Goal: Task Accomplishment & Management: Complete application form

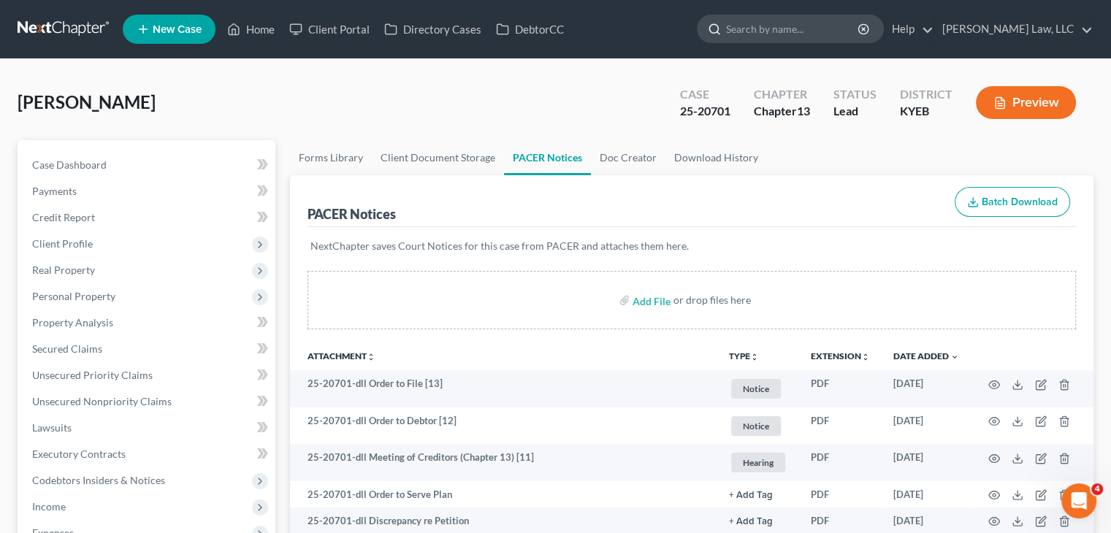
click at [753, 22] on input "search" at bounding box center [793, 28] width 134 height 27
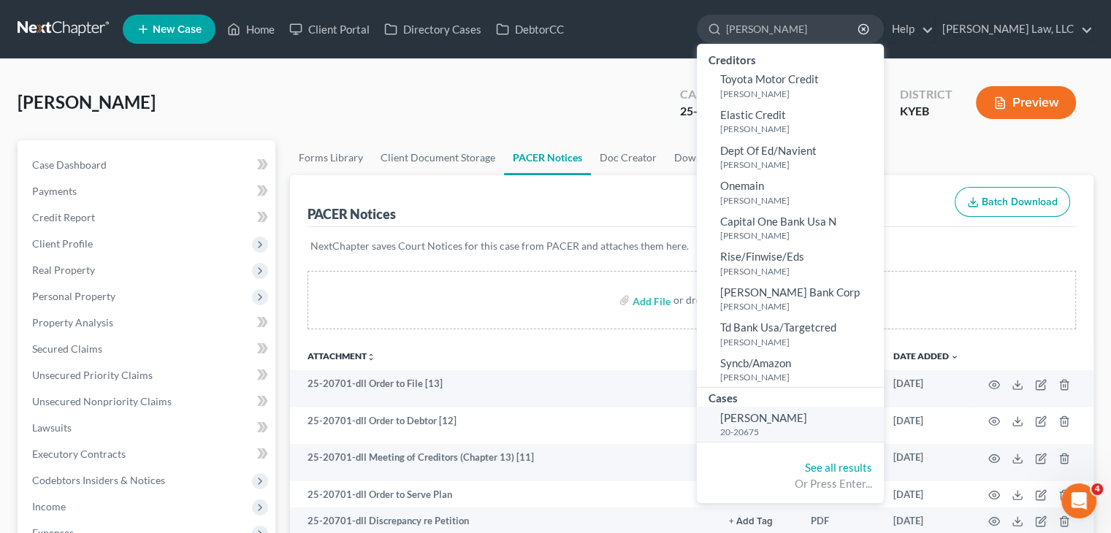
type input "[PERSON_NAME]"
click at [757, 429] on small "20-20675" at bounding box center [800, 432] width 160 height 12
select select "3"
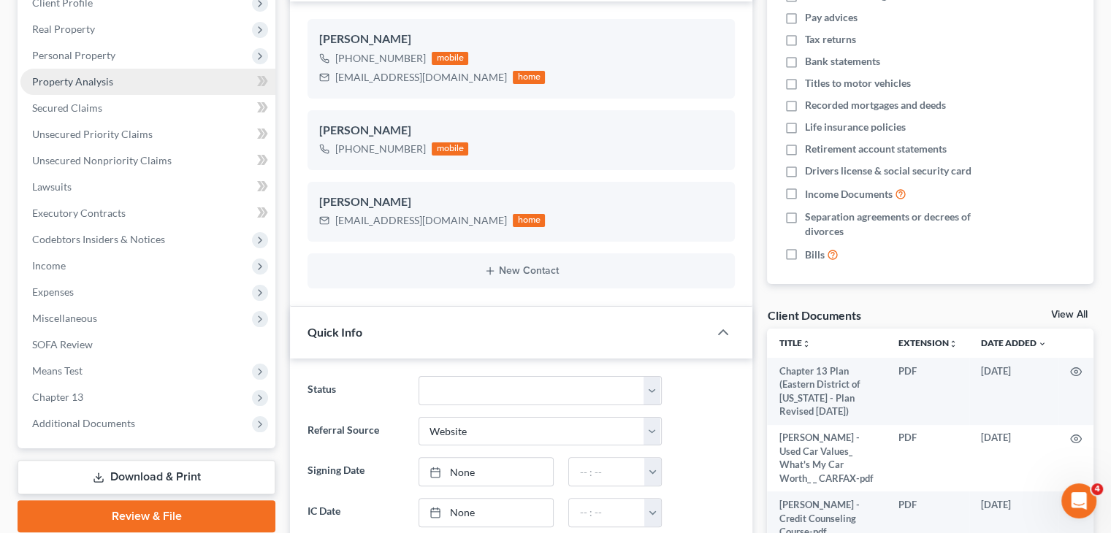
scroll to position [259, 0]
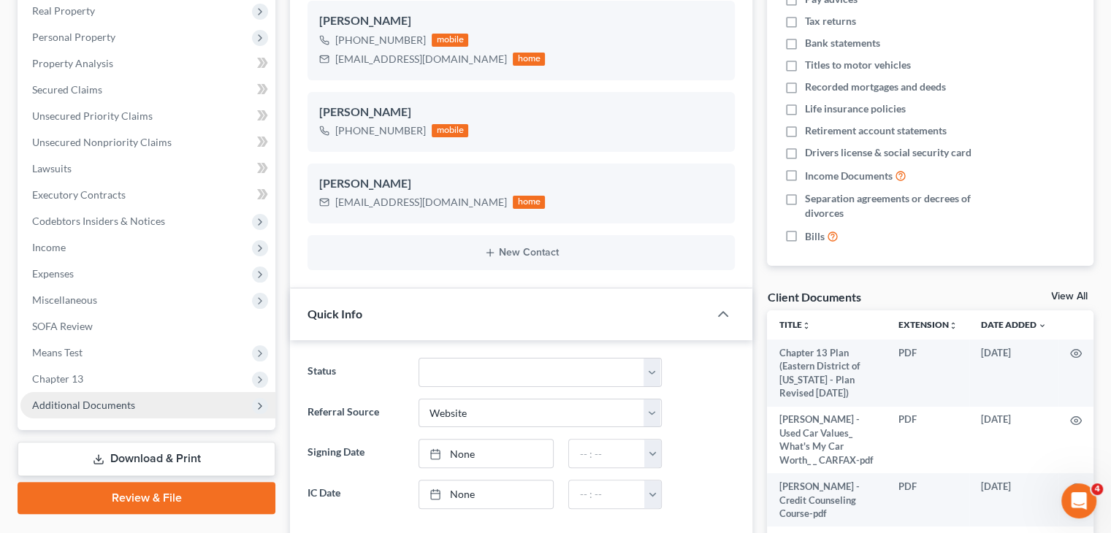
click at [109, 399] on span "Additional Documents" at bounding box center [83, 405] width 103 height 12
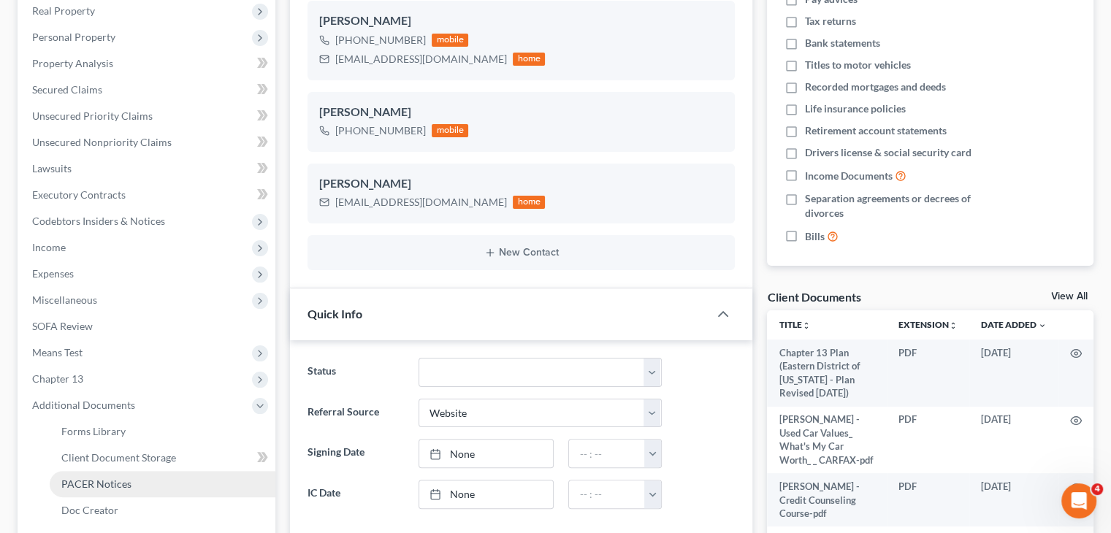
click at [102, 478] on span "PACER Notices" at bounding box center [96, 484] width 70 height 12
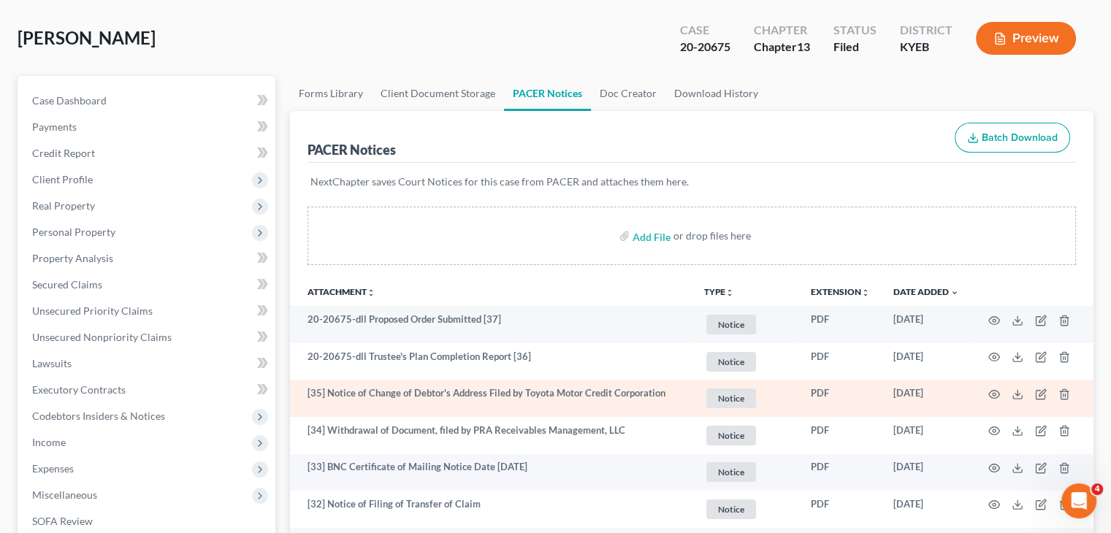
scroll to position [67, 0]
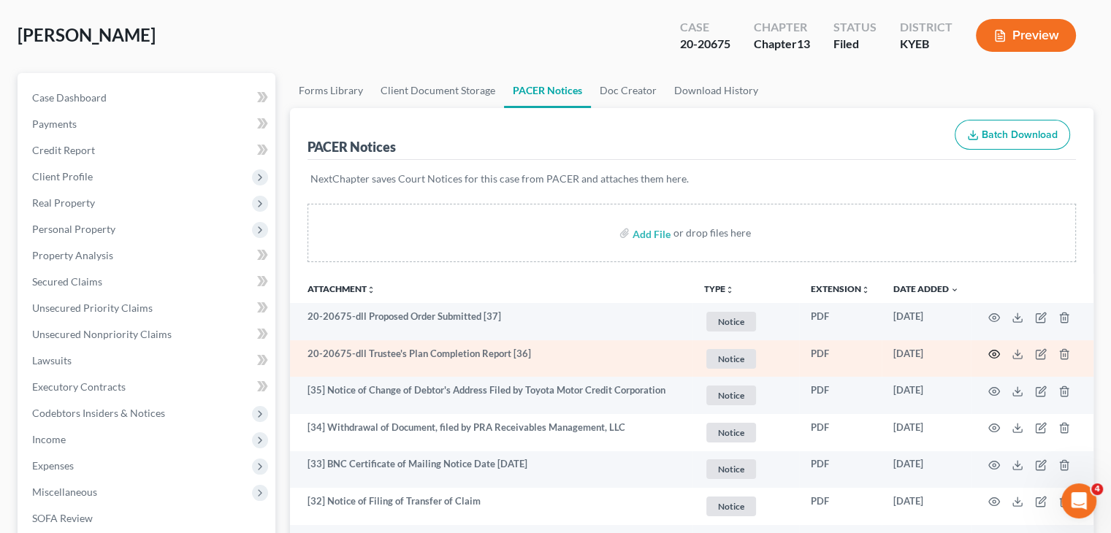
click at [997, 356] on icon "button" at bounding box center [994, 355] width 11 height 8
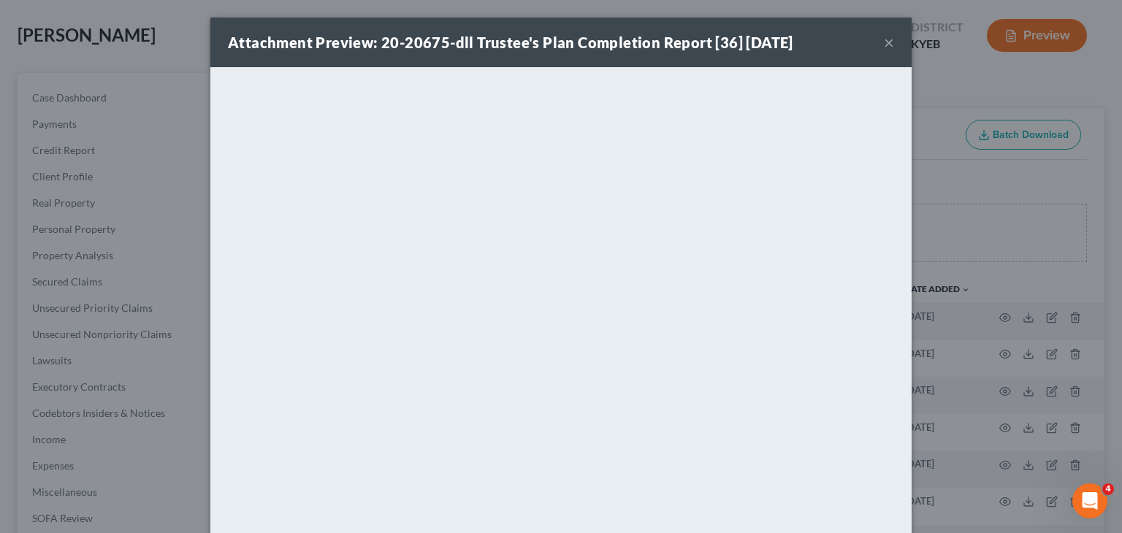
click at [886, 42] on button "×" at bounding box center [889, 43] width 10 height 18
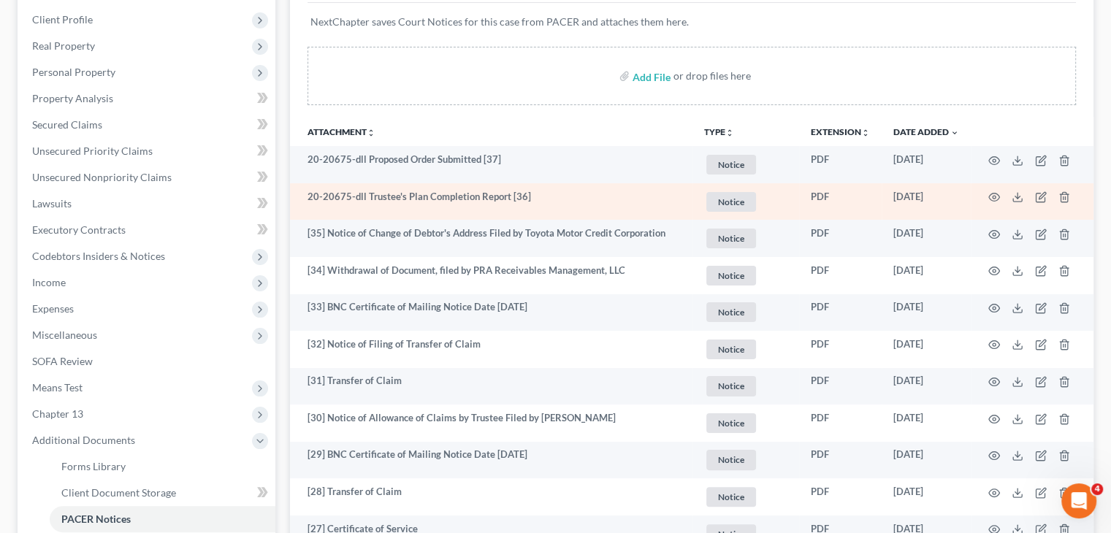
scroll to position [225, 0]
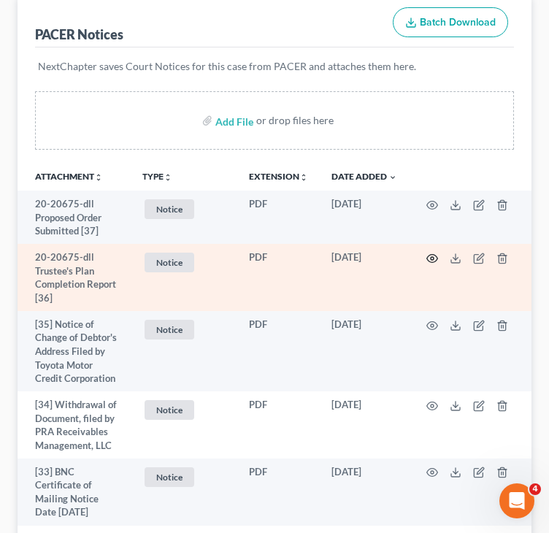
click at [433, 257] on circle "button" at bounding box center [432, 258] width 3 height 3
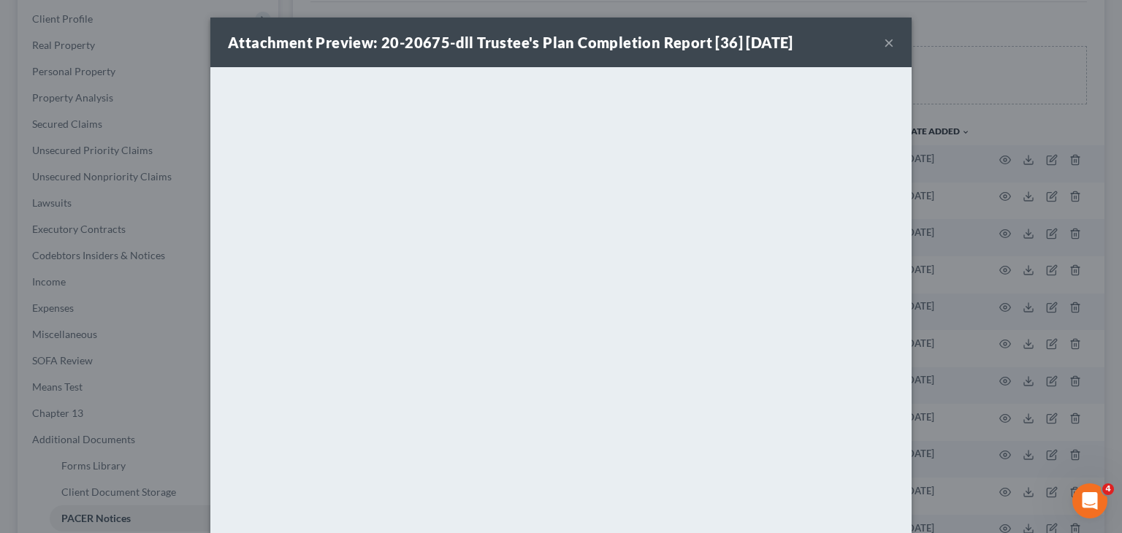
click at [884, 41] on button "×" at bounding box center [889, 43] width 10 height 18
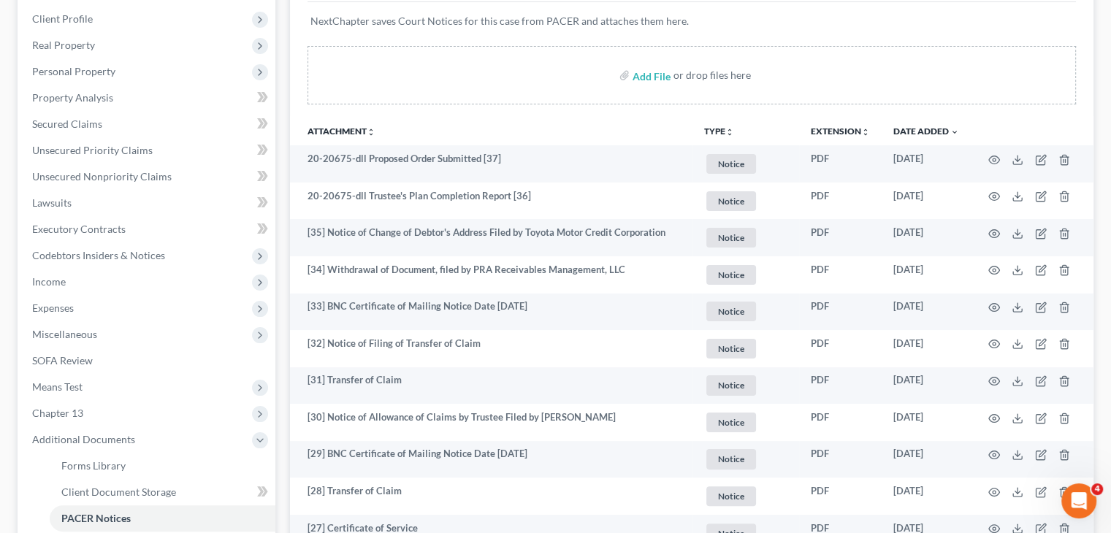
scroll to position [0, 0]
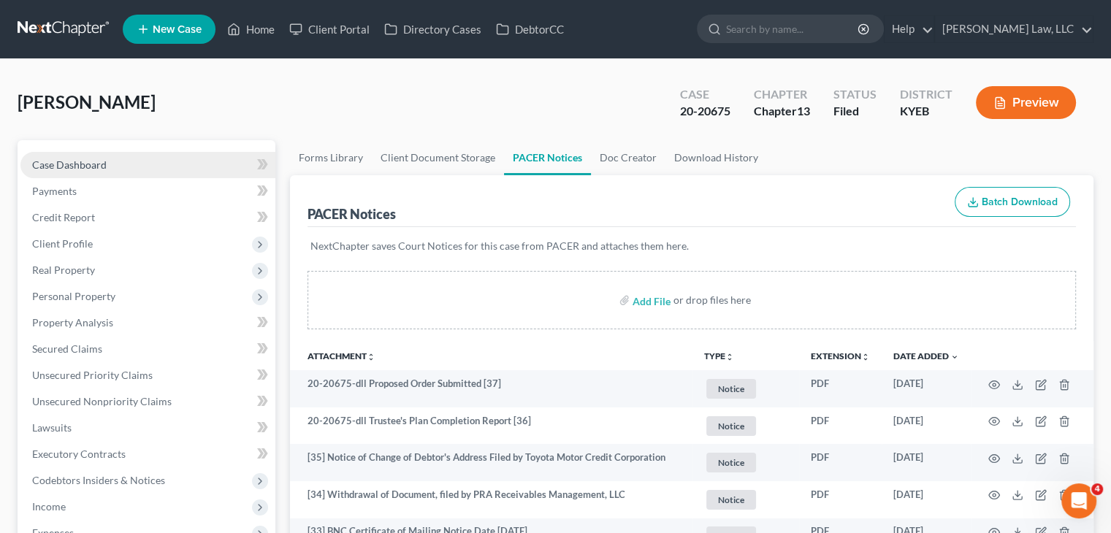
click at [143, 159] on link "Case Dashboard" at bounding box center [147, 165] width 255 height 26
select select "3"
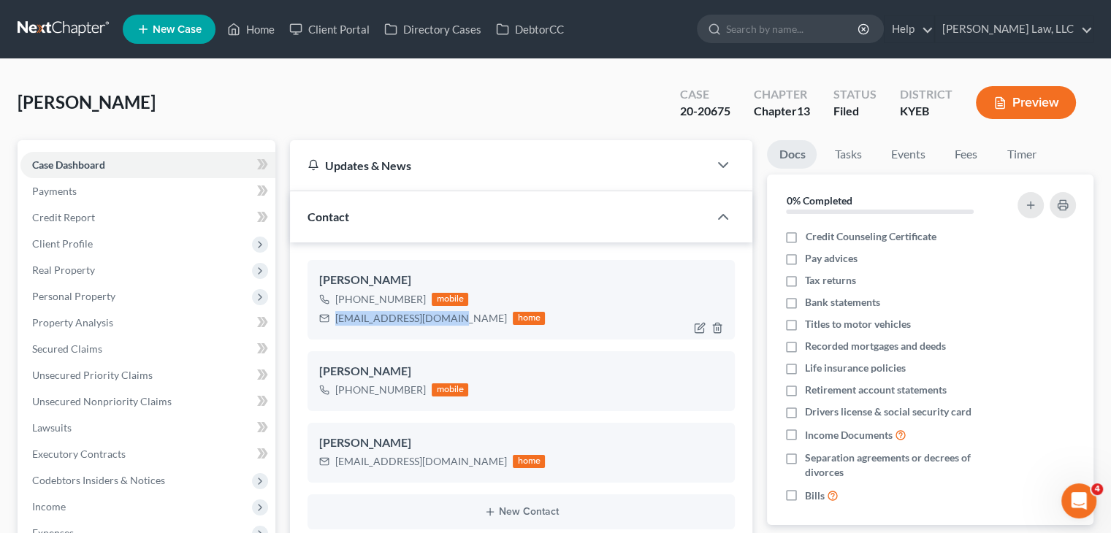
drag, startPoint x: 450, startPoint y: 318, endPoint x: 337, endPoint y: 320, distance: 113.3
click at [337, 320] on div "[EMAIL_ADDRESS][DOMAIN_NAME]" at bounding box center [421, 318] width 172 height 15
copy div "[EMAIL_ADDRESS][DOMAIN_NAME]"
click at [744, 21] on input "search" at bounding box center [793, 28] width 134 height 27
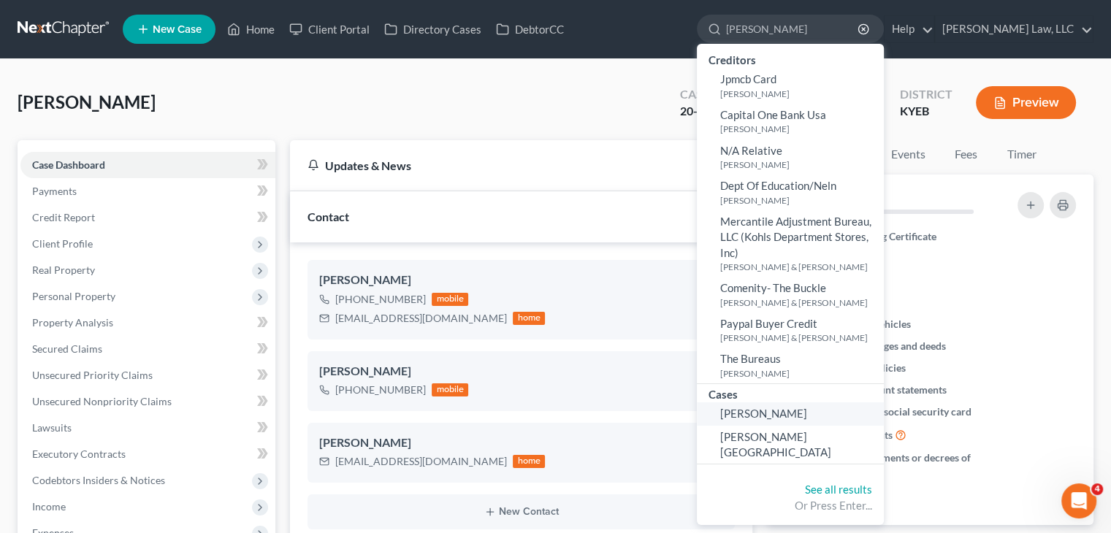
type input "[PERSON_NAME]"
click at [771, 413] on span "[PERSON_NAME]" at bounding box center [763, 413] width 87 height 13
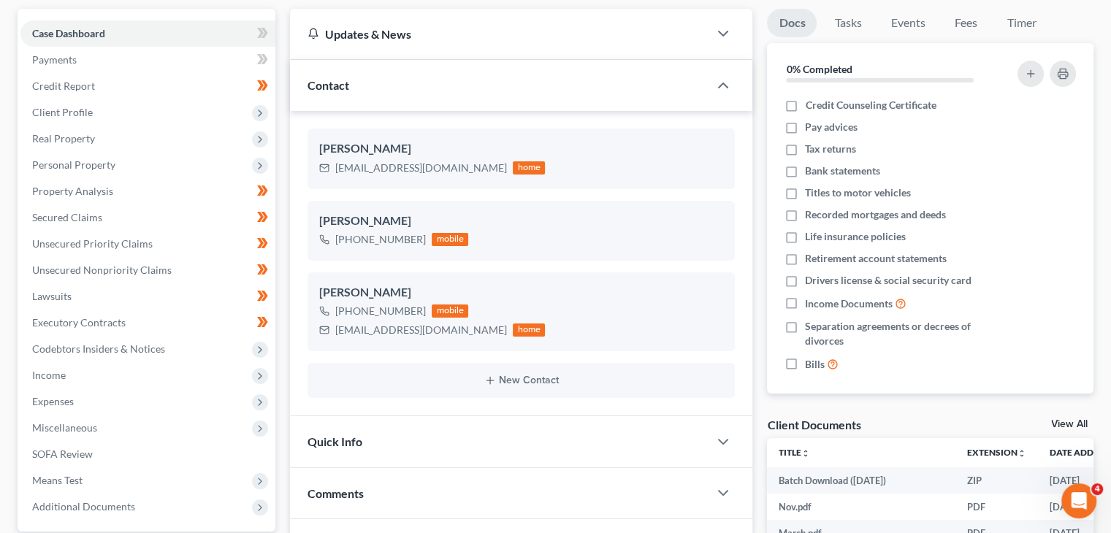
scroll to position [137, 0]
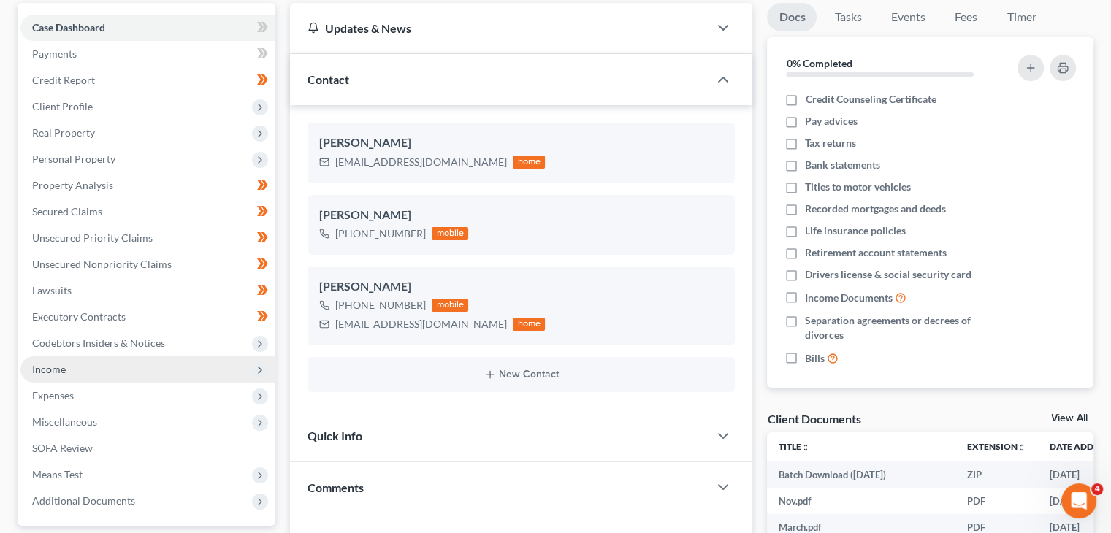
click at [194, 361] on span "Income" at bounding box center [147, 370] width 255 height 26
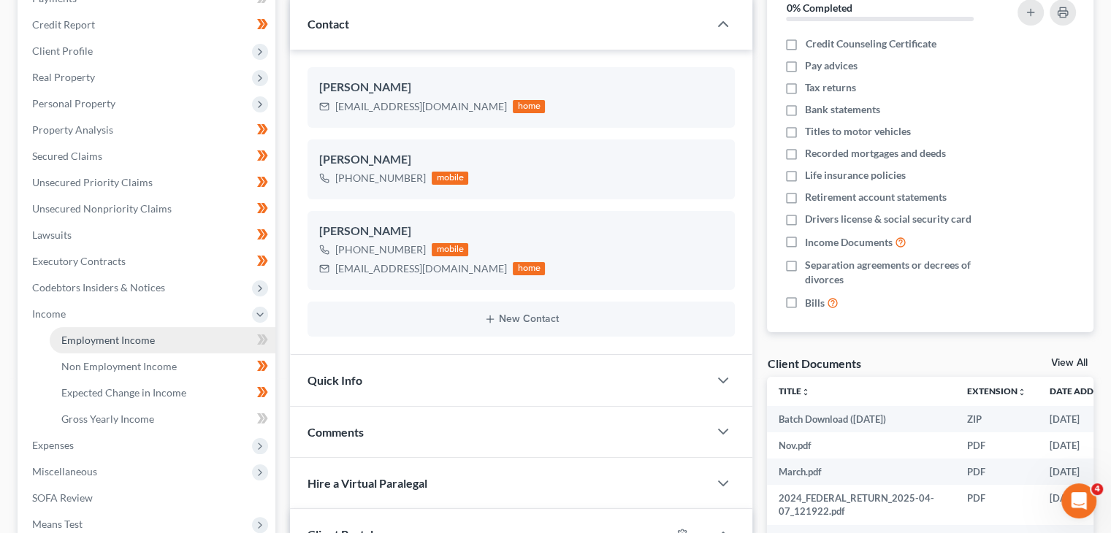
click at [172, 351] on link "Employment Income" at bounding box center [163, 340] width 226 height 26
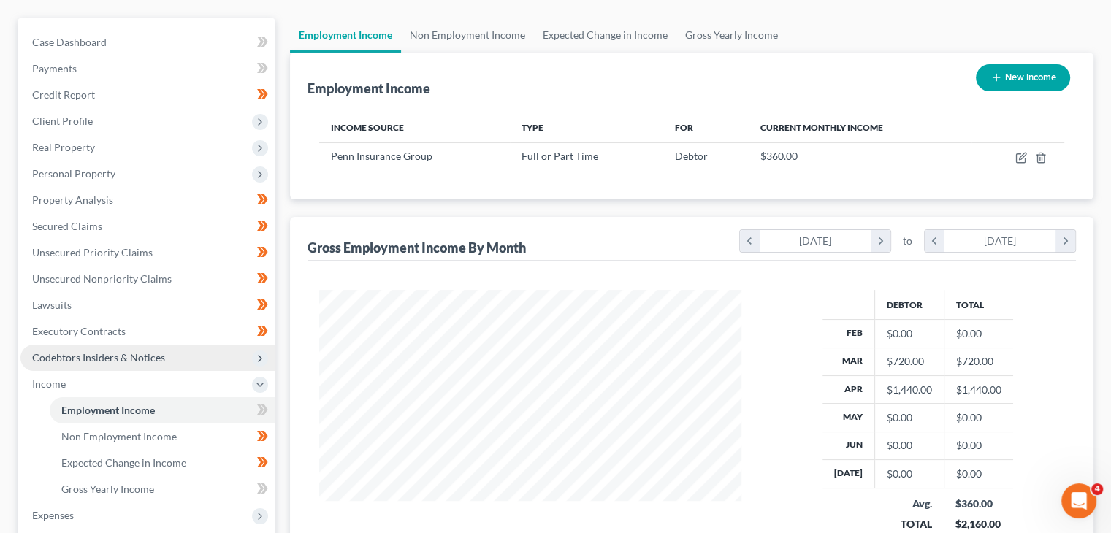
scroll to position [149, 0]
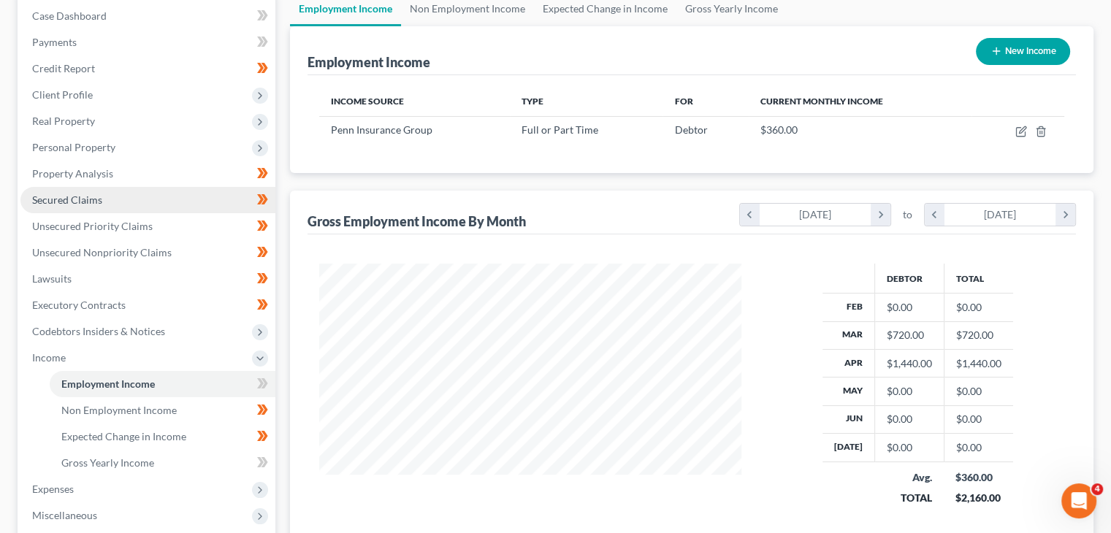
click at [186, 199] on link "Secured Claims" at bounding box center [147, 200] width 255 height 26
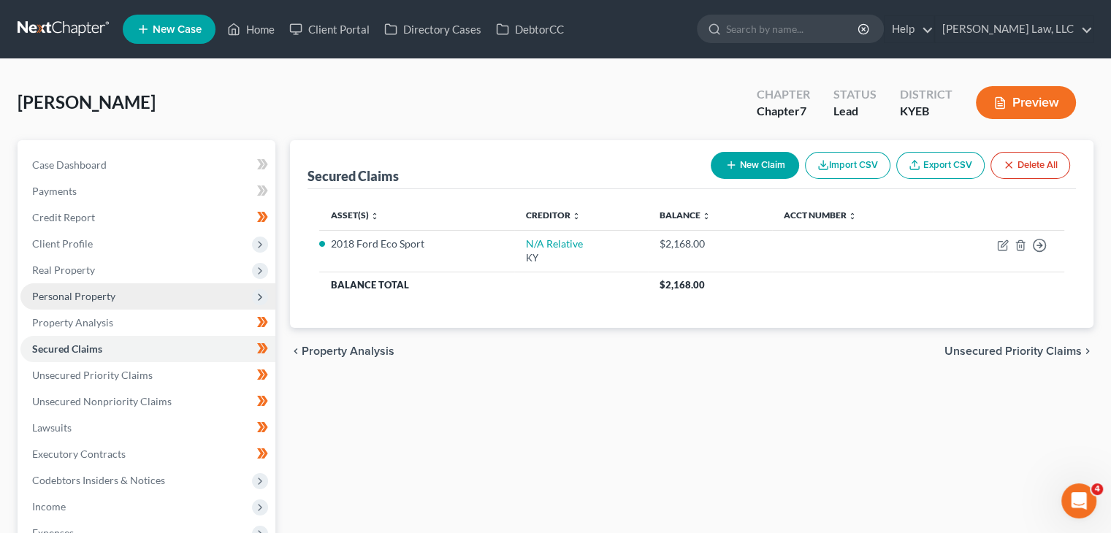
scroll to position [26, 0]
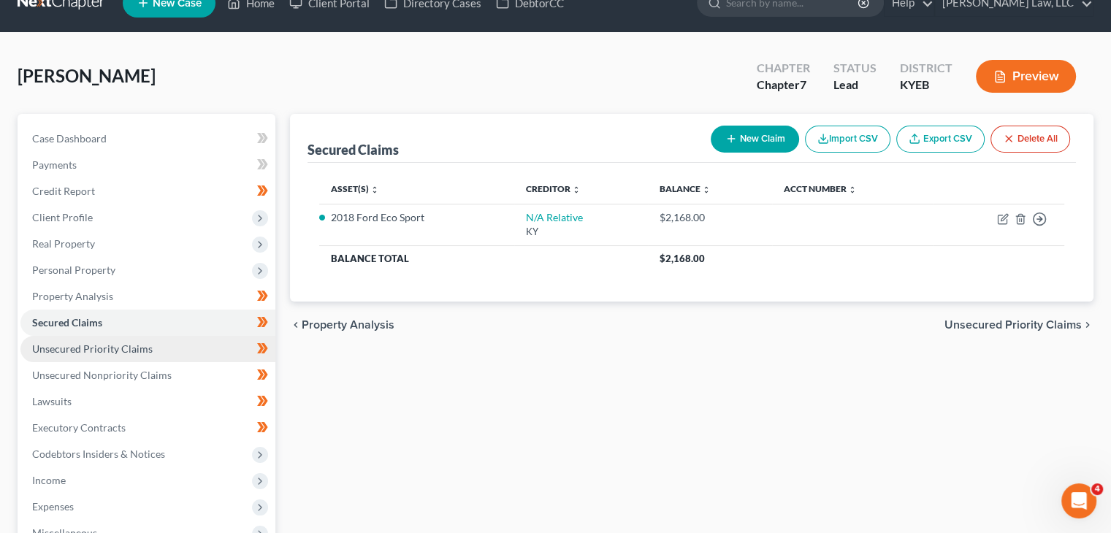
click at [119, 356] on link "Unsecured Priority Claims" at bounding box center [147, 349] width 255 height 26
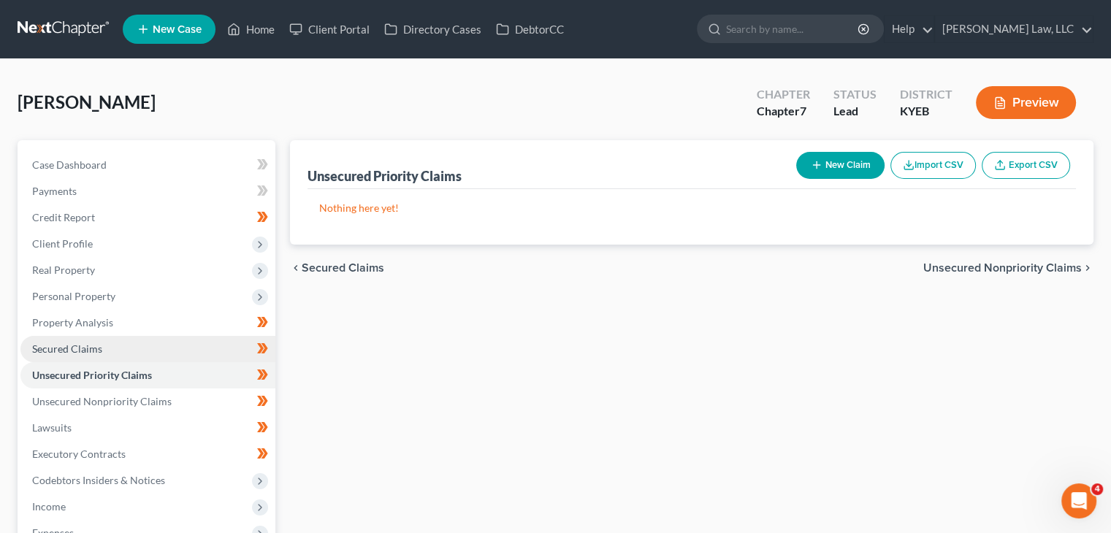
click at [108, 348] on link "Secured Claims" at bounding box center [147, 349] width 255 height 26
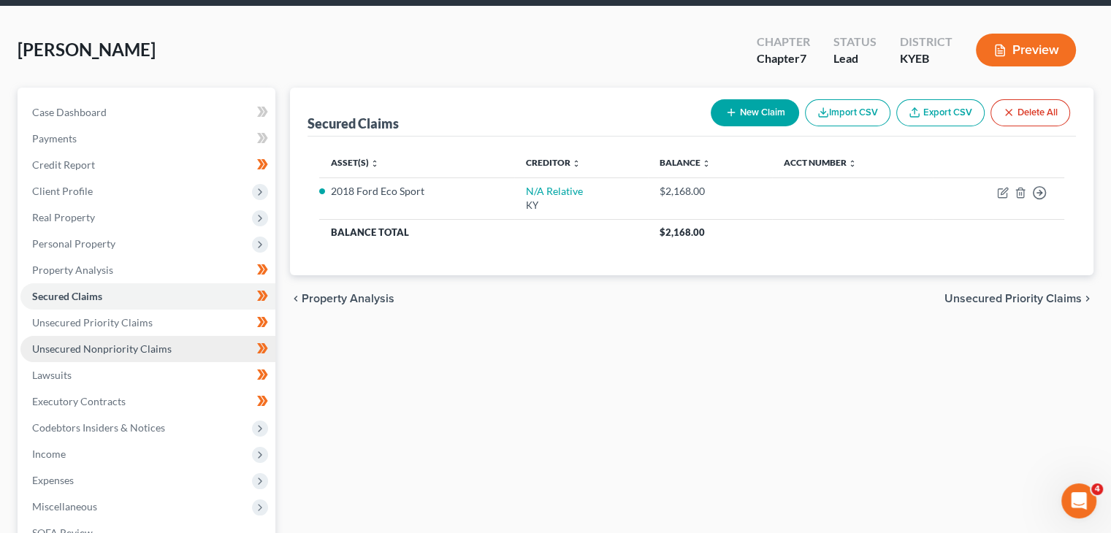
click at [75, 348] on span "Unsecured Nonpriority Claims" at bounding box center [102, 349] width 140 height 12
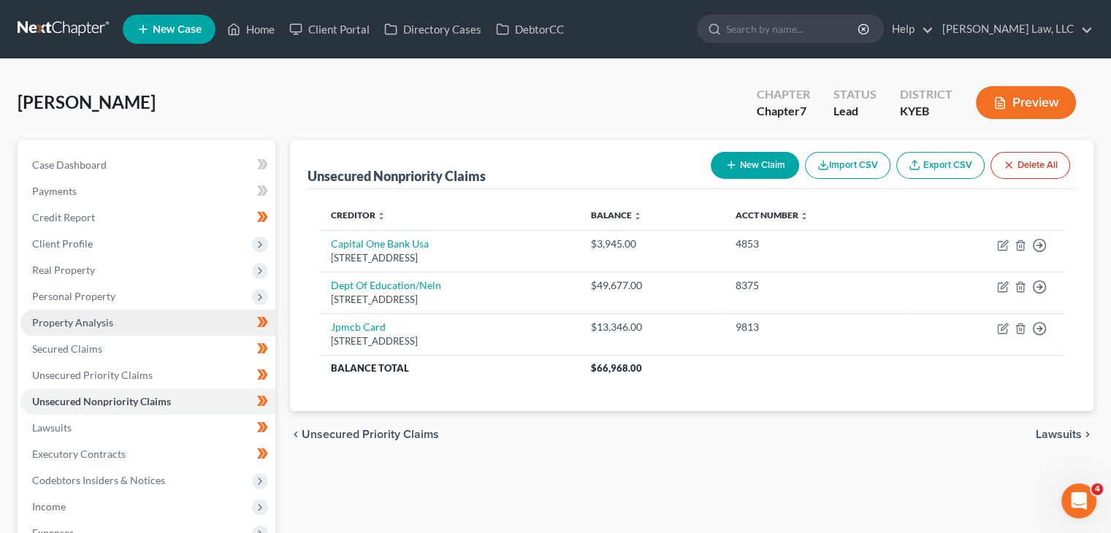
scroll to position [32, 0]
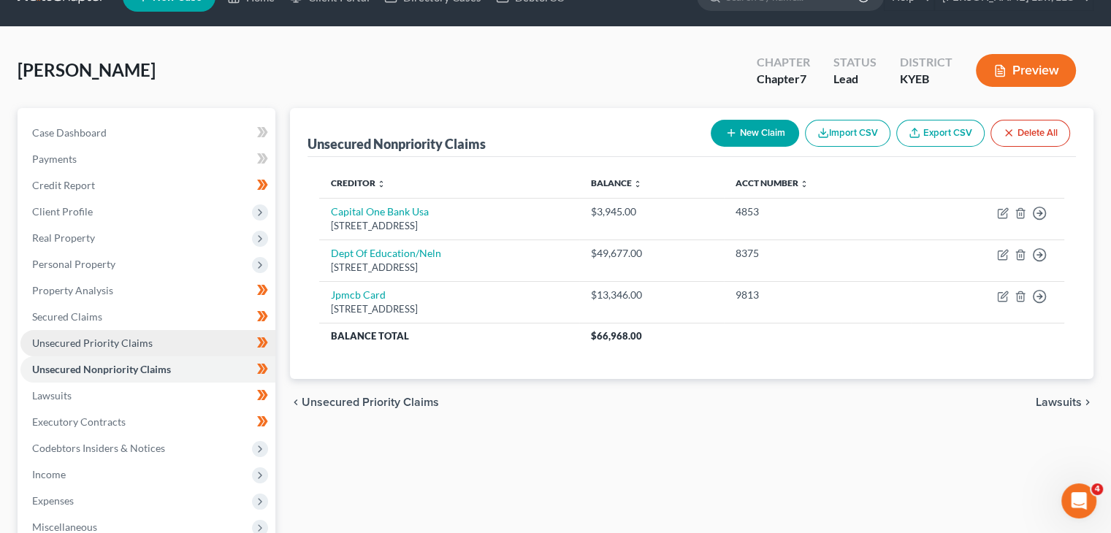
click at [152, 340] on link "Unsecured Priority Claims" at bounding box center [147, 343] width 255 height 26
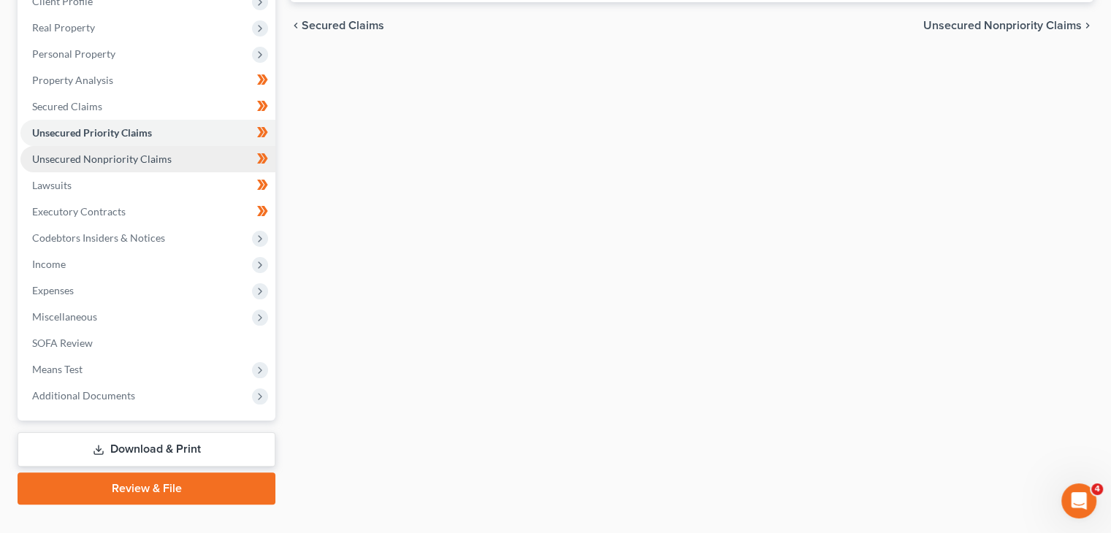
scroll to position [269, 0]
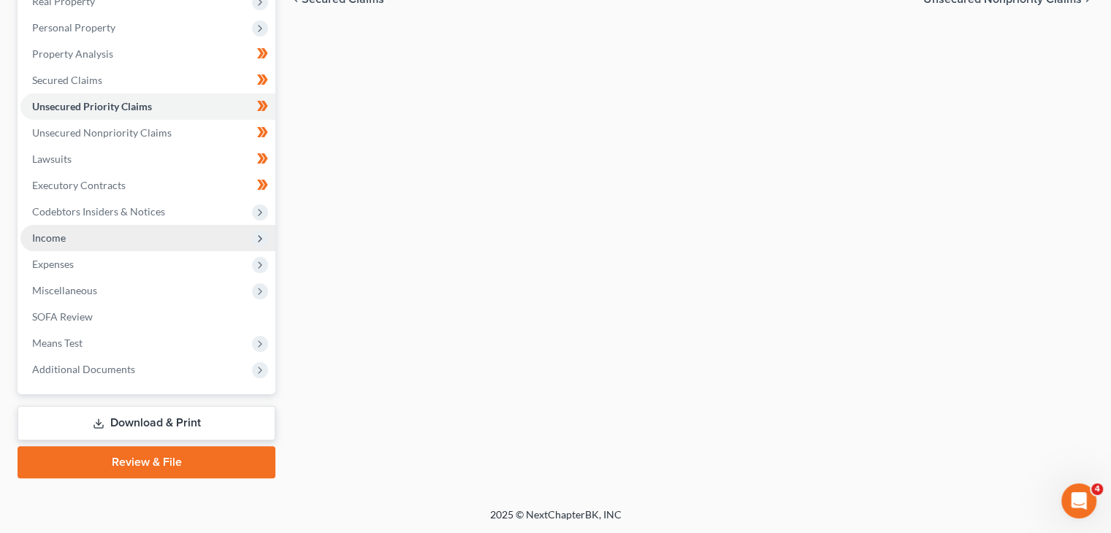
click at [123, 241] on span "Income" at bounding box center [147, 238] width 255 height 26
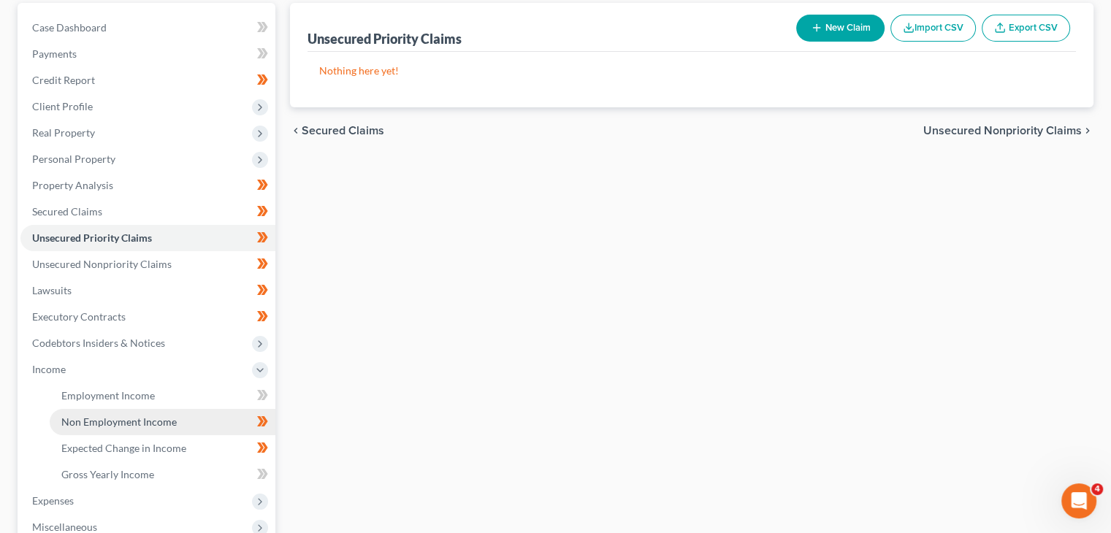
scroll to position [137, 0]
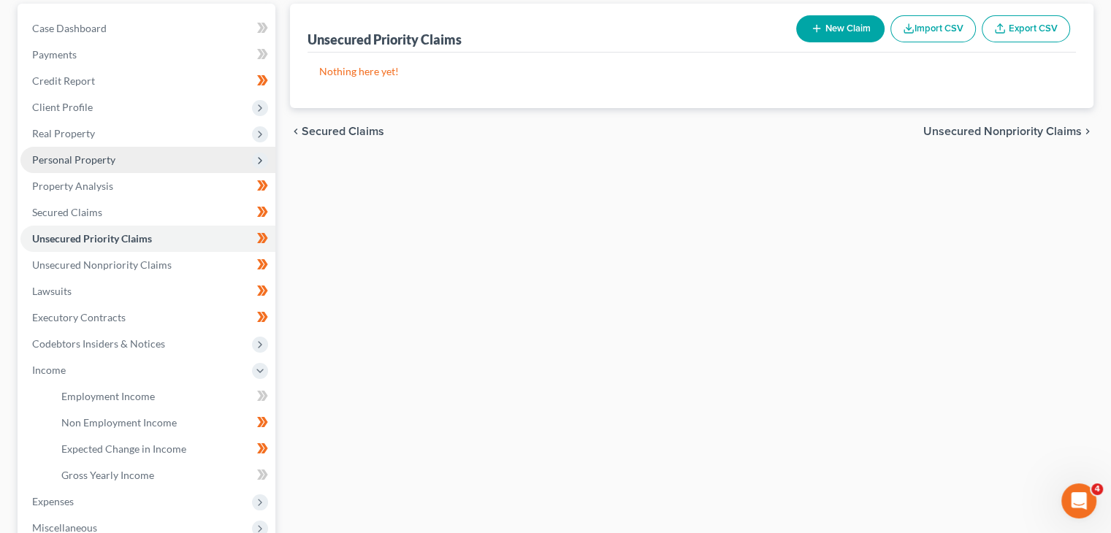
click at [129, 151] on span "Personal Property" at bounding box center [147, 160] width 255 height 26
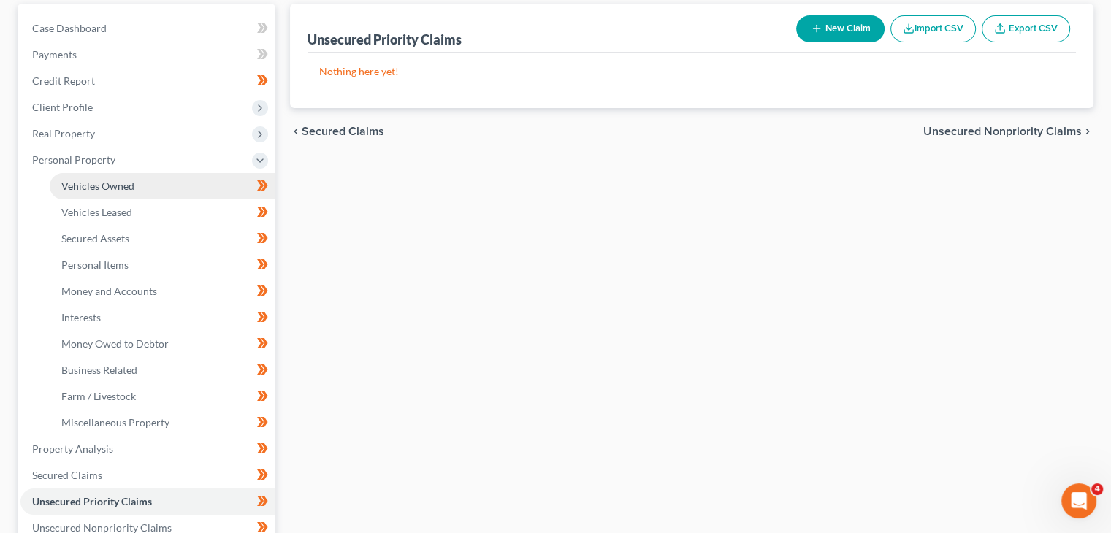
click at [127, 188] on span "Vehicles Owned" at bounding box center [97, 186] width 73 height 12
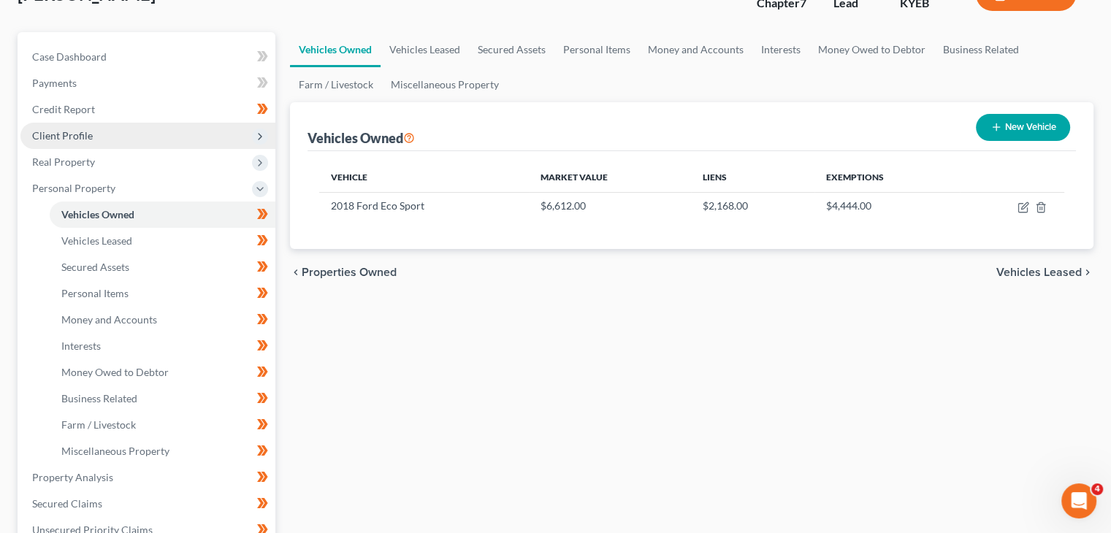
scroll to position [164, 0]
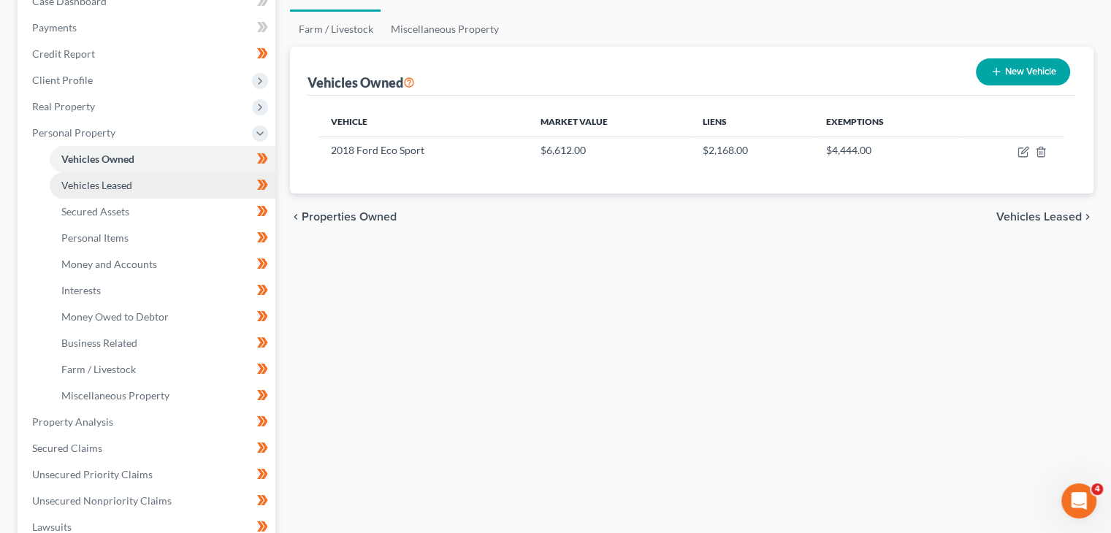
click at [126, 180] on span "Vehicles Leased" at bounding box center [96, 185] width 71 height 12
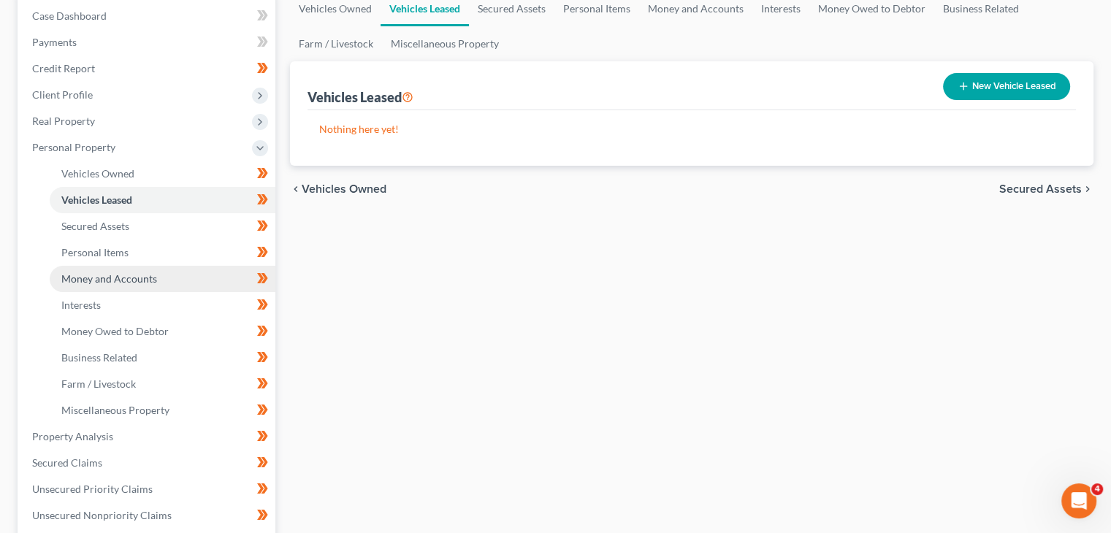
click at [107, 284] on link "Money and Accounts" at bounding box center [163, 279] width 226 height 26
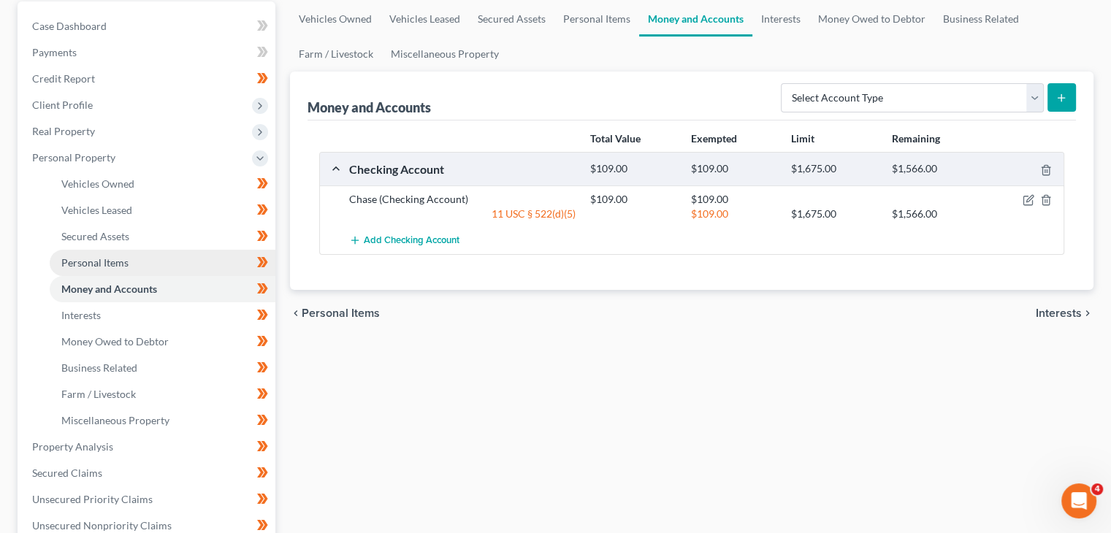
scroll to position [153, 0]
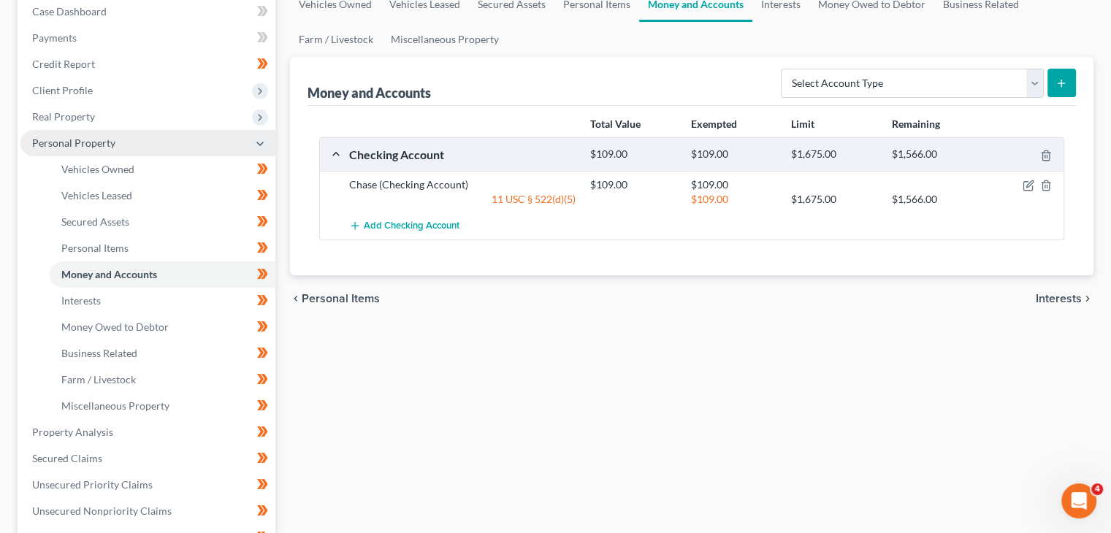
click at [92, 144] on span "Personal Property" at bounding box center [73, 143] width 83 height 12
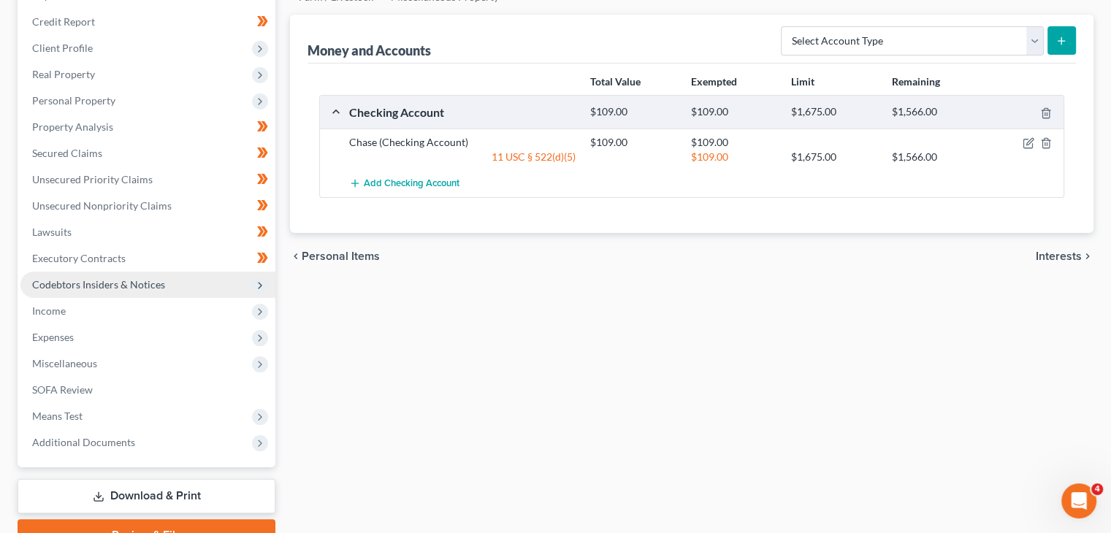
scroll to position [195, 0]
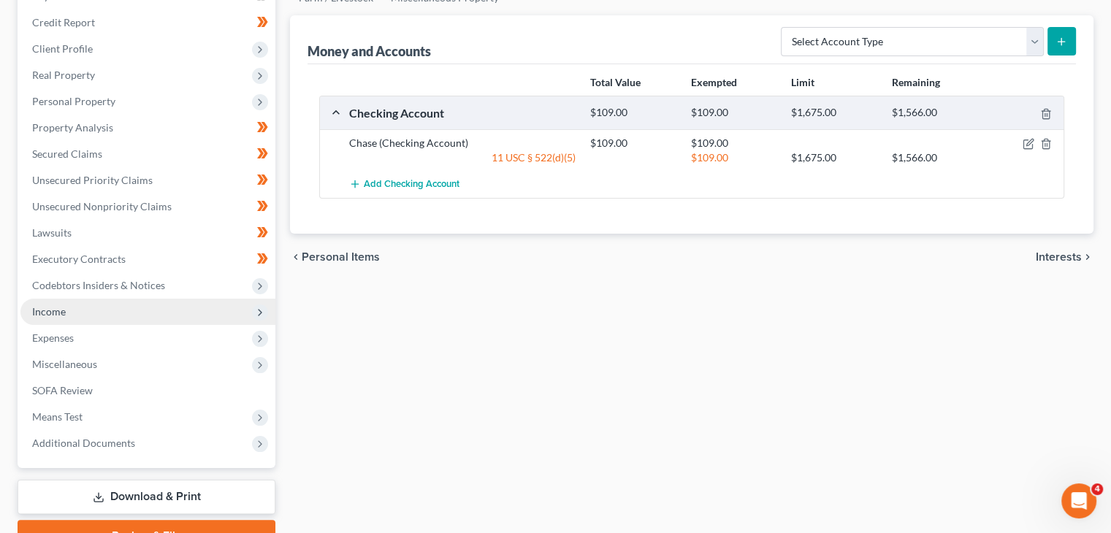
click at [108, 308] on span "Income" at bounding box center [147, 312] width 255 height 26
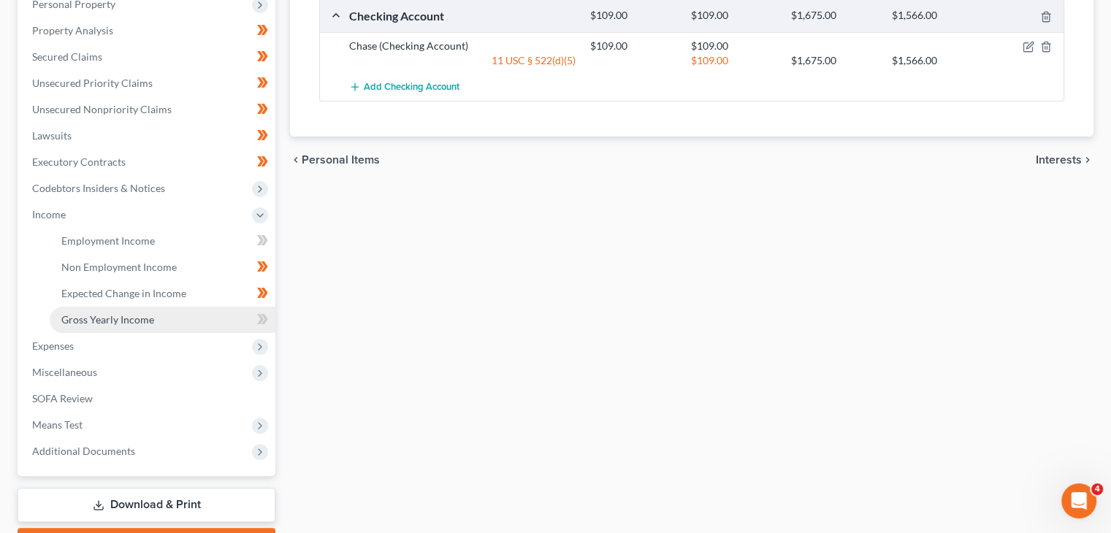
scroll to position [318, 0]
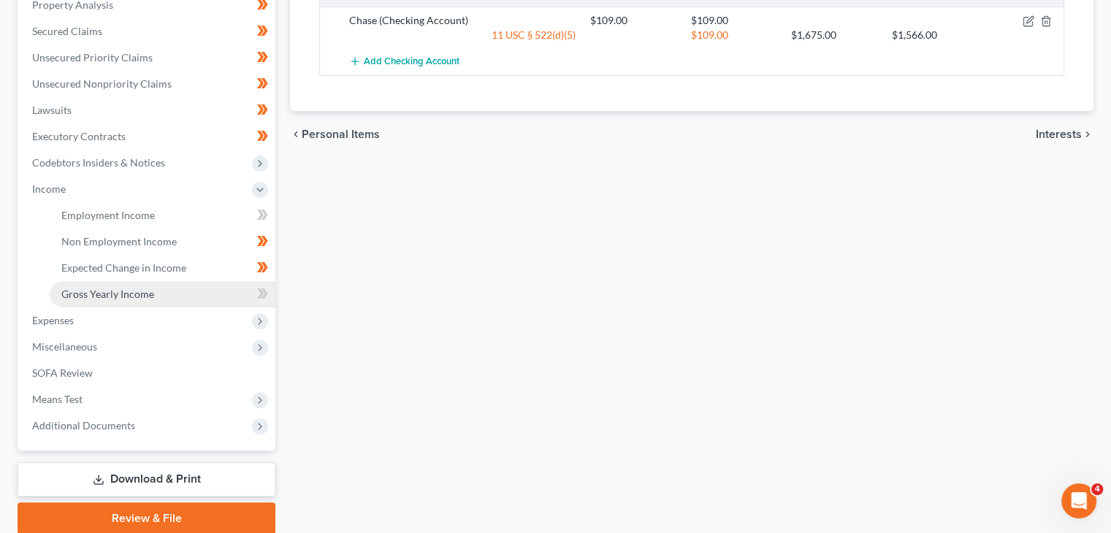
click at [225, 287] on link "Gross Yearly Income" at bounding box center [163, 294] width 226 height 26
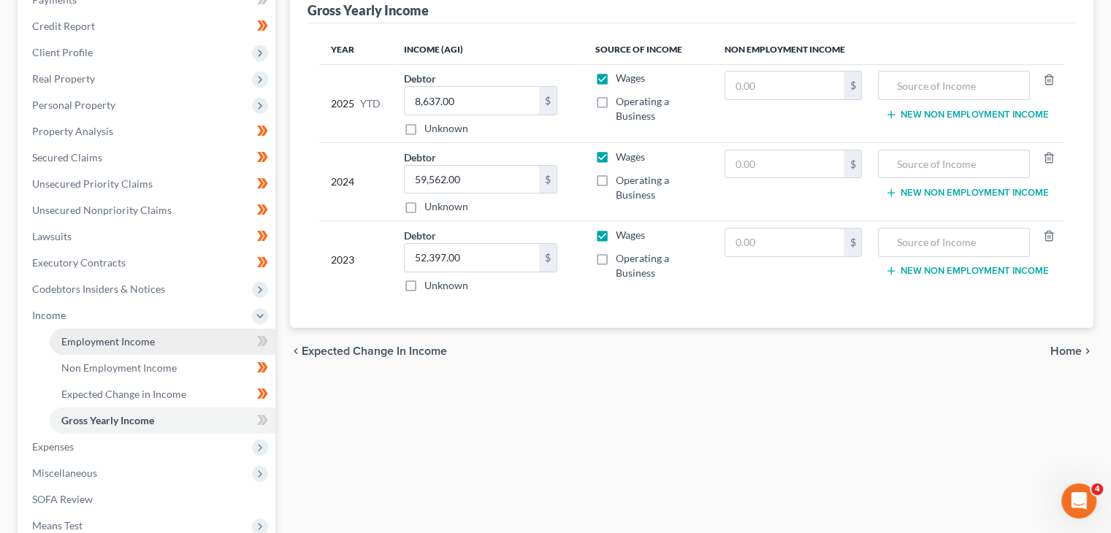
click at [194, 344] on link "Employment Income" at bounding box center [163, 342] width 226 height 26
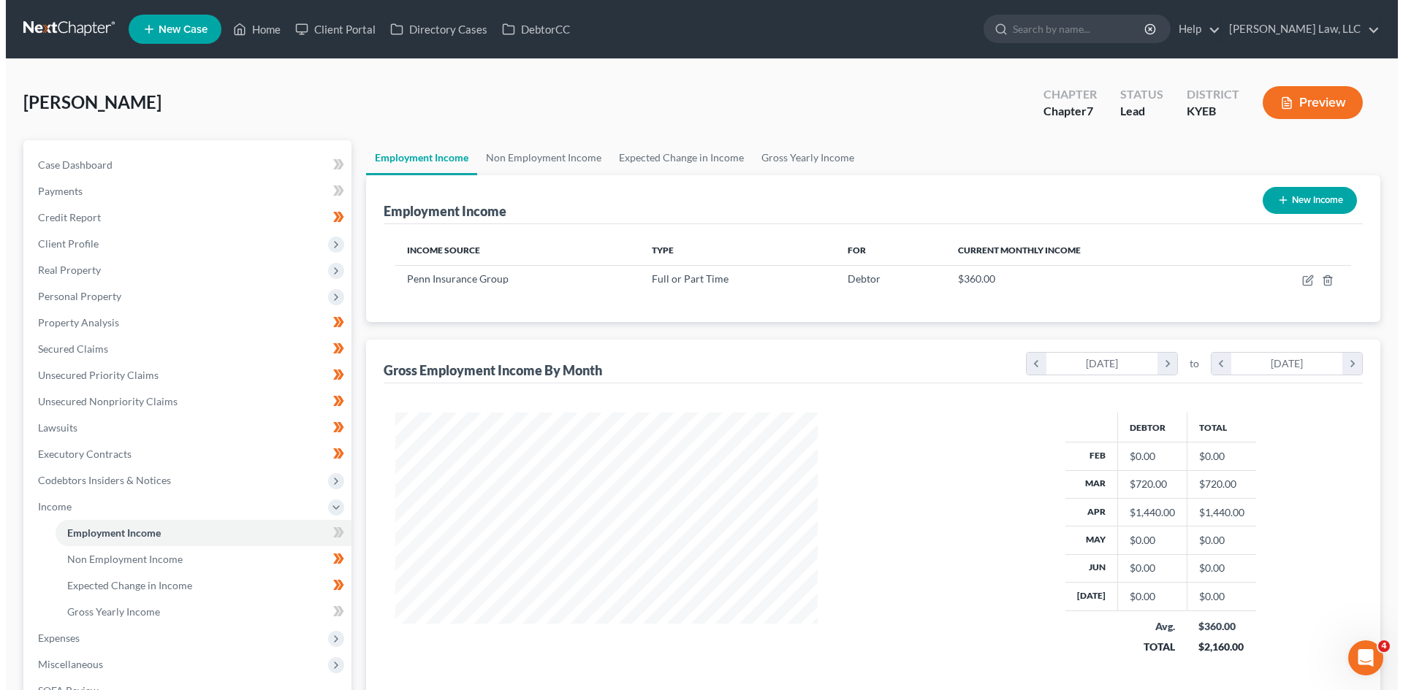
scroll to position [273, 574]
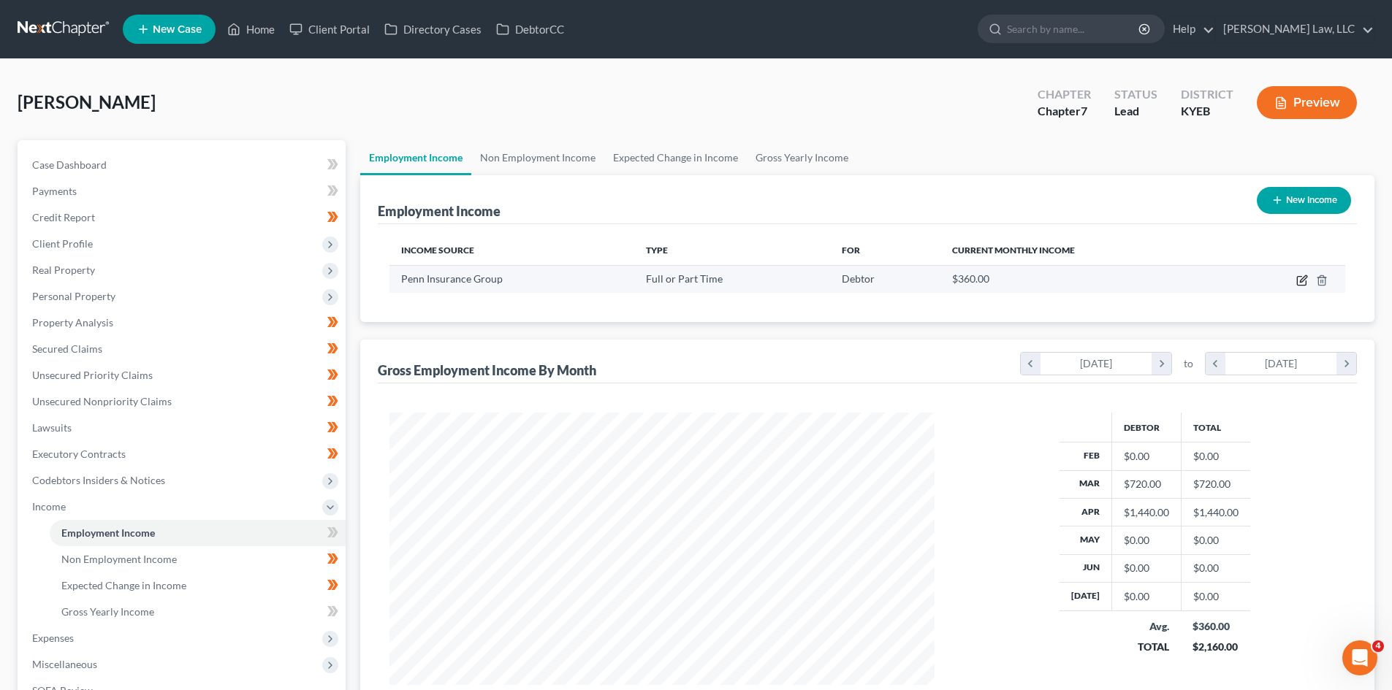
click at [1111, 281] on icon "button" at bounding box center [1302, 281] width 12 height 12
select select "0"
select select "41"
select select "2"
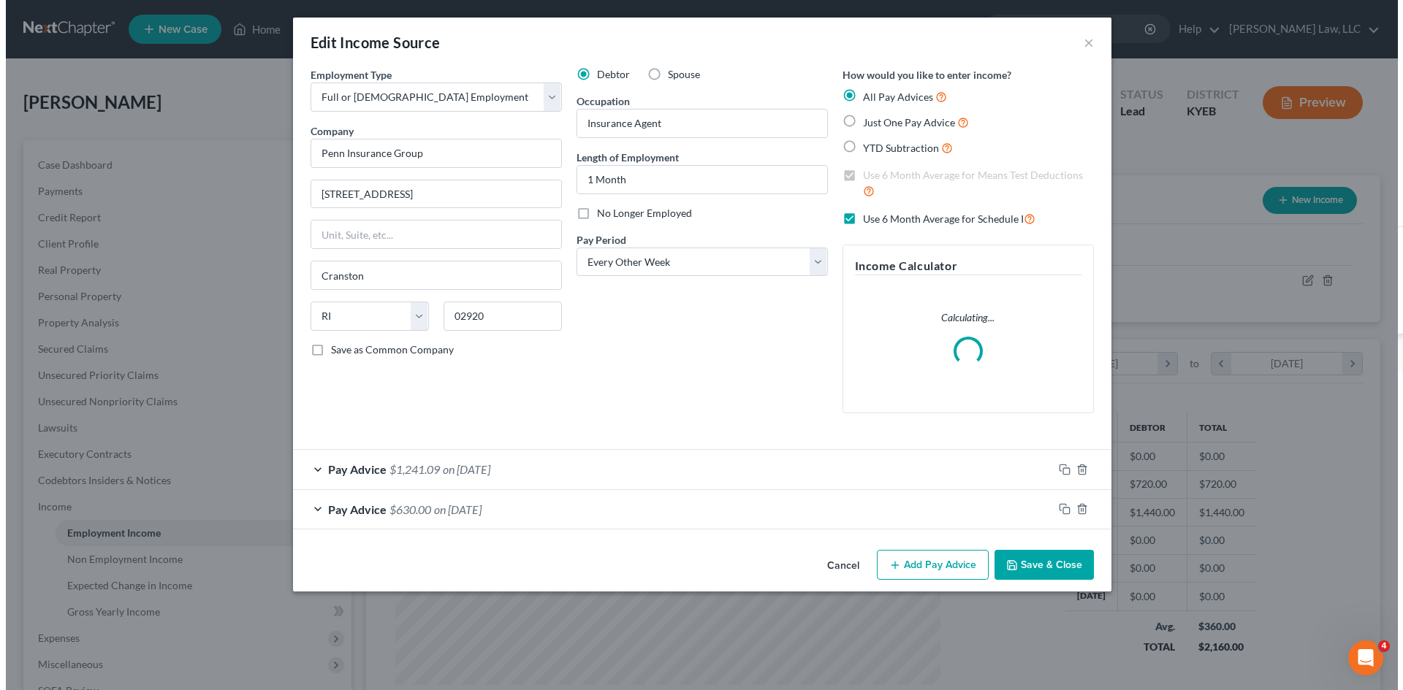
scroll to position [275, 579]
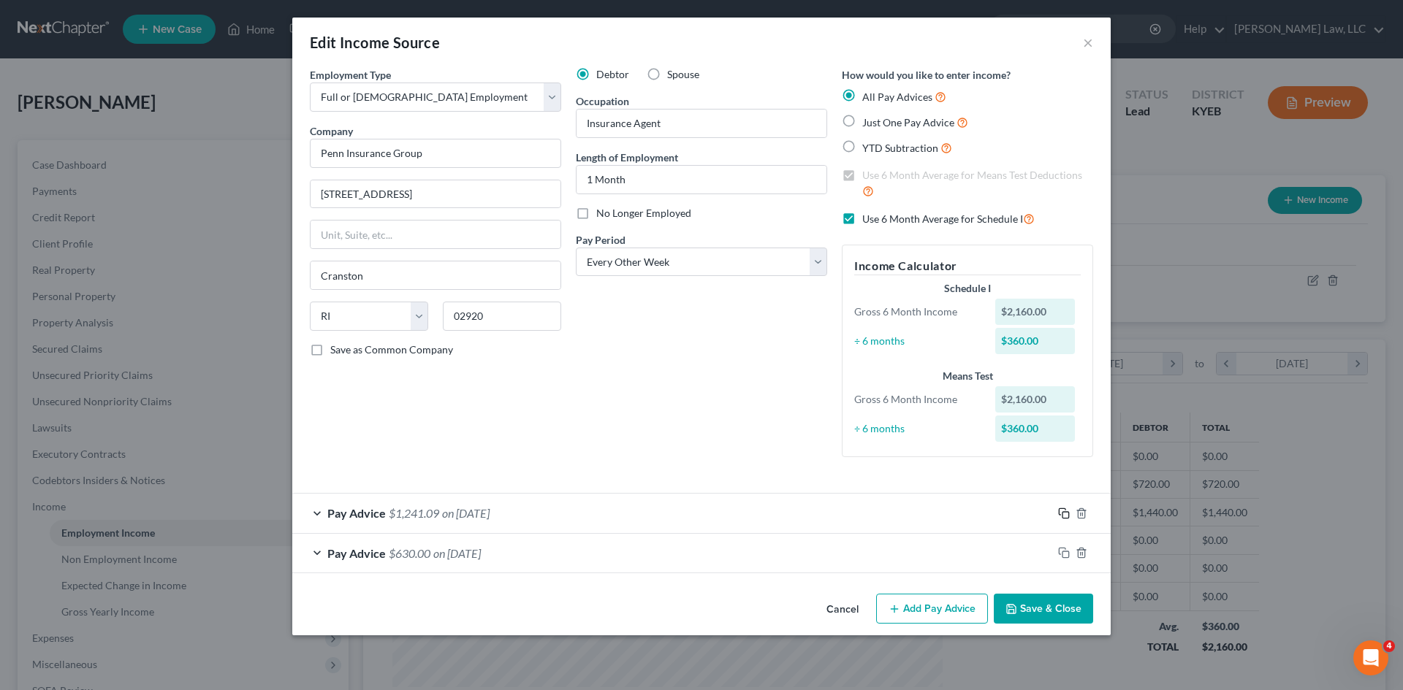
click at [1065, 514] on icon "button" at bounding box center [1064, 514] width 12 height 12
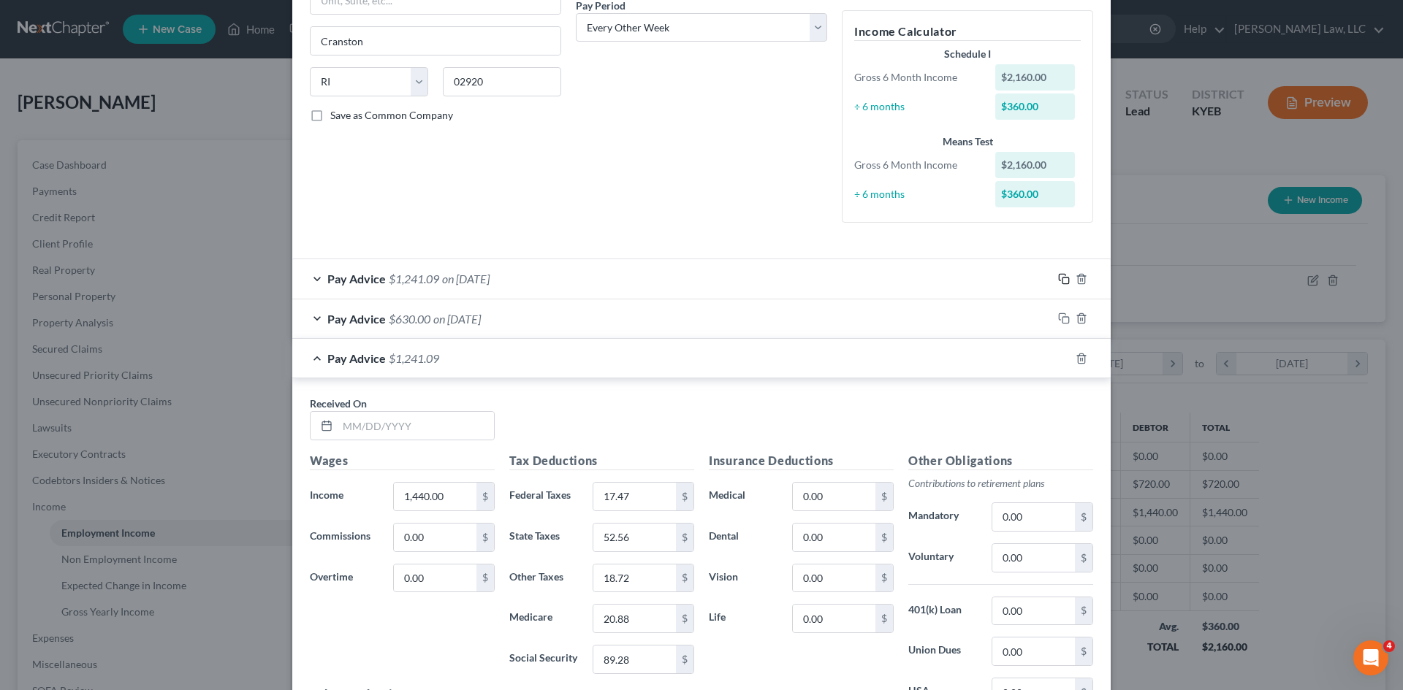
scroll to position [235, 0]
click at [445, 417] on input "text" at bounding box center [416, 425] width 156 height 28
type input "[DATE]"
type input "1,296"
click at [445, 417] on input "[DATE]" at bounding box center [416, 425] width 156 height 28
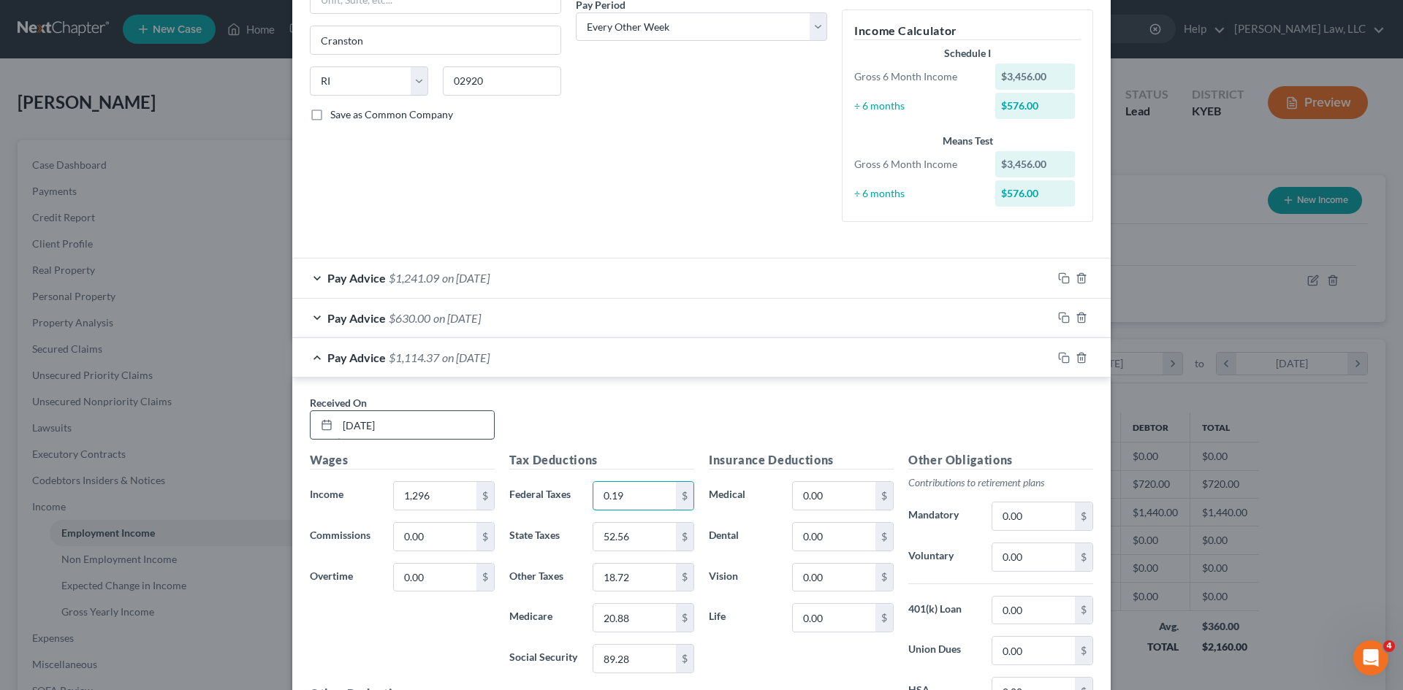
type input "0.19"
type input "47.16"
type input "16.85"
type input "18.79"
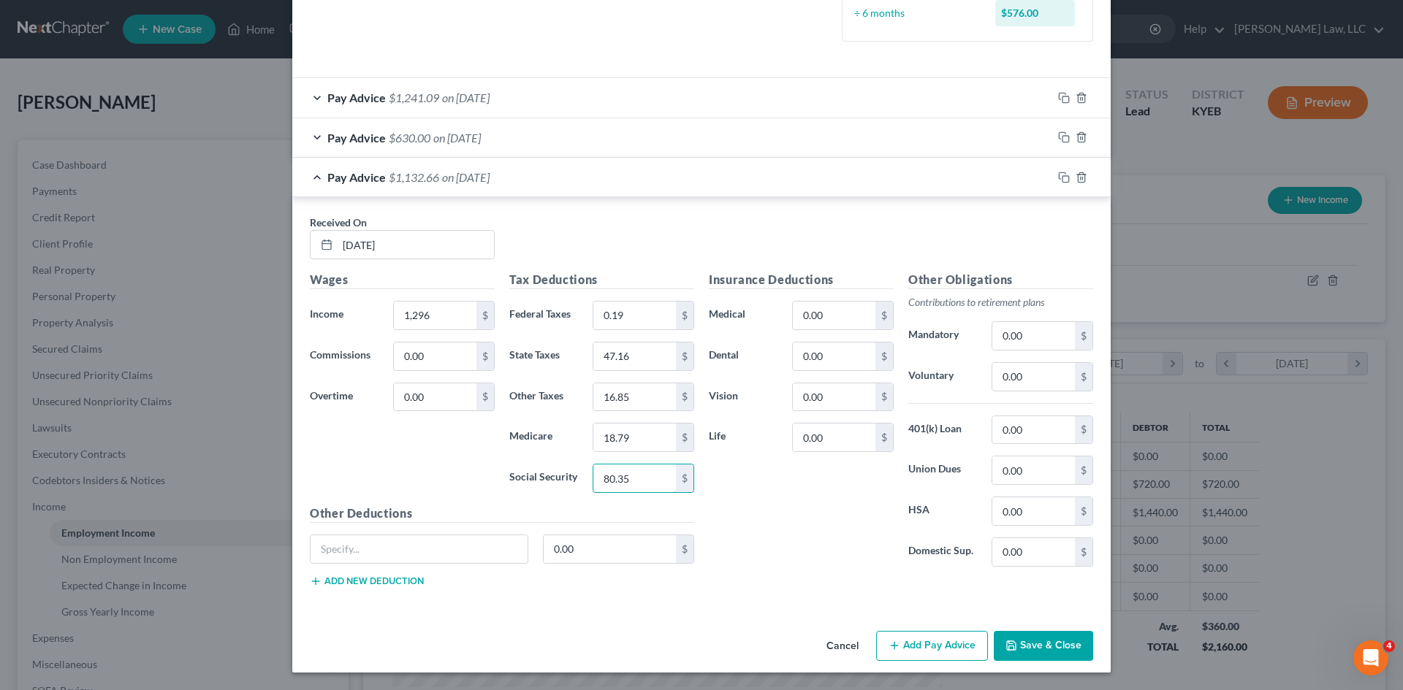
scroll to position [397, 0]
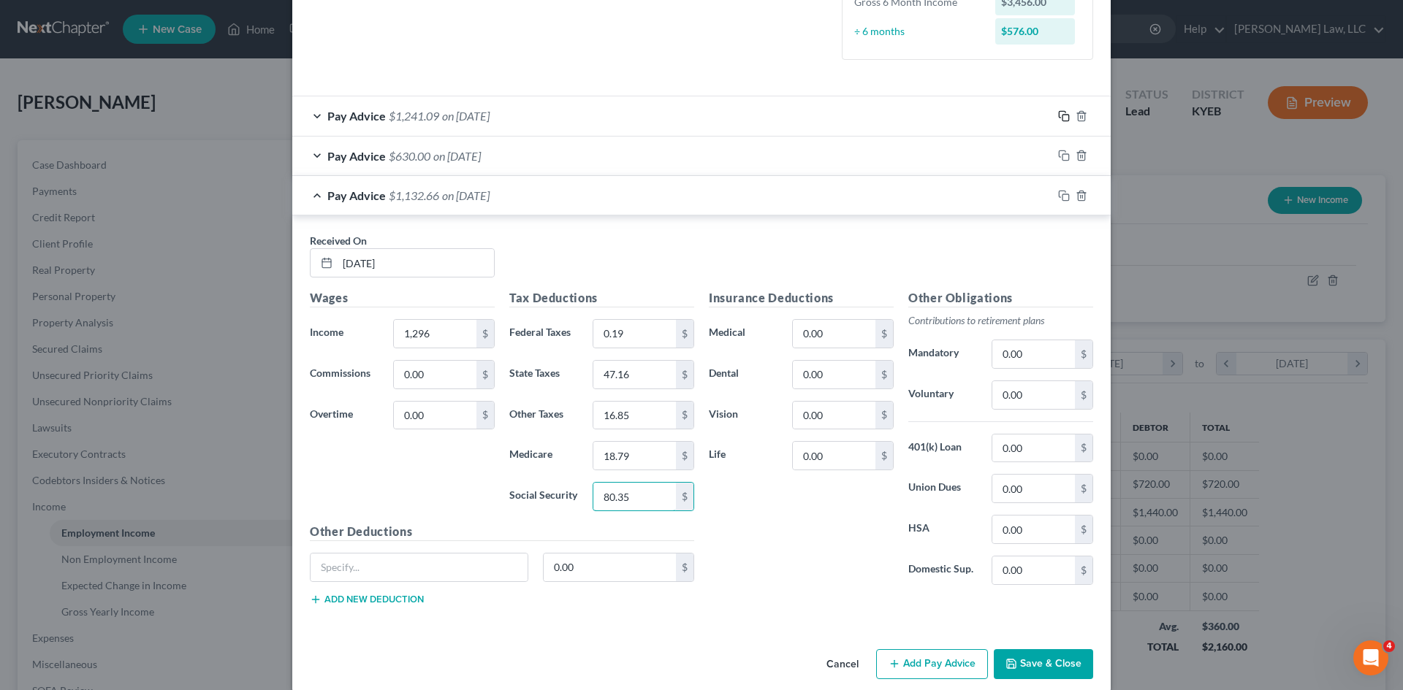
type input "80.35"
click at [1061, 116] on icon "button" at bounding box center [1064, 116] width 12 height 12
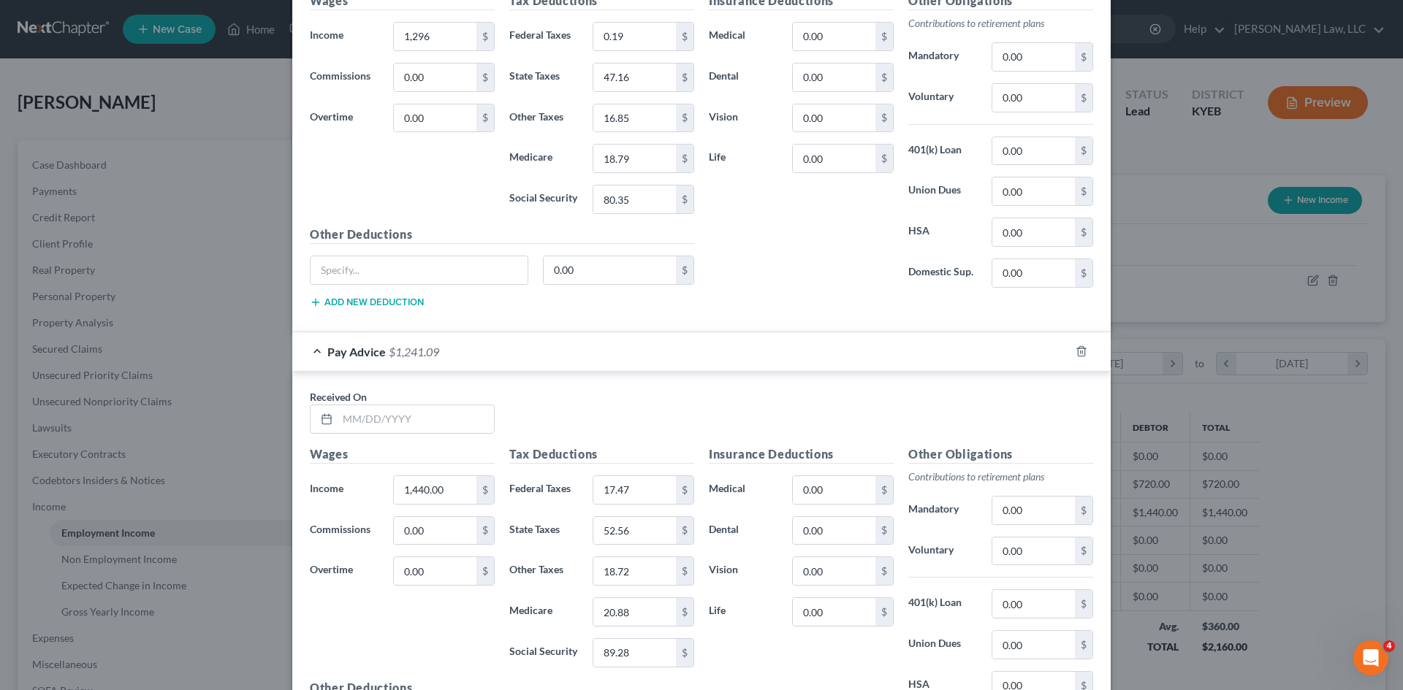
scroll to position [697, 0]
click at [387, 420] on input "text" at bounding box center [416, 417] width 156 height 28
type input "[DATE]"
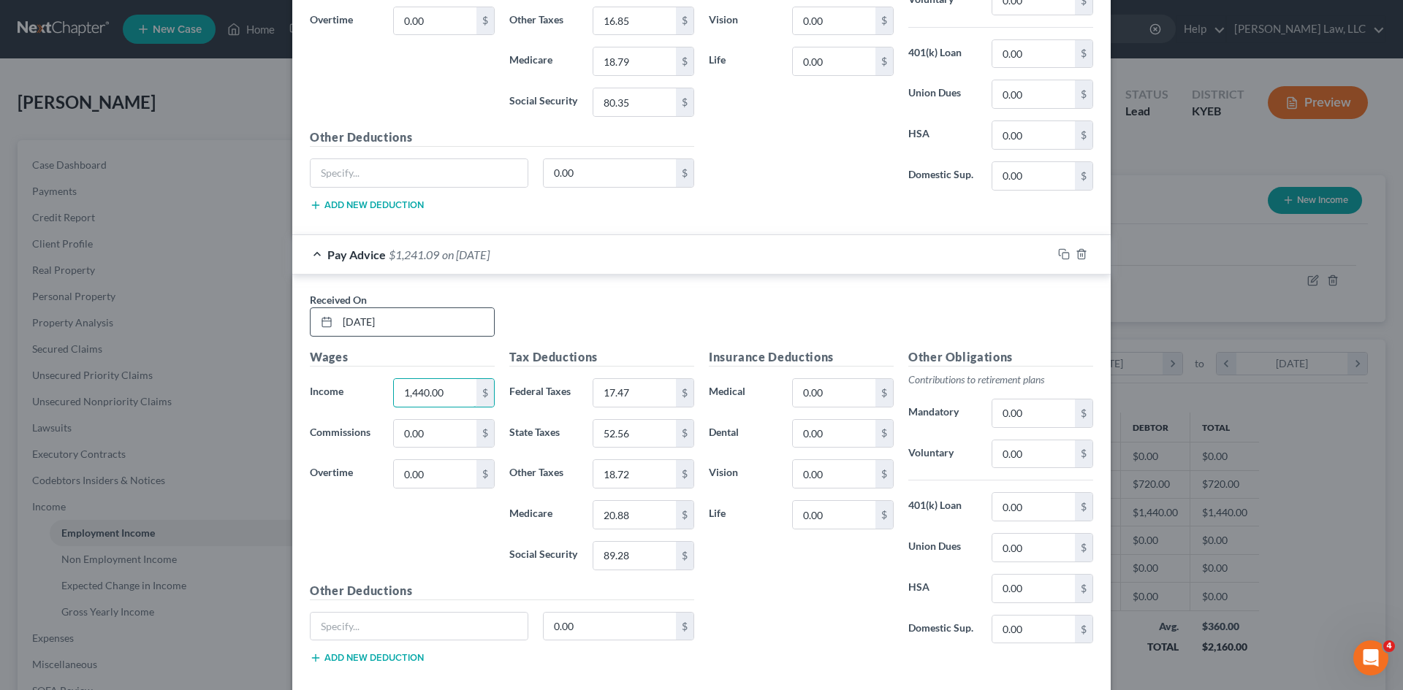
scroll to position [791, 0]
click at [1062, 256] on icon "button" at bounding box center [1064, 255] width 12 height 12
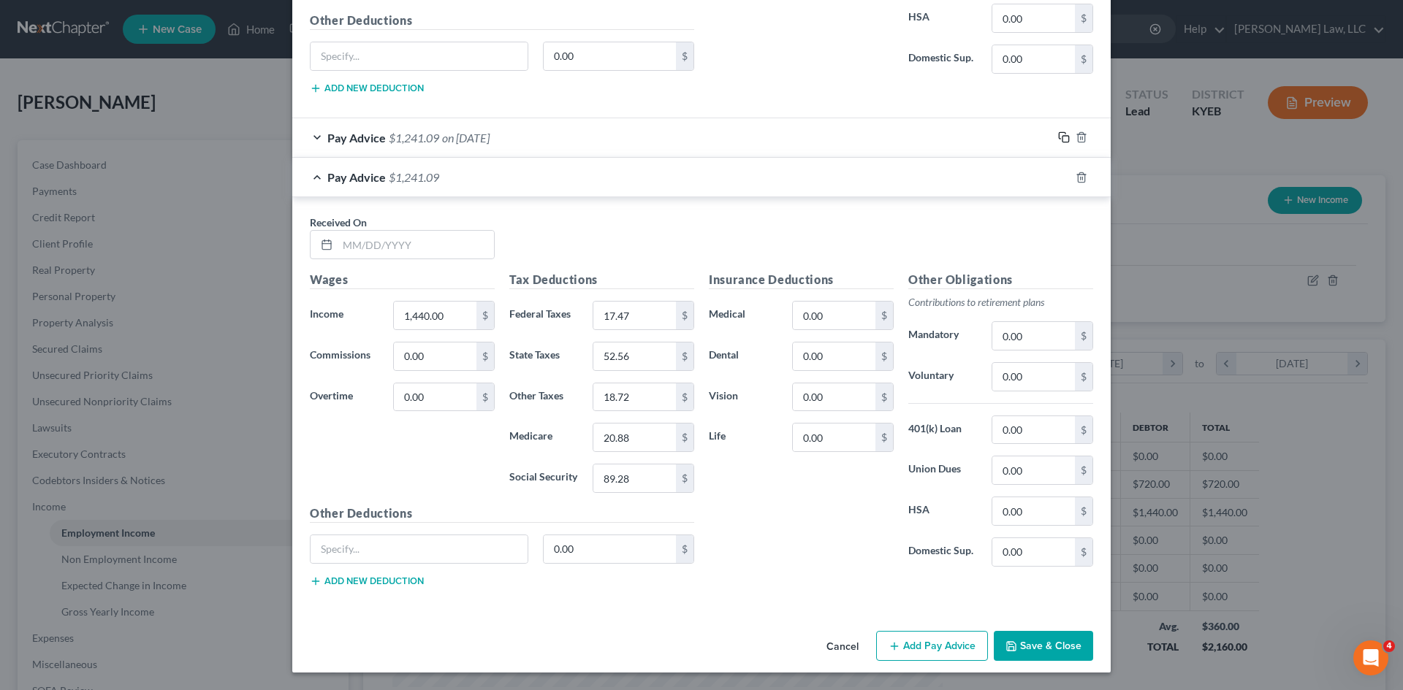
scroll to position [885, 0]
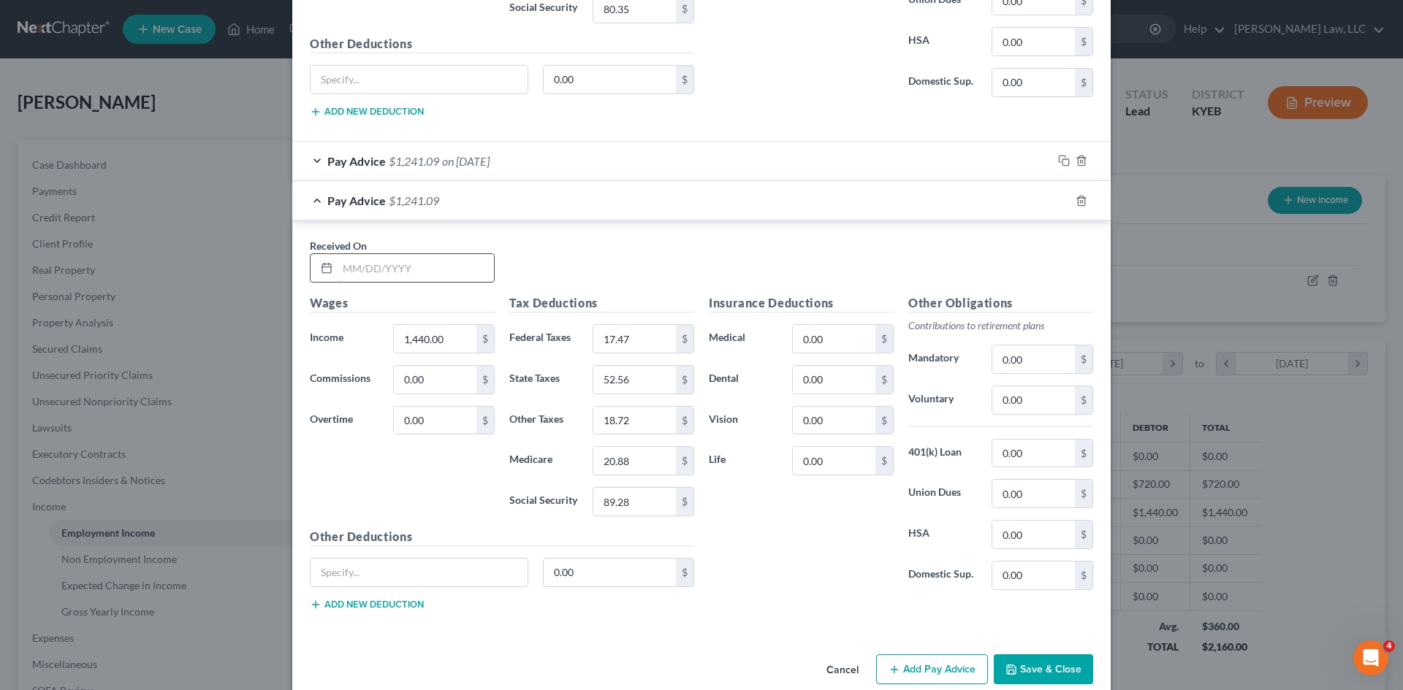
click at [417, 278] on input "text" at bounding box center [416, 268] width 156 height 28
type input "[DATE]"
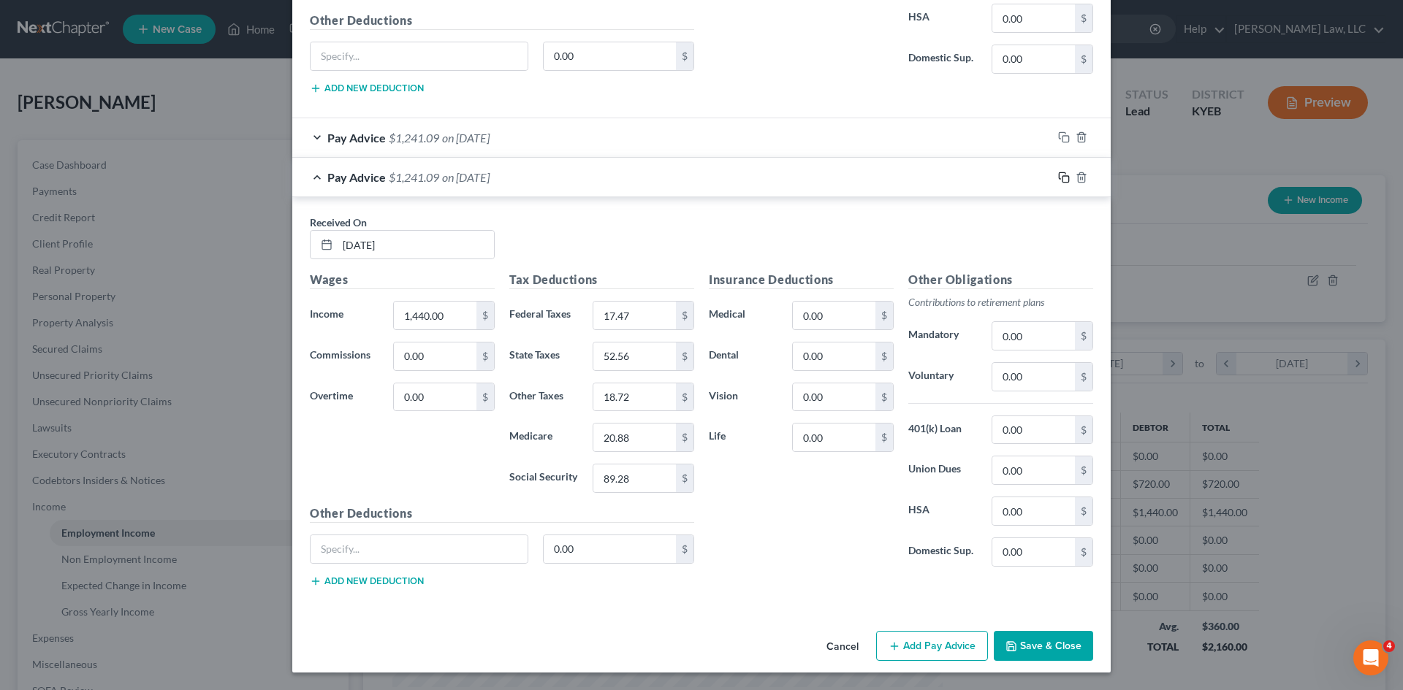
click at [1062, 179] on icon "button" at bounding box center [1064, 178] width 12 height 12
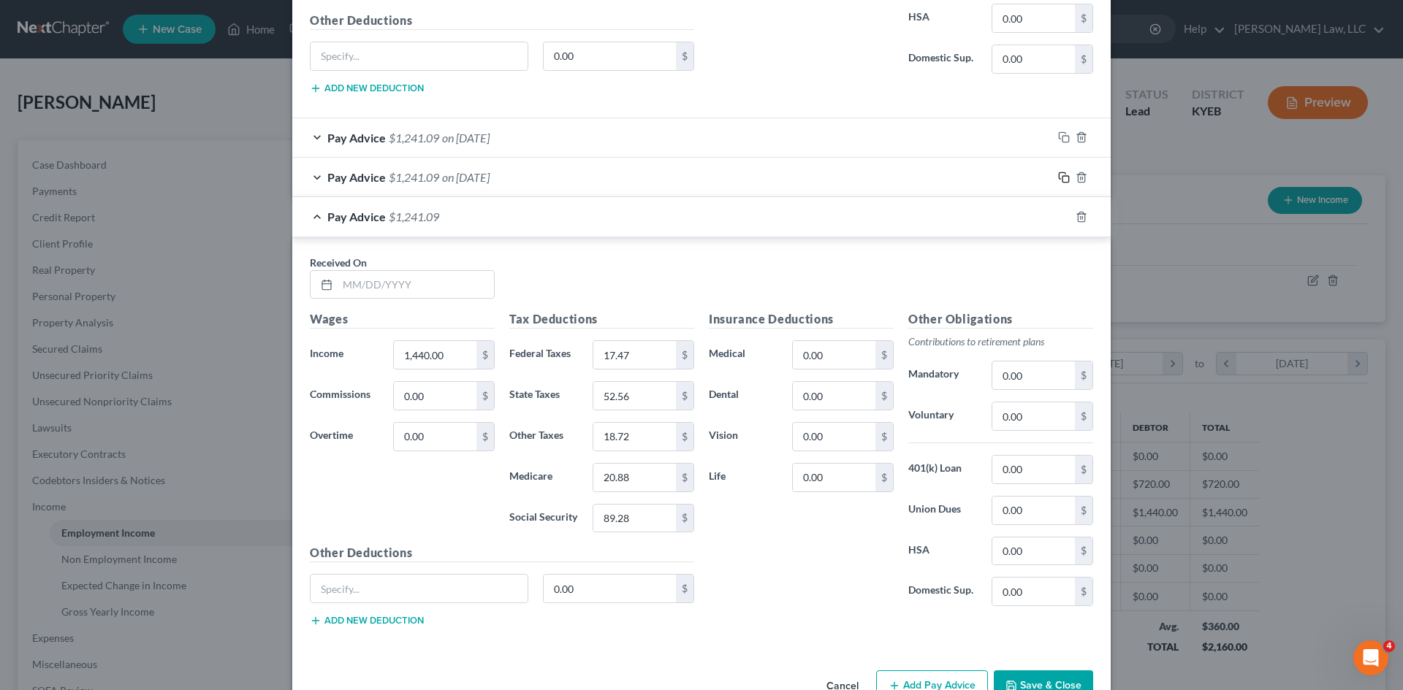
scroll to position [949, 0]
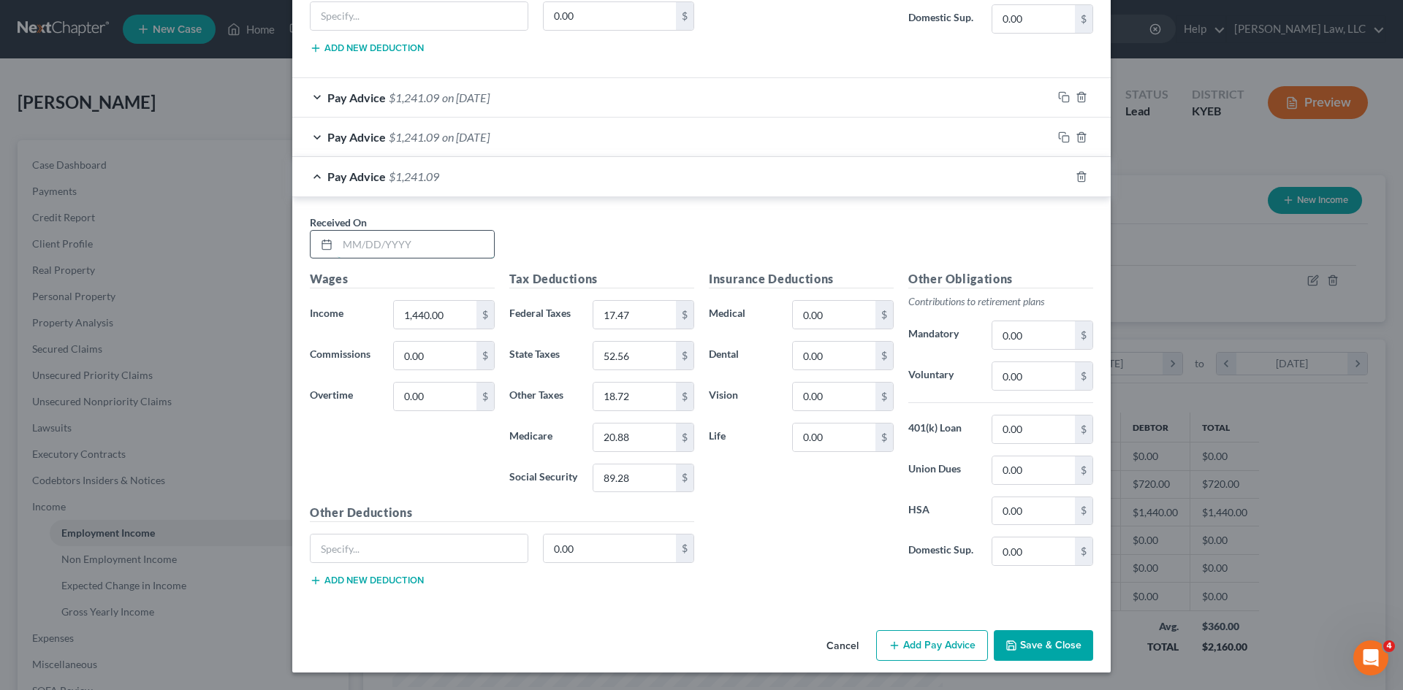
click at [411, 242] on input "text" at bounding box center [416, 245] width 156 height 28
type input "[DATE]"
type input "1,363.50"
type input "8.29"
type input "49.69"
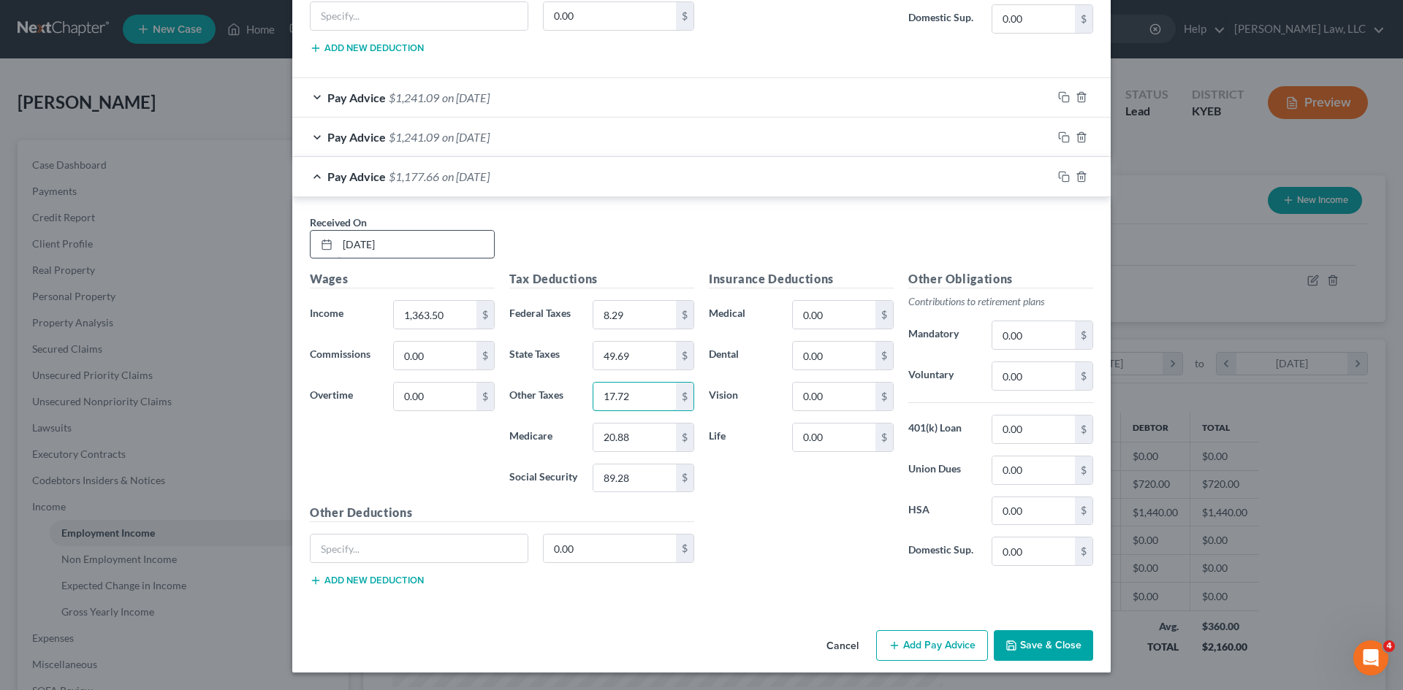
type input "17.72"
type input "19.77"
type input "84.54"
click at [1058, 175] on icon "button" at bounding box center [1064, 177] width 12 height 12
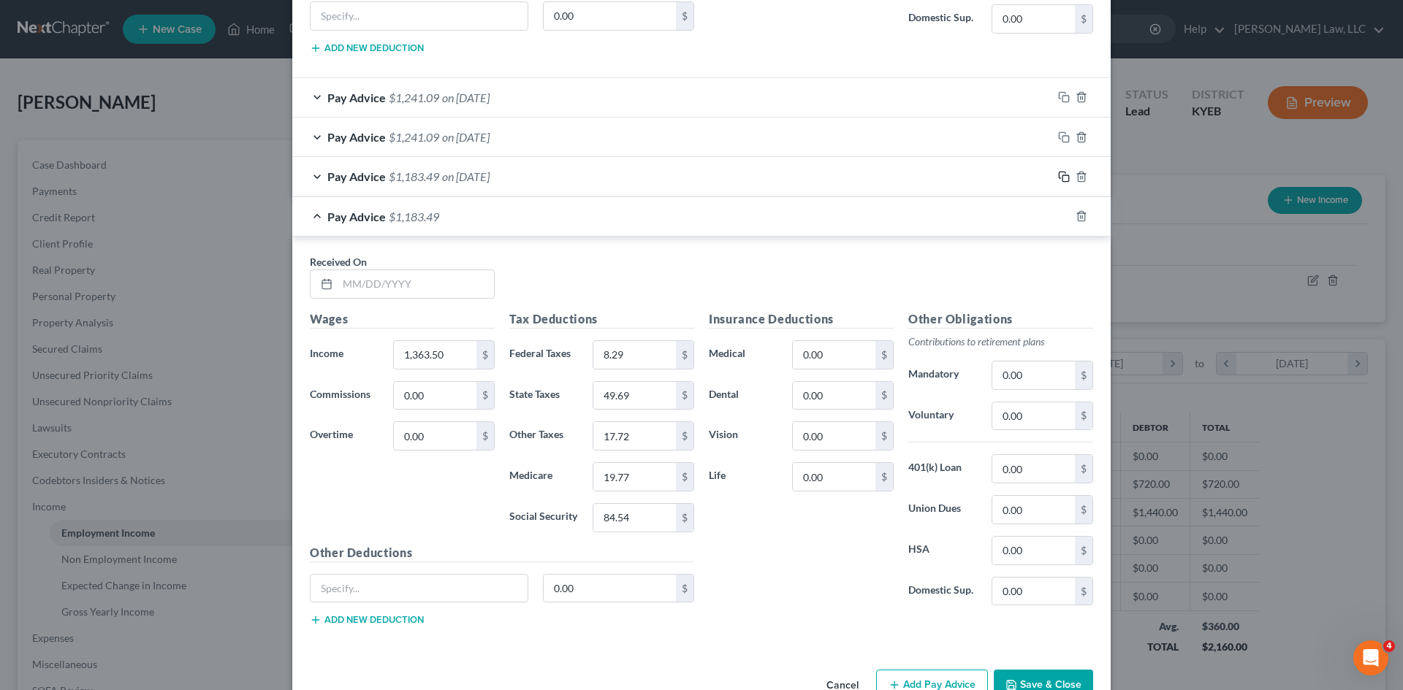
scroll to position [983, 0]
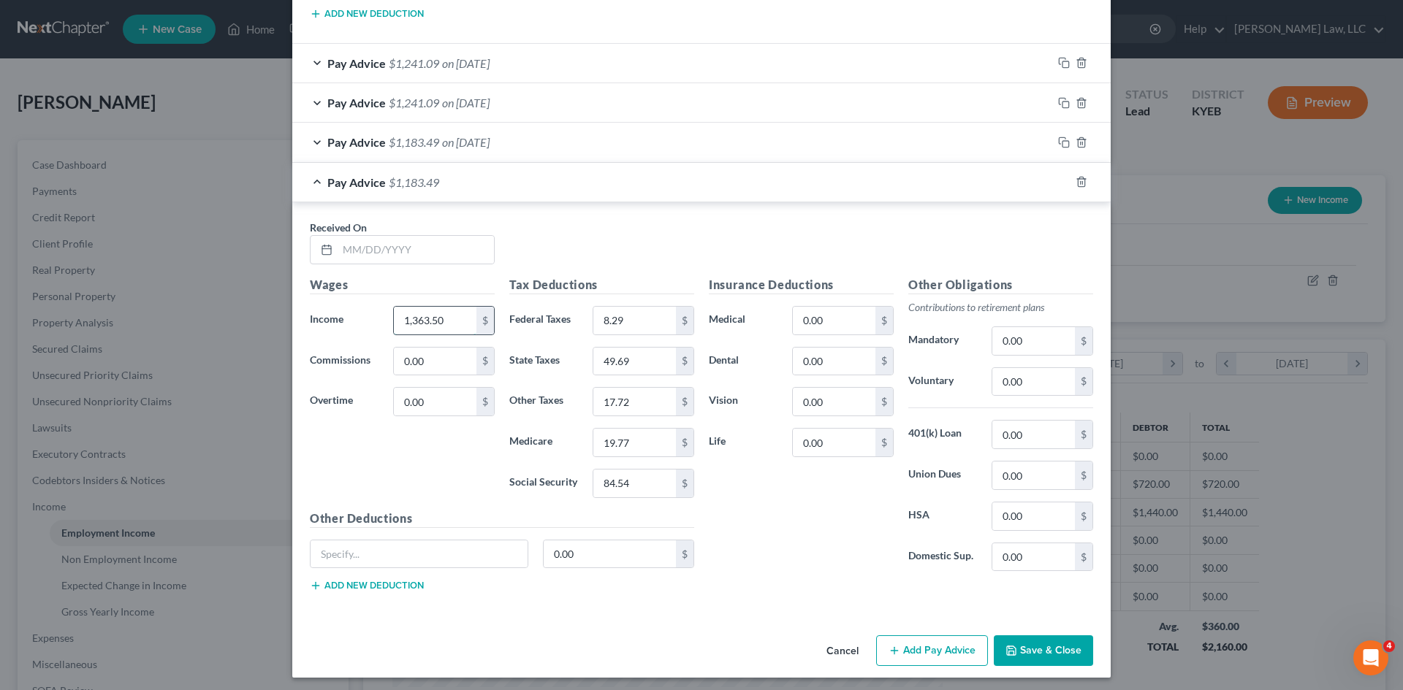
click at [455, 327] on input "1,363.50" at bounding box center [435, 321] width 83 height 28
type input "1,368"
click at [628, 326] on input "8.29" at bounding box center [634, 321] width 83 height 28
type input "8.83"
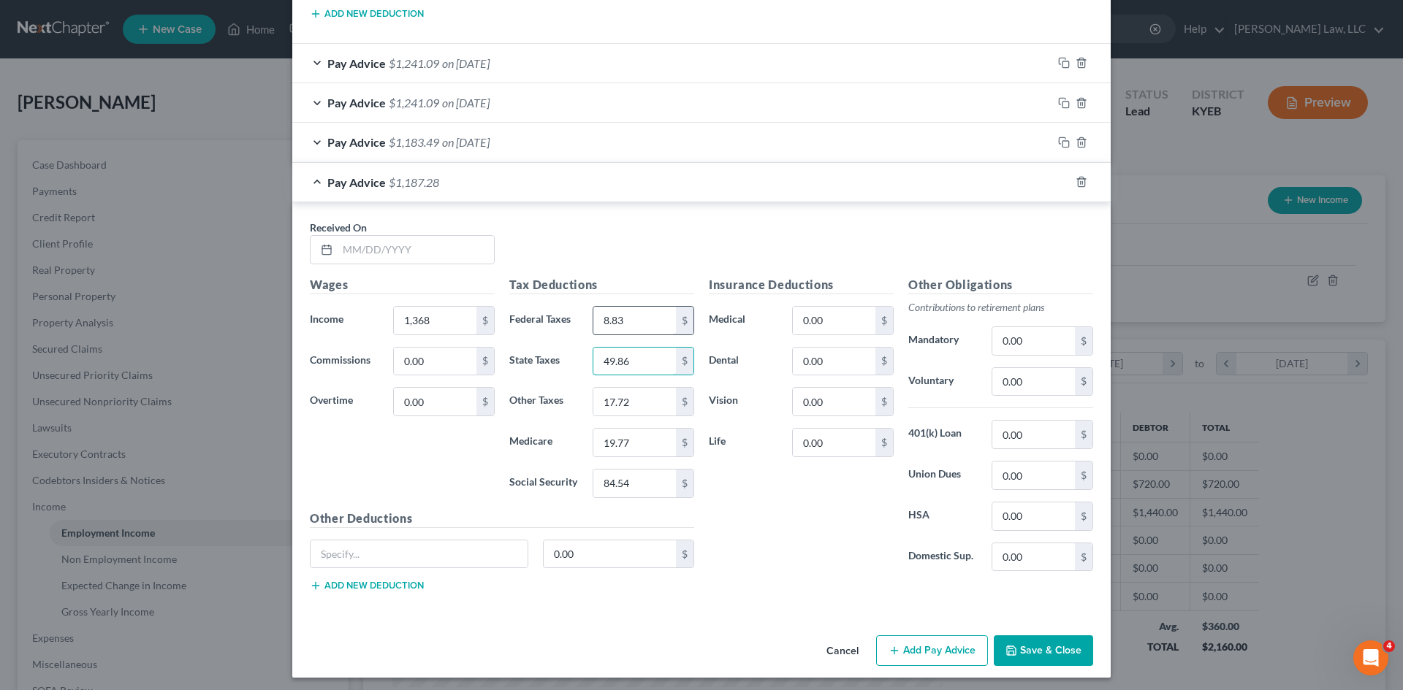
type input "49.86"
type input "17.79"
type input "19.84"
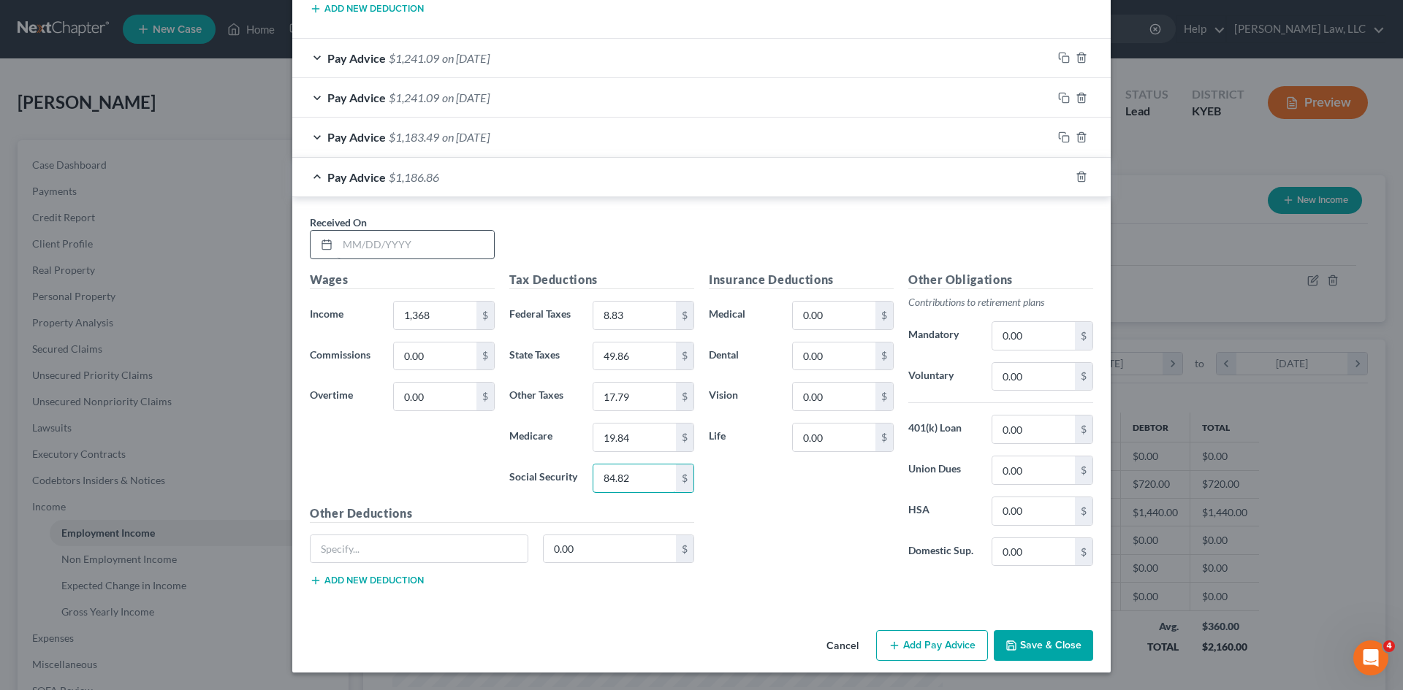
type input "84.82"
click at [398, 253] on input "text" at bounding box center [416, 245] width 156 height 28
type input "[DATE]"
drag, startPoint x: 1062, startPoint y: 172, endPoint x: 808, endPoint y: 307, distance: 287.6
click at [1062, 172] on icon "button" at bounding box center [1064, 177] width 12 height 12
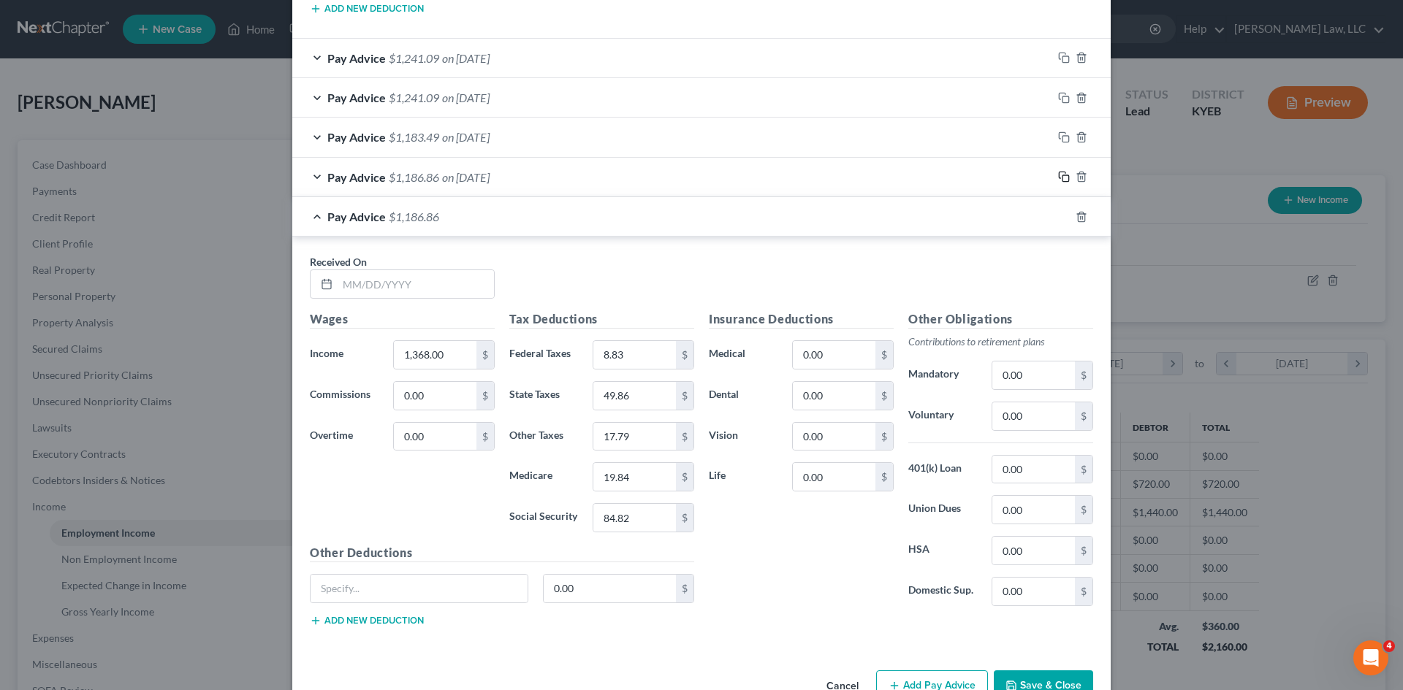
scroll to position [1028, 0]
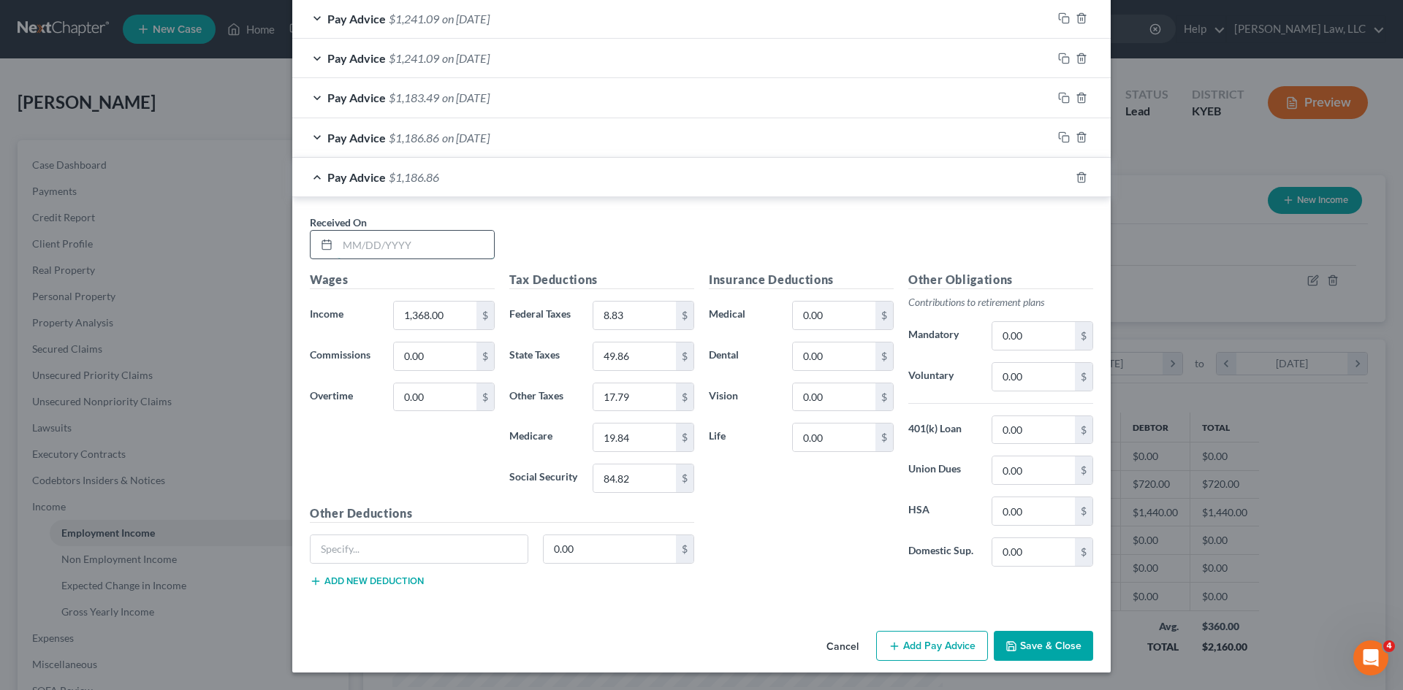
click at [461, 246] on input "text" at bounding box center [416, 245] width 156 height 28
click at [370, 243] on input "1332" at bounding box center [416, 245] width 156 height 28
drag, startPoint x: 328, startPoint y: 248, endPoint x: 303, endPoint y: 251, distance: 25.1
click at [303, 251] on div "Received On * 1332" at bounding box center [401, 237] width 199 height 45
type input "[DATE]"
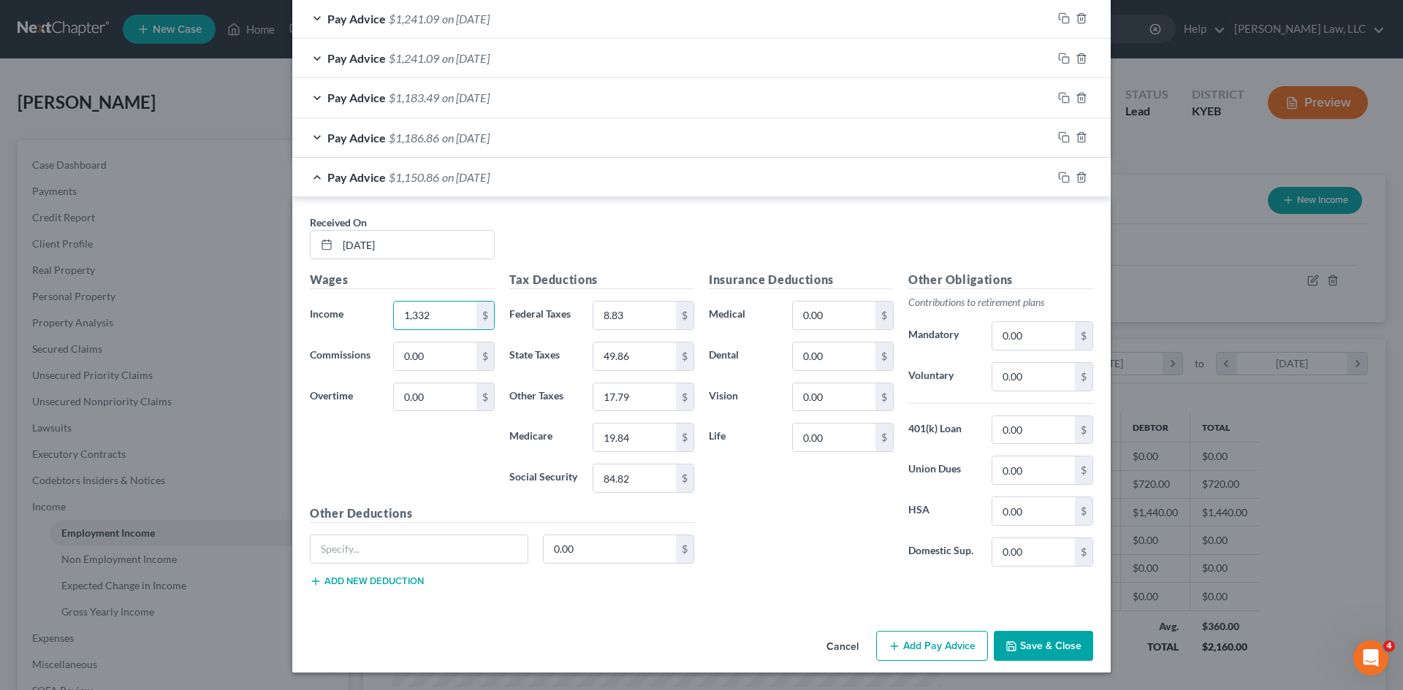
type input "1,332"
type input "4.51"
type input "48.51"
type input "17.31"
type input "19.31"
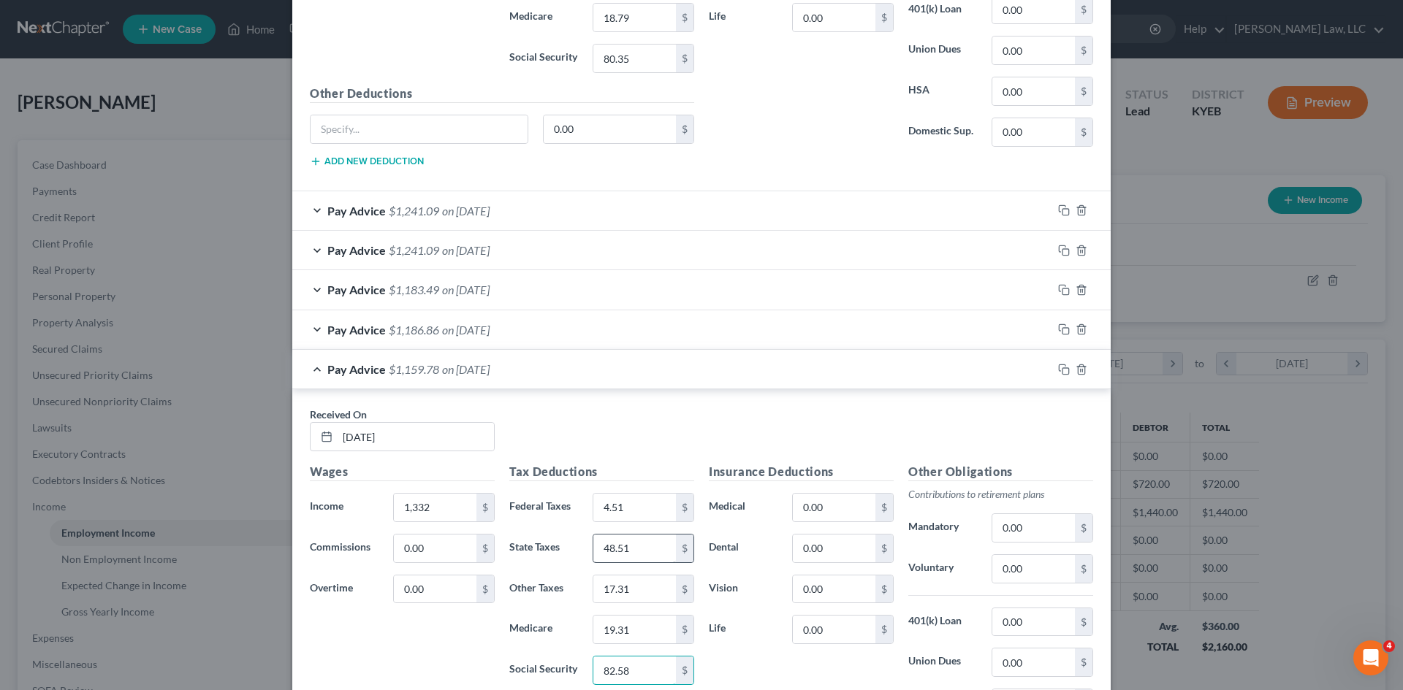
scroll to position [832, 0]
type input "82.58"
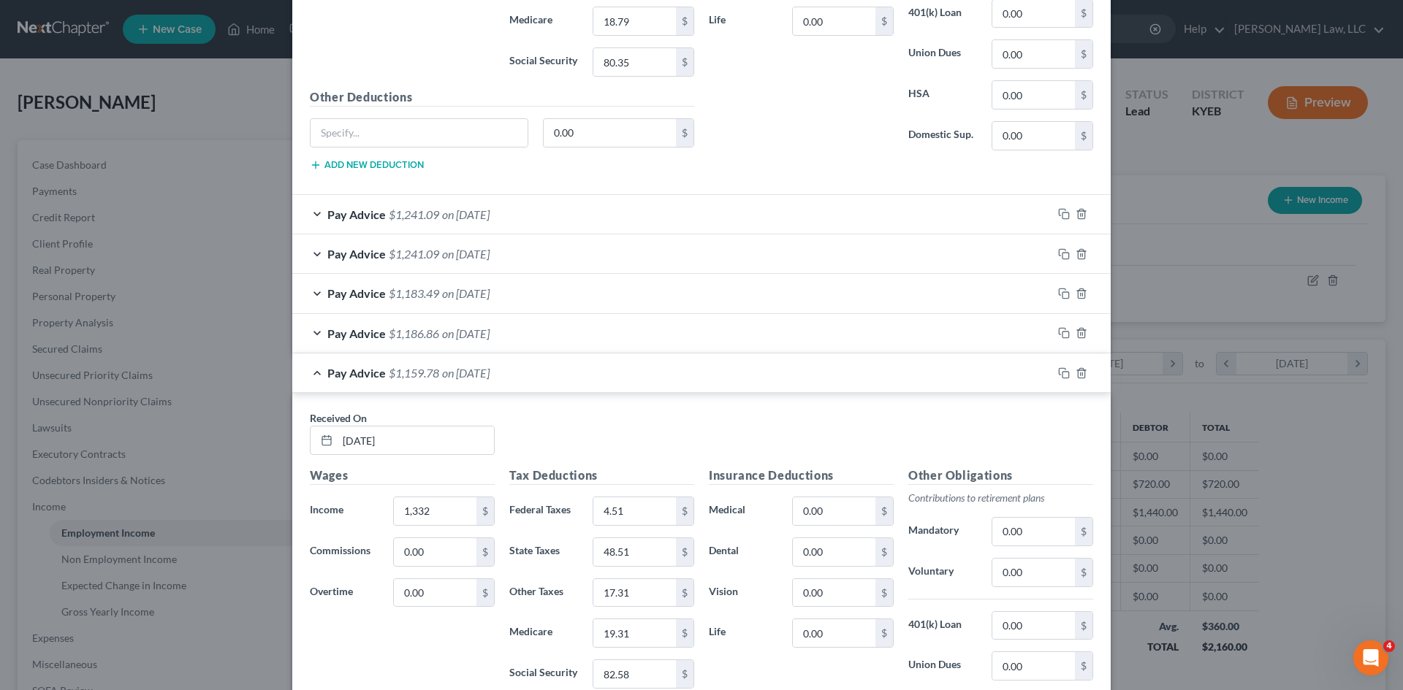
click at [1052, 251] on div at bounding box center [1081, 254] width 58 height 23
click at [1062, 256] on icon "button" at bounding box center [1064, 254] width 12 height 12
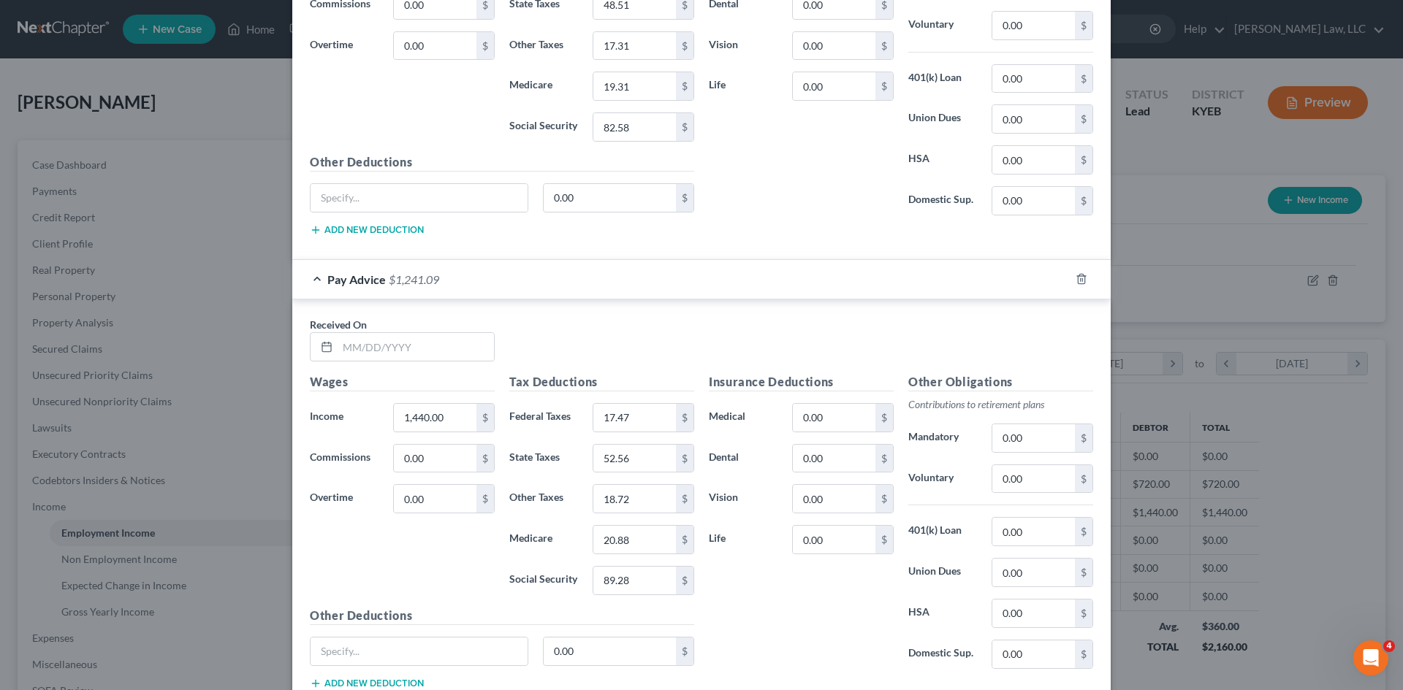
scroll to position [1375, 0]
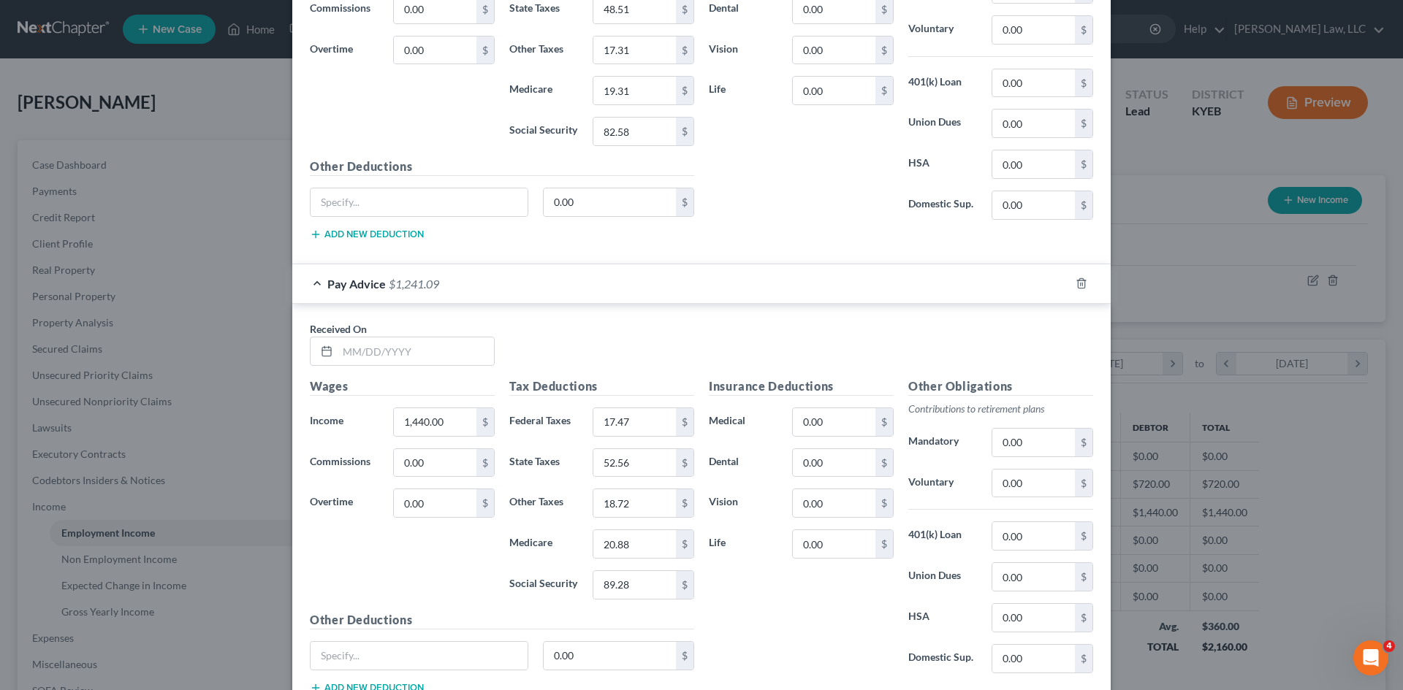
click at [405, 326] on div "Received On *" at bounding box center [401, 343] width 199 height 45
click at [399, 353] on input "text" at bounding box center [416, 352] width 156 height 28
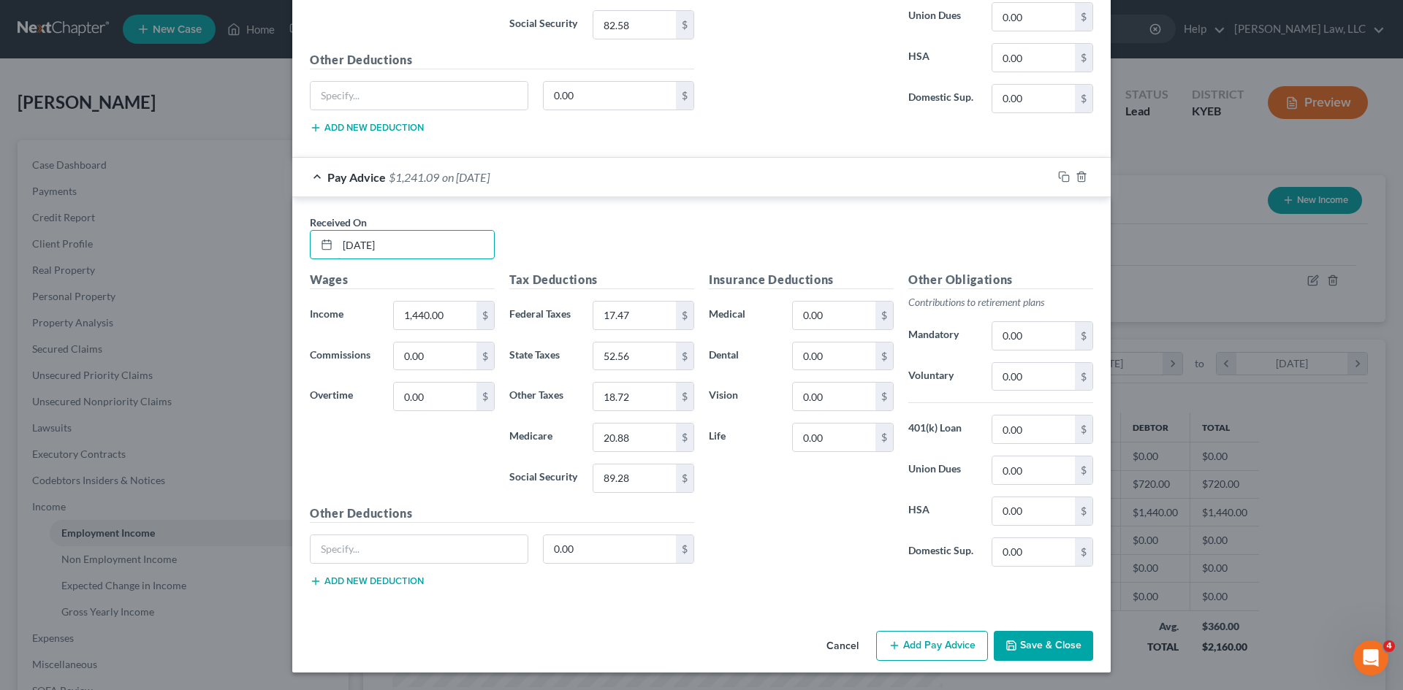
type input "[DATE]"
click at [951, 533] on button "Add Pay Advice" at bounding box center [932, 646] width 112 height 31
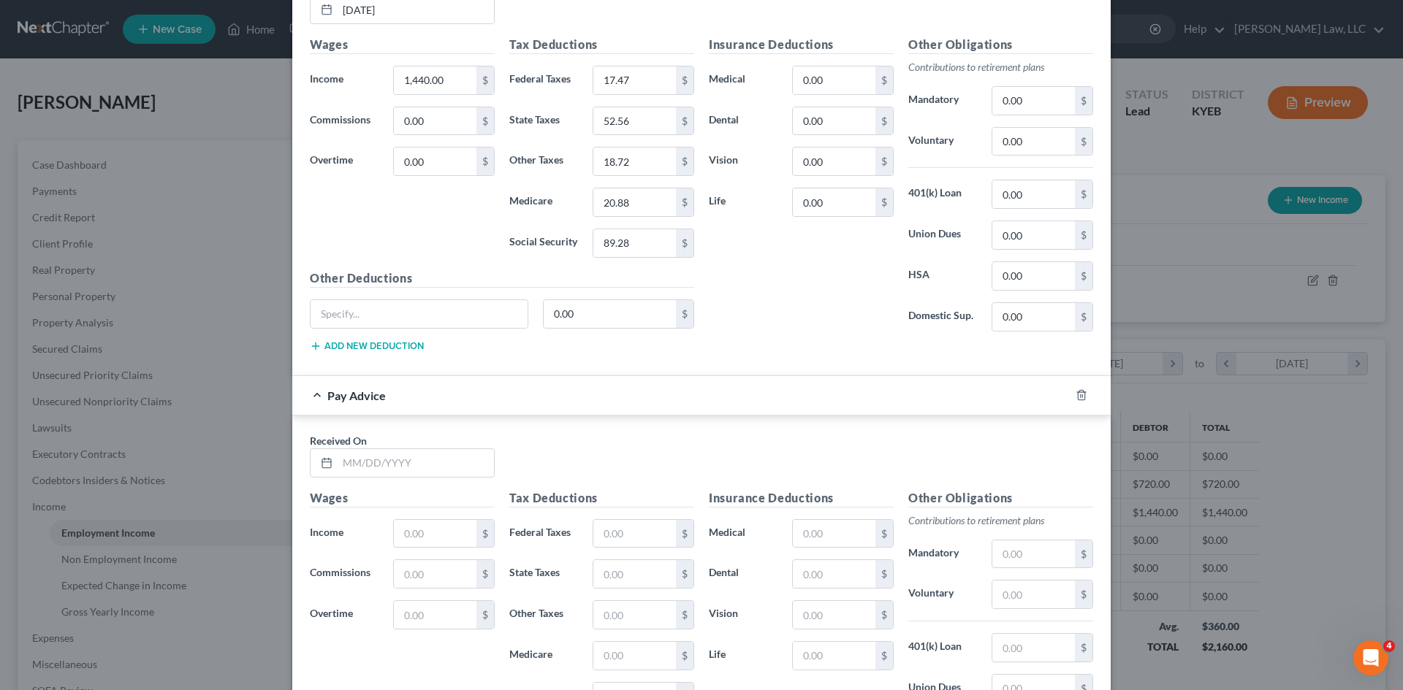
scroll to position [1724, 0]
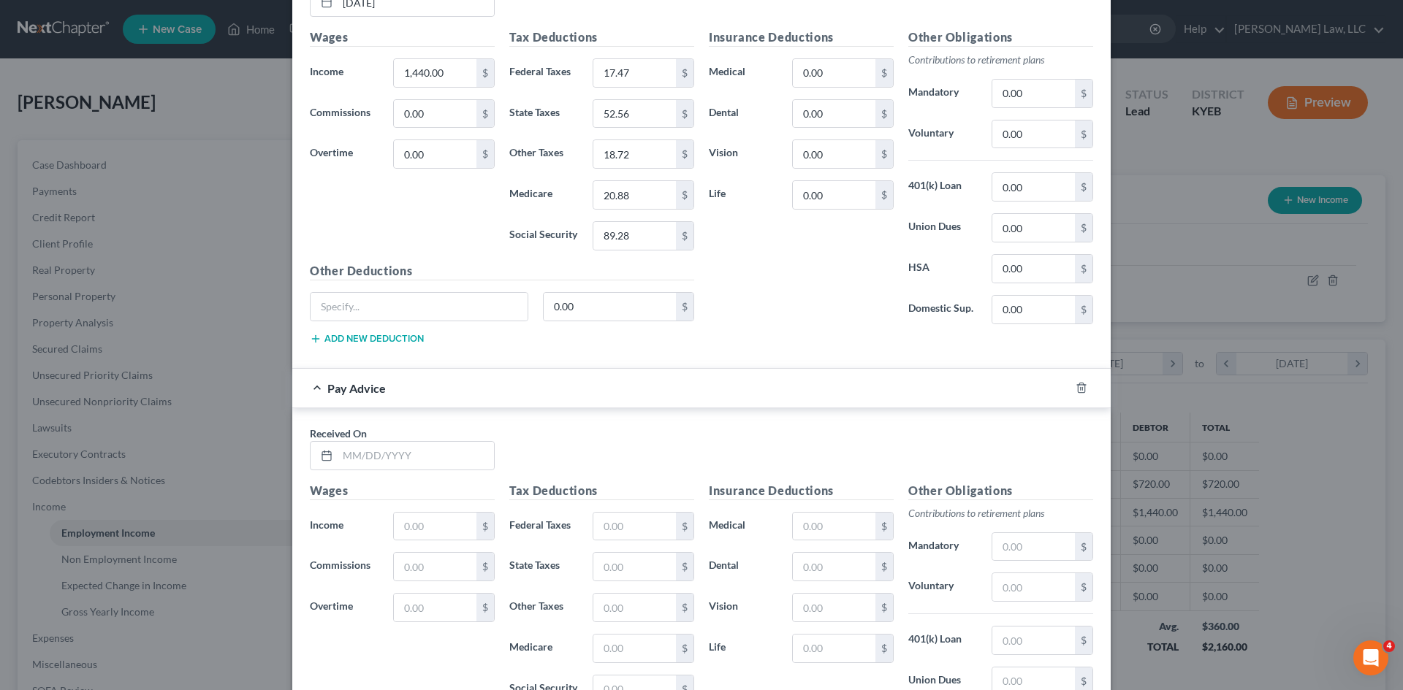
click at [490, 440] on div "Received On *" at bounding box center [401, 448] width 199 height 45
click at [459, 456] on input "text" at bounding box center [416, 456] width 156 height 28
type input "[DATE]"
type input "2,710.72"
type input "196.90"
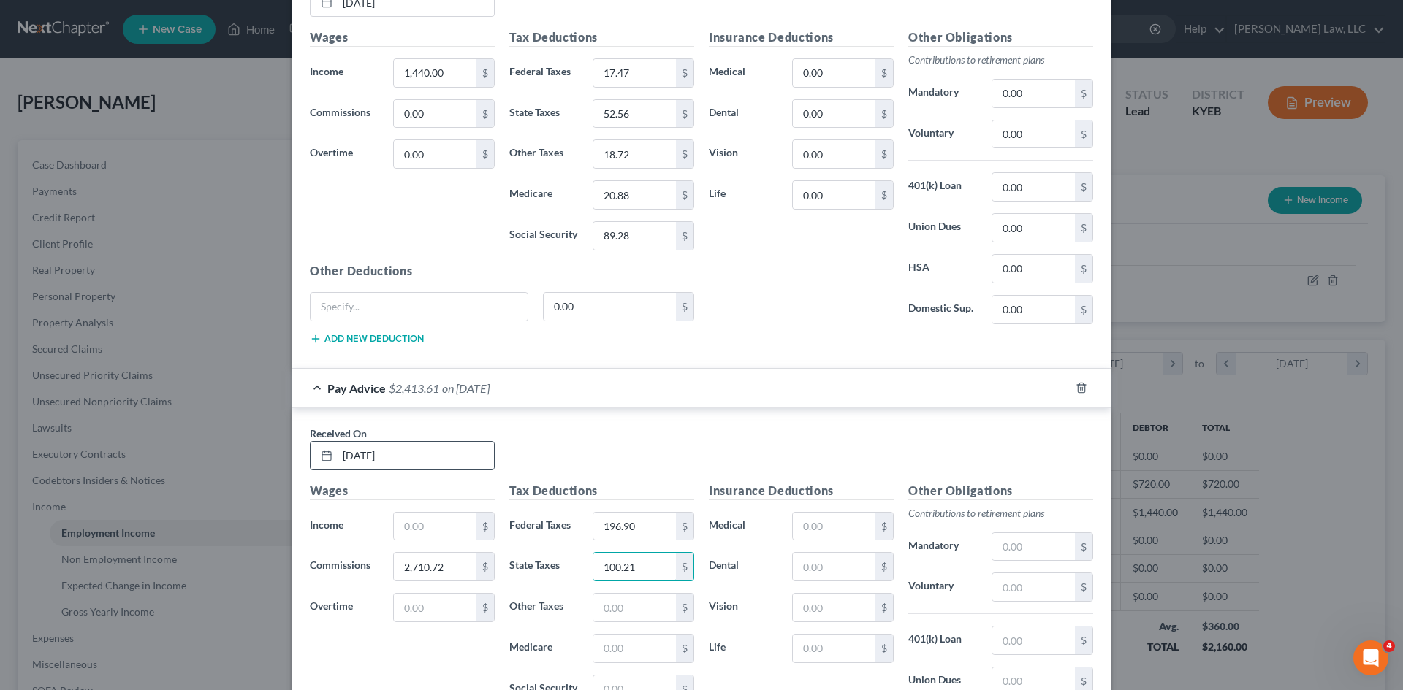
type input "100.21"
type input "35.24"
type input "39.31"
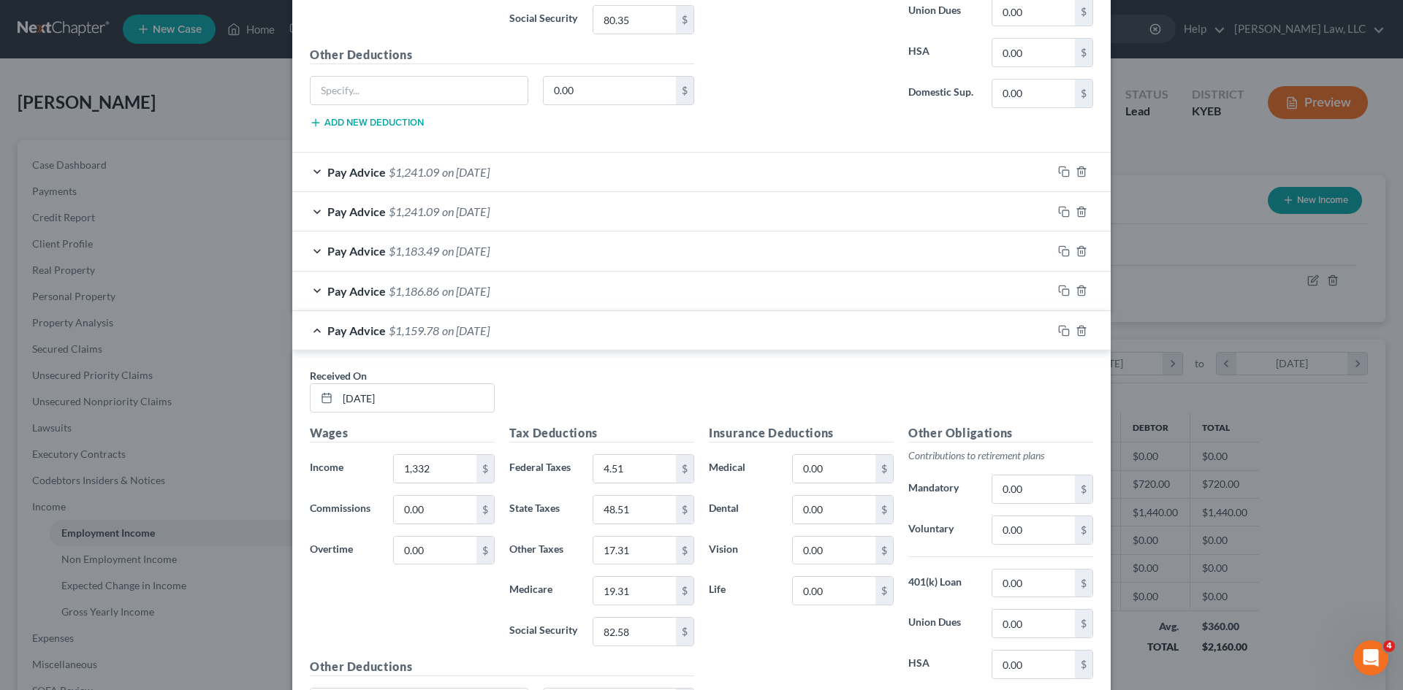
scroll to position [874, 0]
type input "168.07"
click at [1059, 214] on icon "button" at bounding box center [1064, 213] width 12 height 12
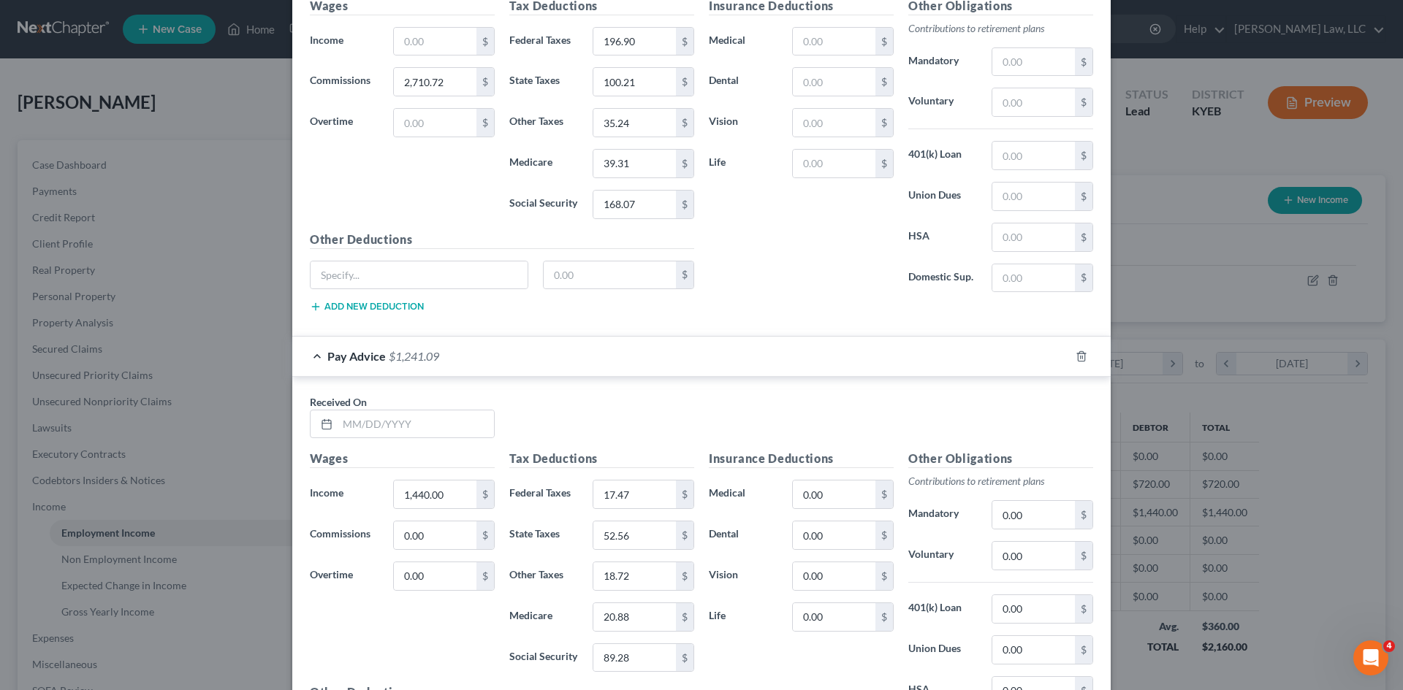
scroll to position [2217, 0]
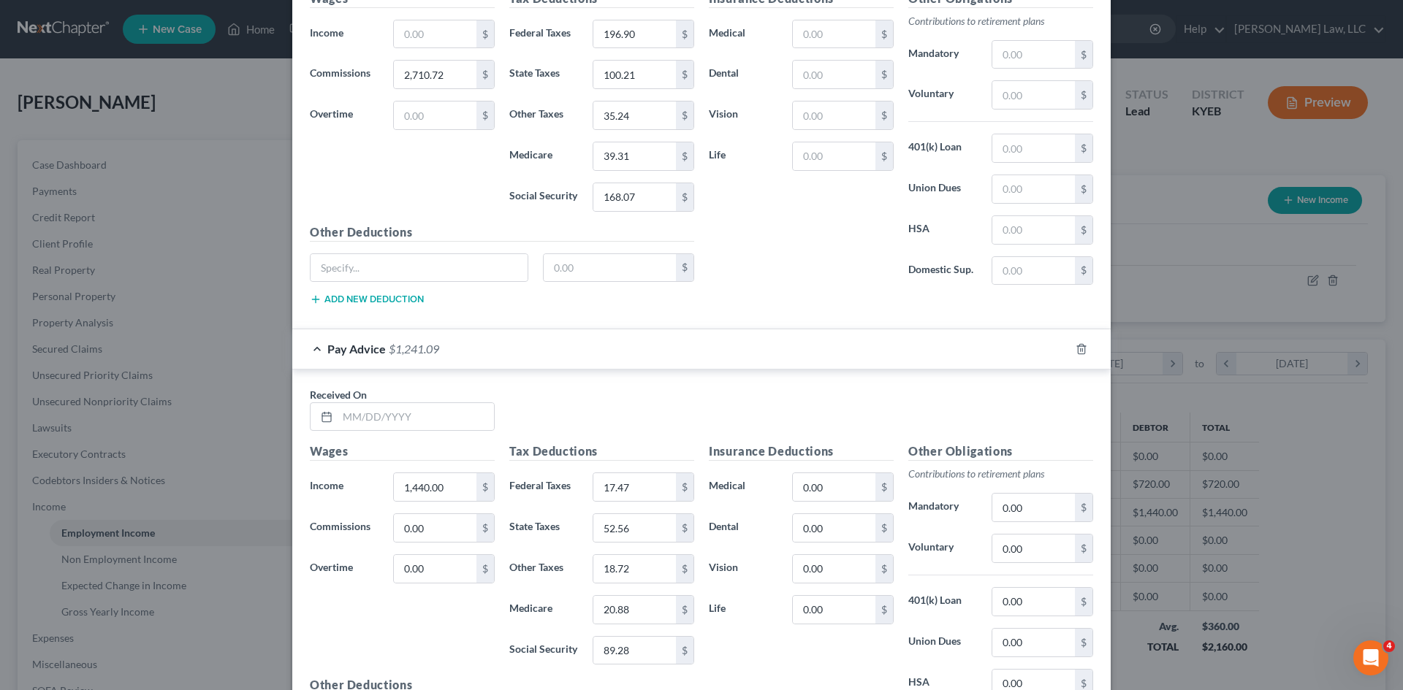
click at [367, 437] on div "Received On *" at bounding box center [701, 415] width 798 height 56
click at [367, 424] on input "text" at bounding box center [416, 417] width 156 height 28
type input "[DATE]"
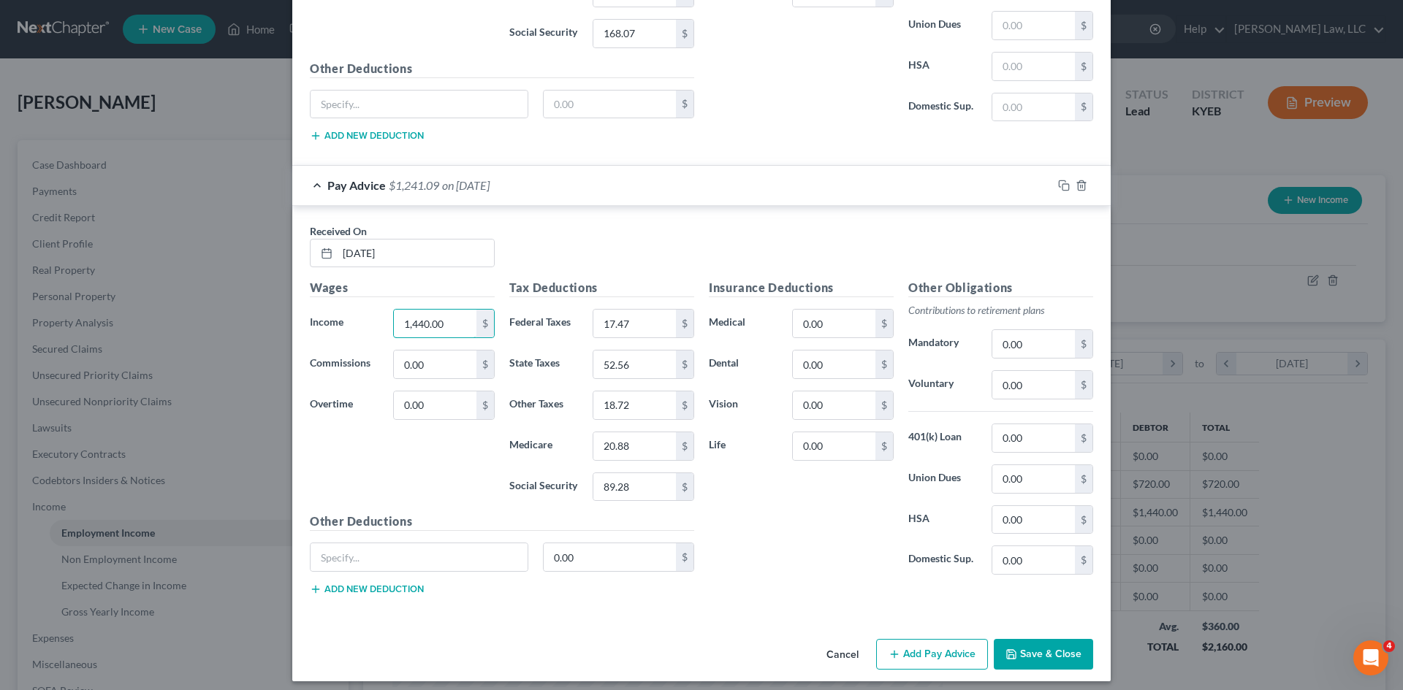
scroll to position [2389, 0]
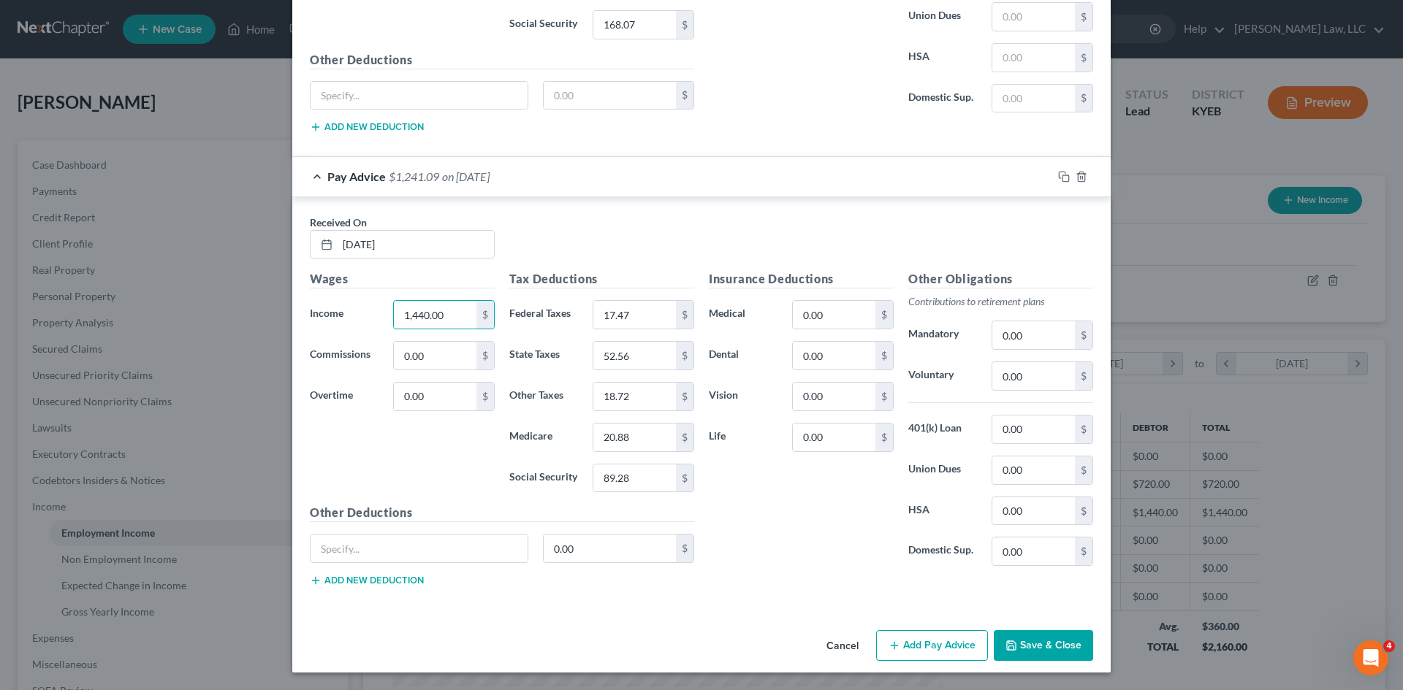
click at [1039, 533] on button "Save & Close" at bounding box center [1043, 646] width 99 height 31
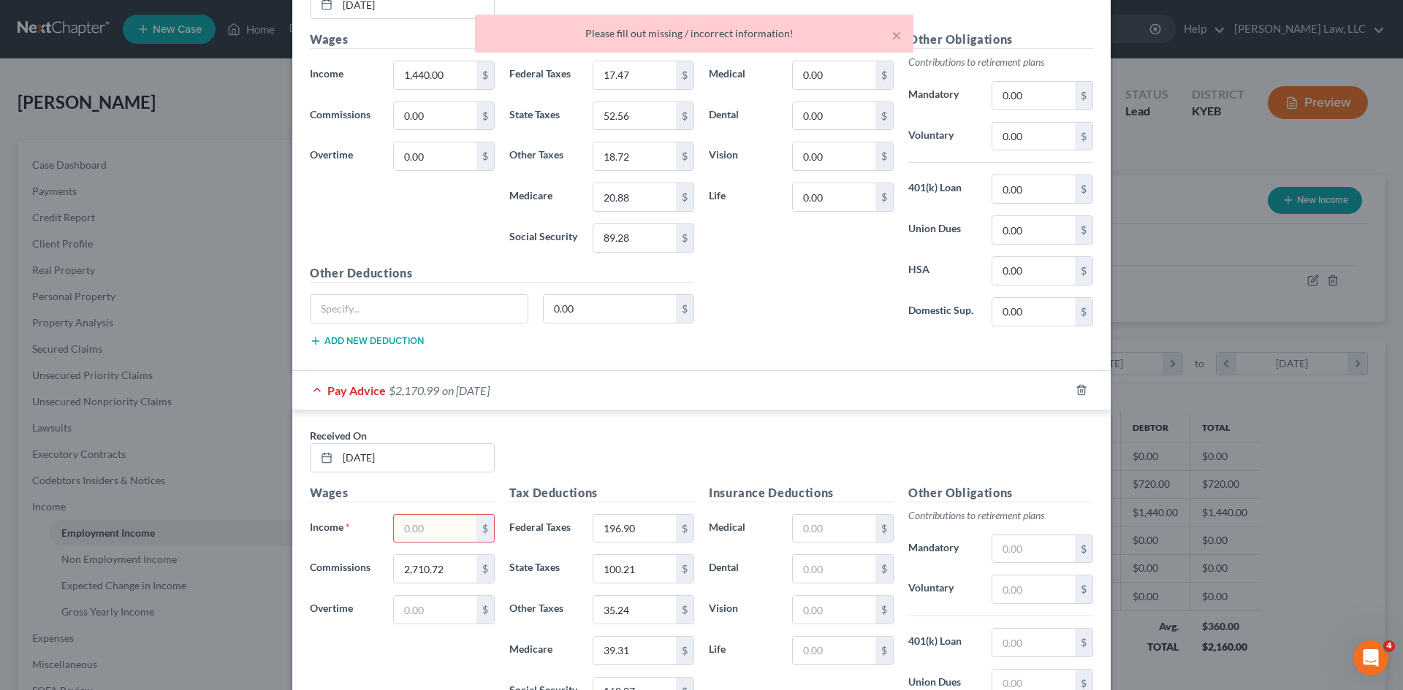
scroll to position [1735, 0]
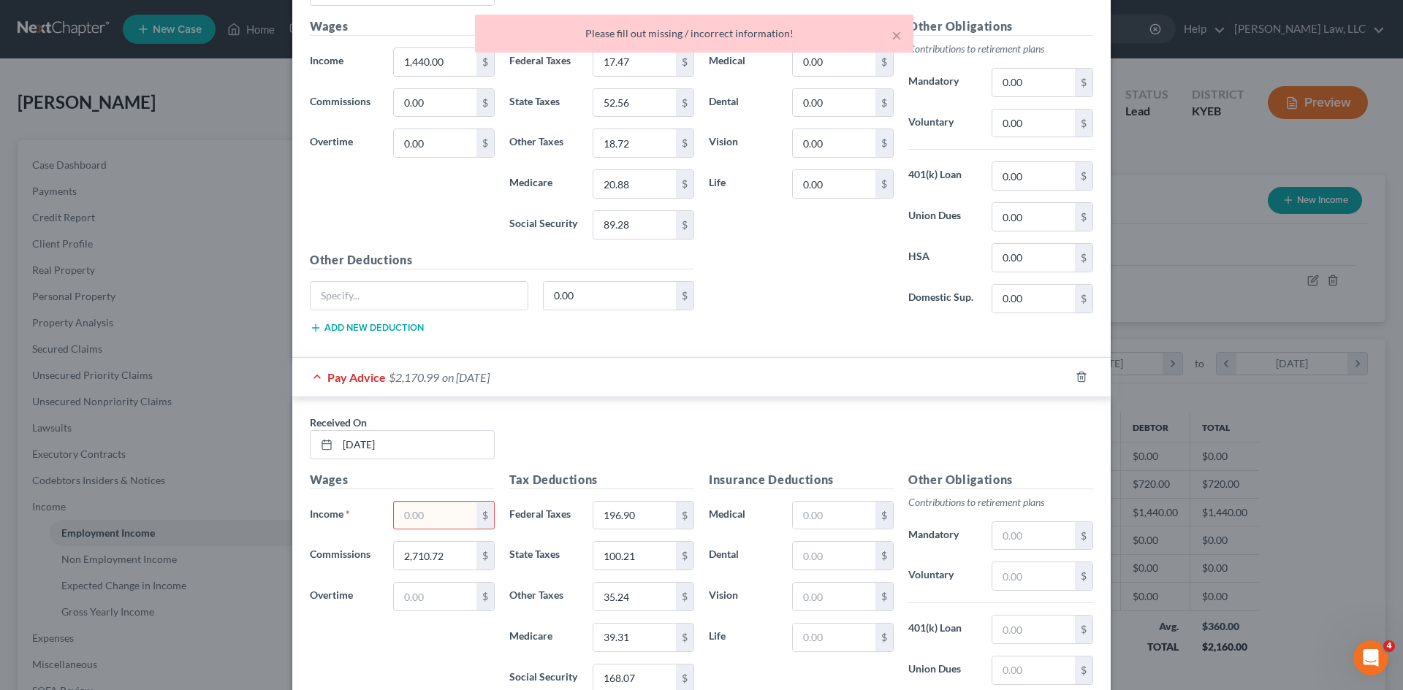
click at [433, 508] on input "text" at bounding box center [435, 516] width 83 height 28
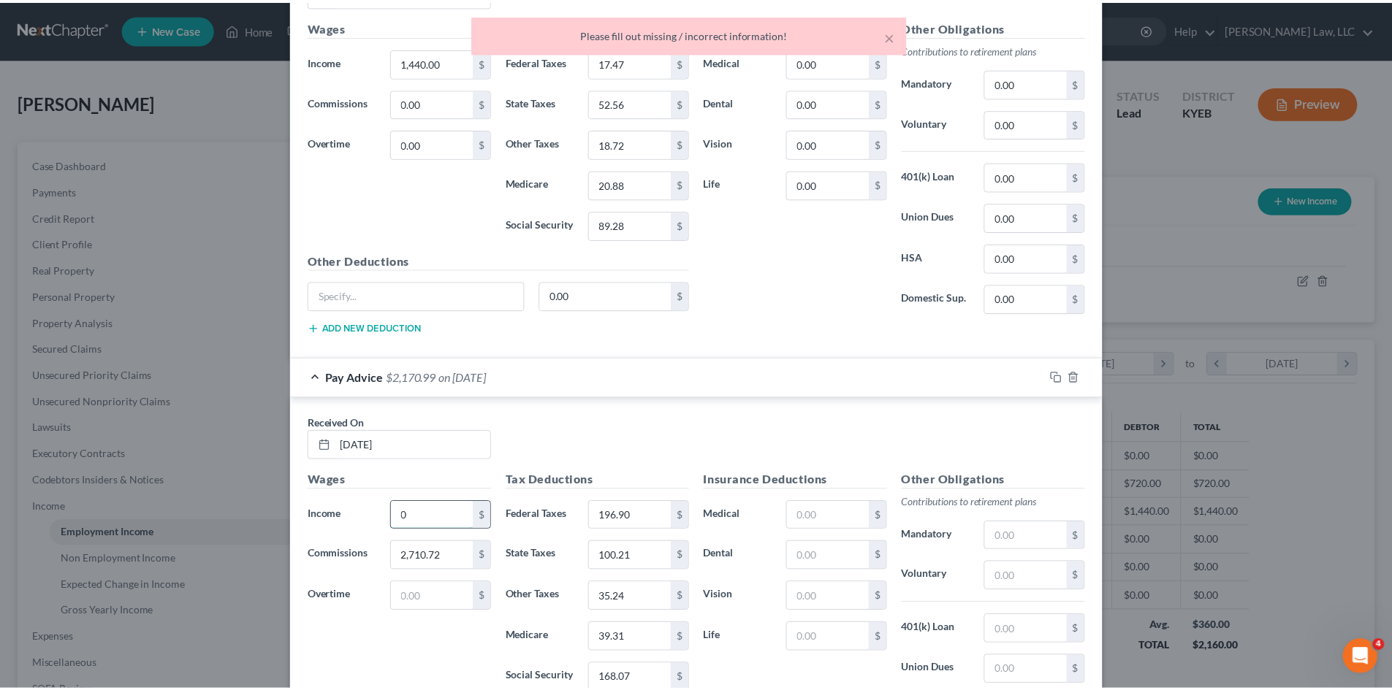
scroll to position [2389, 0]
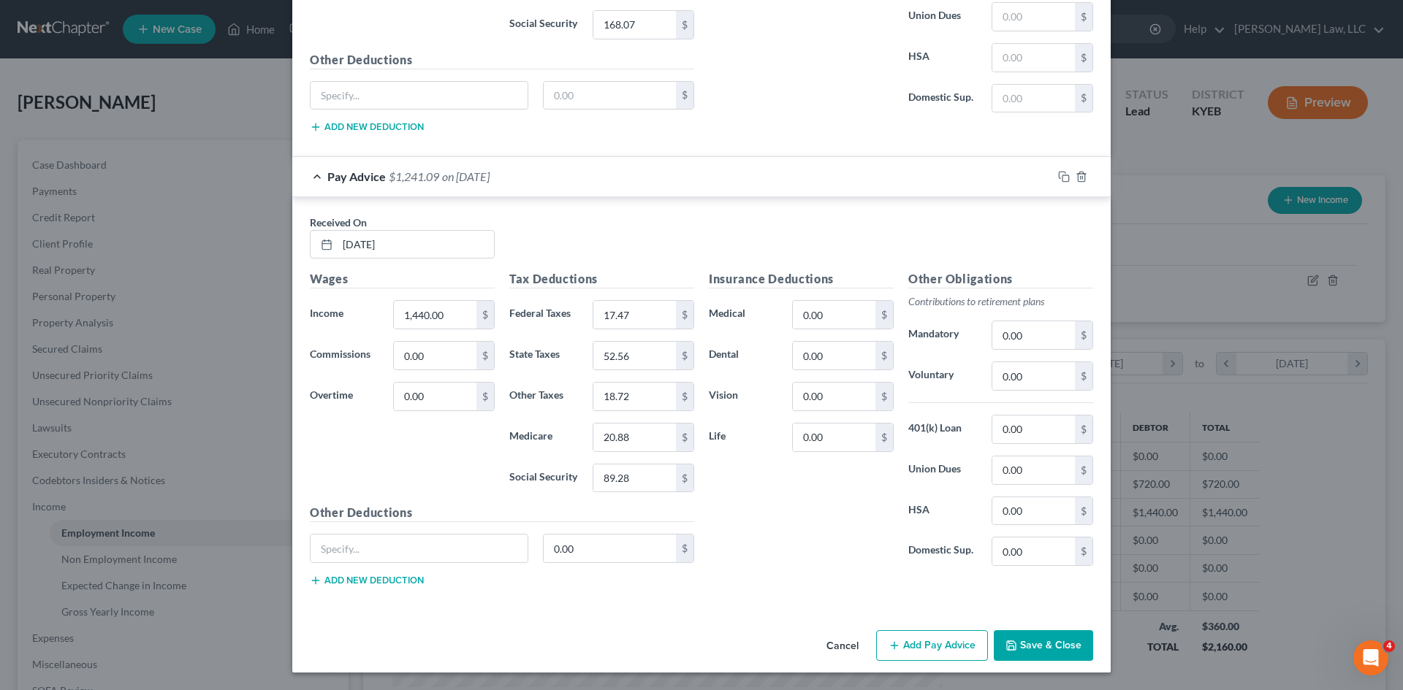
type input "0"
click at [1029, 533] on button "Save & Close" at bounding box center [1043, 646] width 99 height 31
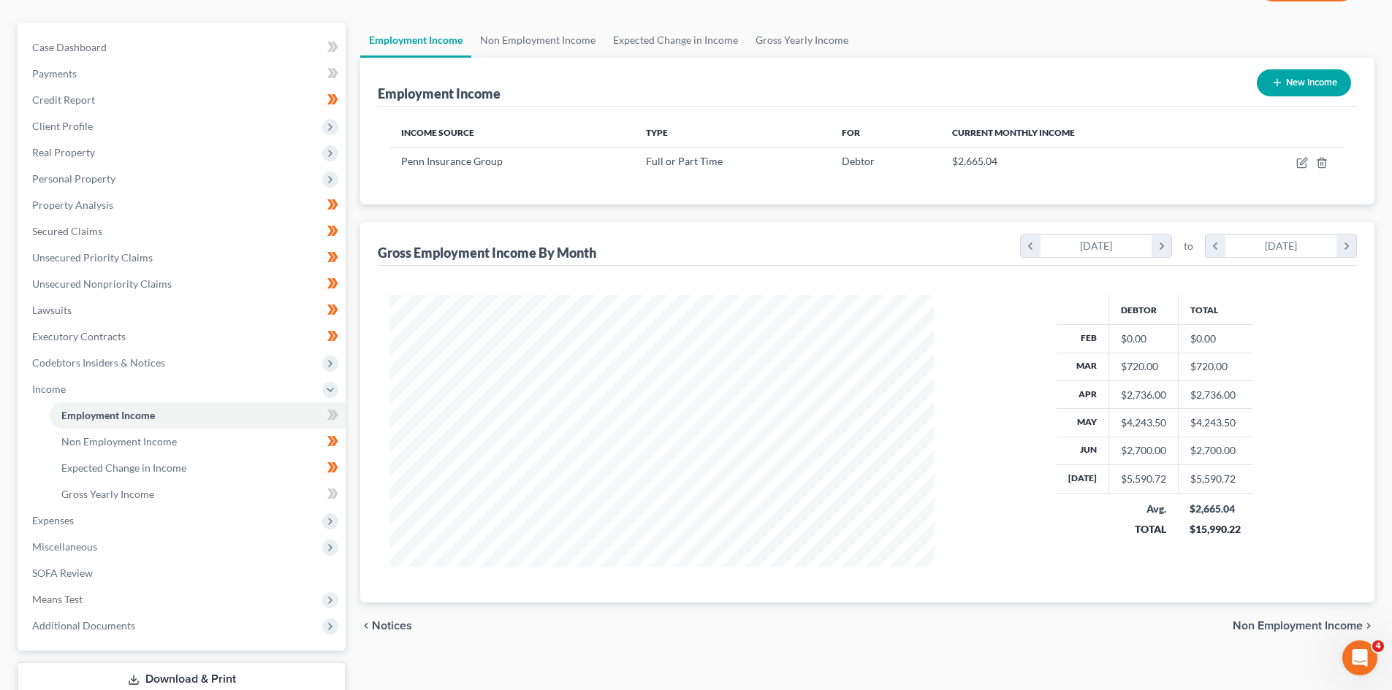
scroll to position [218, 0]
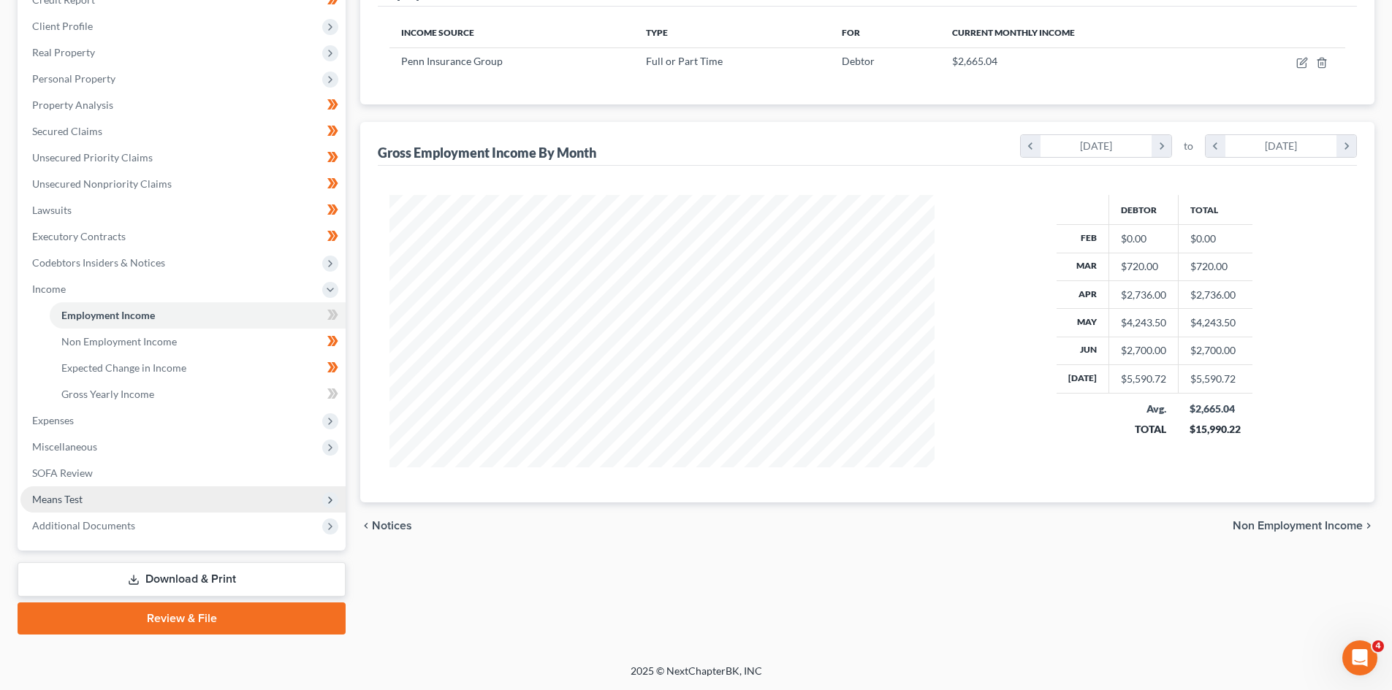
click at [314, 493] on span "Means Test" at bounding box center [182, 500] width 325 height 26
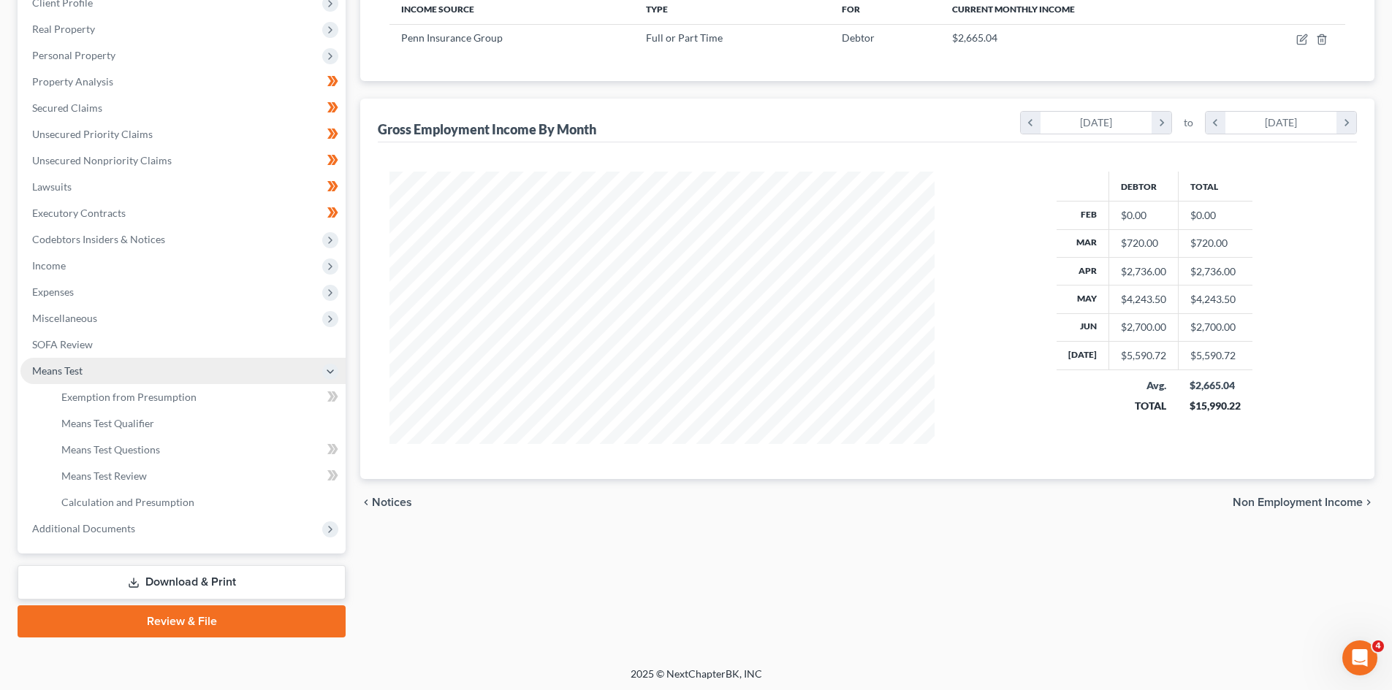
scroll to position [242, 0]
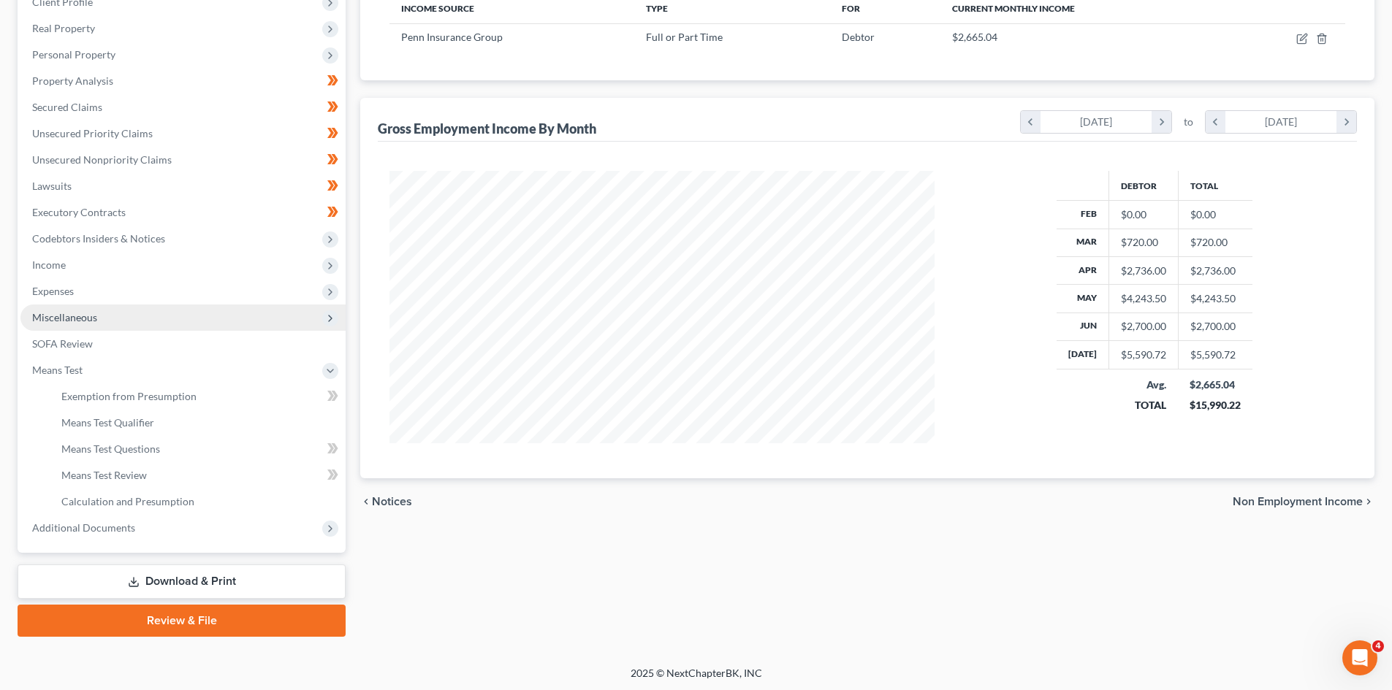
click at [319, 330] on span "Miscellaneous" at bounding box center [182, 318] width 325 height 26
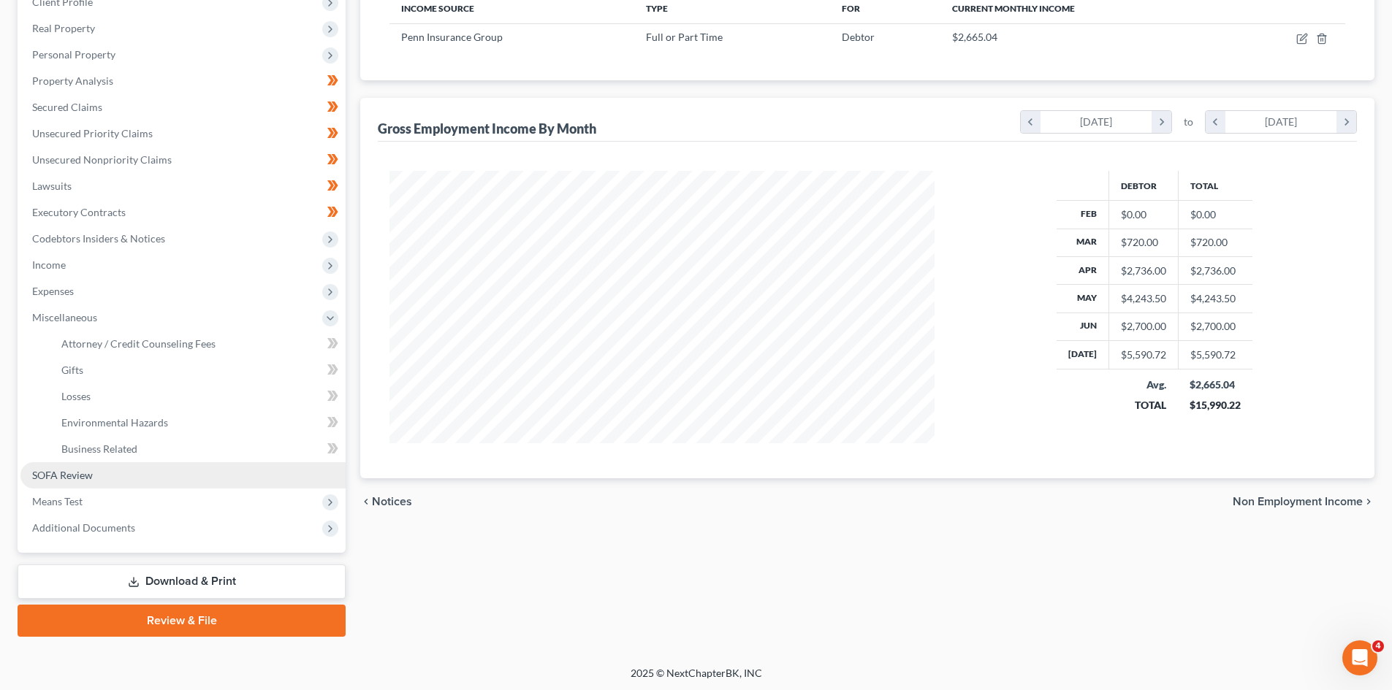
click at [205, 474] on link "SOFA Review" at bounding box center [182, 475] width 325 height 26
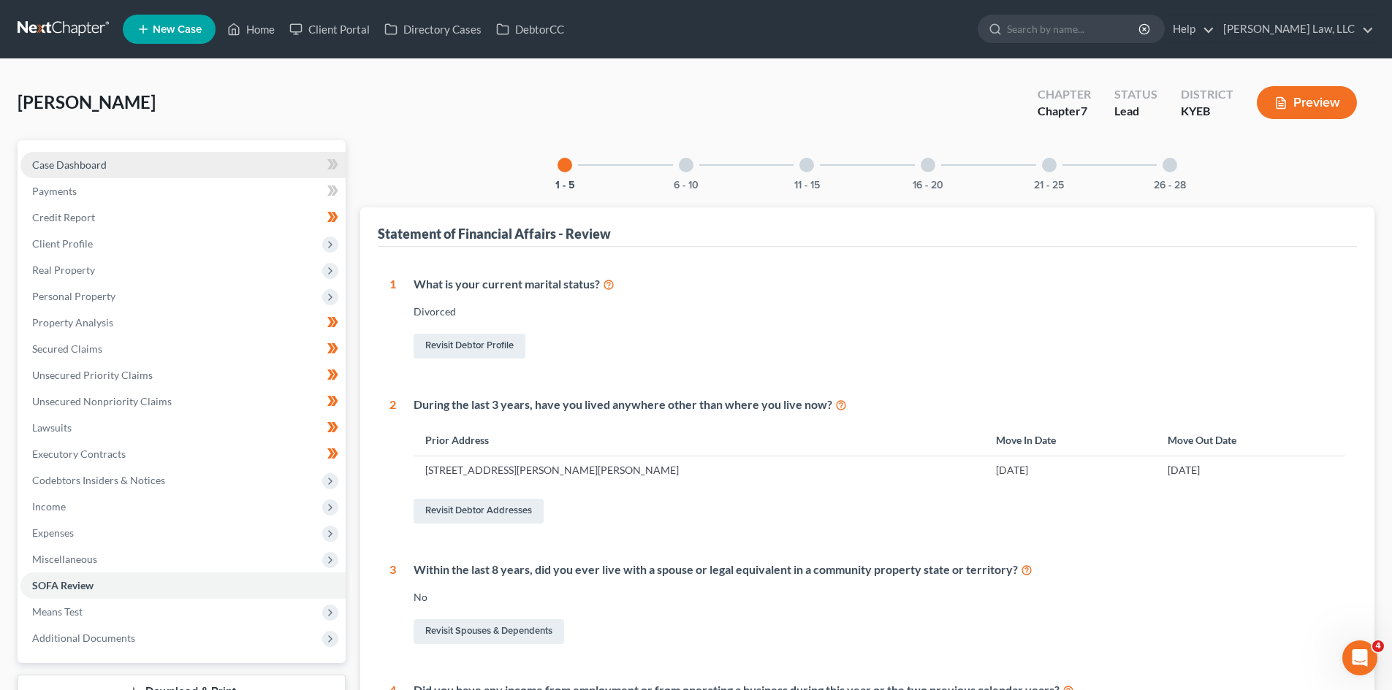
click at [145, 170] on link "Case Dashboard" at bounding box center [182, 165] width 325 height 26
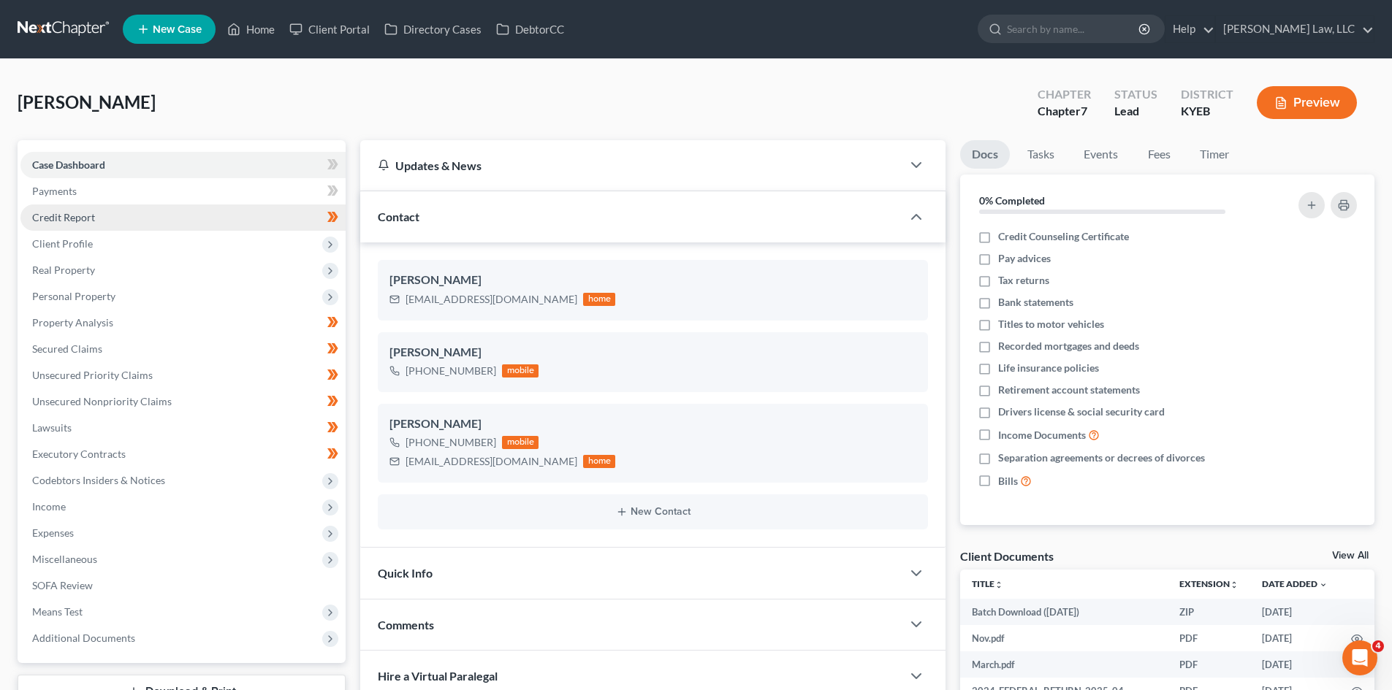
click at [110, 224] on link "Credit Report" at bounding box center [182, 218] width 325 height 26
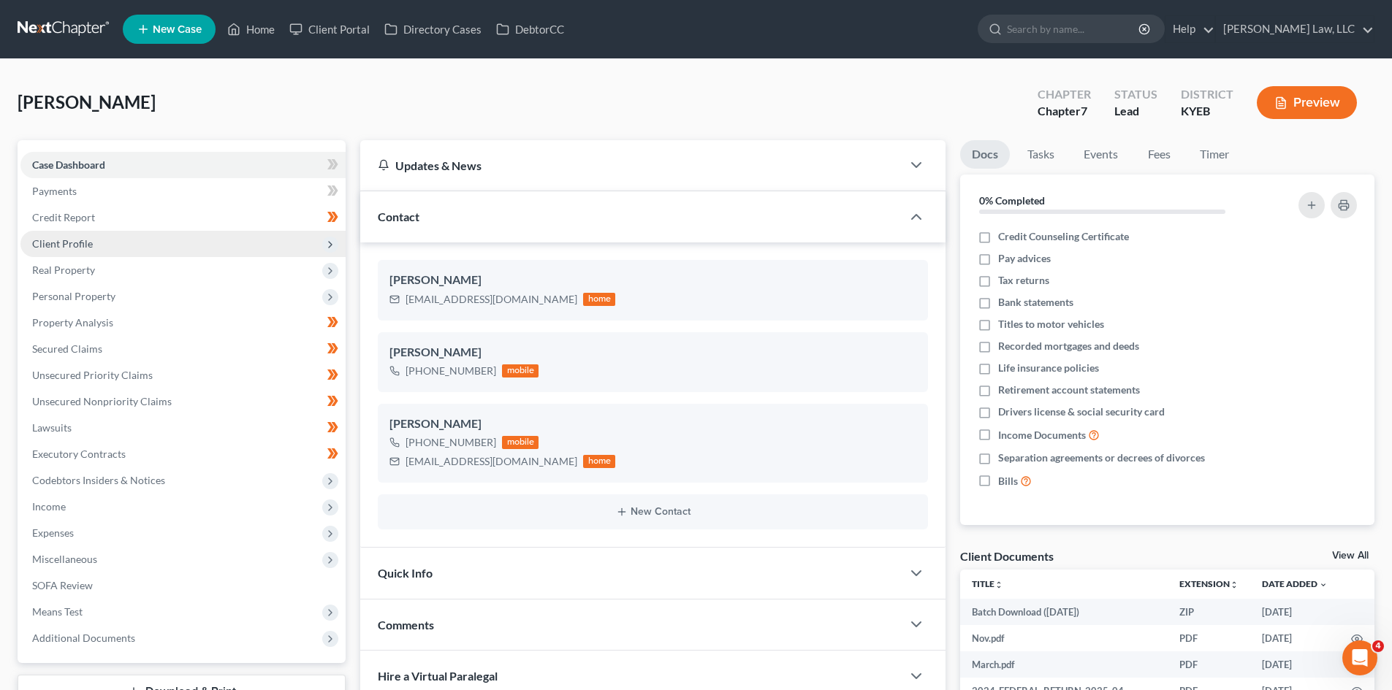
click at [93, 248] on span "Client Profile" at bounding box center [182, 244] width 325 height 26
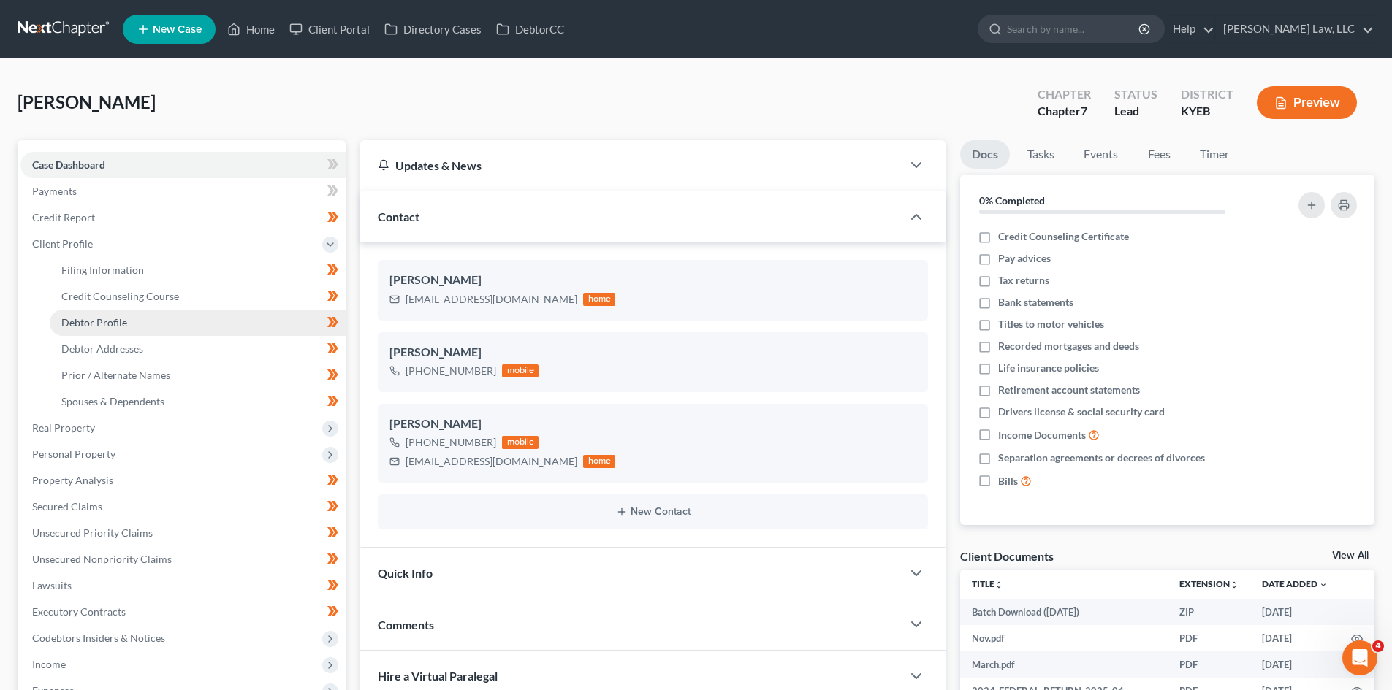
click at [116, 316] on span "Debtor Profile" at bounding box center [94, 322] width 66 height 12
select select "3"
select select "1"
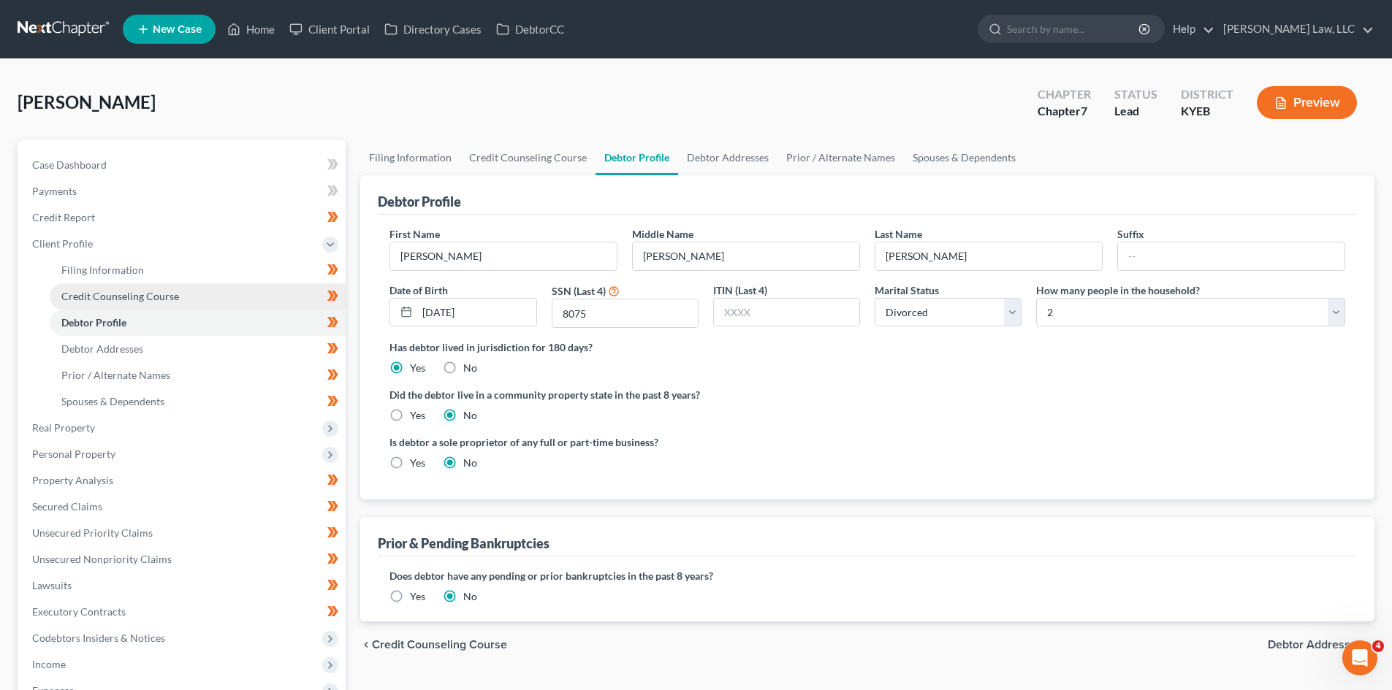
click at [124, 300] on span "Credit Counseling Course" at bounding box center [120, 296] width 118 height 12
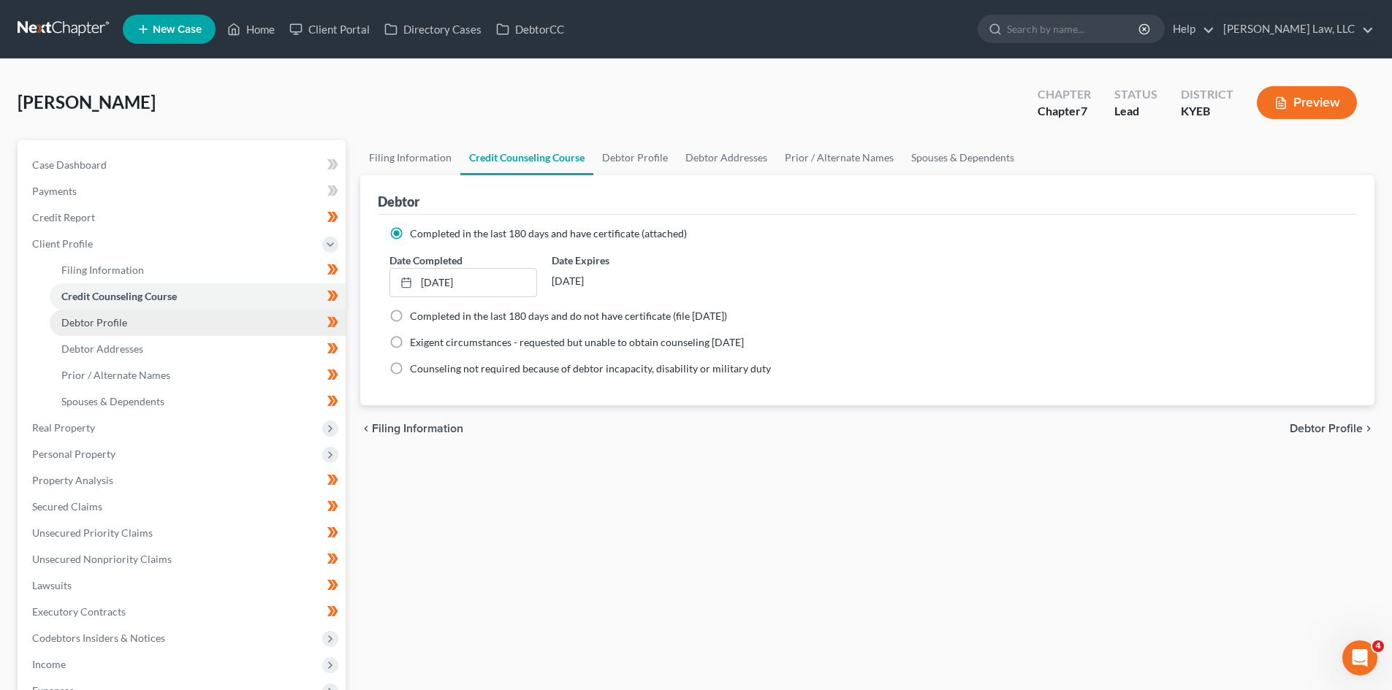
click at [131, 319] on link "Debtor Profile" at bounding box center [198, 323] width 296 height 26
select select "3"
select select "1"
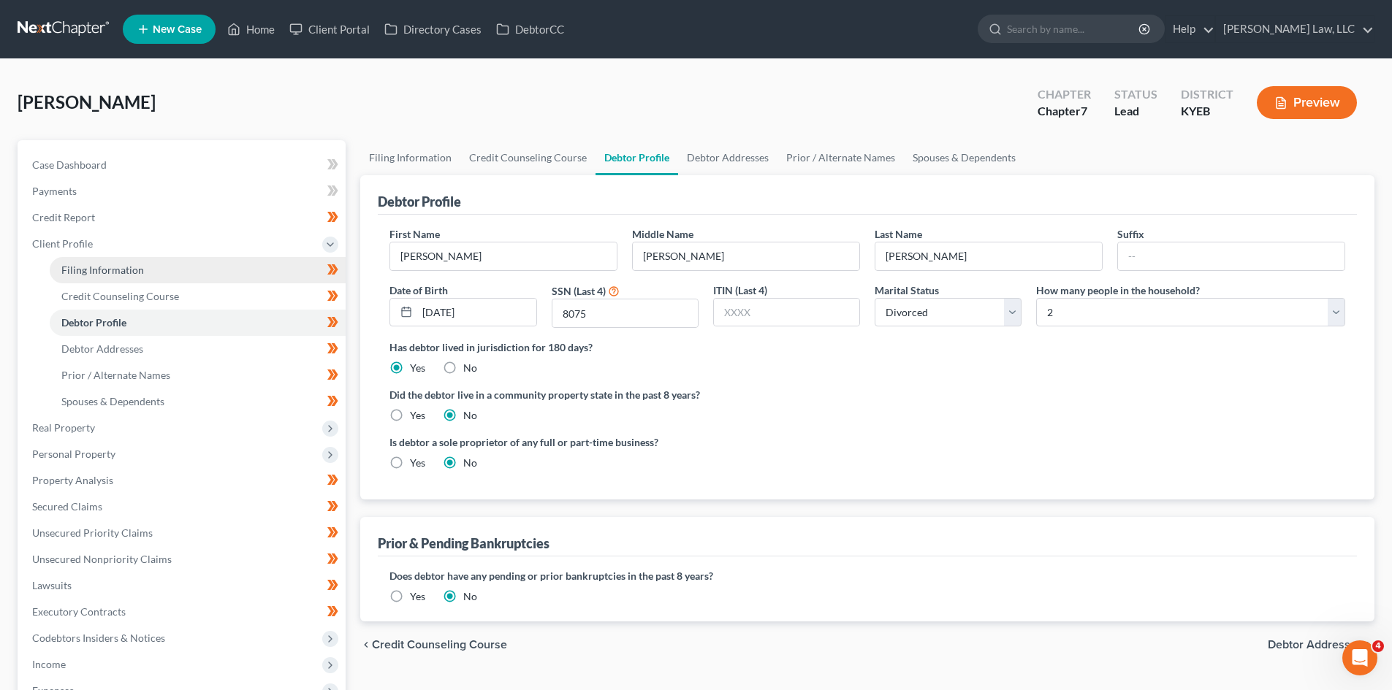
click at [131, 262] on link "Filing Information" at bounding box center [198, 270] width 296 height 26
select select "1"
select select "0"
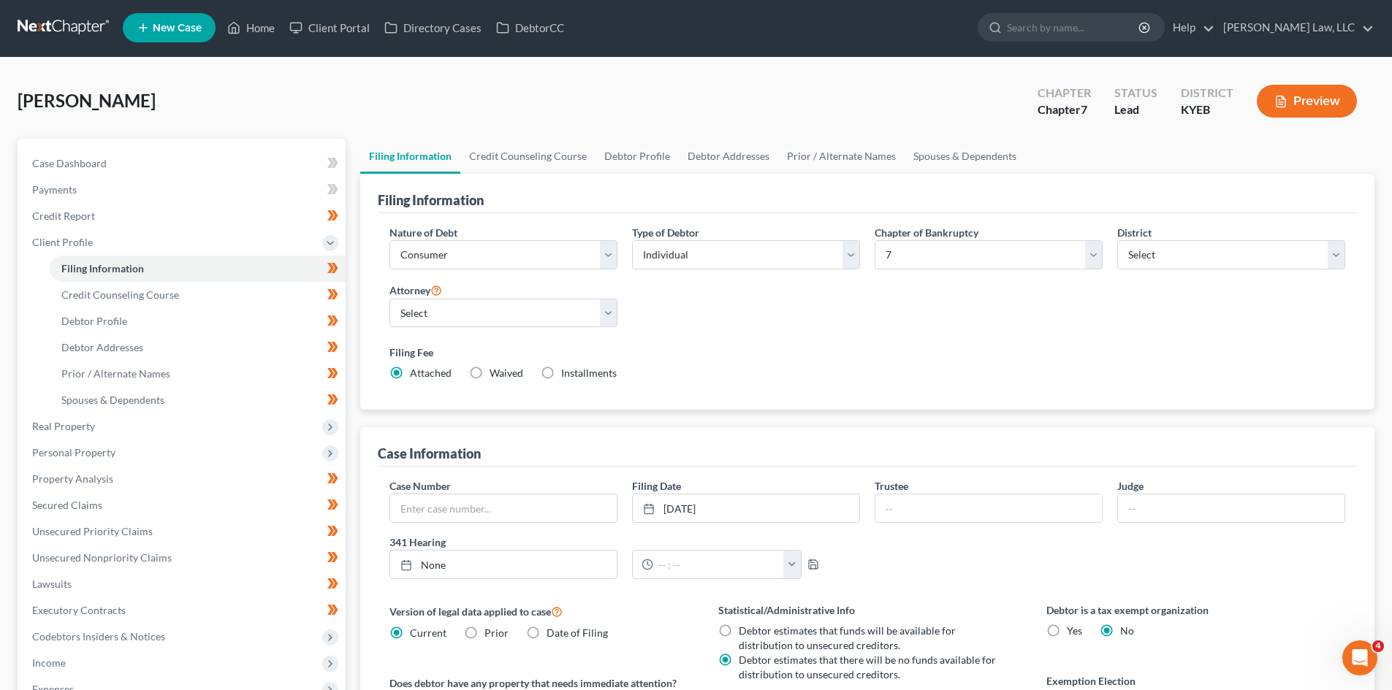
scroll to position [2, 0]
click at [706, 495] on link "[DATE]" at bounding box center [746, 508] width 226 height 28
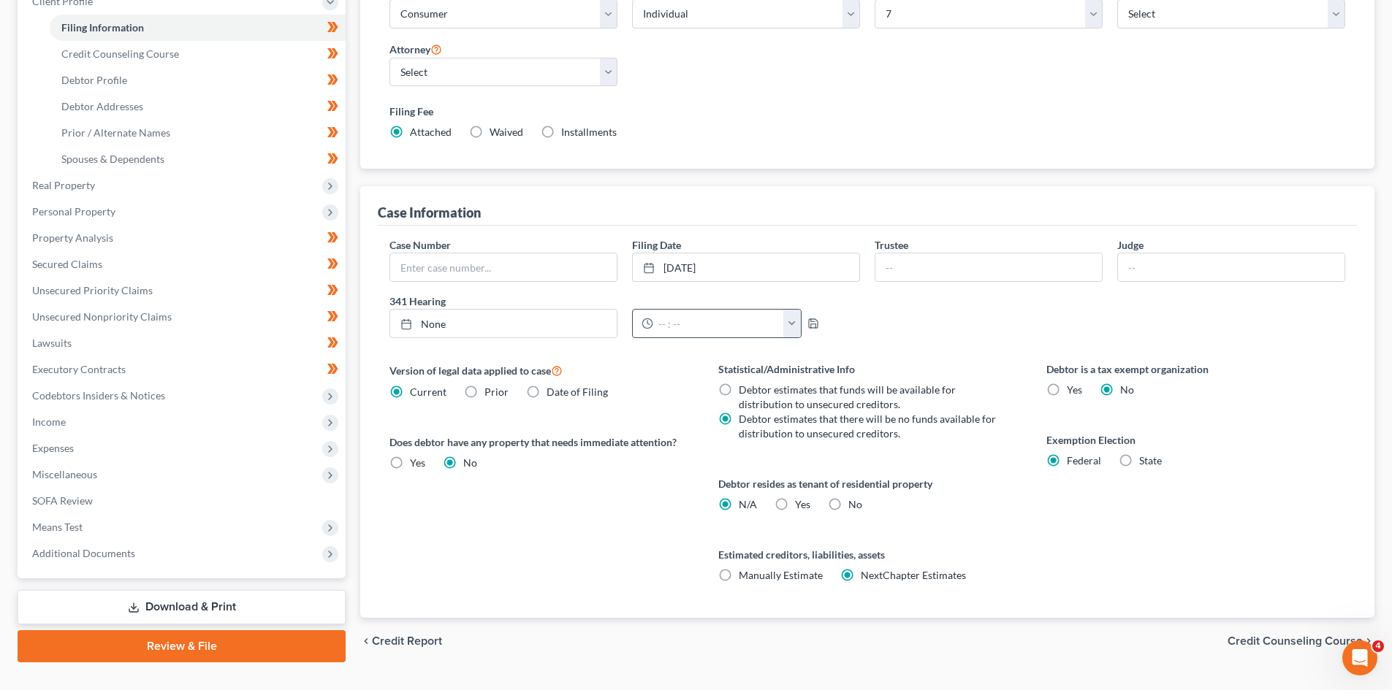
scroll to position [0, 0]
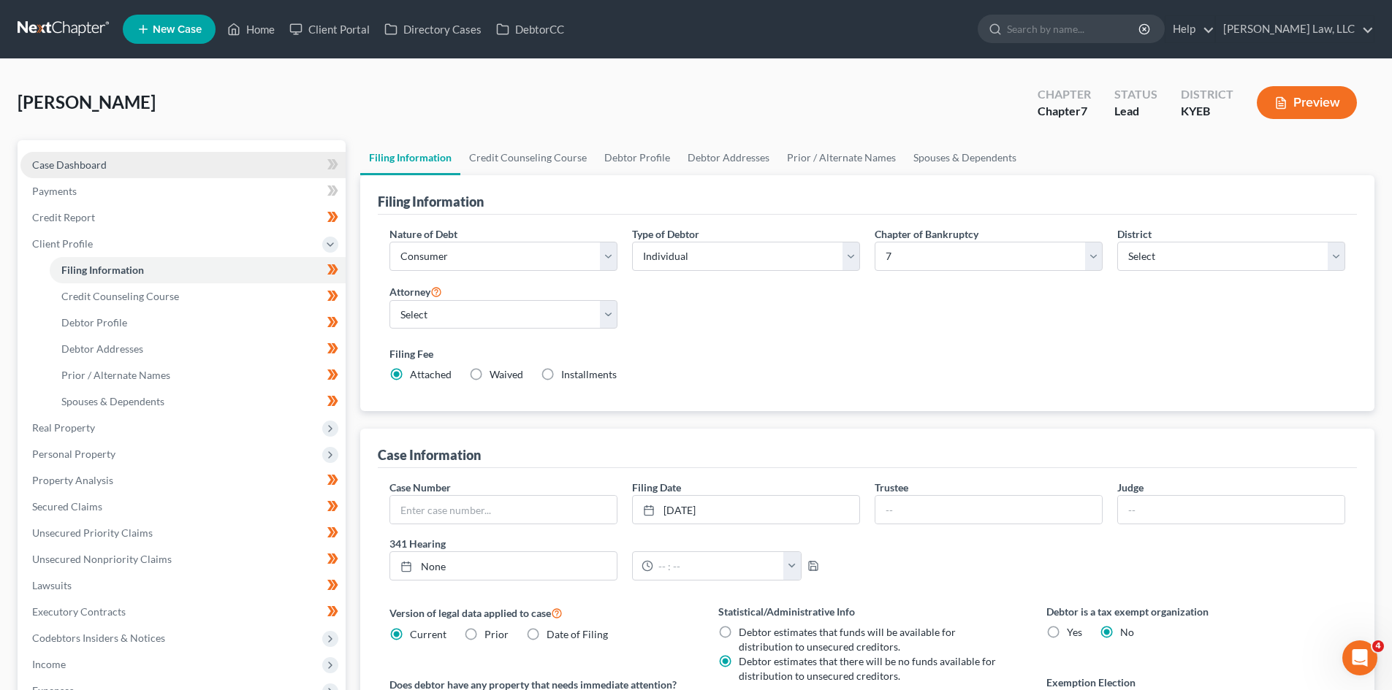
click at [97, 169] on span "Case Dashboard" at bounding box center [69, 165] width 75 height 12
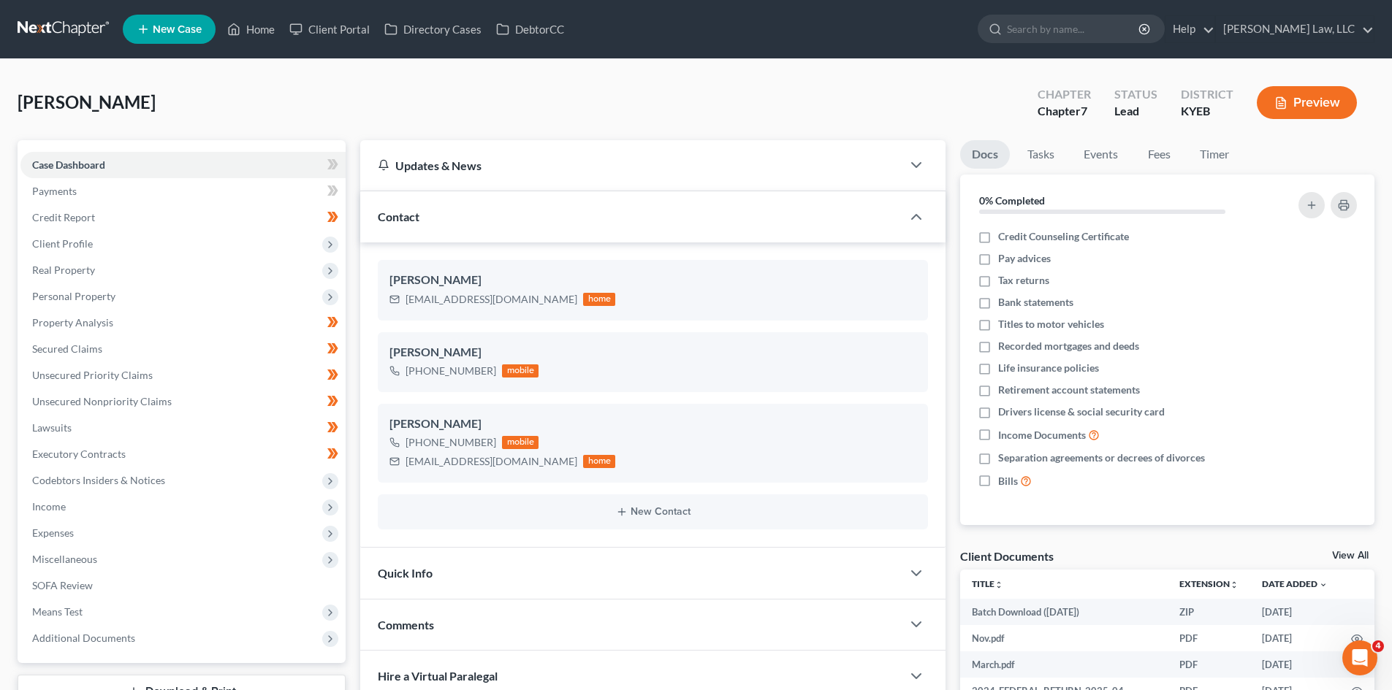
click at [259, 298] on ul "Case Dashboard Payments Invoices Payments Payments Credit Report Client Profile" at bounding box center [182, 402] width 325 height 500
click at [83, 23] on link at bounding box center [65, 29] width 94 height 26
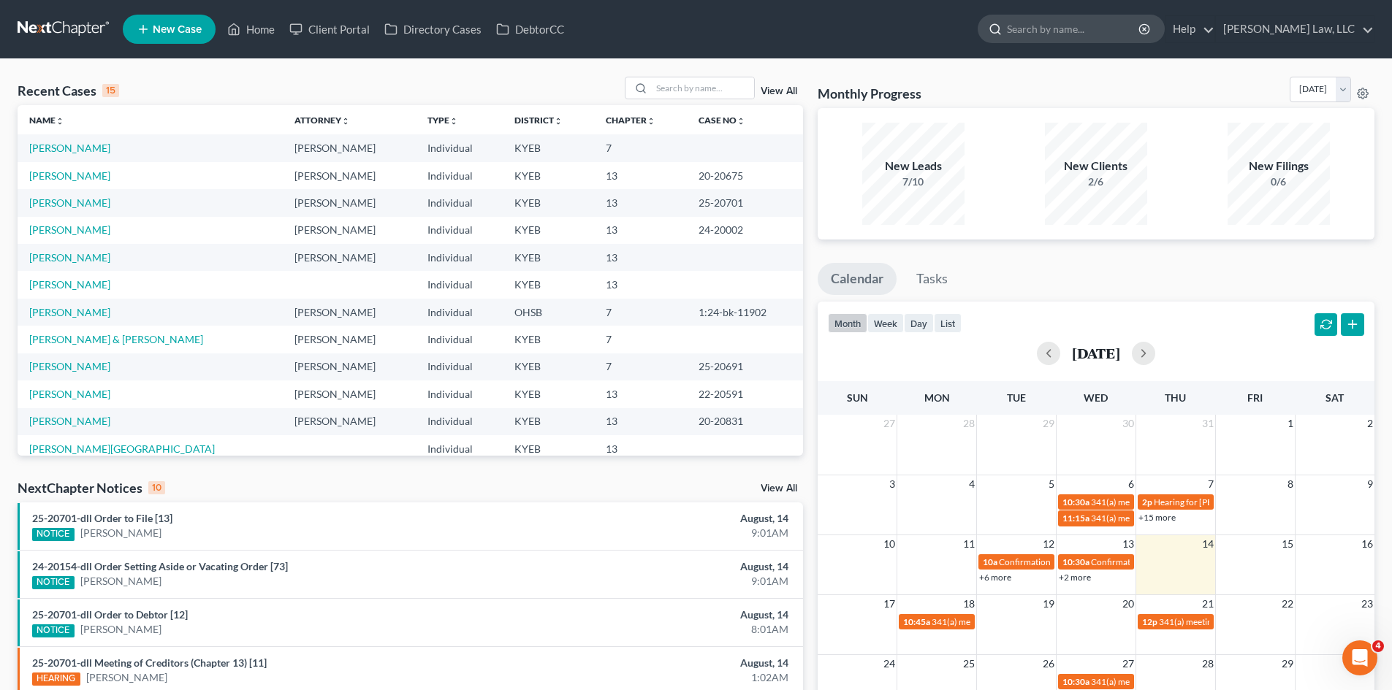
click at [1044, 42] on input "search" at bounding box center [1074, 28] width 134 height 27
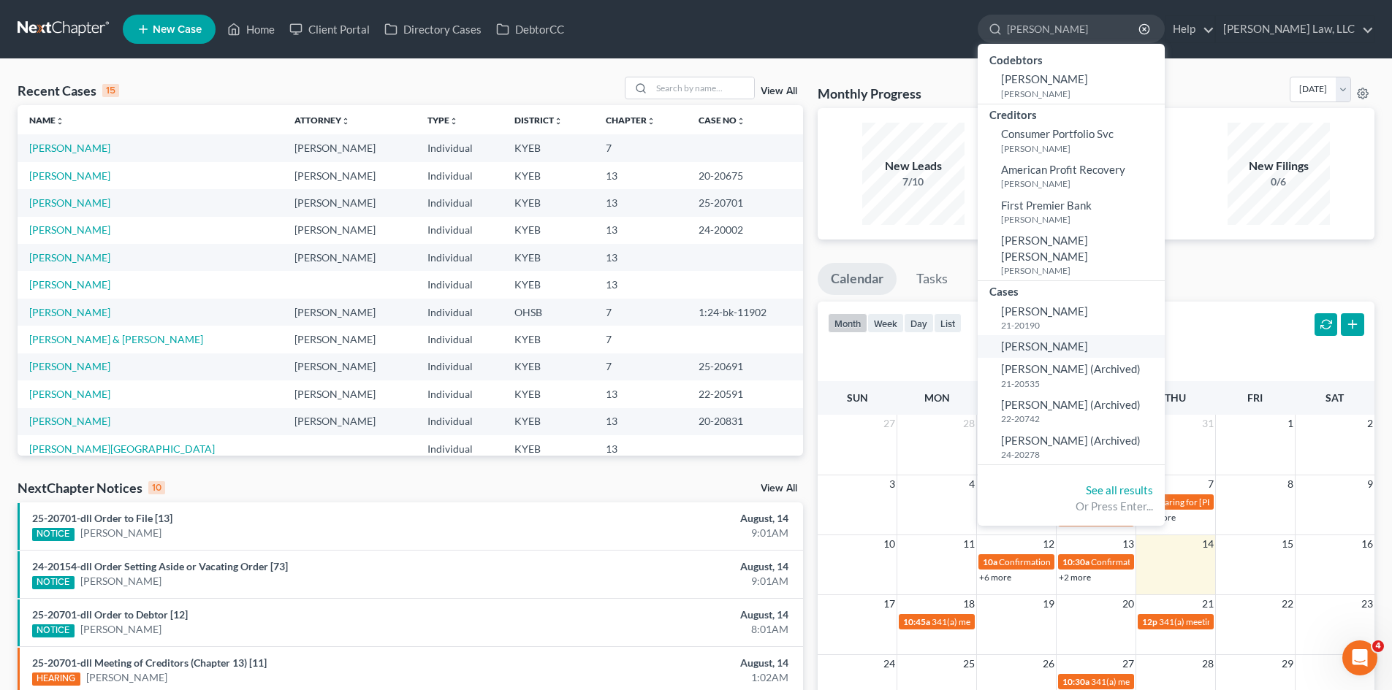
type input "gillie"
click at [1059, 340] on span "Gillie, Darlene" at bounding box center [1044, 346] width 87 height 13
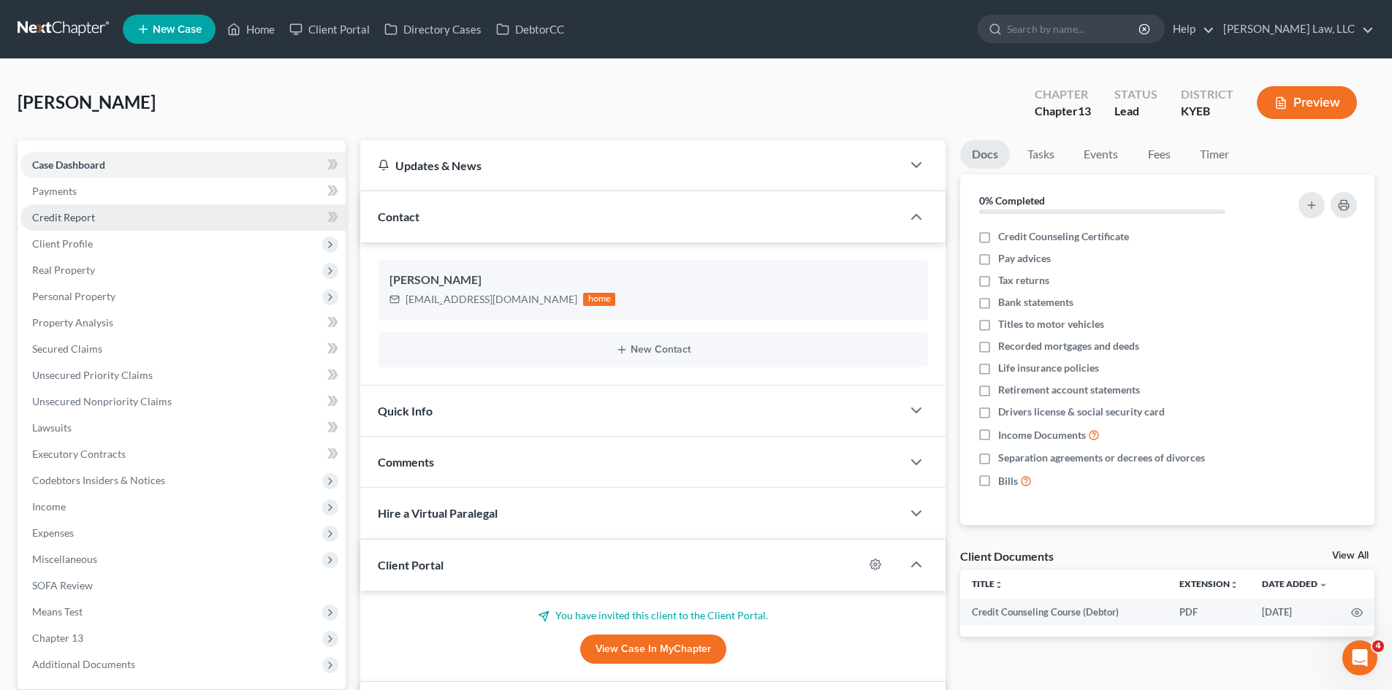
click at [188, 218] on link "Credit Report" at bounding box center [182, 218] width 325 height 26
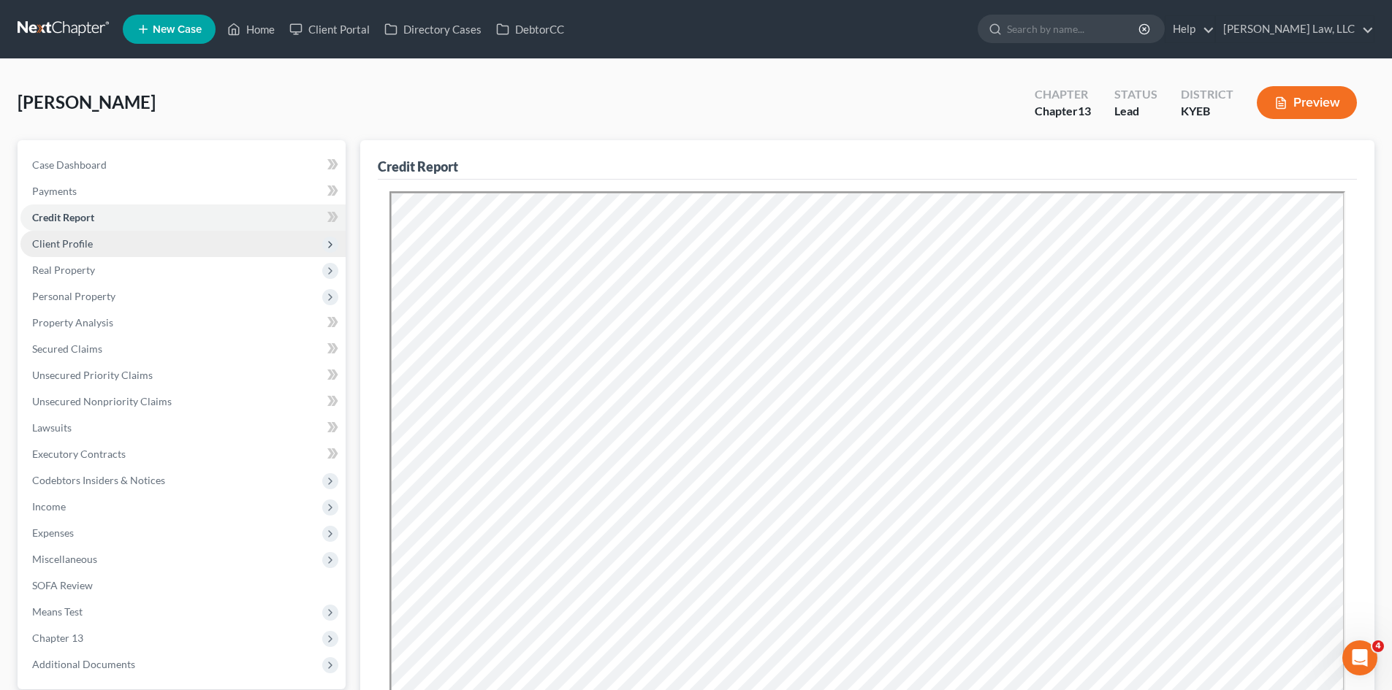
click at [248, 239] on span "Client Profile" at bounding box center [182, 244] width 325 height 26
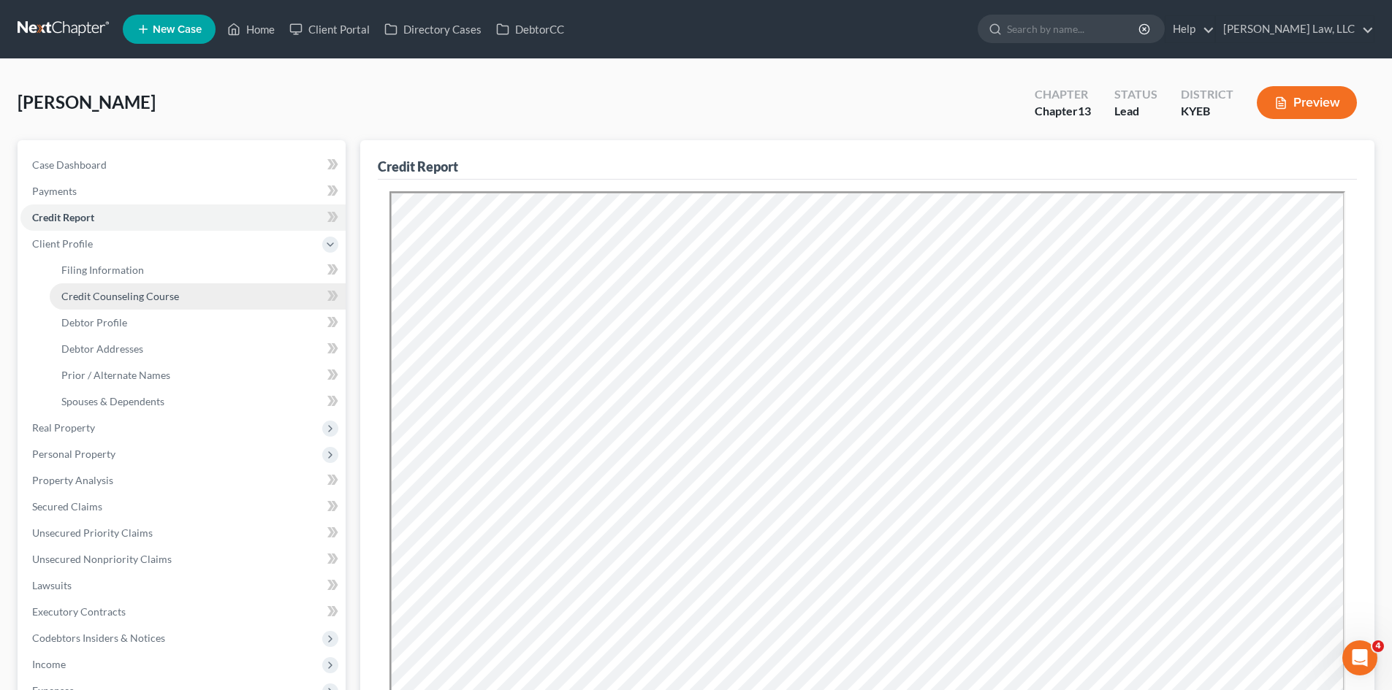
click at [169, 302] on span "Credit Counseling Course" at bounding box center [120, 296] width 118 height 12
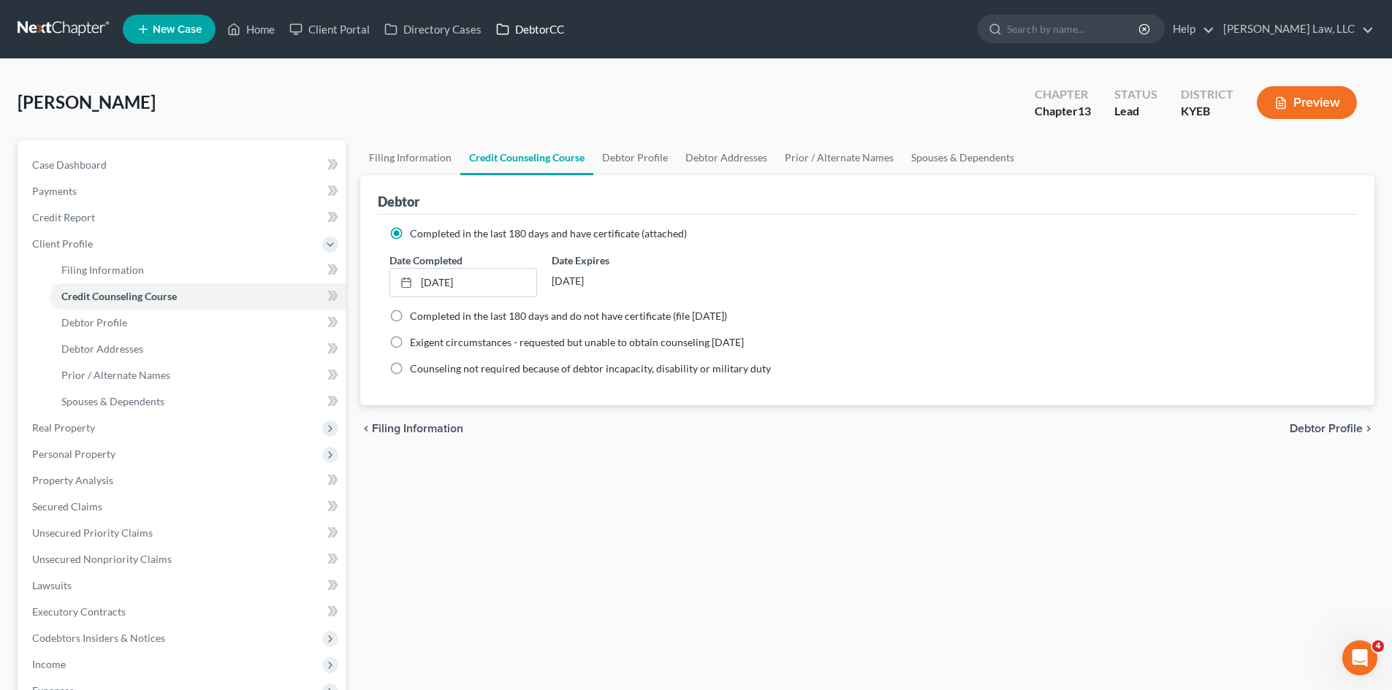
click at [522, 35] on link "DebtorCC" at bounding box center [530, 29] width 83 height 26
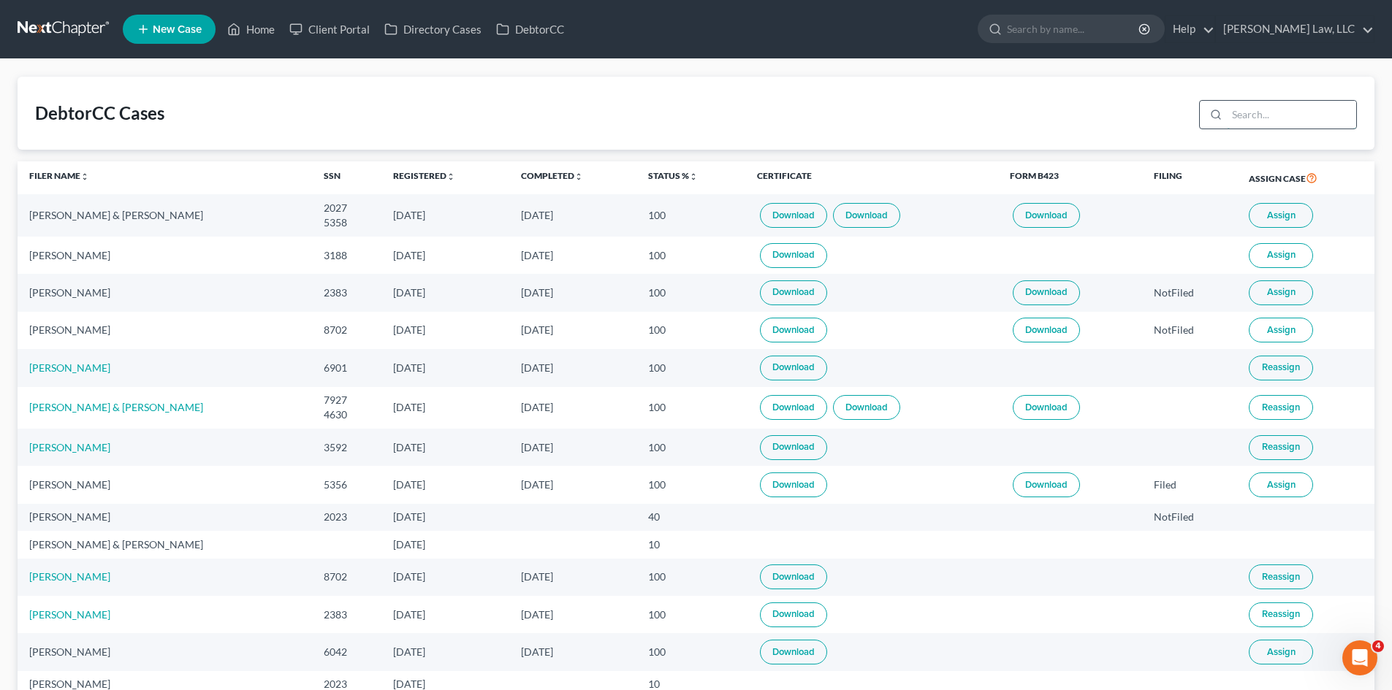
click at [1272, 121] on input "search" at bounding box center [1291, 115] width 129 height 28
type input "gillie"
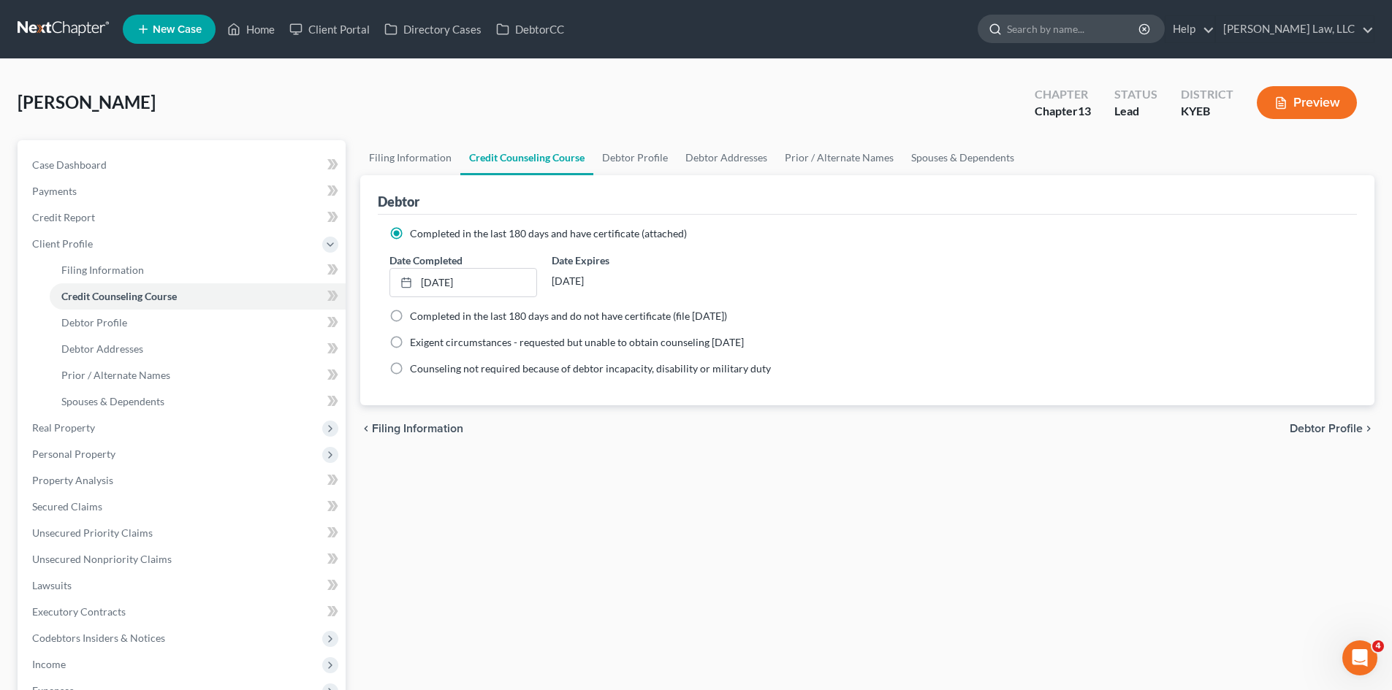
click at [1077, 39] on input "search" at bounding box center [1074, 28] width 134 height 27
drag, startPoint x: 1045, startPoint y: 22, endPoint x: 980, endPoint y: 24, distance: 65.1
click at [980, 24] on div "comley" at bounding box center [1071, 29] width 187 height 28
type input "comley"
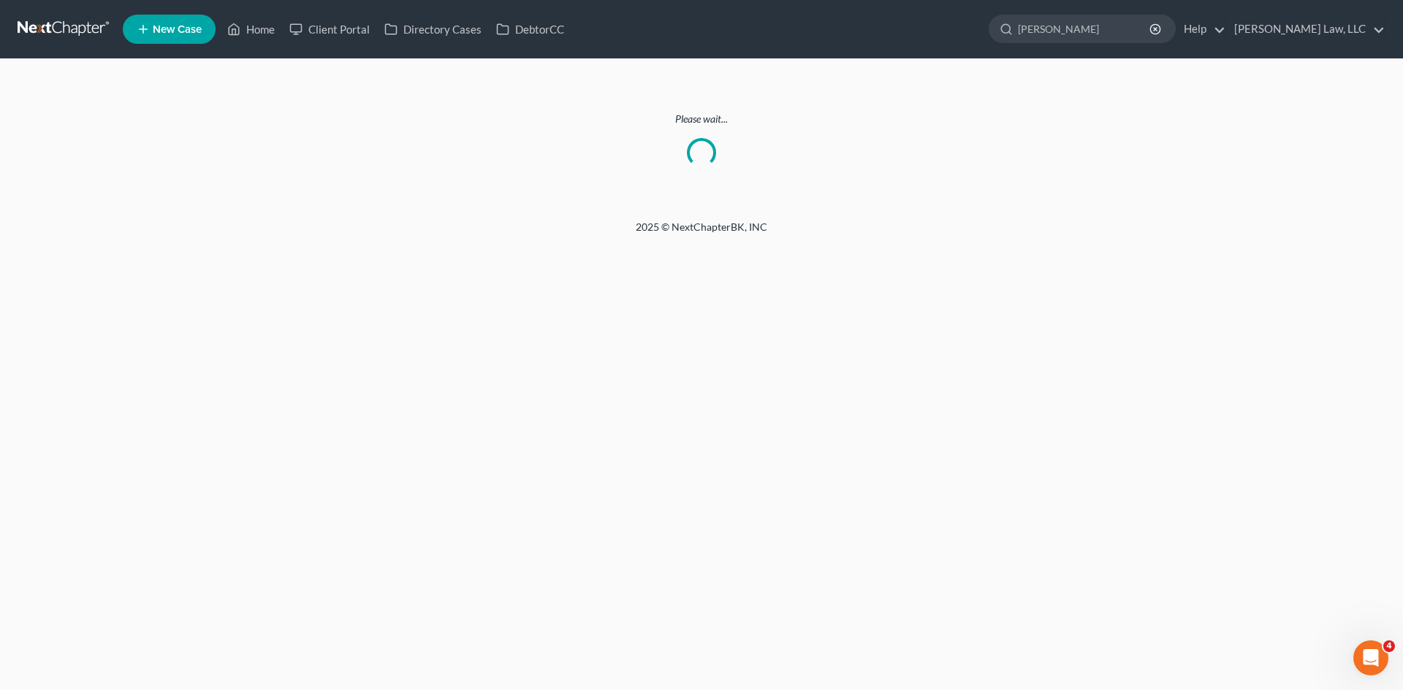
drag, startPoint x: 1045, startPoint y: 35, endPoint x: 965, endPoint y: 40, distance: 80.5
click at [965, 40] on ul "New Case Home Client Portal Directory Cases DebtorCC comley - No Result - See a…" at bounding box center [754, 29] width 1262 height 38
click at [57, 12] on nav "Home New Case Client Portal Directory Cases DebtorCC Danielle Lawrence Law, LLC…" at bounding box center [701, 29] width 1403 height 58
click at [62, 27] on link at bounding box center [65, 29] width 94 height 26
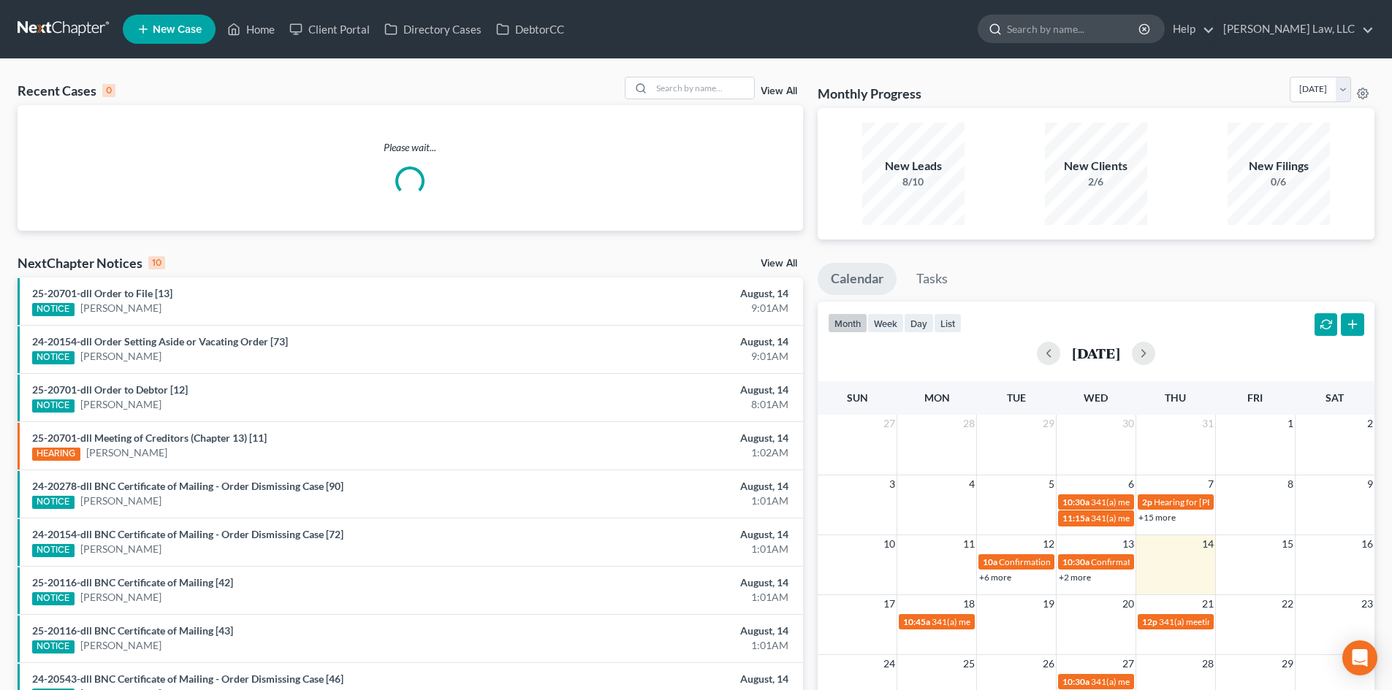
click at [1067, 34] on input "search" at bounding box center [1074, 28] width 134 height 27
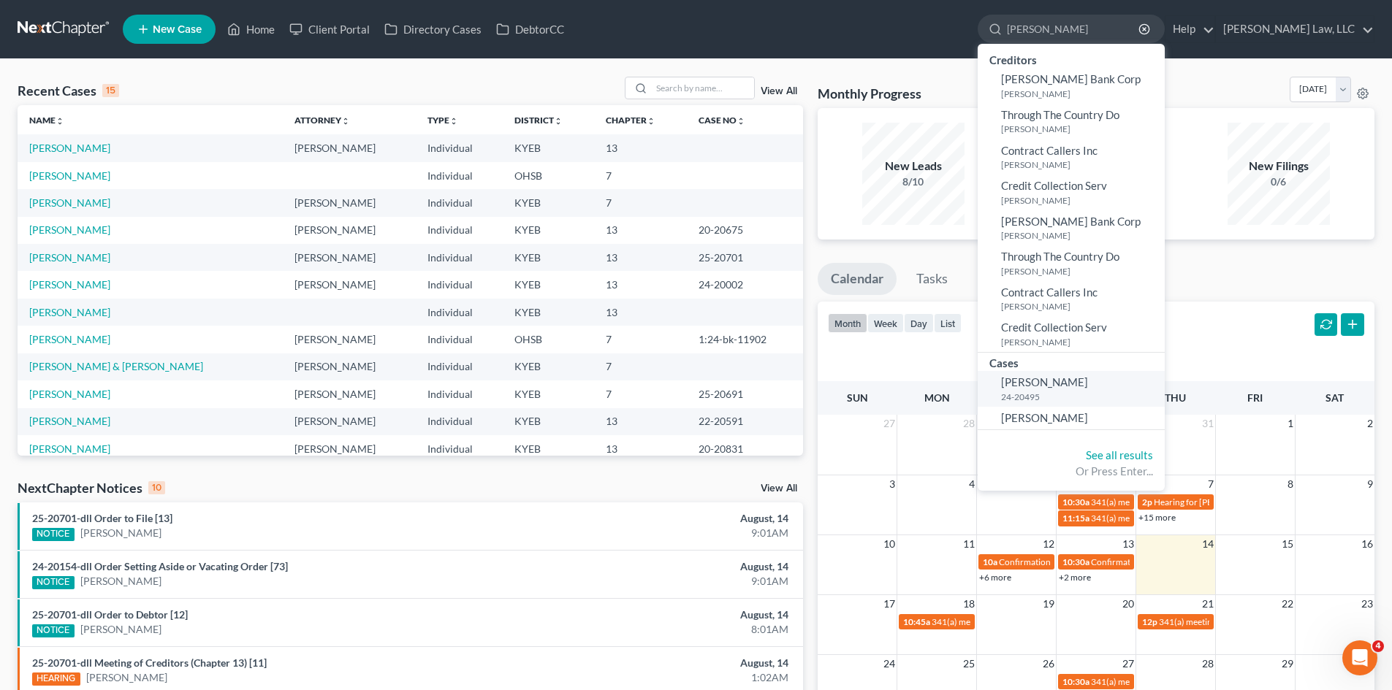
type input "comley"
click at [1062, 394] on small "24-20495" at bounding box center [1081, 397] width 160 height 12
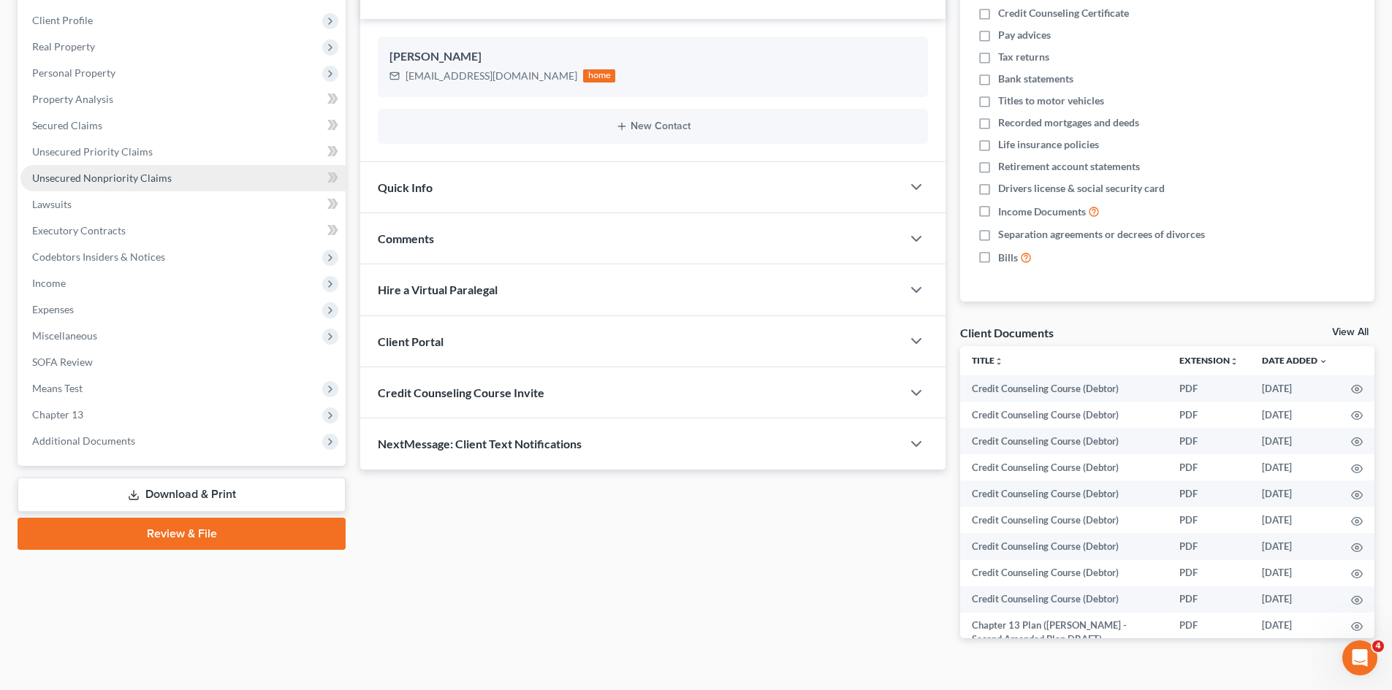
scroll to position [251, 0]
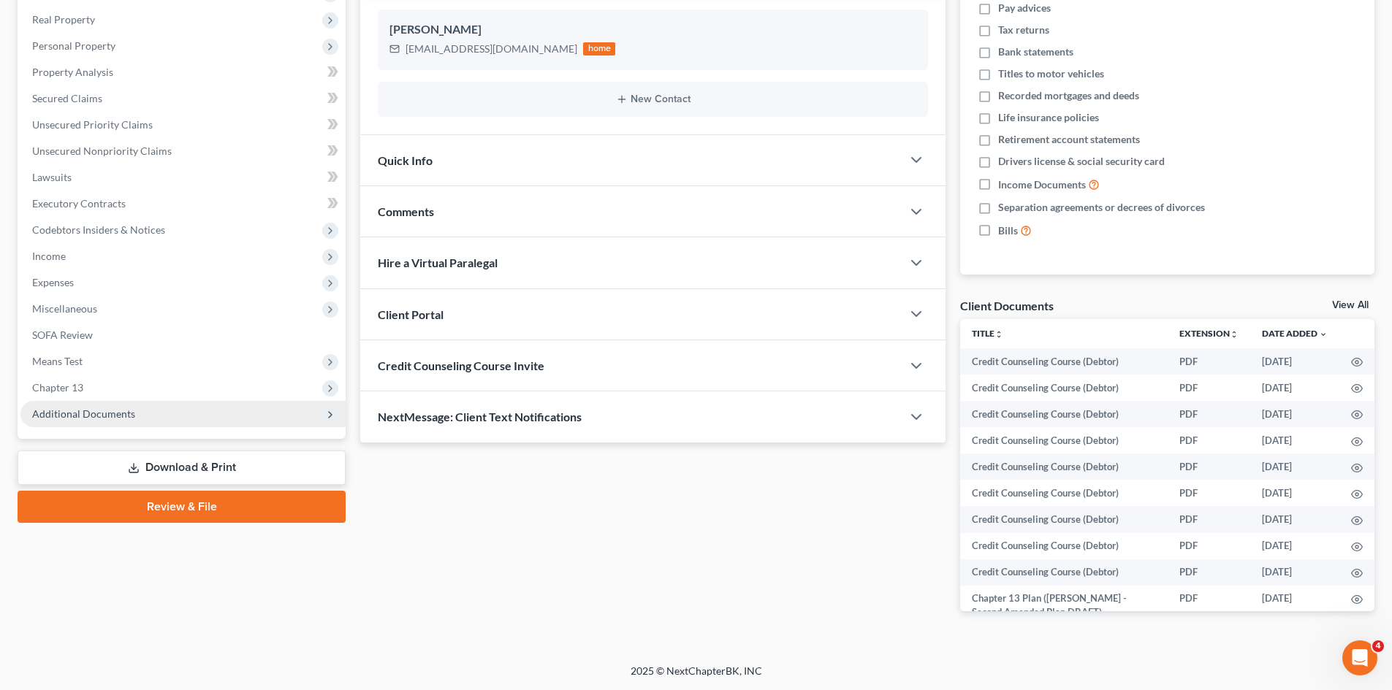
click at [215, 409] on span "Additional Documents" at bounding box center [182, 414] width 325 height 26
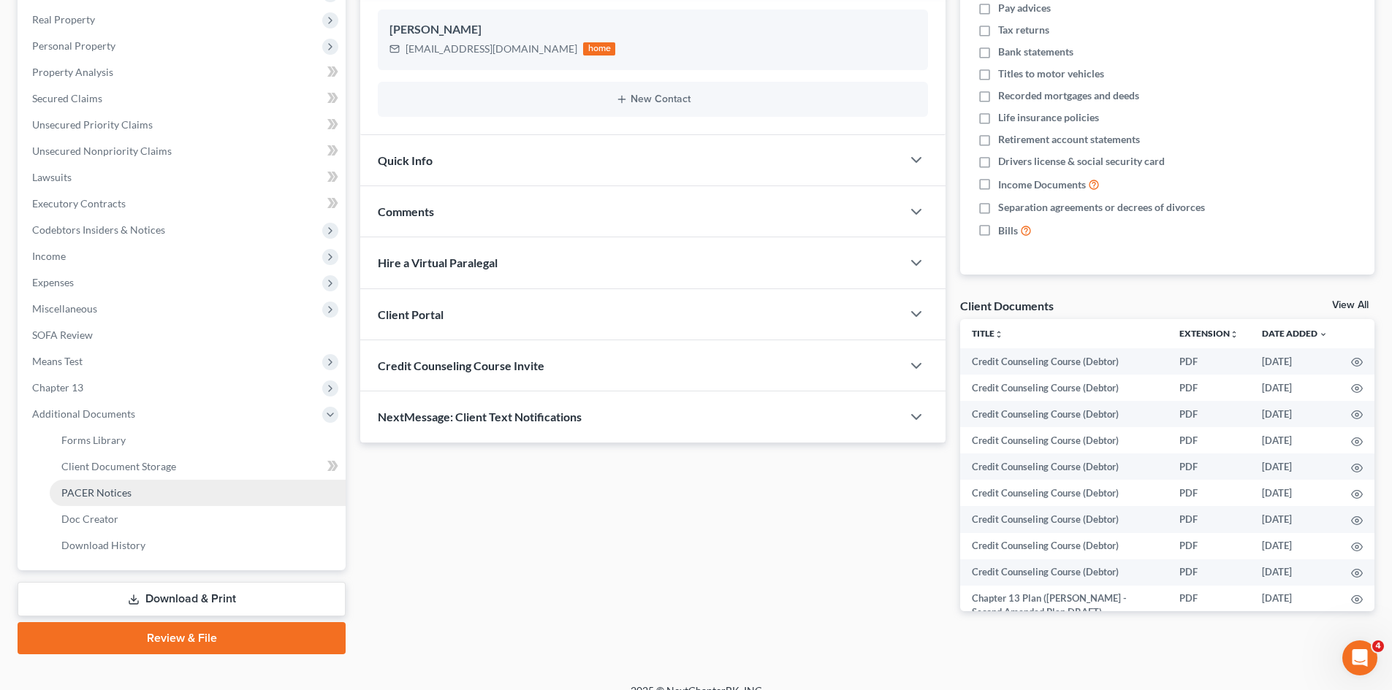
click at [154, 501] on link "PACER Notices" at bounding box center [198, 493] width 296 height 26
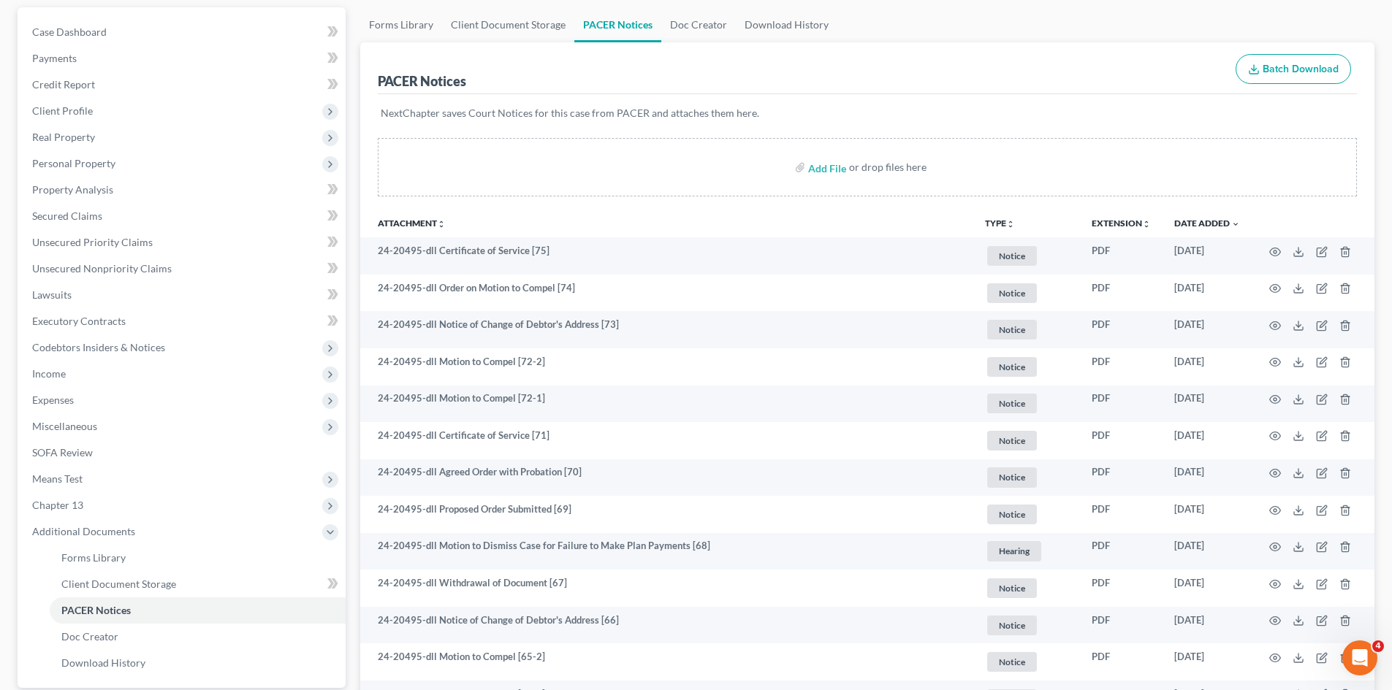
scroll to position [134, 0]
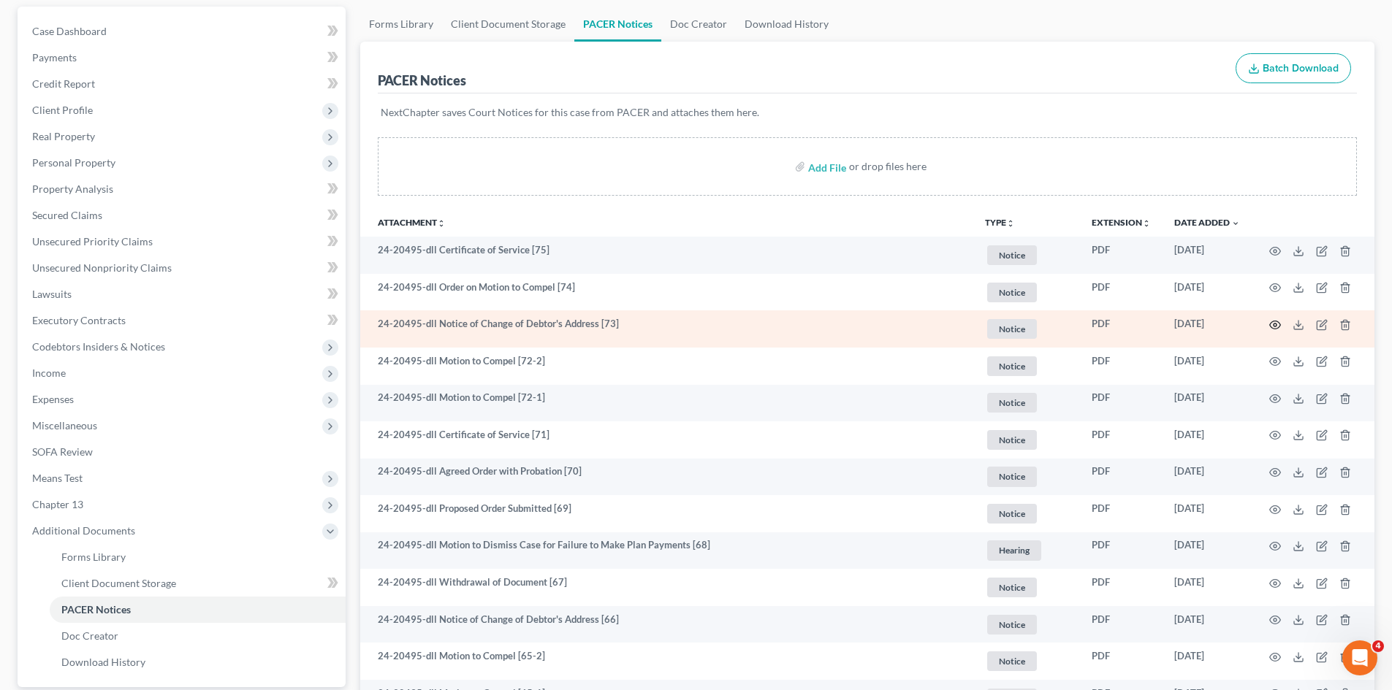
click at [1271, 320] on icon "button" at bounding box center [1275, 325] width 12 height 12
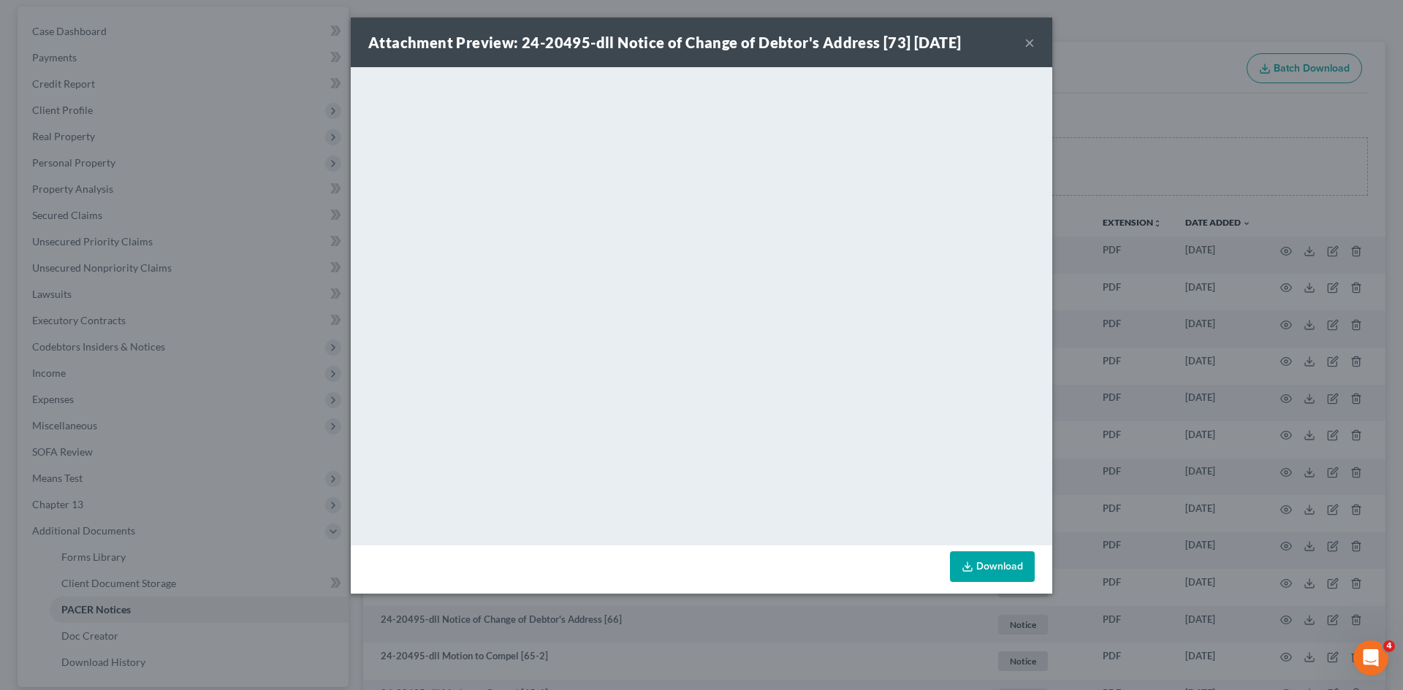
click at [1022, 54] on div "Attachment Preview: 24-20495-dll Notice of Change of Debtor's Address [73] 07/2…" at bounding box center [701, 43] width 701 height 50
click at [1024, 47] on button "×" at bounding box center [1029, 43] width 10 height 18
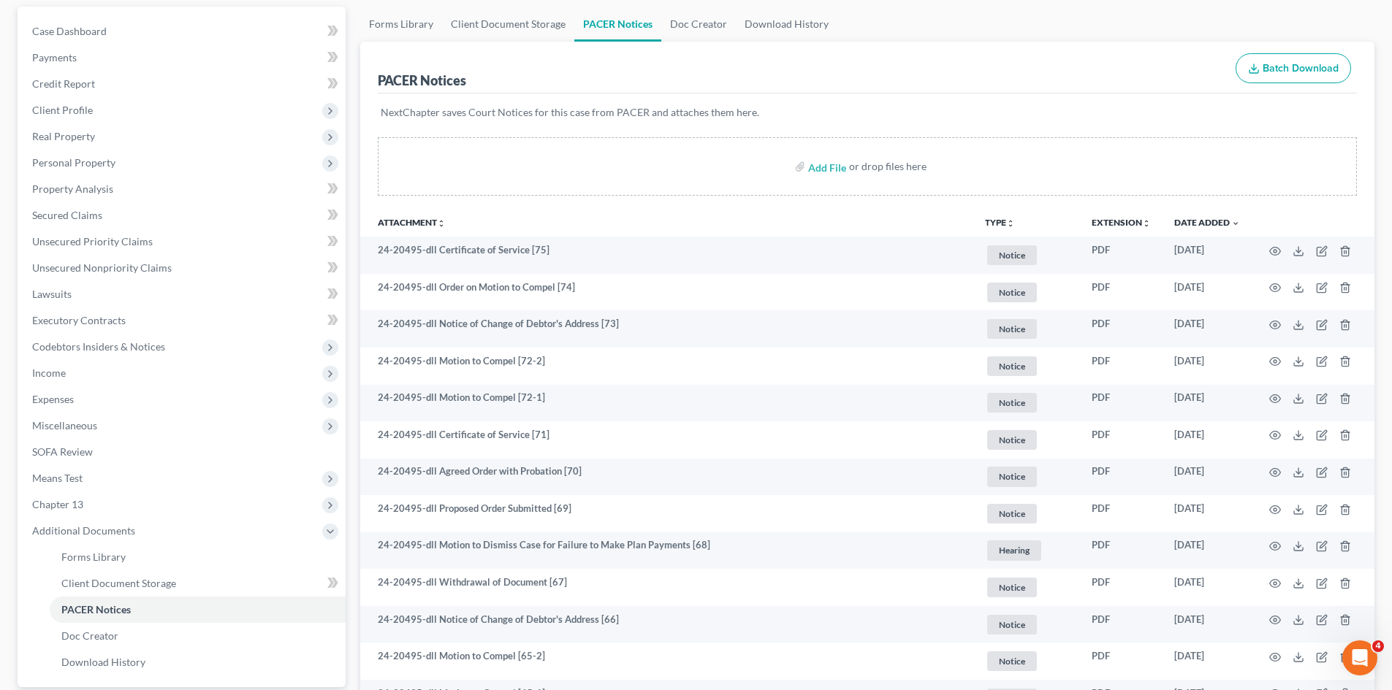
scroll to position [0, 0]
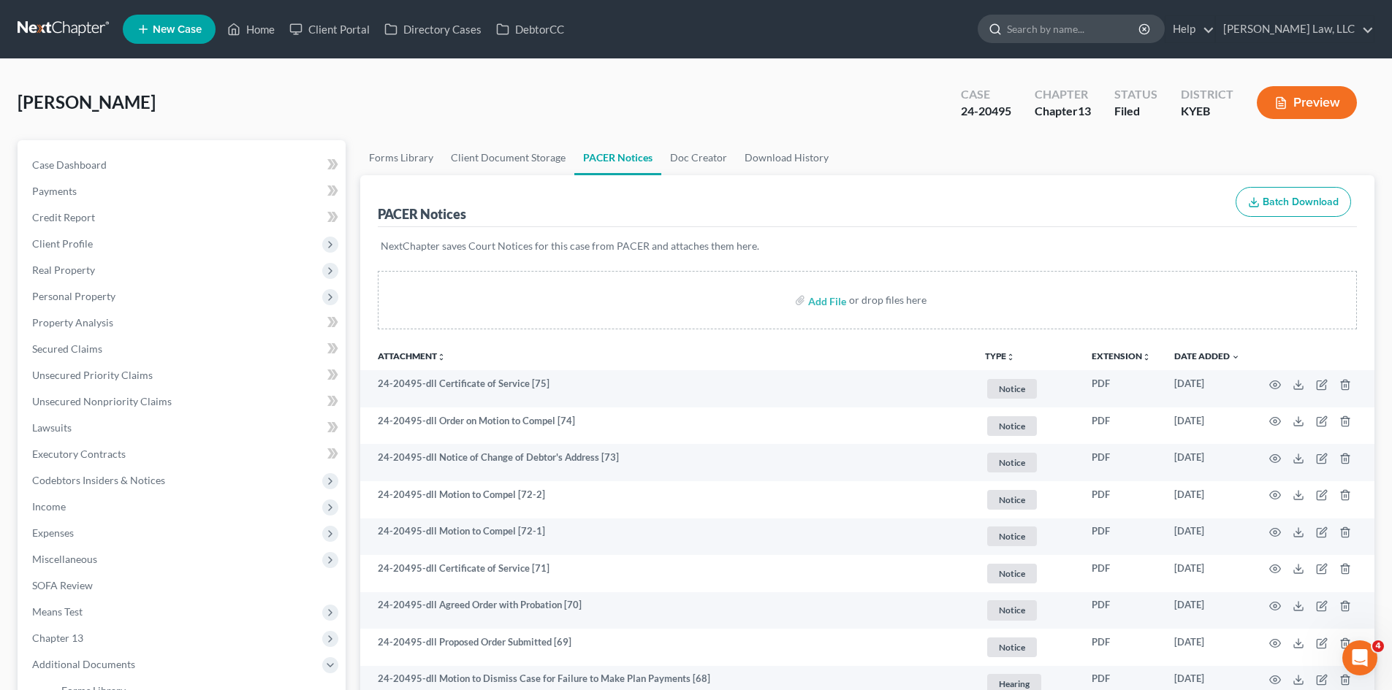
click at [1039, 39] on input "search" at bounding box center [1074, 28] width 134 height 27
type input "h"
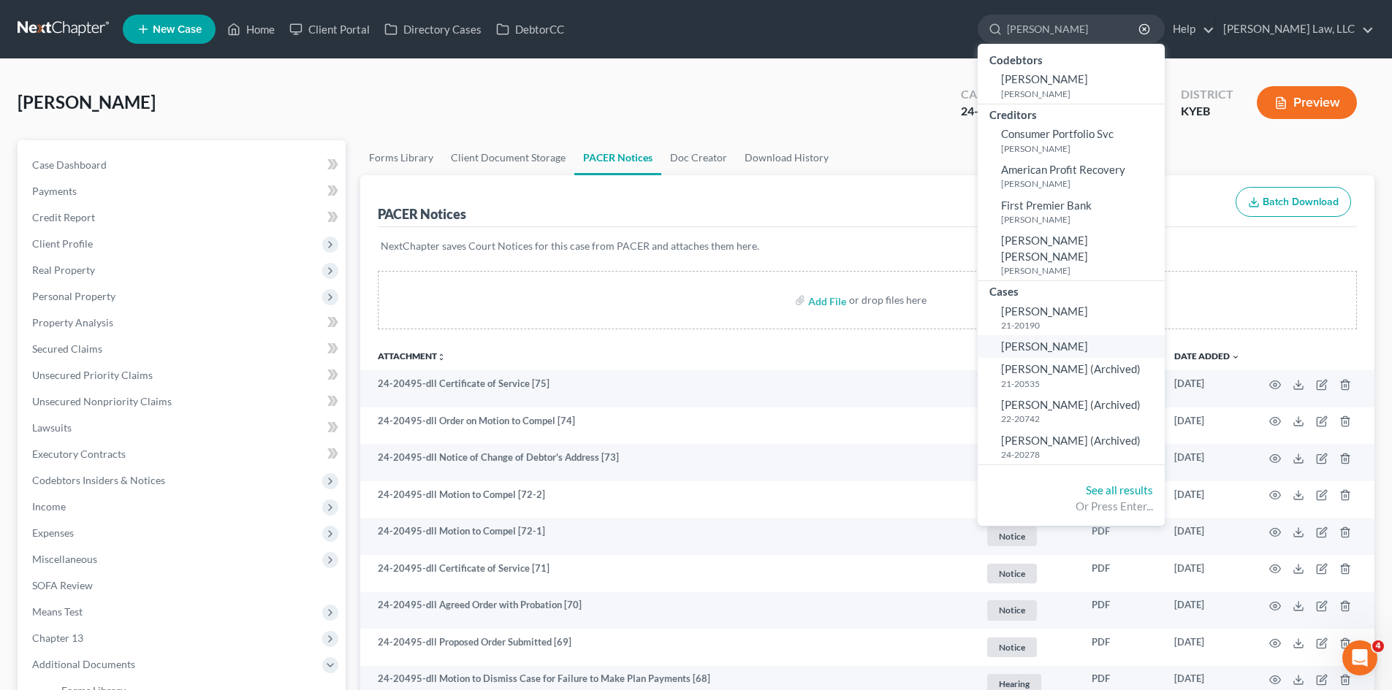
type input "gillie"
click at [1047, 340] on span "Gillie, Darlene" at bounding box center [1044, 346] width 87 height 13
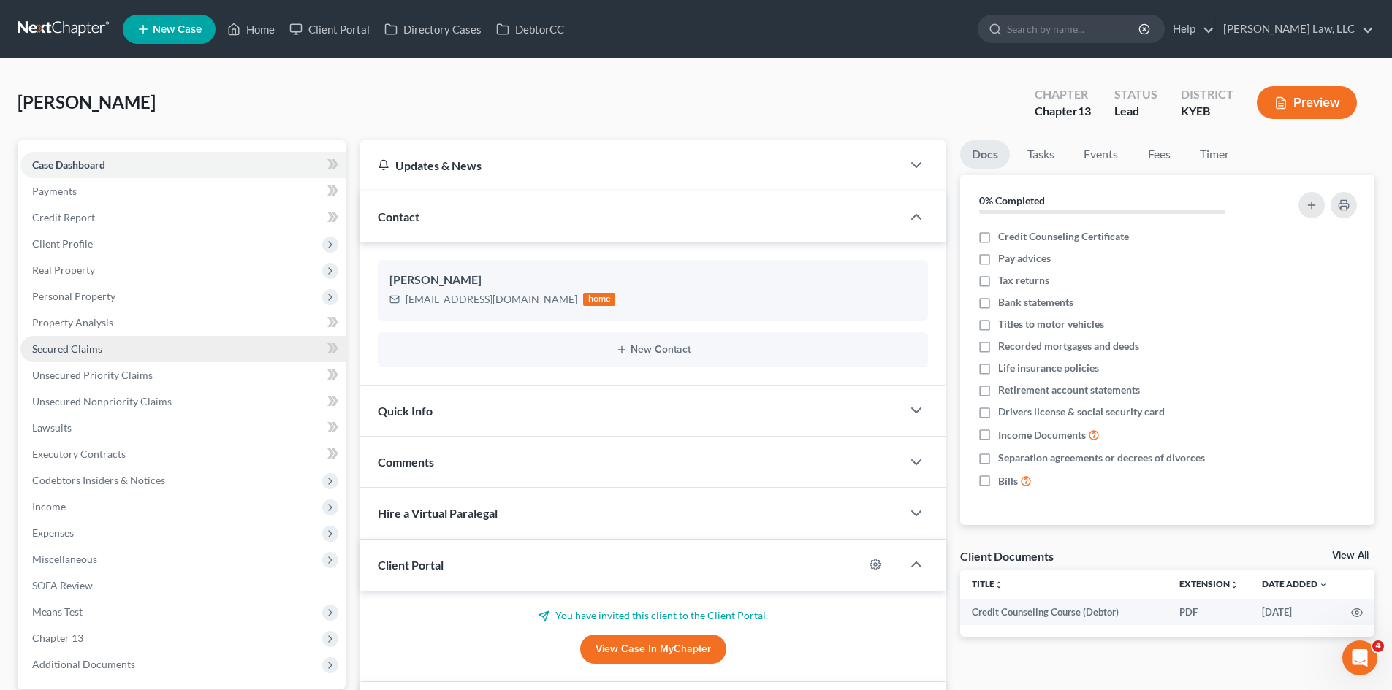
scroll to position [56, 0]
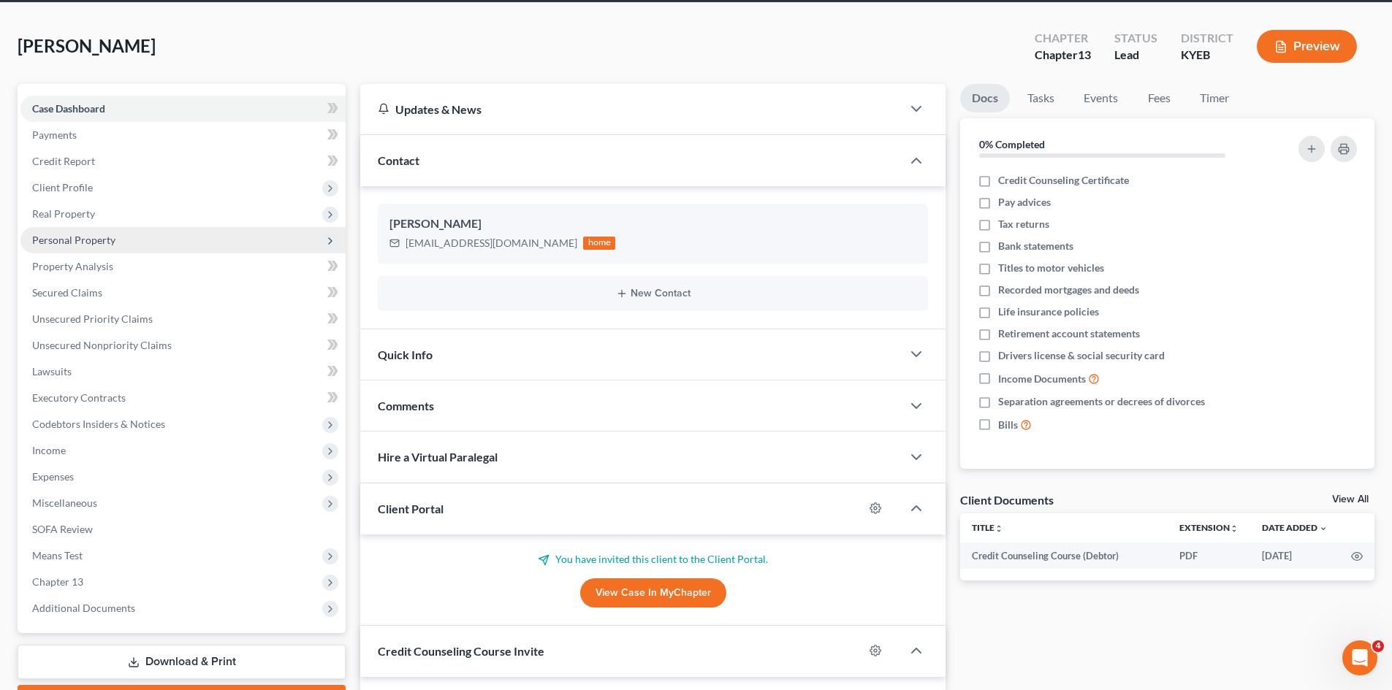
click at [129, 246] on span "Personal Property" at bounding box center [182, 240] width 325 height 26
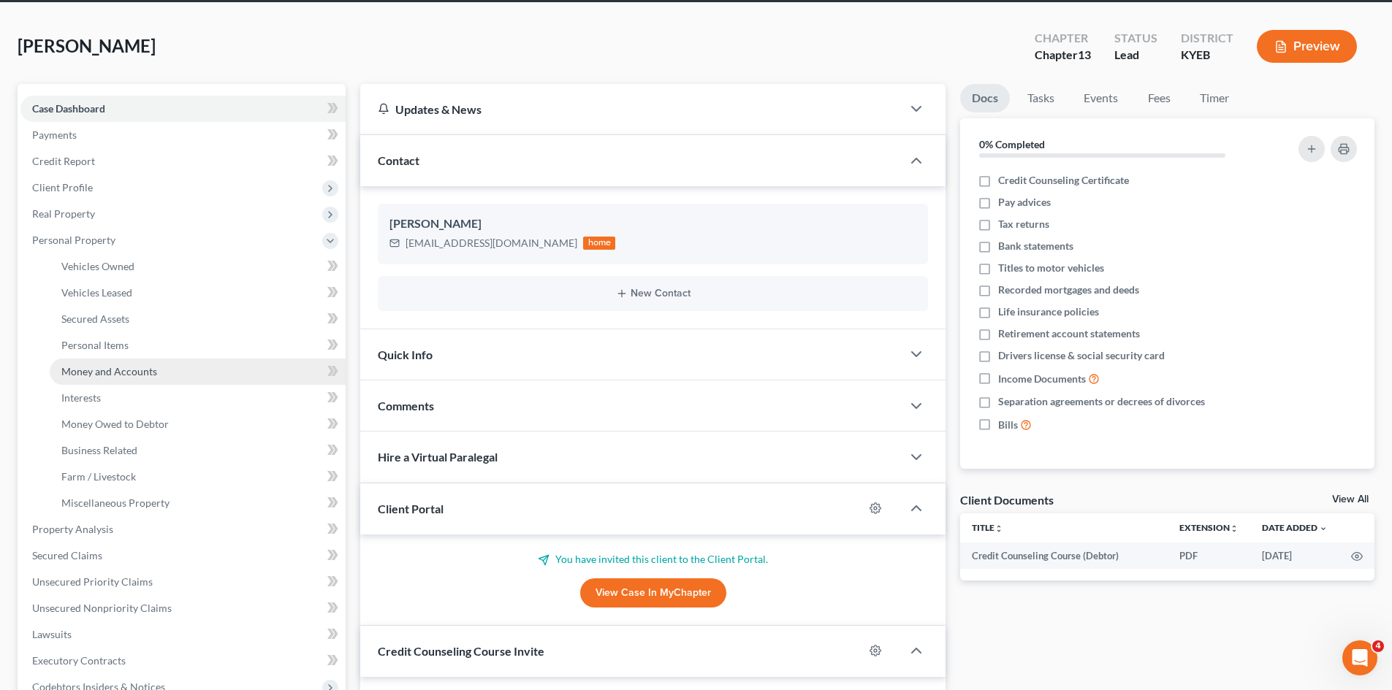
click at [126, 365] on span "Money and Accounts" at bounding box center [109, 371] width 96 height 12
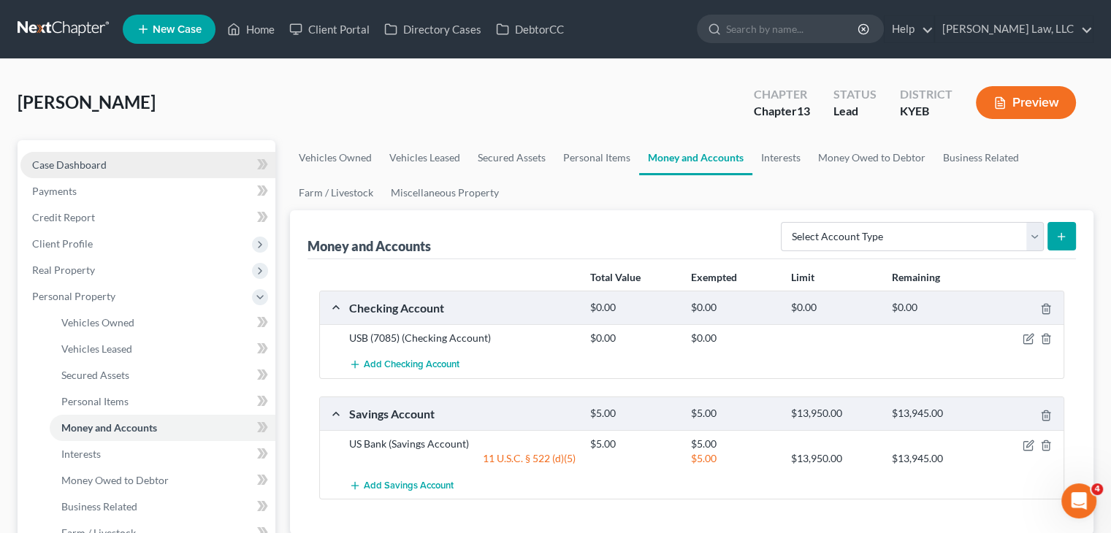
click at [96, 161] on span "Case Dashboard" at bounding box center [69, 165] width 75 height 12
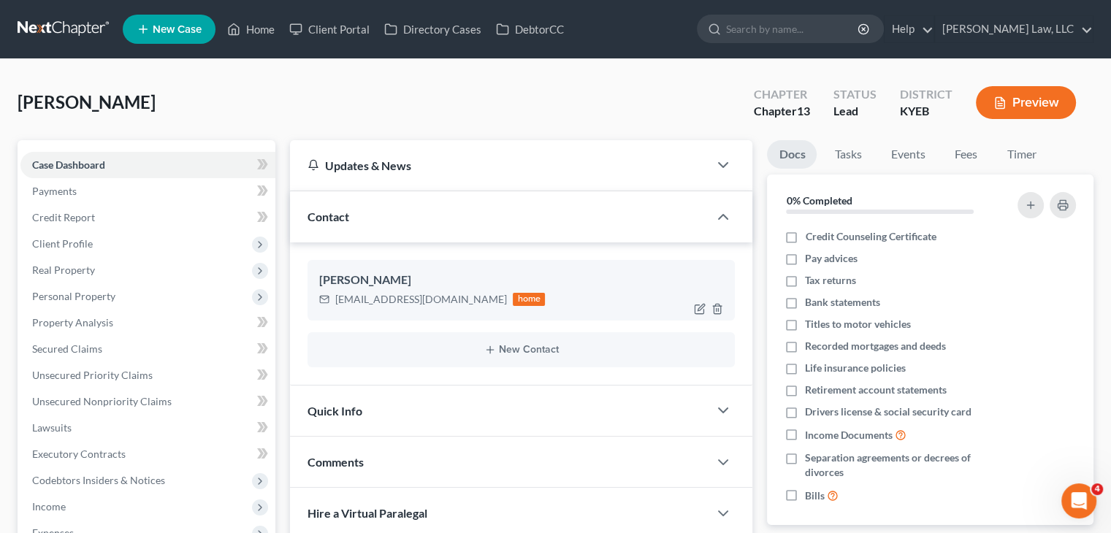
scroll to position [94, 0]
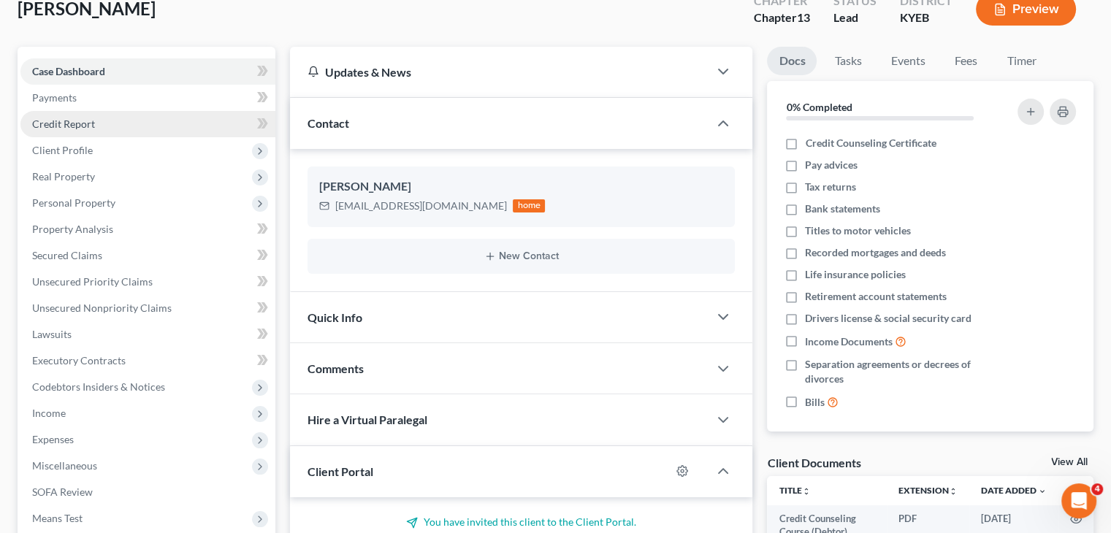
click at [153, 113] on link "Credit Report" at bounding box center [147, 124] width 255 height 26
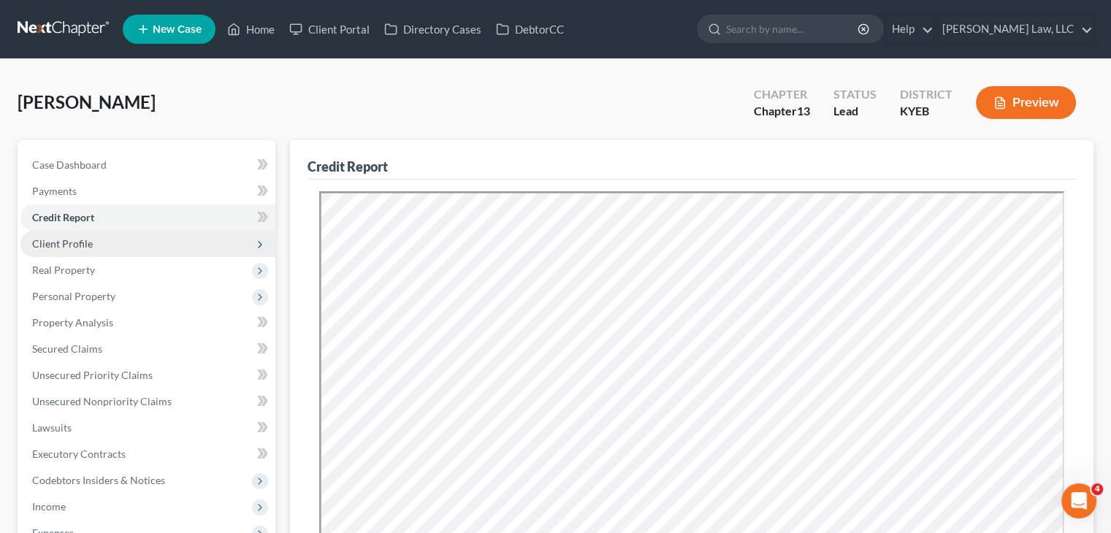
click at [152, 248] on span "Client Profile" at bounding box center [147, 244] width 255 height 26
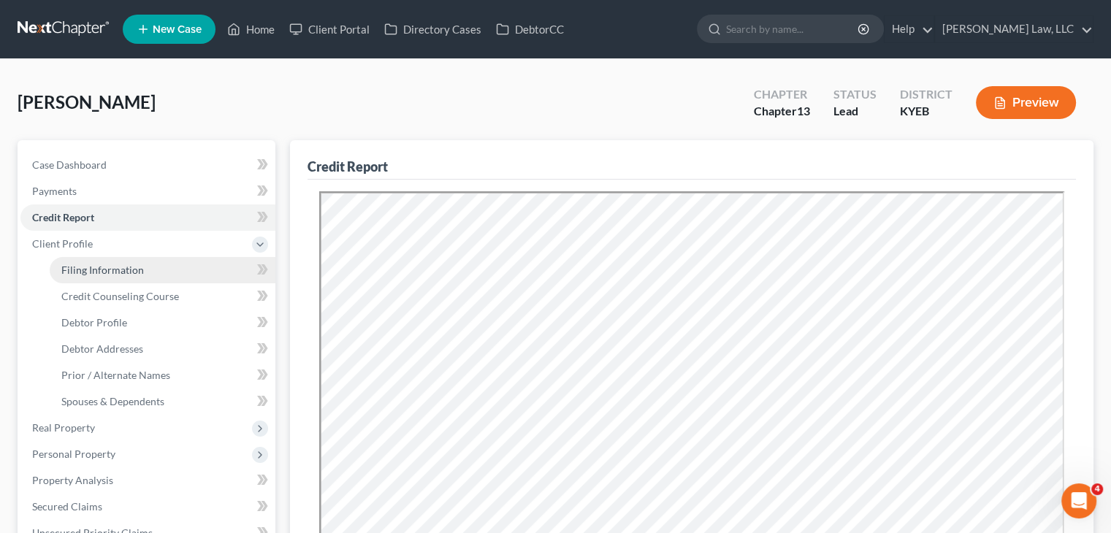
scroll to position [13, 0]
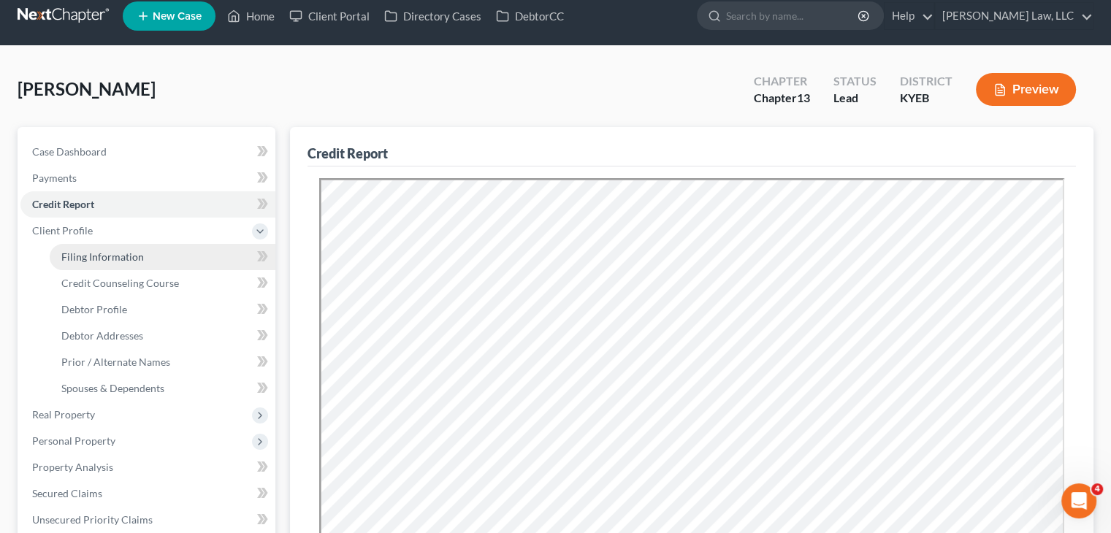
click at [182, 268] on link "Filing Information" at bounding box center [163, 257] width 226 height 26
select select "1"
select select "0"
select select "3"
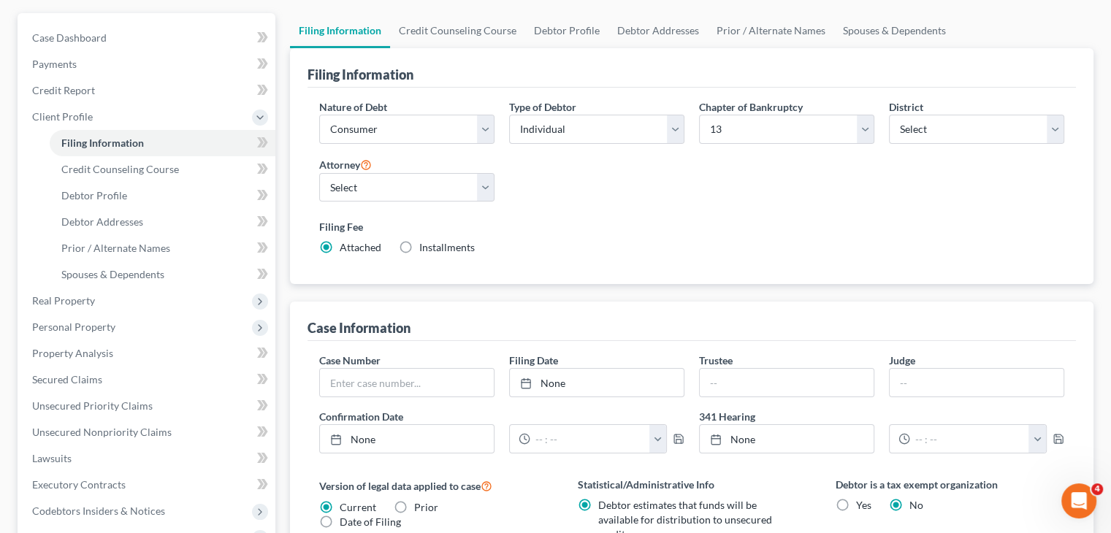
scroll to position [129, 0]
click at [631, 370] on link "None" at bounding box center [597, 381] width 174 height 28
type input "8/14/2025"
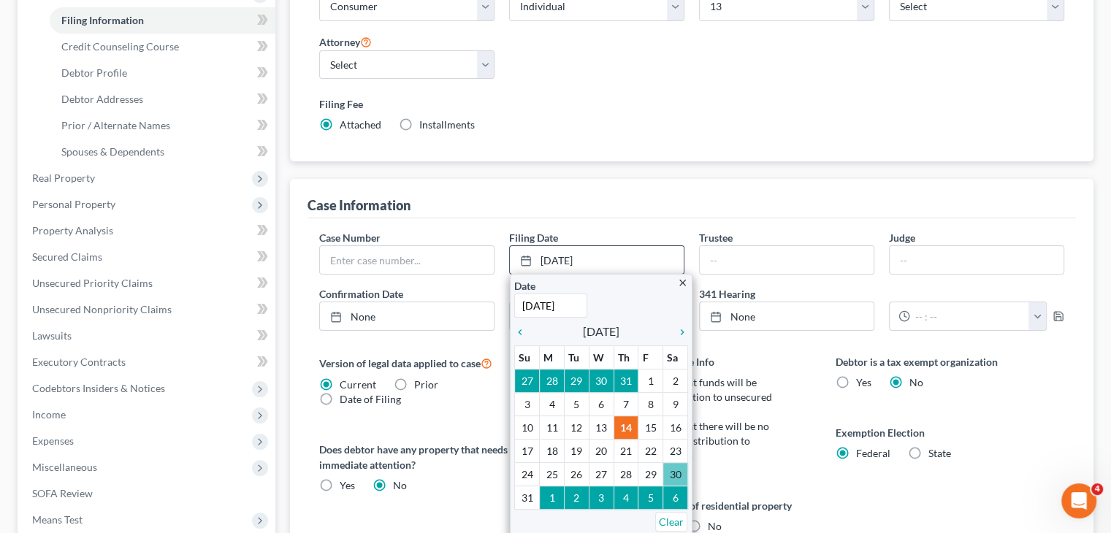
scroll to position [251, 0]
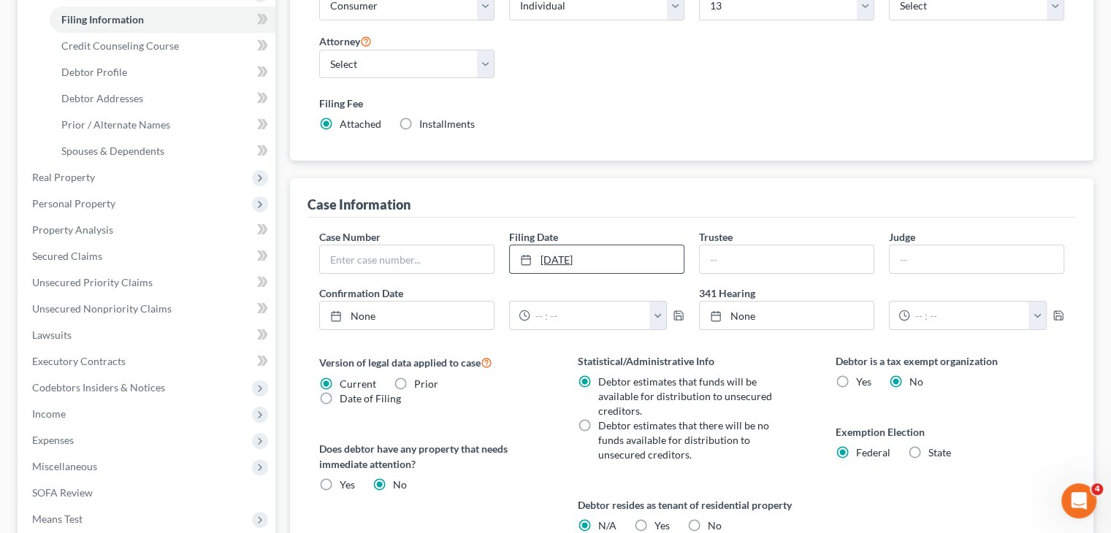
click at [630, 270] on link "8/22/2025" at bounding box center [597, 259] width 174 height 28
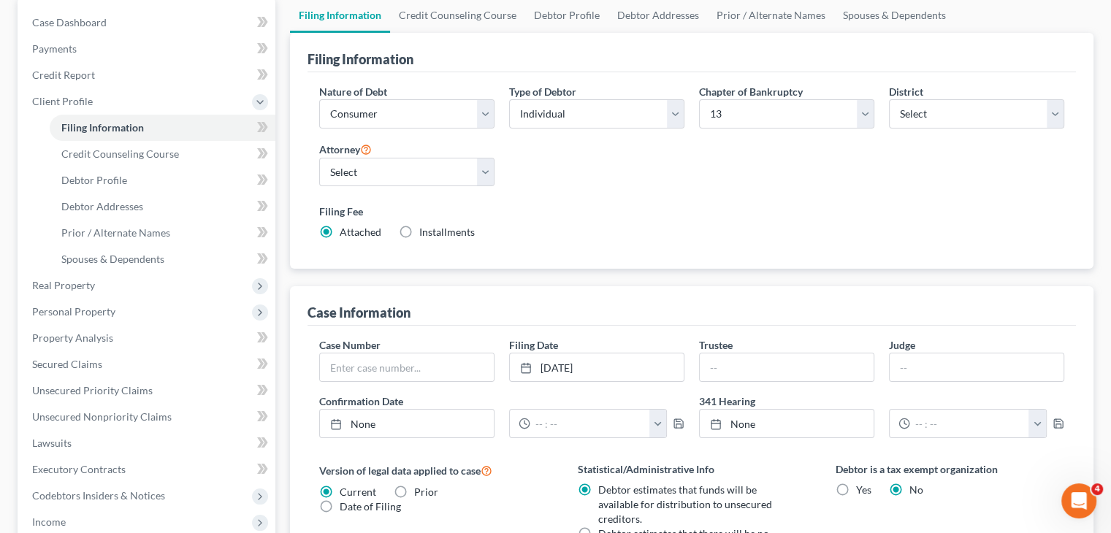
scroll to position [140, 0]
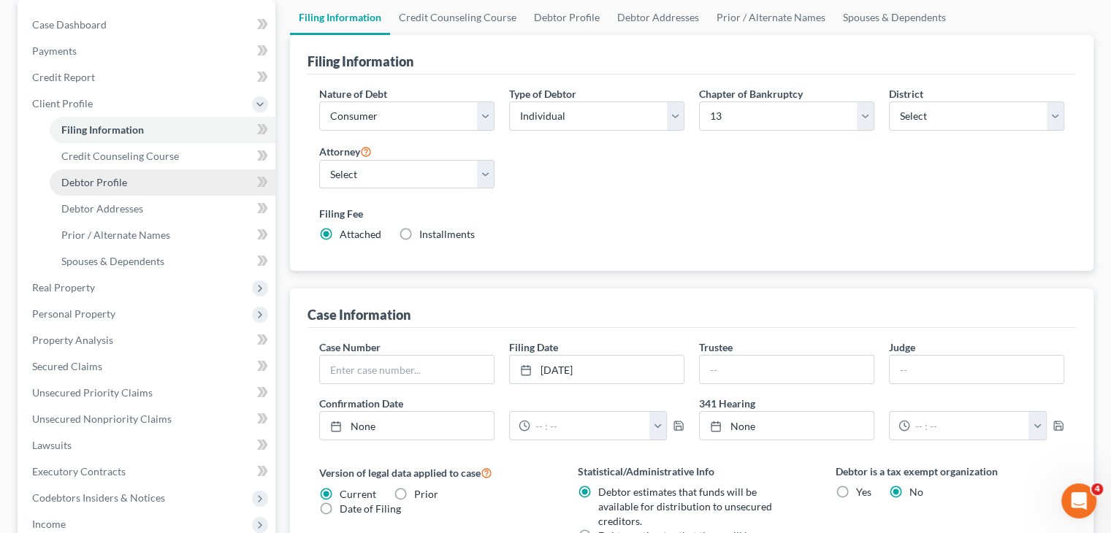
click at [141, 170] on link "Debtor Profile" at bounding box center [163, 182] width 226 height 26
select select "1"
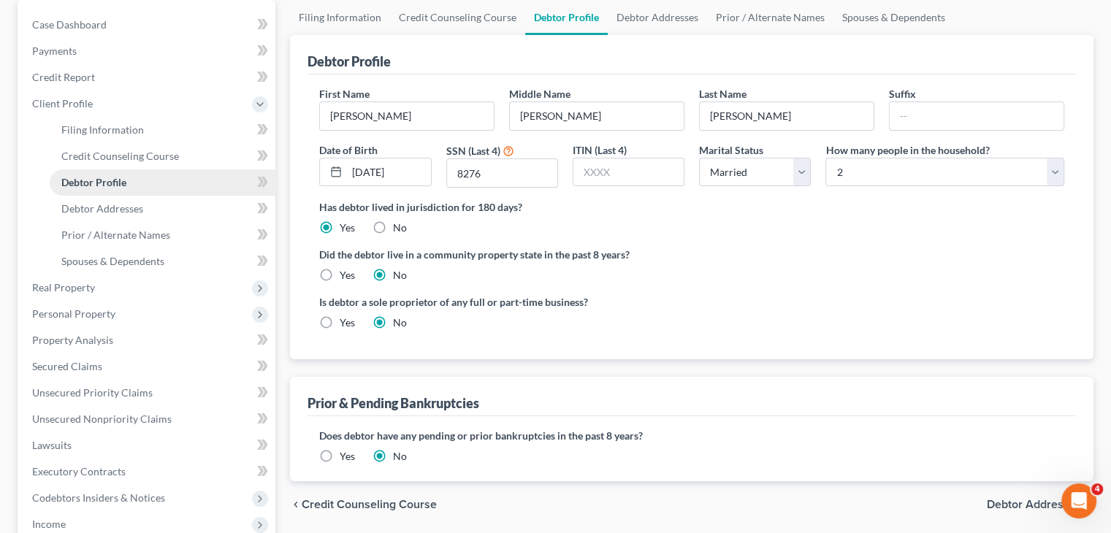
radio input "true"
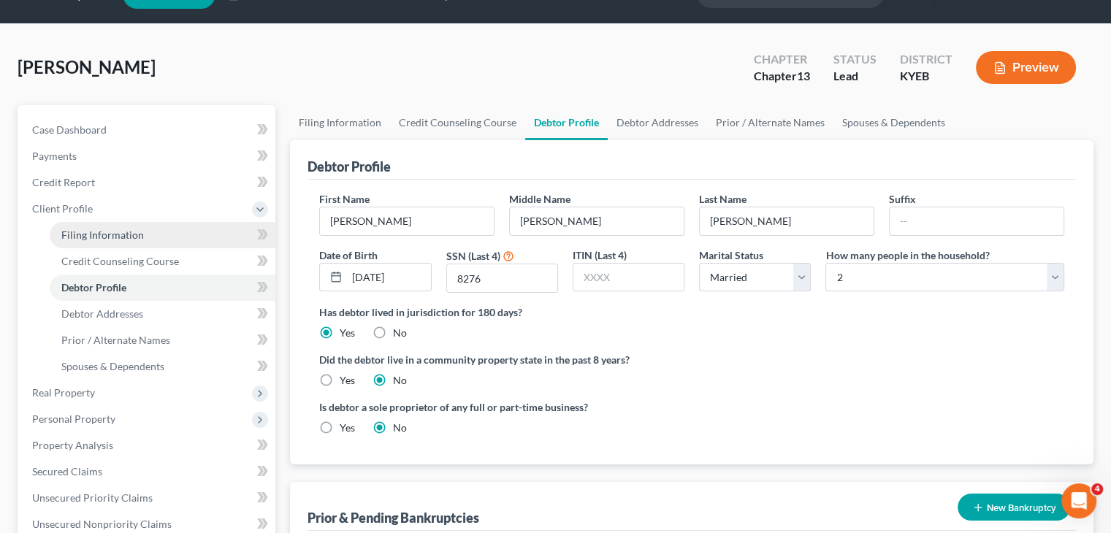
scroll to position [42, 0]
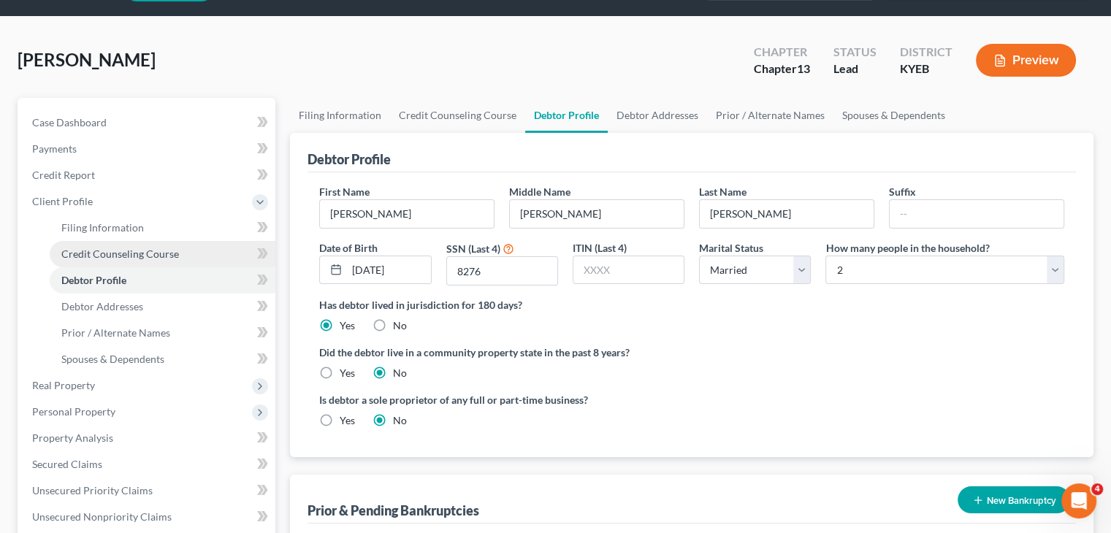
click at [173, 258] on span "Credit Counseling Course" at bounding box center [120, 254] width 118 height 12
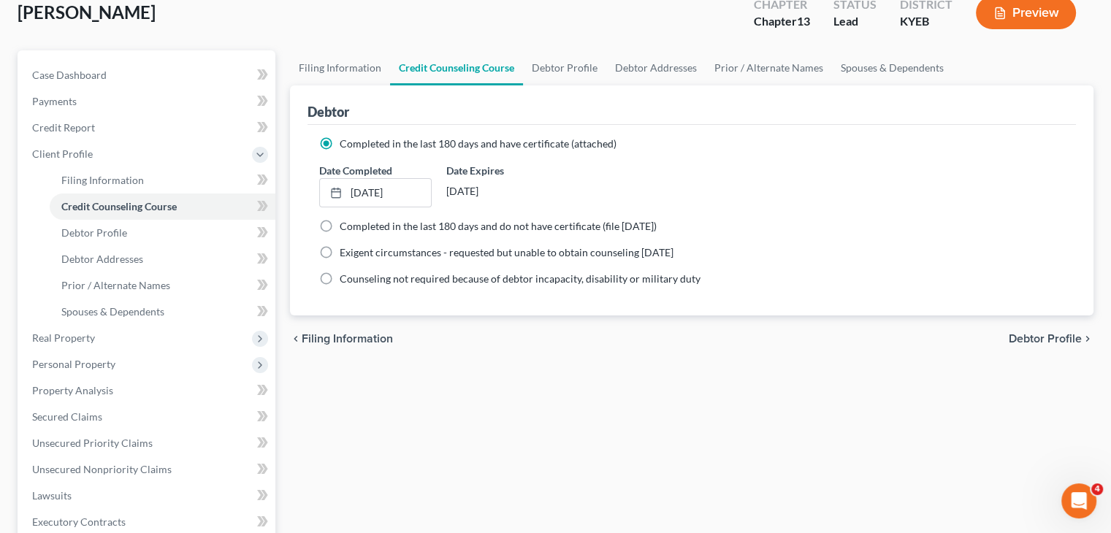
scroll to position [91, 0]
click at [135, 258] on span "Debtor Addresses" at bounding box center [102, 258] width 82 height 12
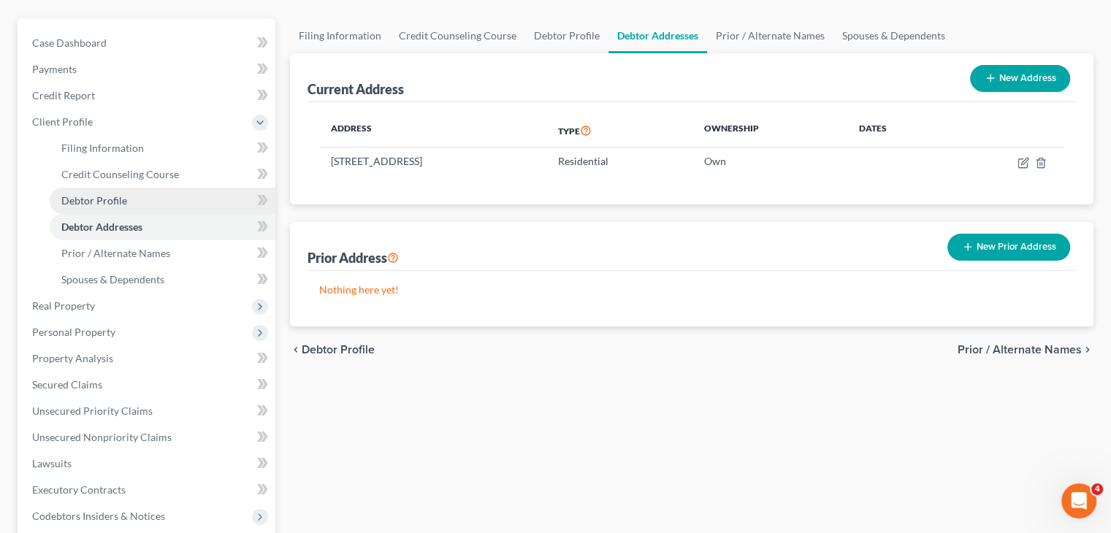
scroll to position [124, 0]
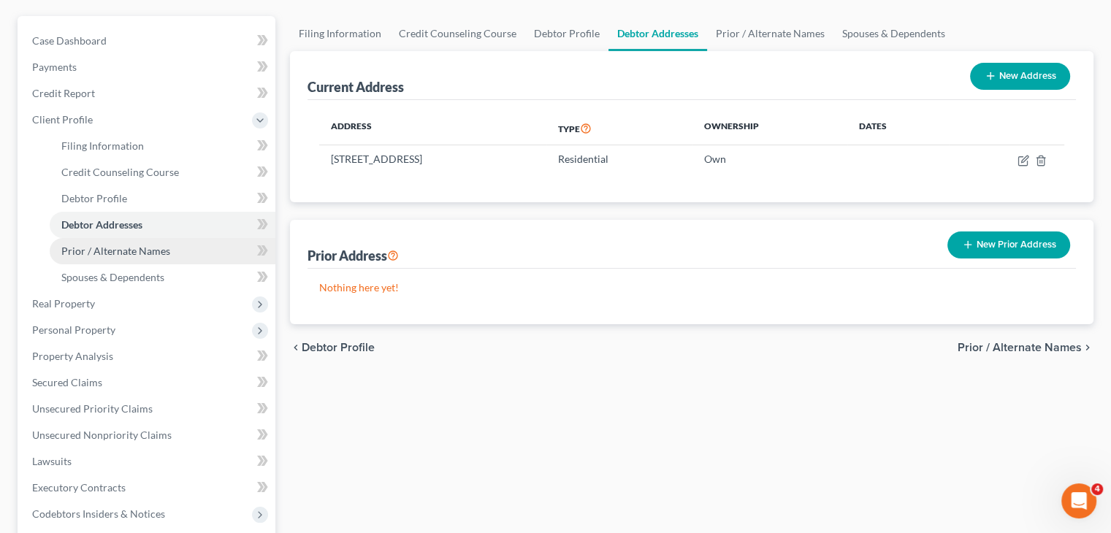
click at [149, 252] on span "Prior / Alternate Names" at bounding box center [115, 251] width 109 height 12
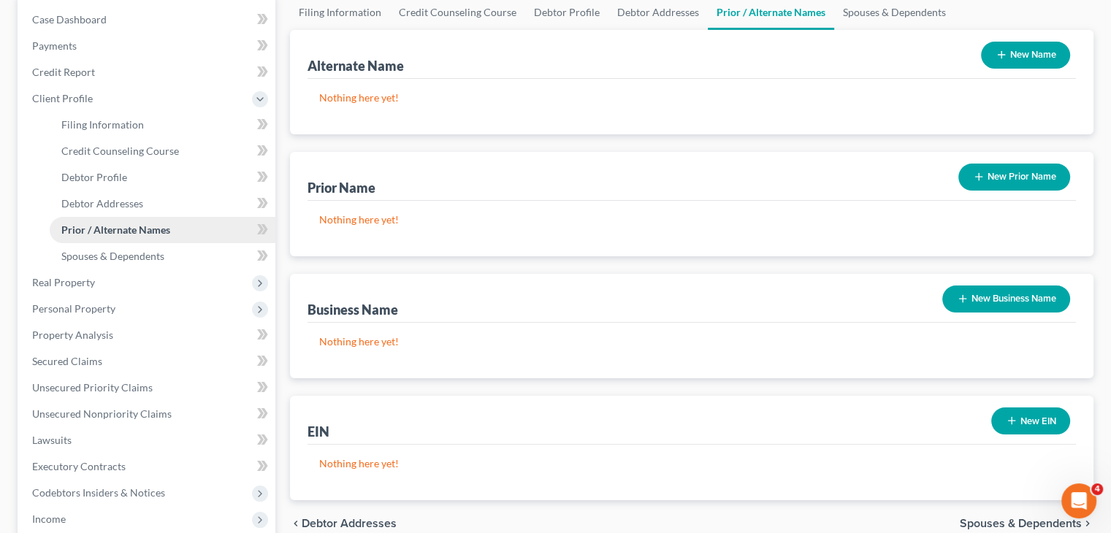
scroll to position [146, 0]
click at [152, 239] on link "Prior / Alternate Names" at bounding box center [163, 229] width 226 height 26
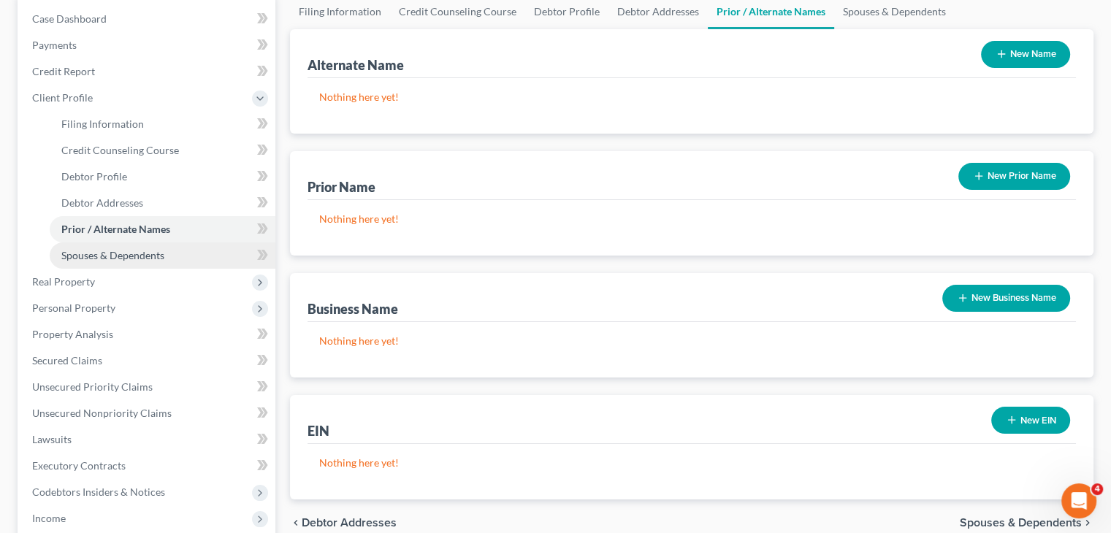
click at [151, 255] on span "Spouses & Dependents" at bounding box center [112, 255] width 103 height 12
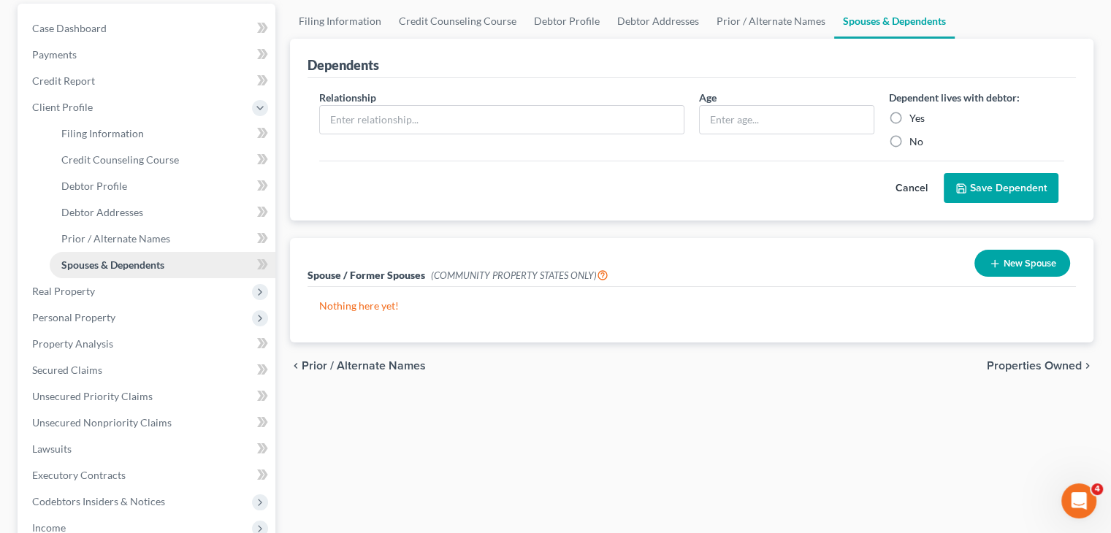
scroll to position [137, 0]
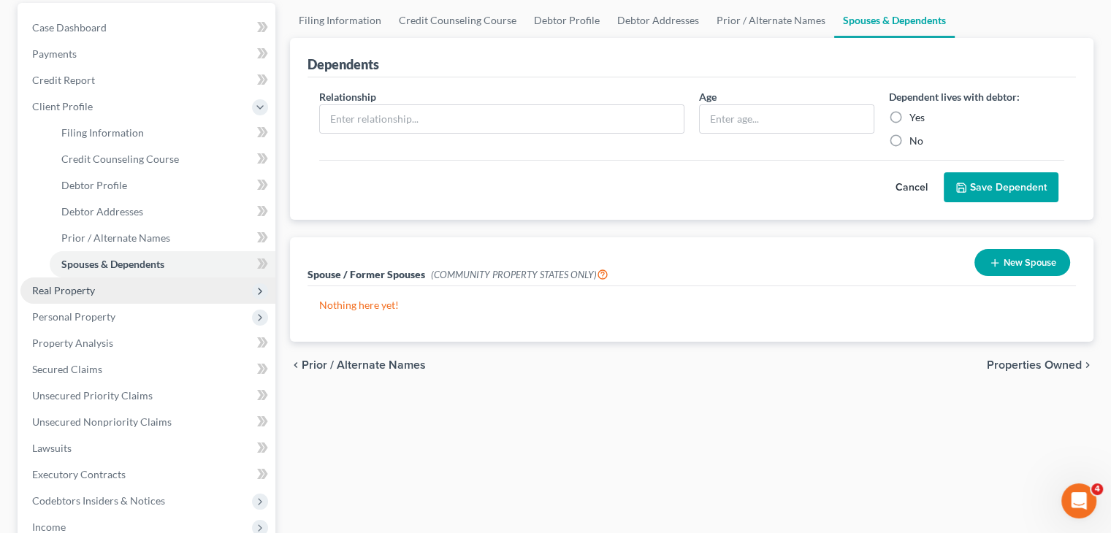
click at [110, 293] on span "Real Property" at bounding box center [147, 291] width 255 height 26
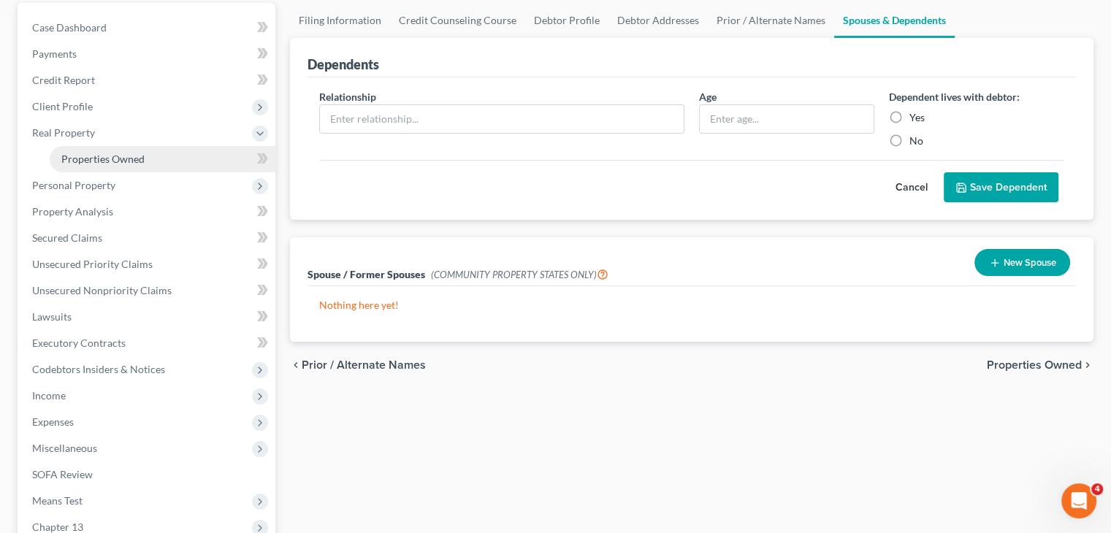
click at [119, 157] on span "Properties Owned" at bounding box center [102, 159] width 83 height 12
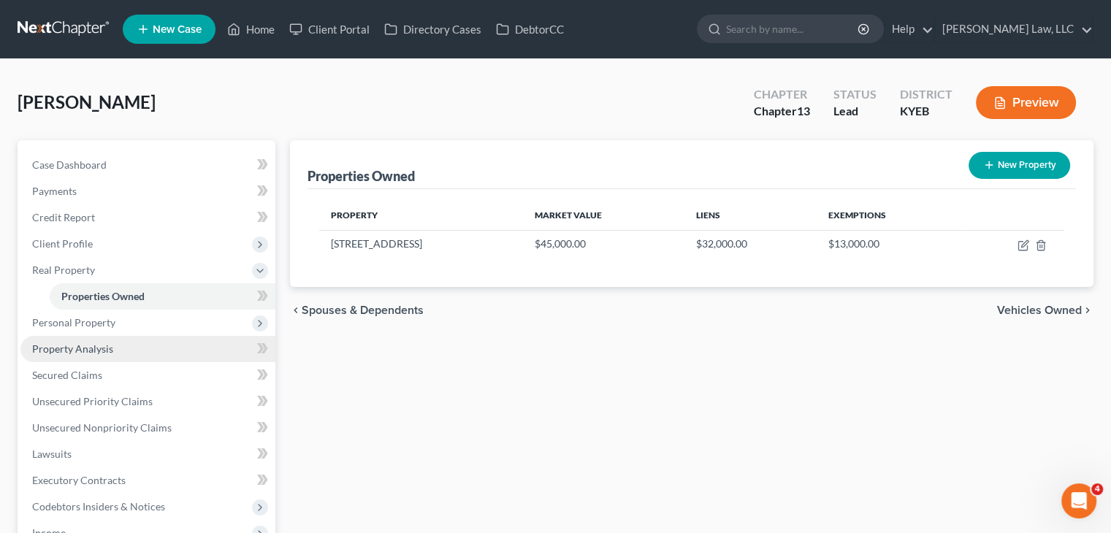
click at [169, 336] on link "Property Analysis" at bounding box center [147, 349] width 255 height 26
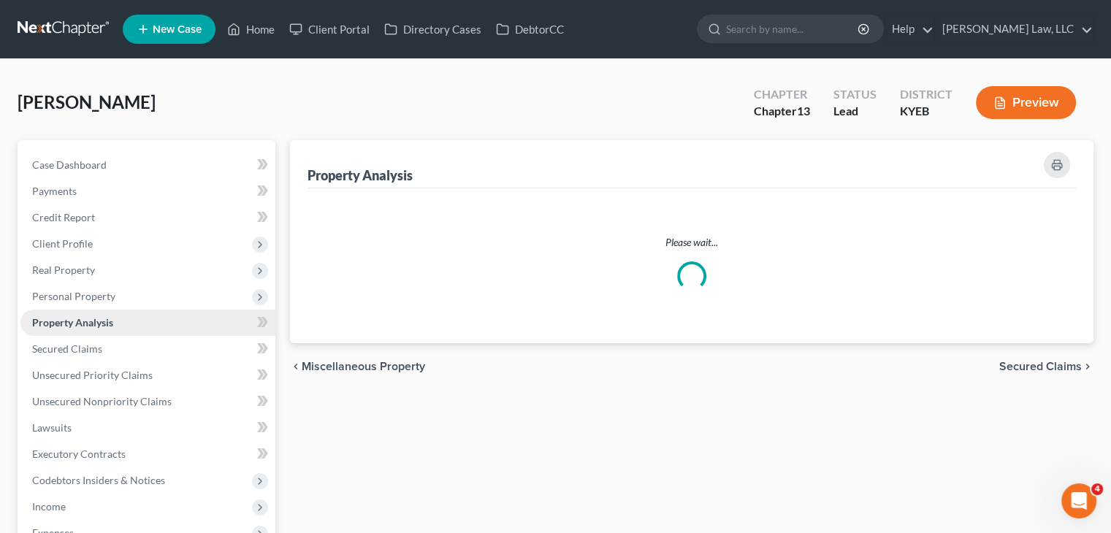
click at [129, 319] on link "Property Analysis" at bounding box center [147, 323] width 255 height 26
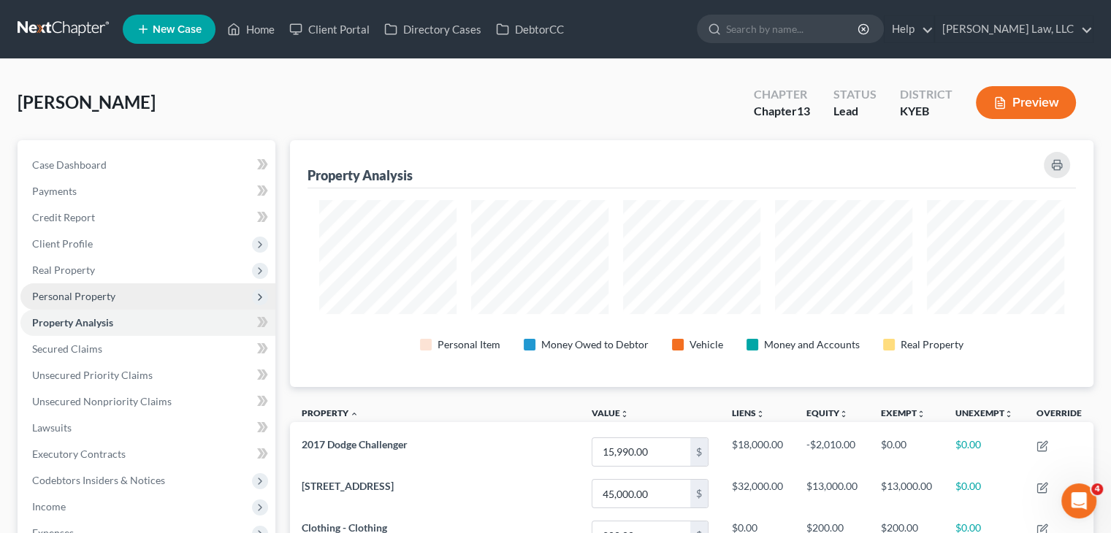
click at [124, 296] on span "Personal Property" at bounding box center [147, 296] width 255 height 26
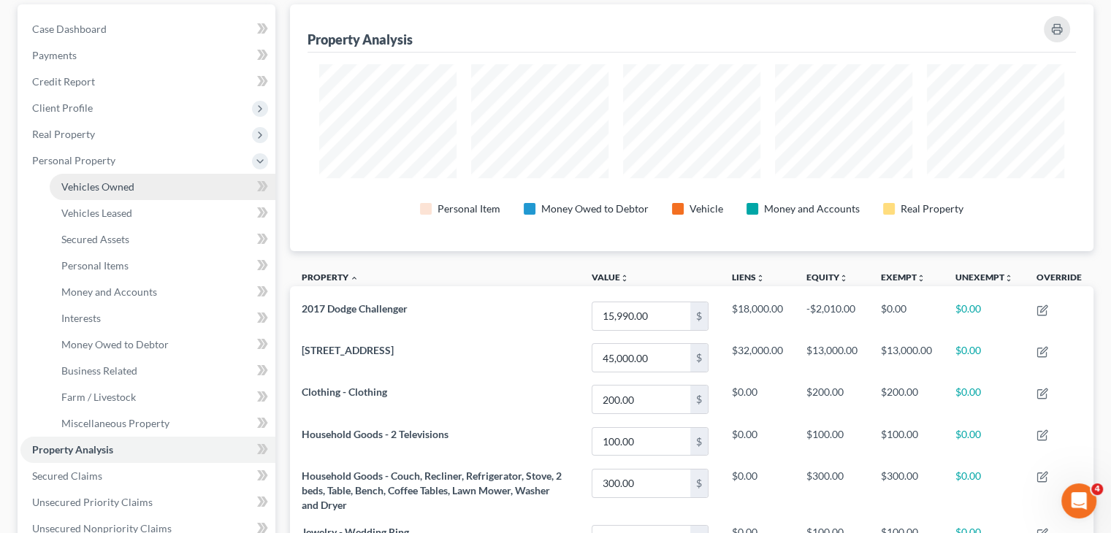
click at [118, 188] on span "Vehicles Owned" at bounding box center [97, 186] width 73 height 12
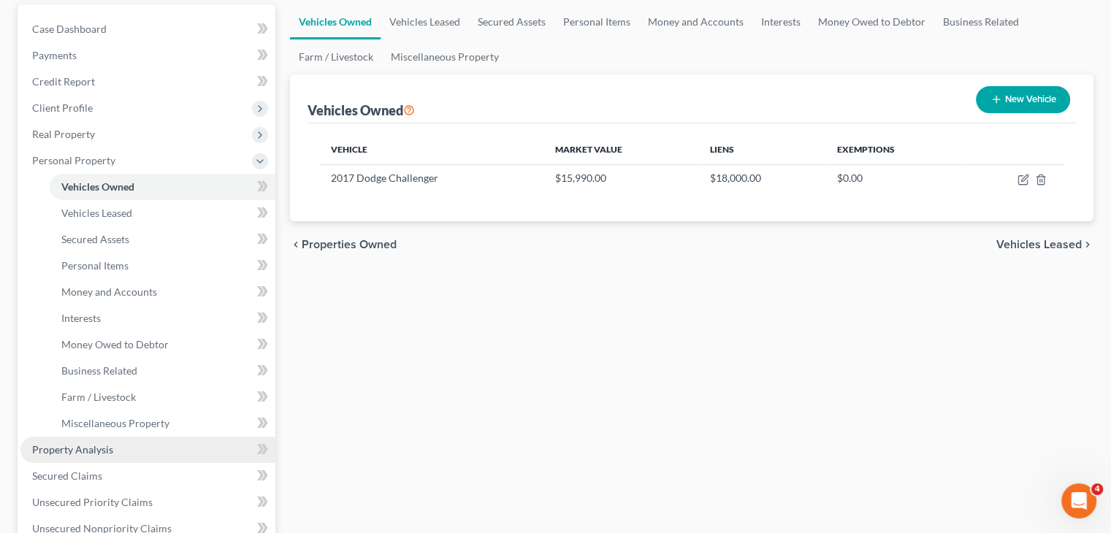
click at [108, 445] on span "Property Analysis" at bounding box center [72, 449] width 81 height 12
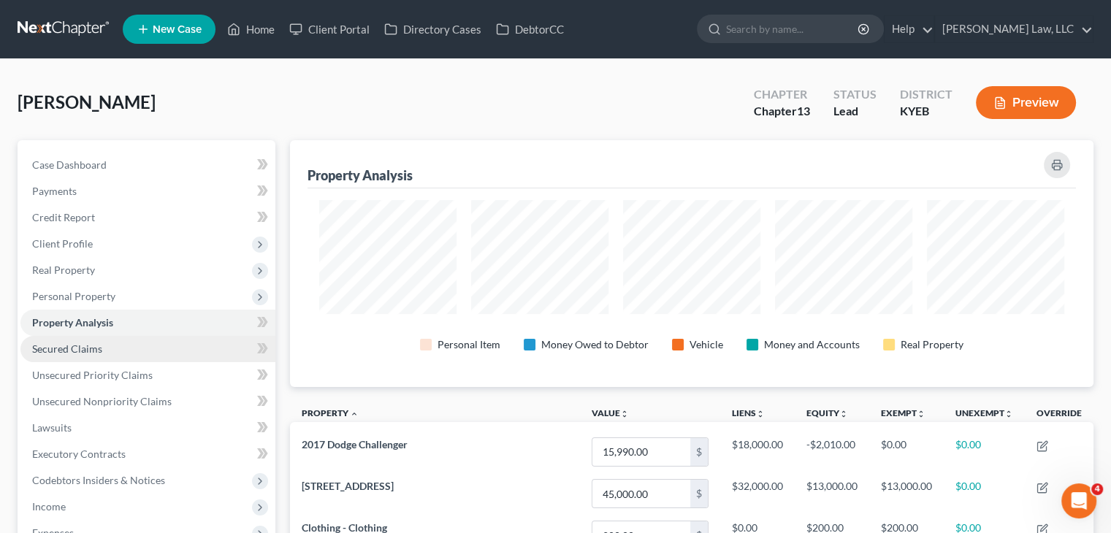
click at [69, 337] on link "Secured Claims" at bounding box center [147, 349] width 255 height 26
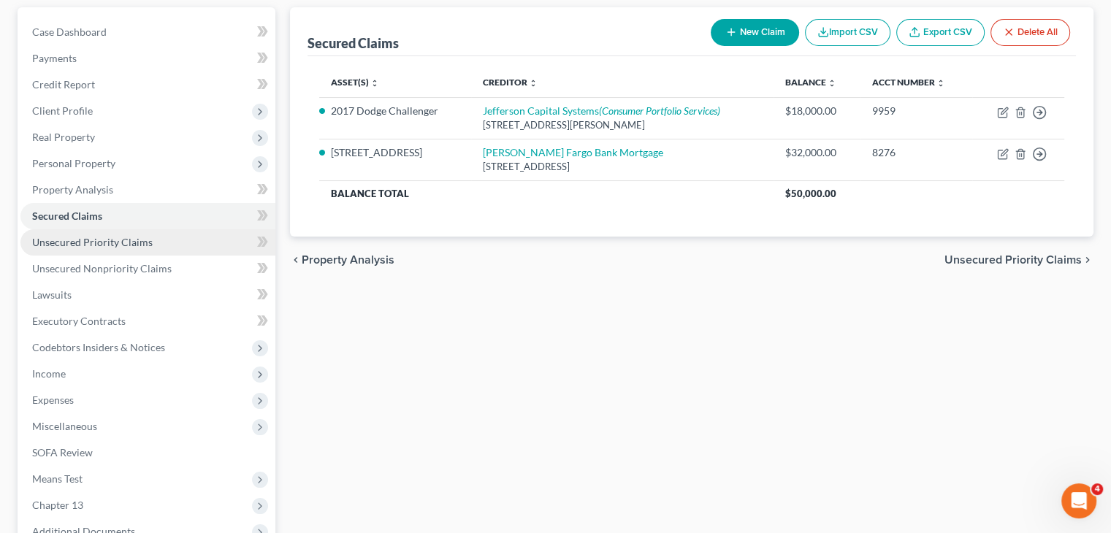
click at [117, 242] on span "Unsecured Priority Claims" at bounding box center [92, 242] width 121 height 12
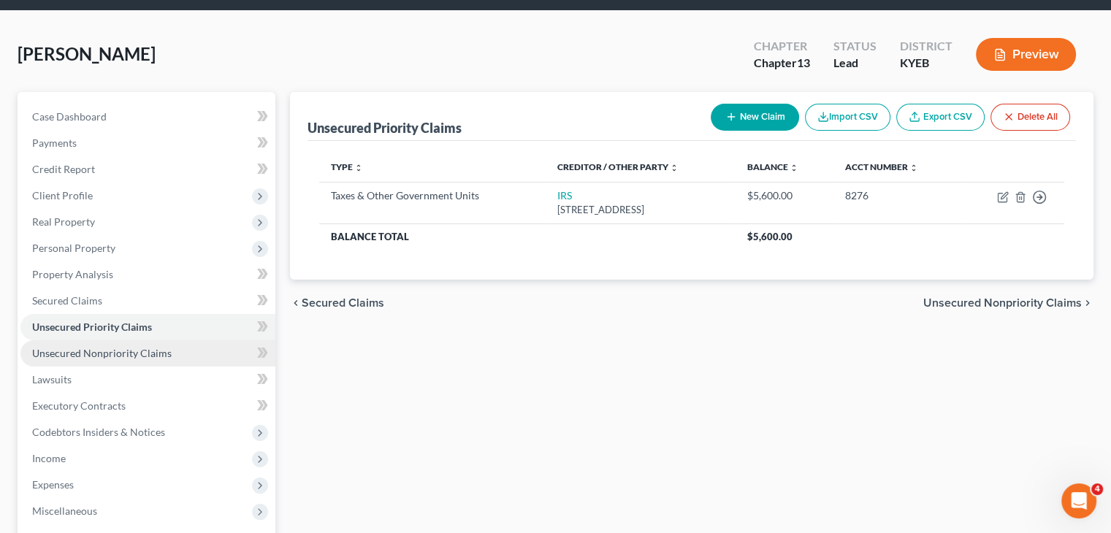
click at [89, 348] on span "Unsecured Nonpriority Claims" at bounding box center [102, 353] width 140 height 12
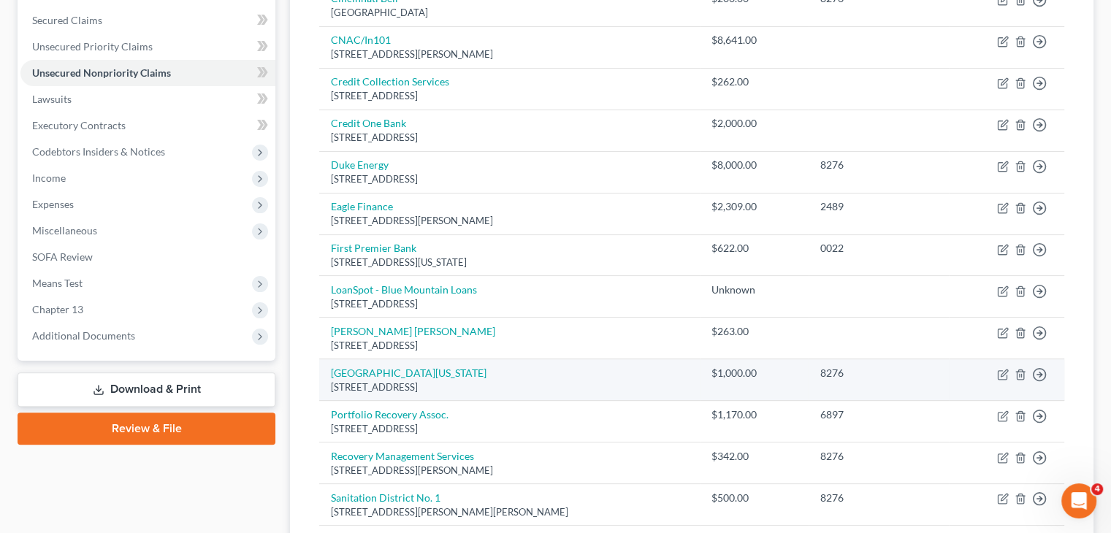
scroll to position [327, 0]
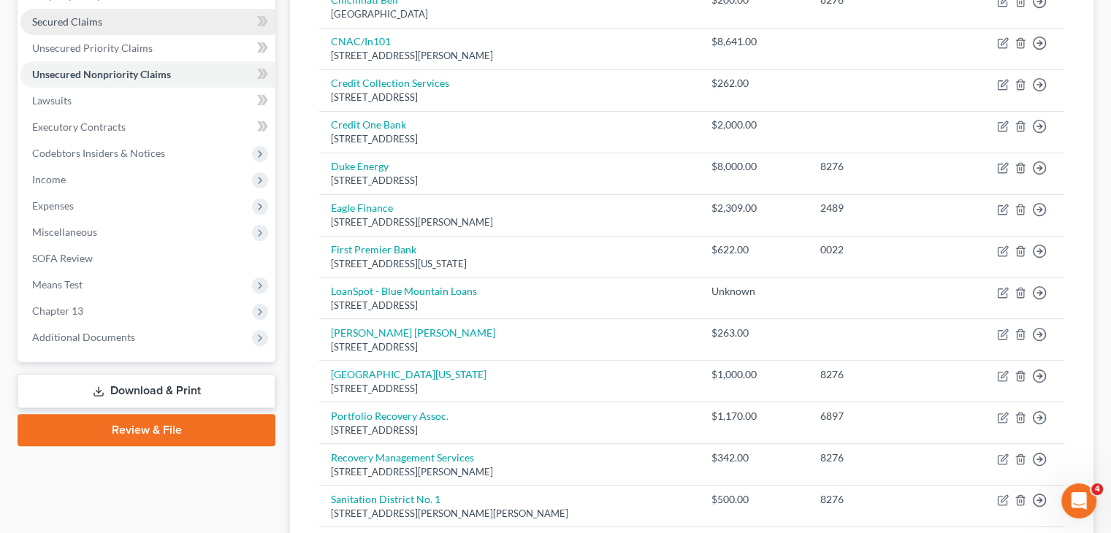
click at [121, 27] on link "Secured Claims" at bounding box center [147, 22] width 255 height 26
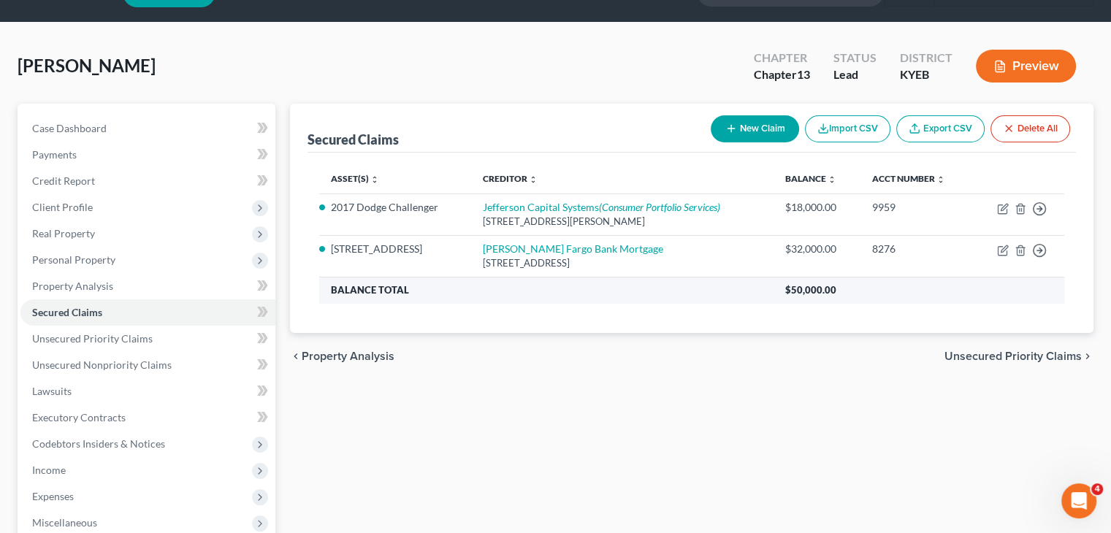
scroll to position [37, 0]
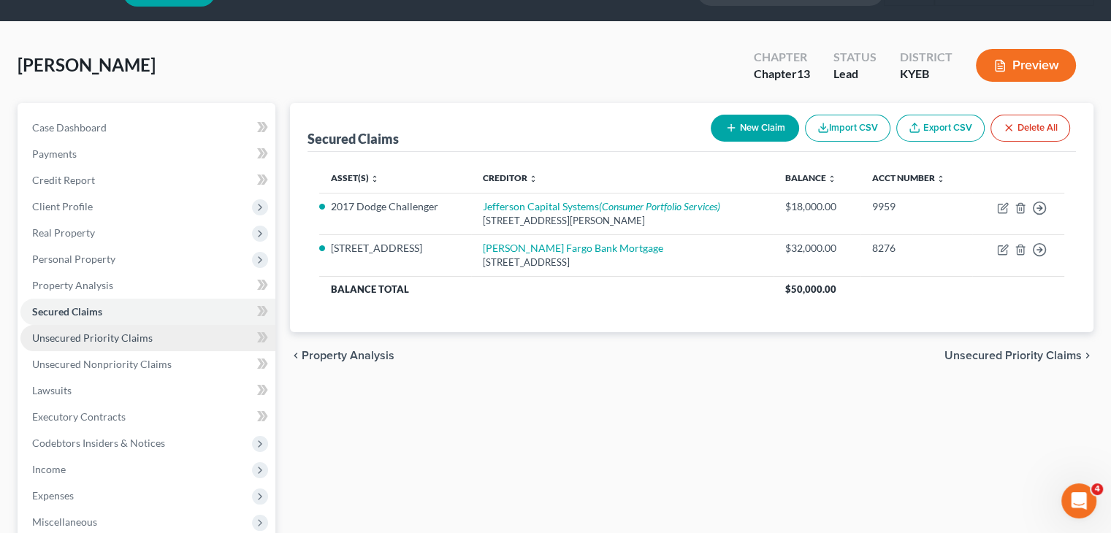
click at [102, 332] on span "Unsecured Priority Claims" at bounding box center [92, 338] width 121 height 12
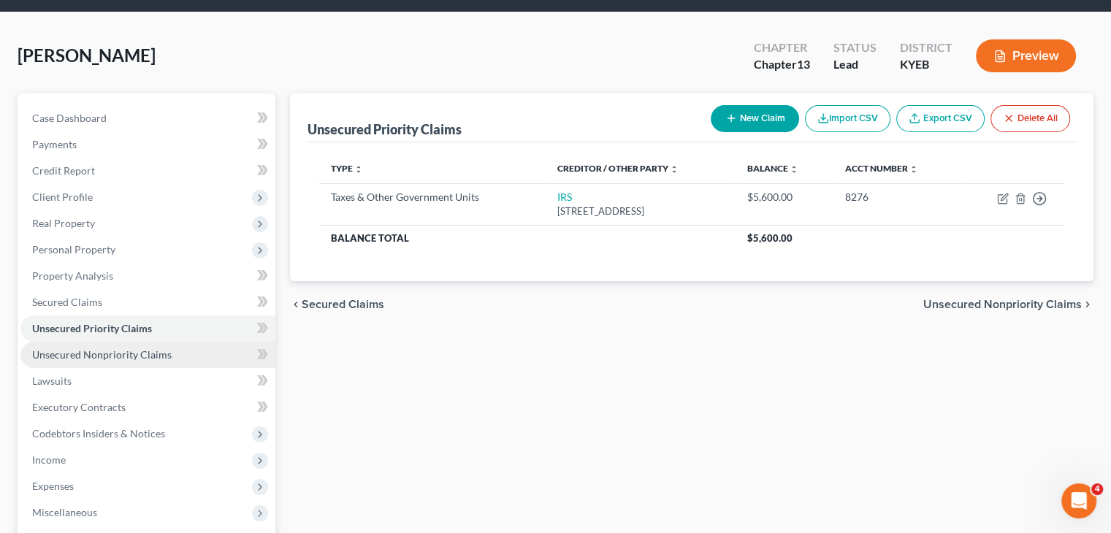
click at [140, 346] on link "Unsecured Nonpriority Claims" at bounding box center [147, 355] width 255 height 26
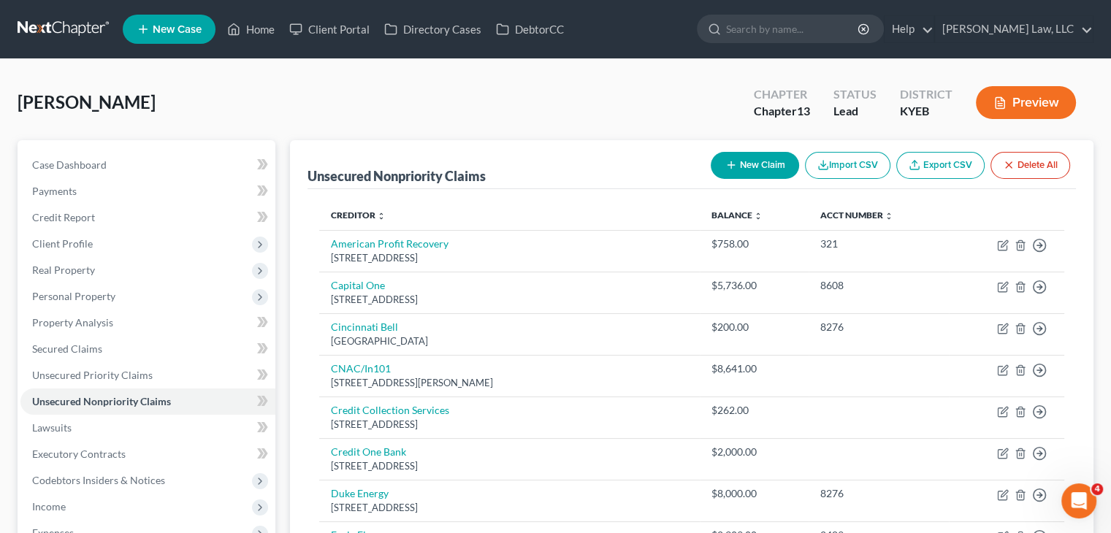
click at [748, 167] on button "New Claim" at bounding box center [755, 165] width 88 height 27
select select "0"
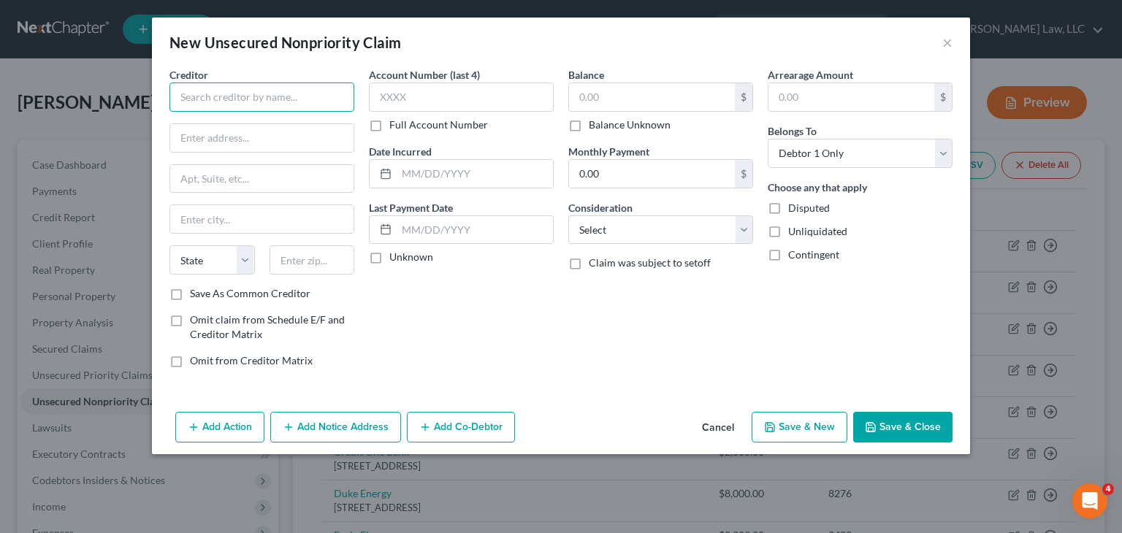
click at [308, 103] on input "text" at bounding box center [261, 97] width 185 height 29
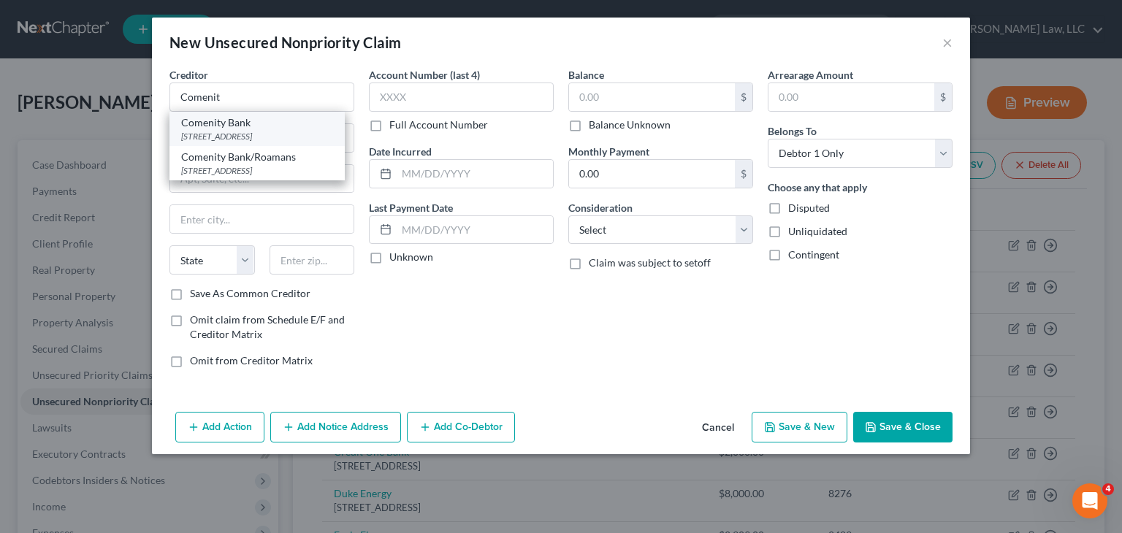
click at [270, 135] on div "PO Box 182789, Columbus, OH 43218" at bounding box center [257, 136] width 152 height 12
type input "Comenity Bank"
type input "PO Box 182789"
type input "Columbus"
select select "36"
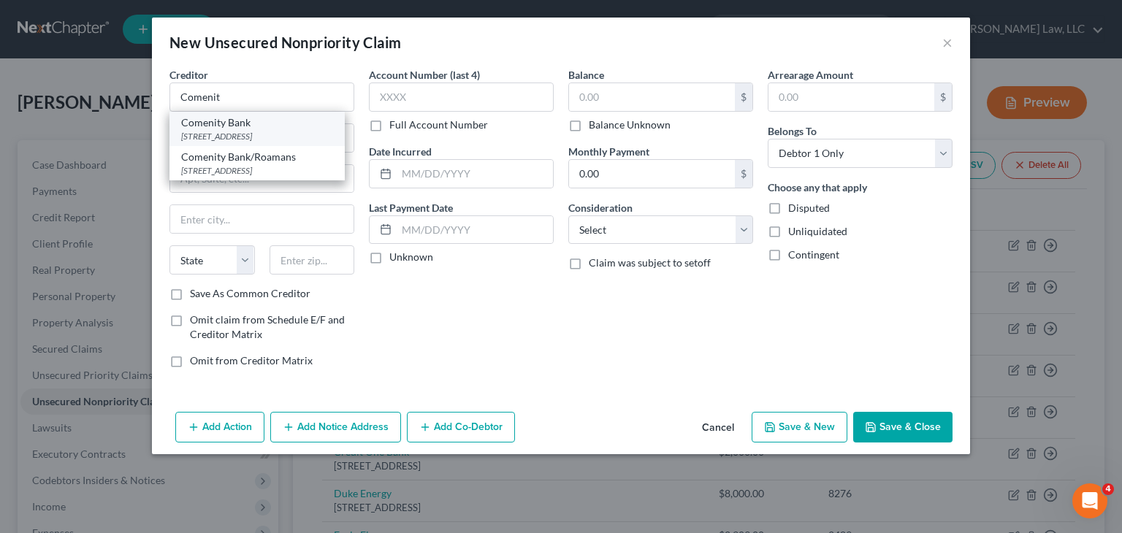
type input "43218"
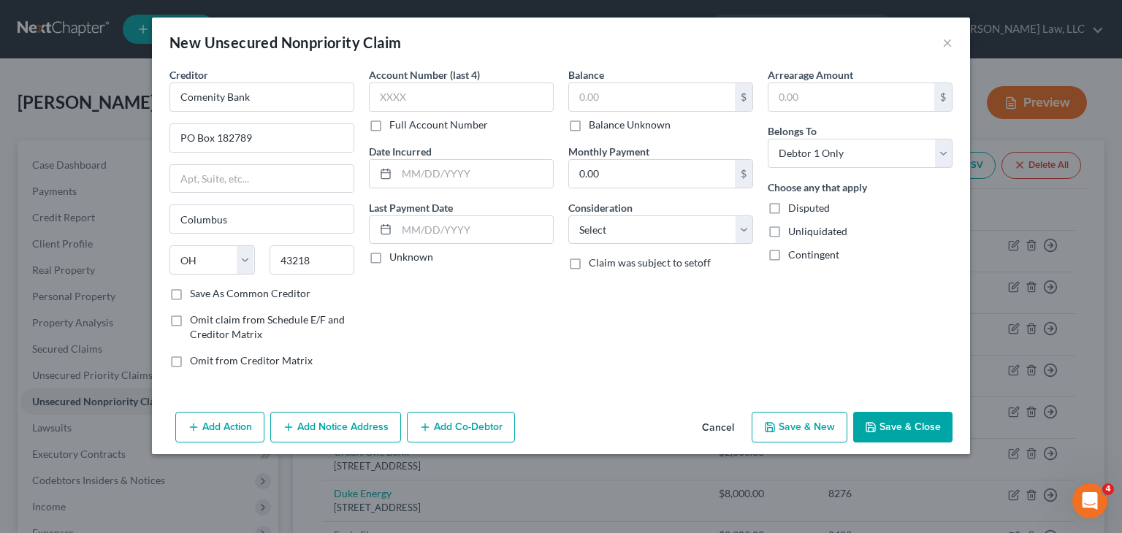
click at [611, 124] on label "Balance Unknown" at bounding box center [630, 125] width 82 height 15
click at [604, 124] on input "Balance Unknown" at bounding box center [599, 122] width 9 height 9
checkbox input "true"
type input "0.00"
click at [891, 421] on button "Save & Close" at bounding box center [902, 427] width 99 height 31
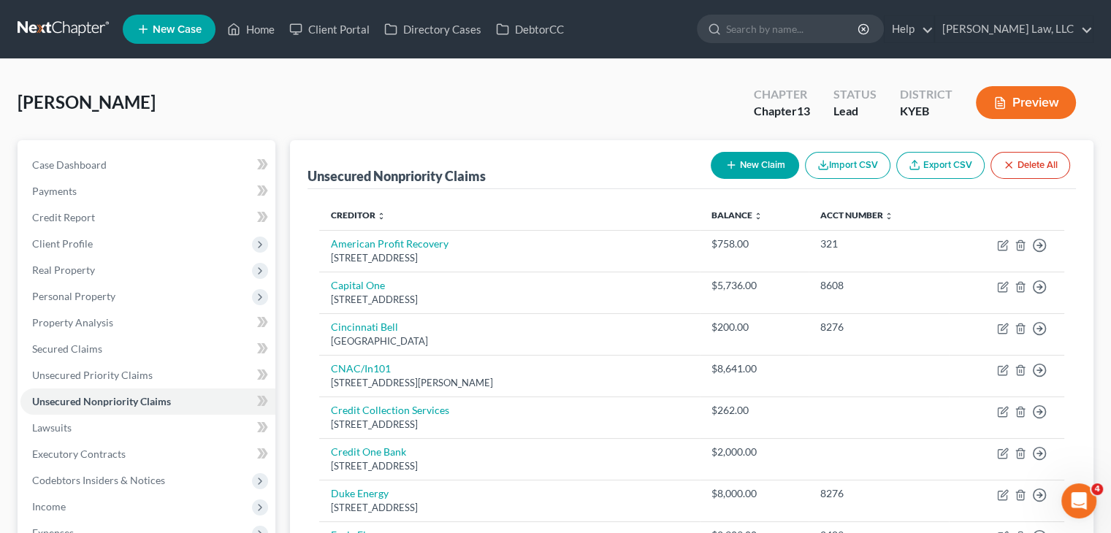
click at [779, 168] on button "New Claim" at bounding box center [755, 165] width 88 height 27
select select "0"
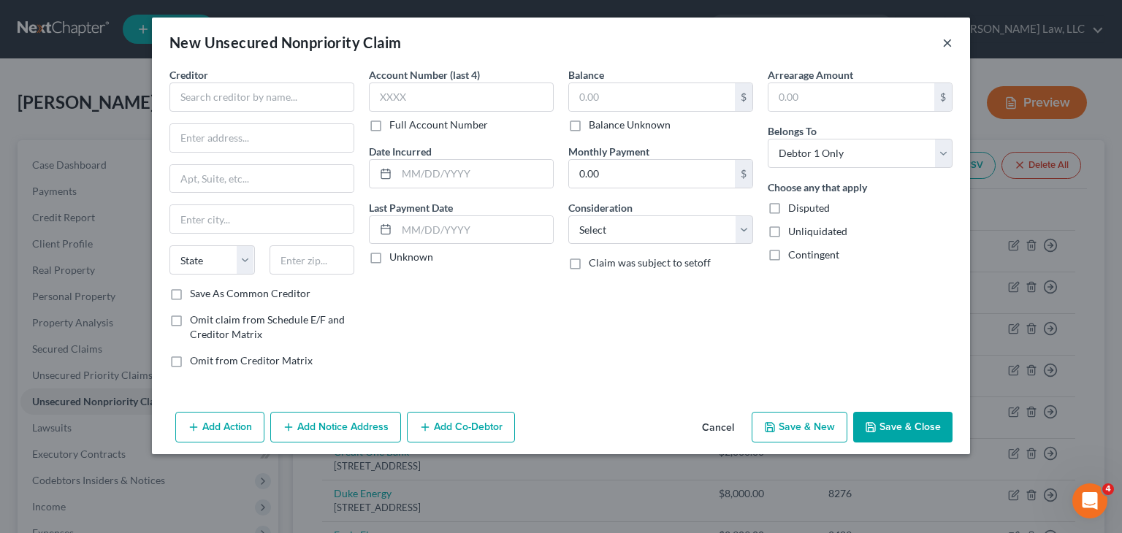
click at [945, 42] on button "×" at bounding box center [947, 43] width 10 height 18
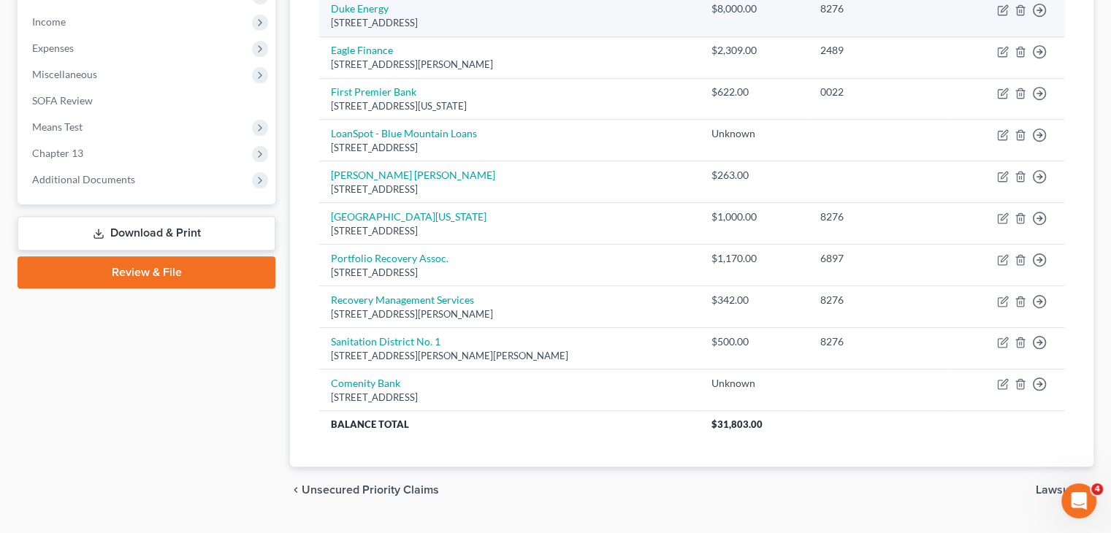
scroll to position [508, 0]
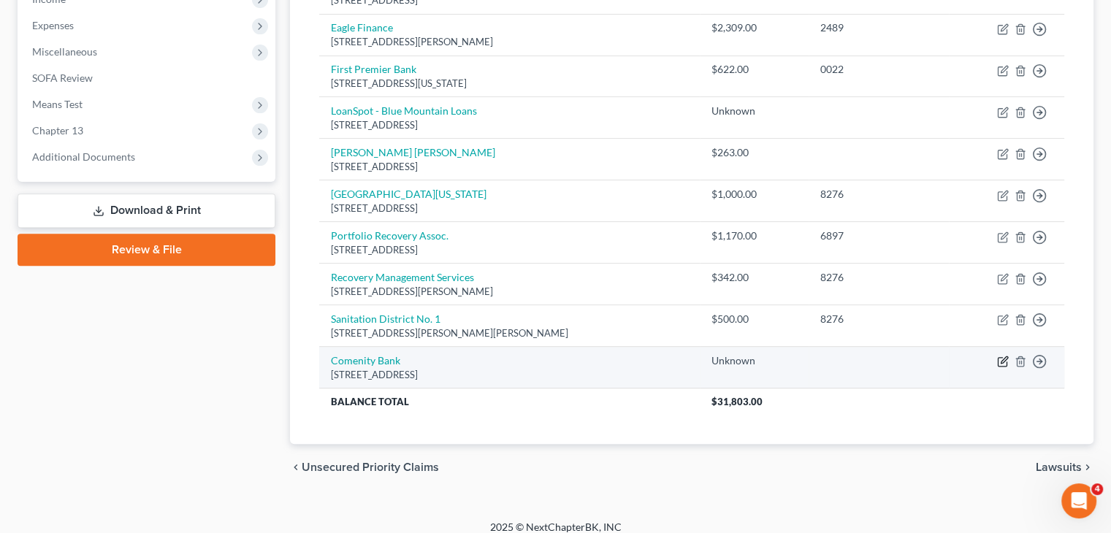
click at [1000, 359] on icon "button" at bounding box center [1003, 362] width 12 height 12
select select "36"
select select "0"
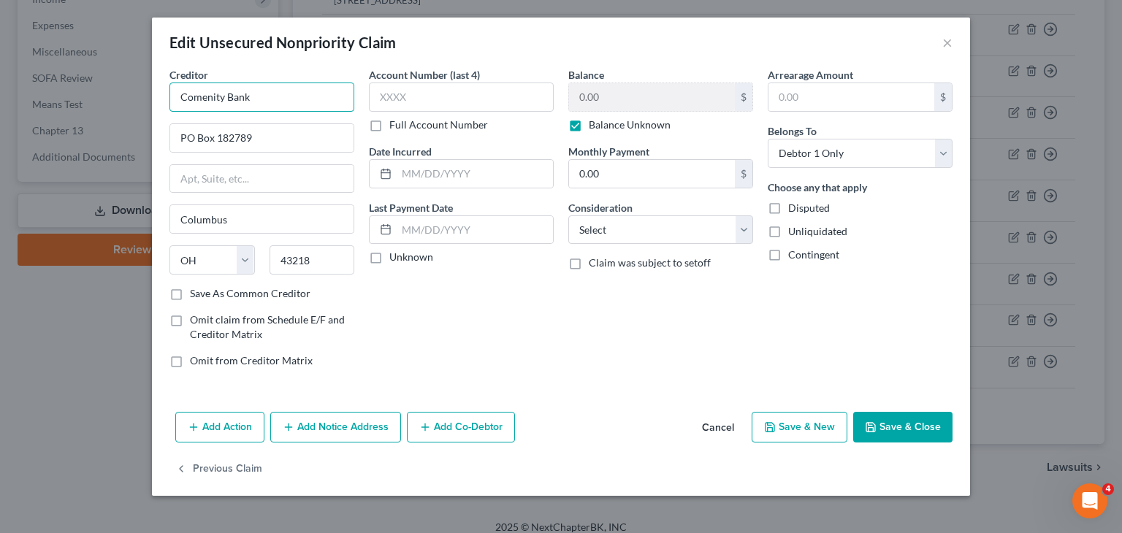
click at [286, 93] on input "Comenity Bank" at bounding box center [261, 97] width 185 height 29
type input "Comenity Bank/Famous Footwear"
click at [563, 116] on div "Balance 0.00 $ Balance Unknown Balance Undetermined 0.00 $ Balance Unknown Mont…" at bounding box center [660, 223] width 199 height 313
click at [589, 128] on label "Balance Unknown" at bounding box center [630, 125] width 82 height 15
click at [595, 127] on input "Balance Unknown" at bounding box center [599, 122] width 9 height 9
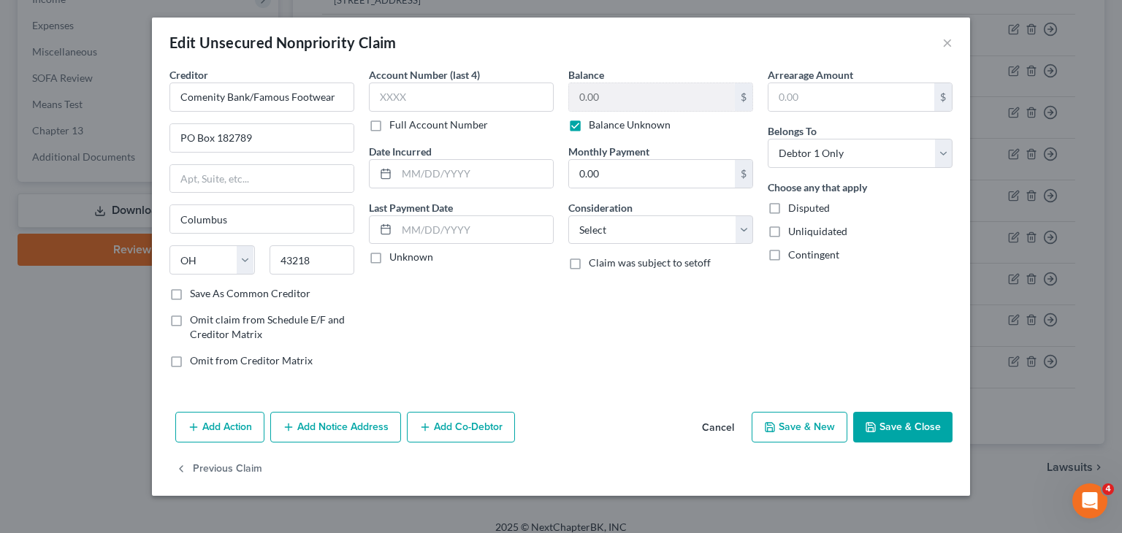
checkbox input "false"
click at [617, 101] on input "0.00" at bounding box center [652, 97] width 166 height 28
type input "500"
click at [894, 423] on button "Save & Close" at bounding box center [902, 427] width 99 height 31
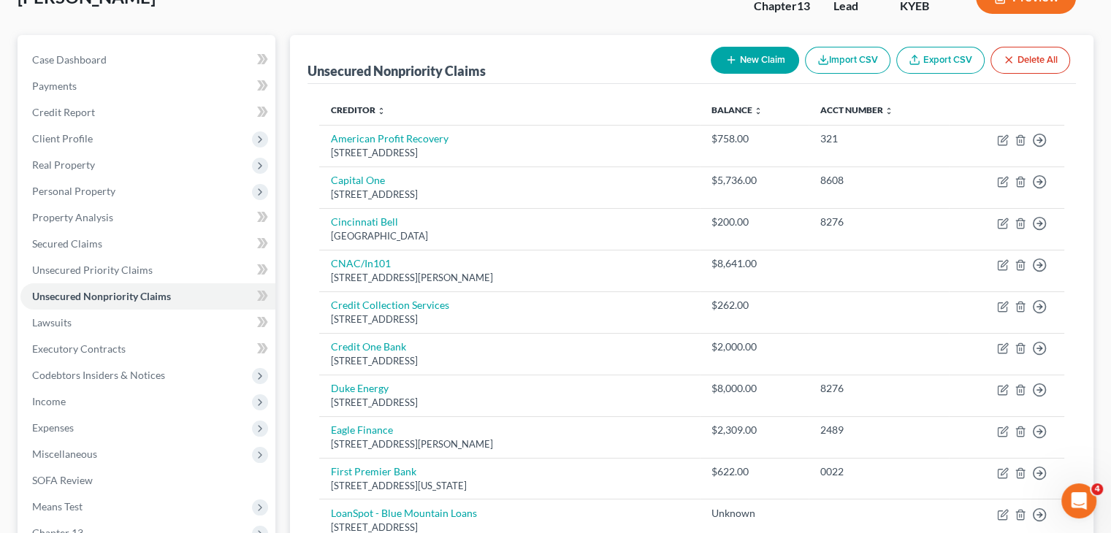
scroll to position [92, 0]
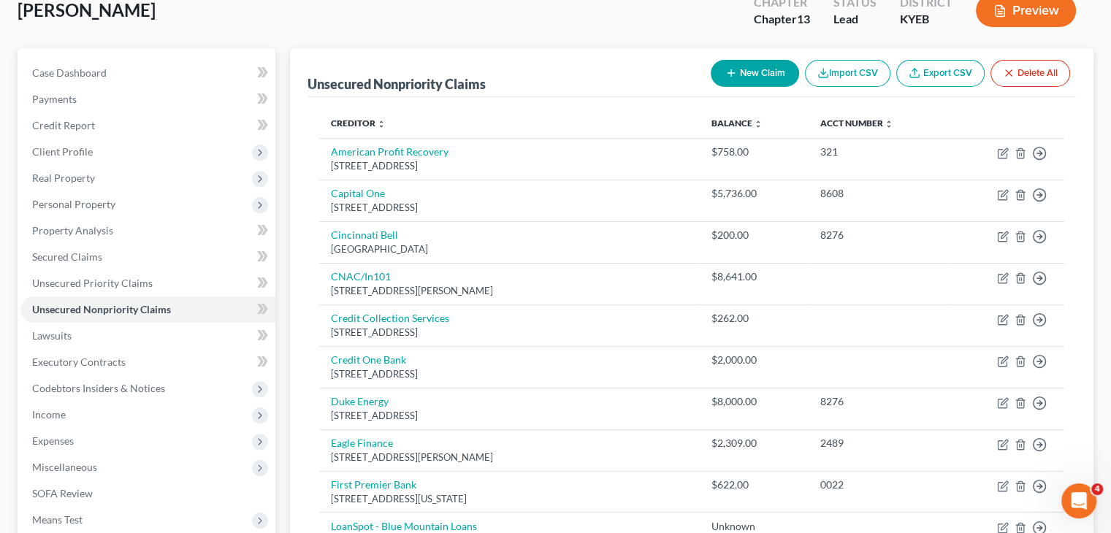
click at [751, 82] on button "New Claim" at bounding box center [755, 73] width 88 height 27
select select "0"
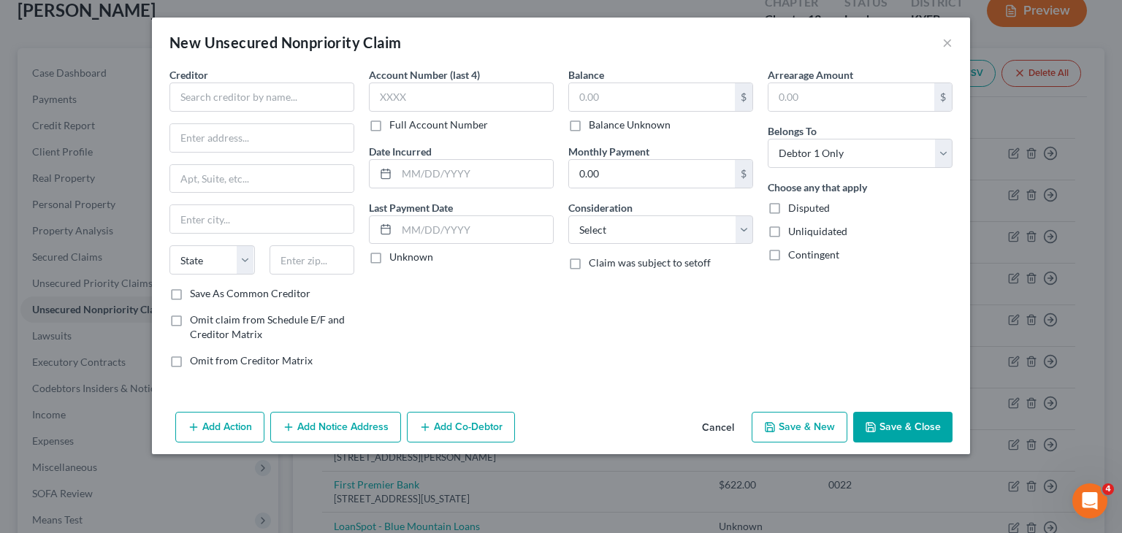
click at [288, 112] on div "Creditor * State AL AK AR AZ CA CO CT DE DC FL GA GU HI ID IL IN IA KS KY LA ME…" at bounding box center [261, 176] width 185 height 219
click at [288, 99] on input "text" at bounding box center [261, 97] width 185 height 29
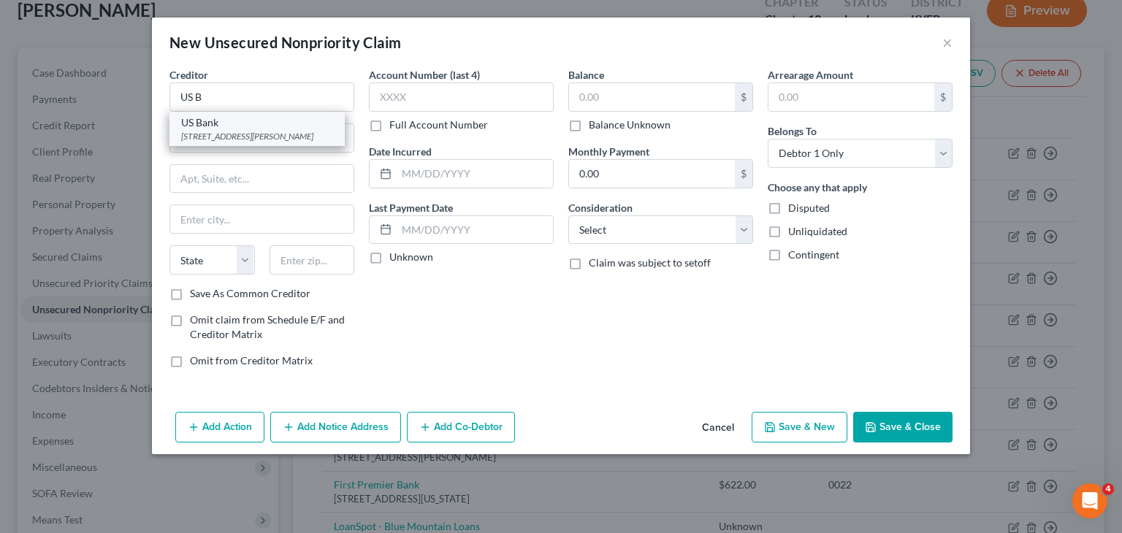
click at [263, 135] on div "4801 Frederika St. PO Box 20005, Owensboro, KY 42301" at bounding box center [257, 136] width 152 height 12
type input "US Bank"
type input "4801 Frederika St."
type input "PO Box 20005"
type input "Owensboro"
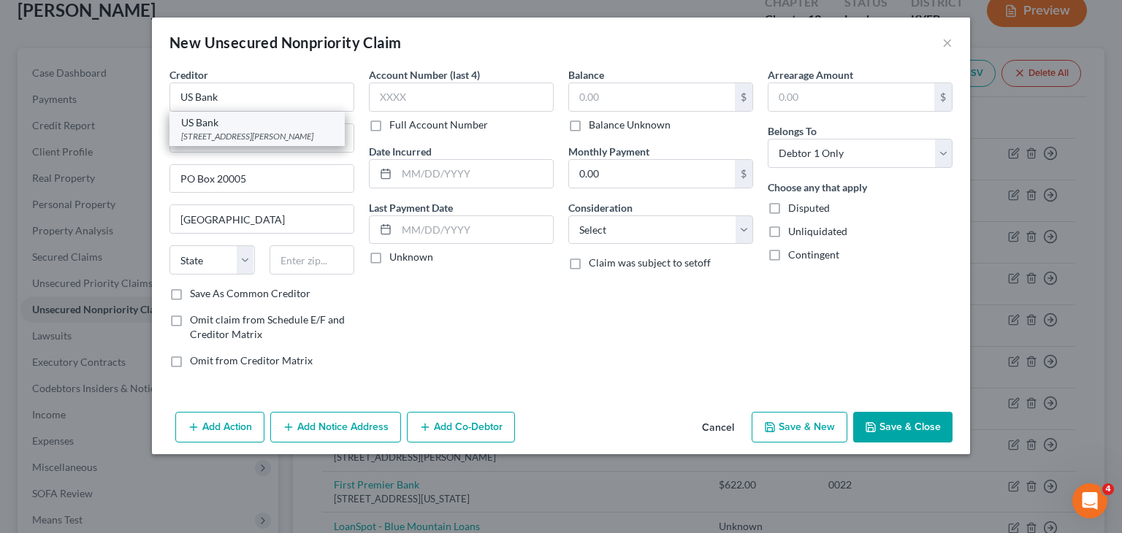
select select "18"
type input "42301"
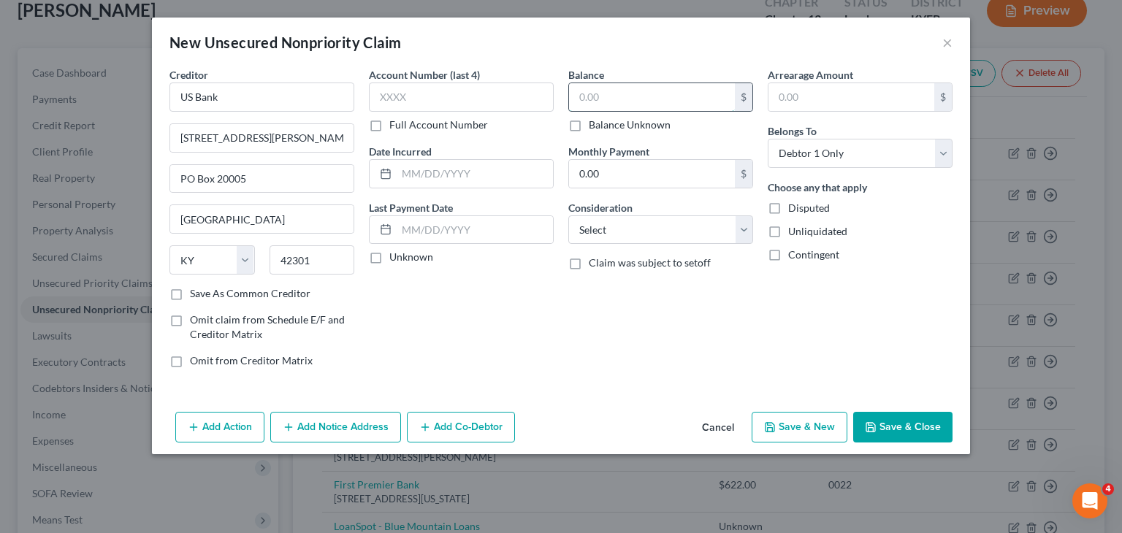
click at [620, 104] on input "text" at bounding box center [652, 97] width 166 height 28
type input "1,350"
click at [902, 416] on button "Save & Close" at bounding box center [902, 427] width 99 height 31
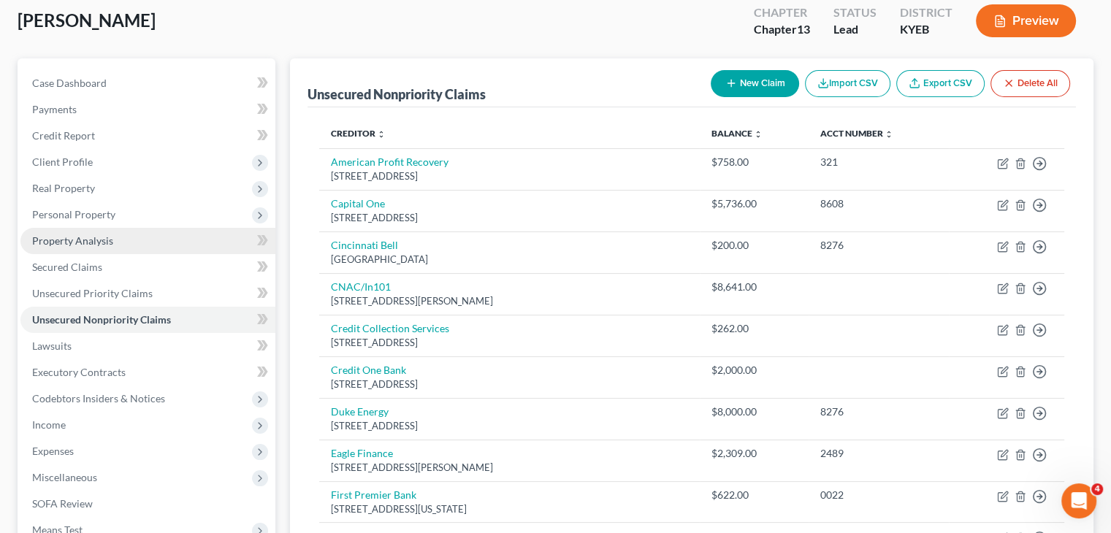
scroll to position [81, 0]
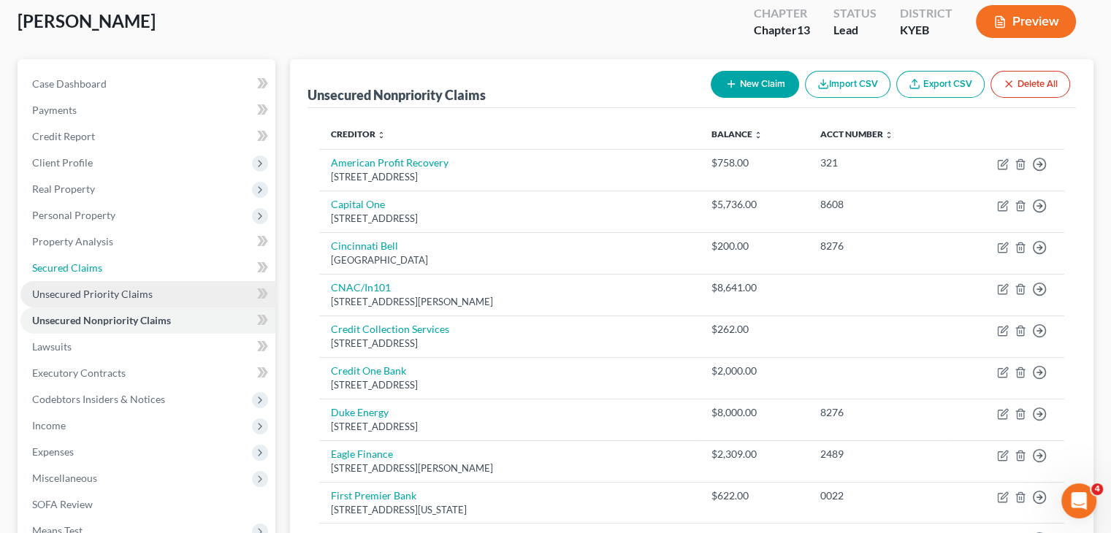
drag, startPoint x: 125, startPoint y: 262, endPoint x: 137, endPoint y: 284, distance: 25.8
click at [125, 262] on link "Secured Claims" at bounding box center [147, 268] width 255 height 26
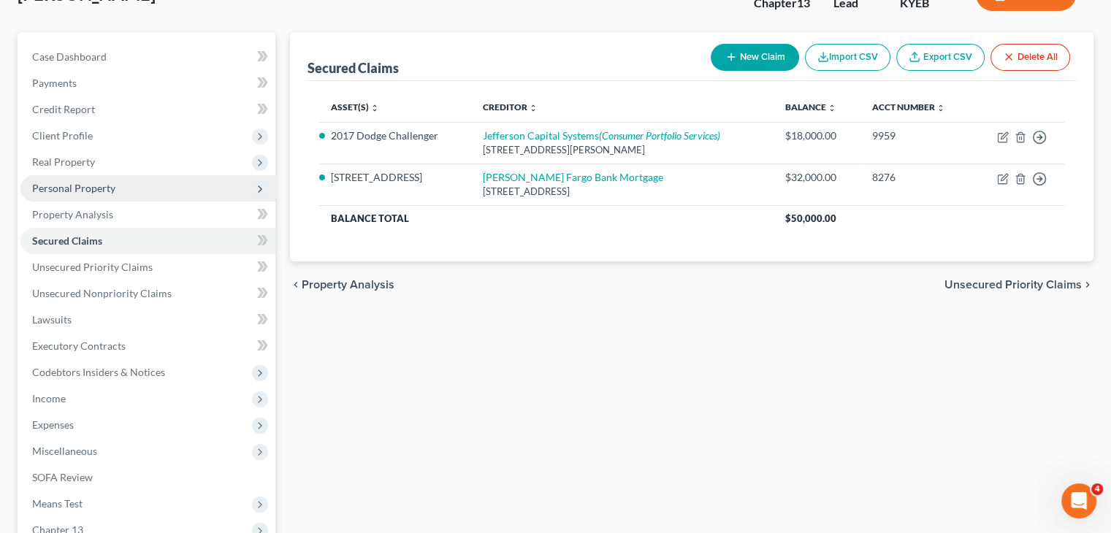
scroll to position [114, 0]
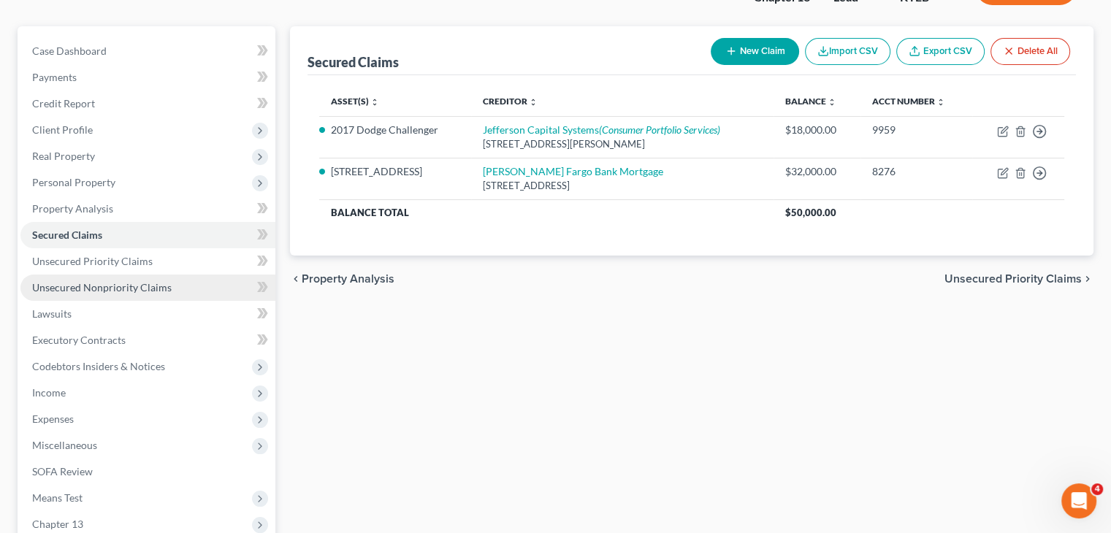
click at [135, 286] on span "Unsecured Nonpriority Claims" at bounding box center [102, 287] width 140 height 12
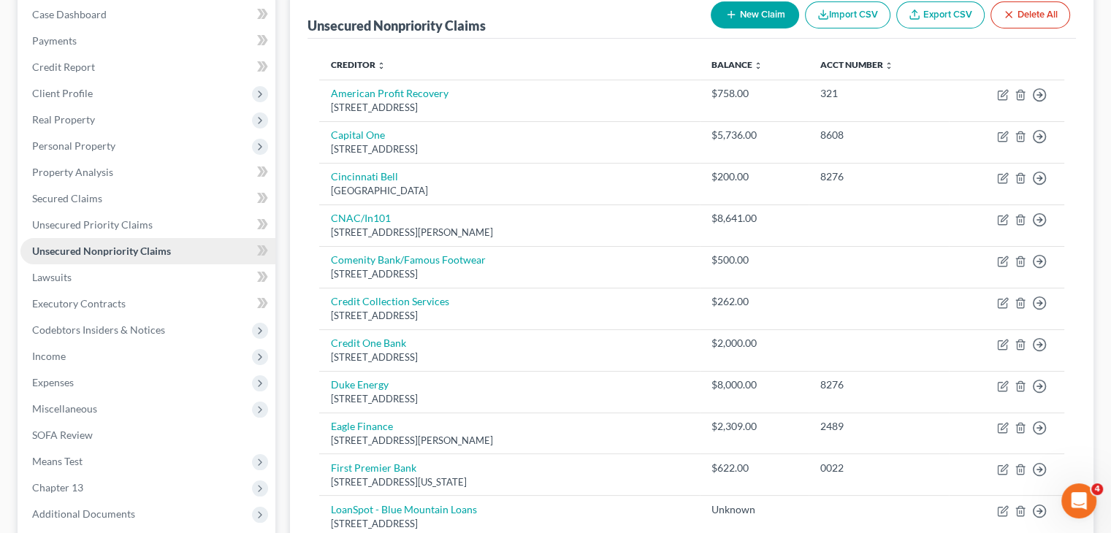
scroll to position [155, 0]
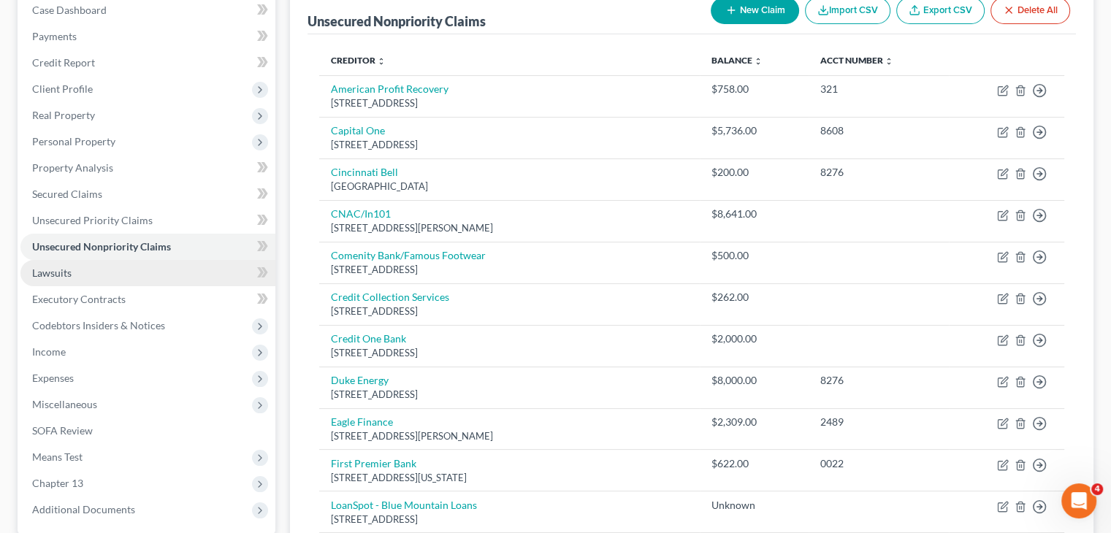
click at [118, 272] on link "Lawsuits" at bounding box center [147, 273] width 255 height 26
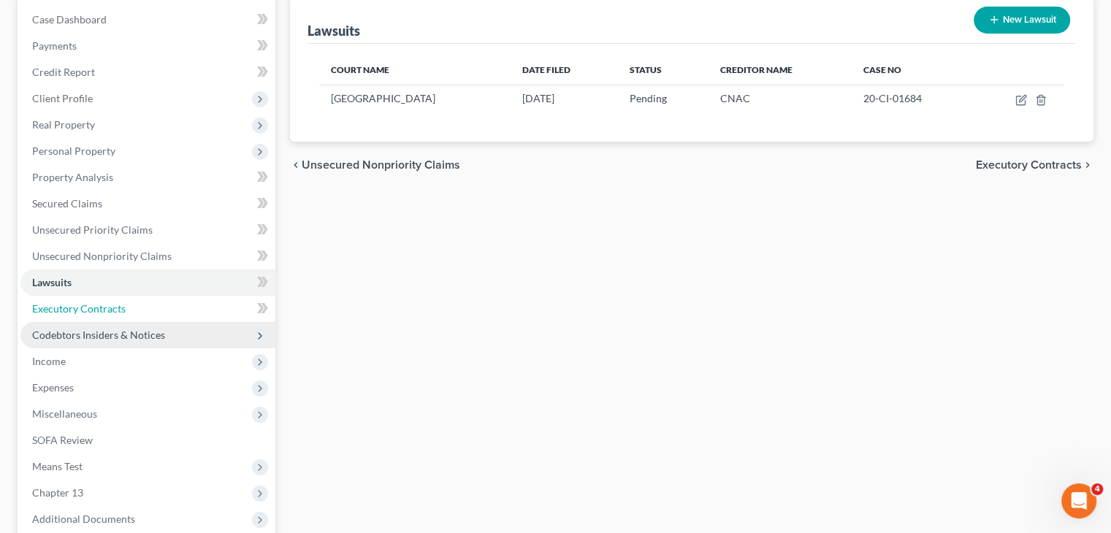
click at [135, 311] on link "Executory Contracts" at bounding box center [147, 309] width 255 height 26
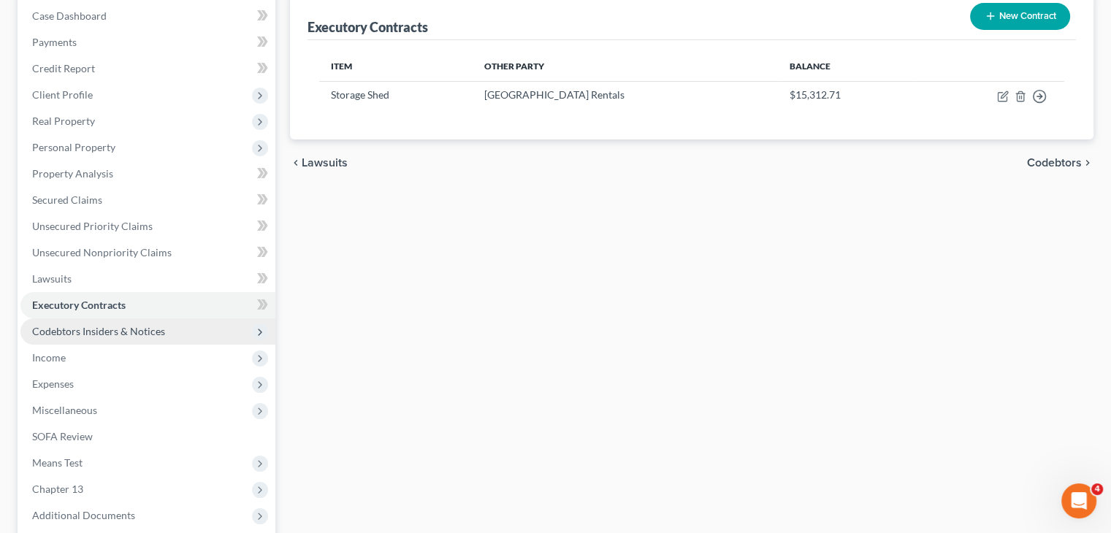
scroll to position [164, 0]
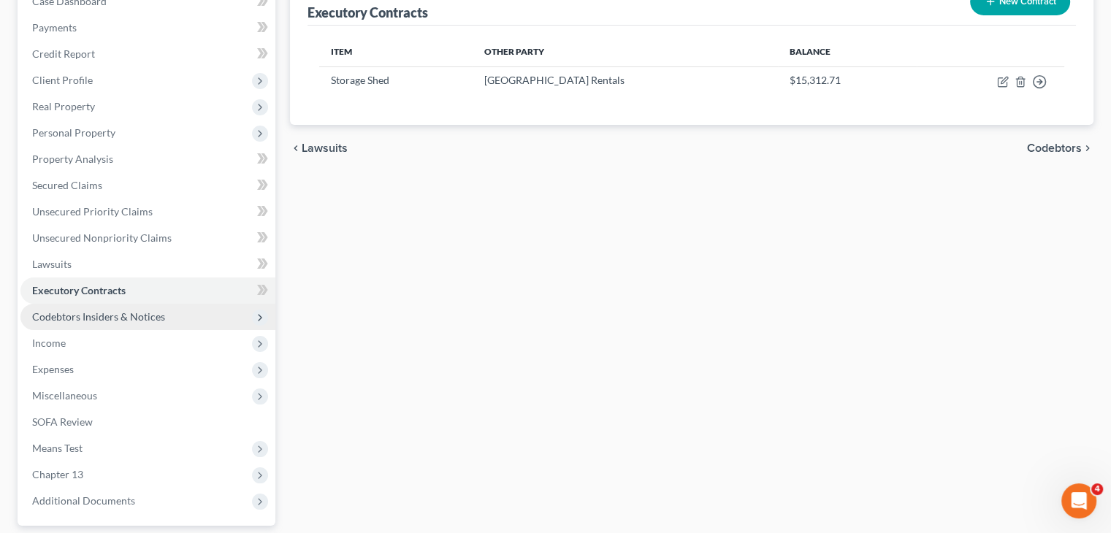
click at [127, 318] on span "Codebtors Insiders & Notices" at bounding box center [98, 317] width 133 height 12
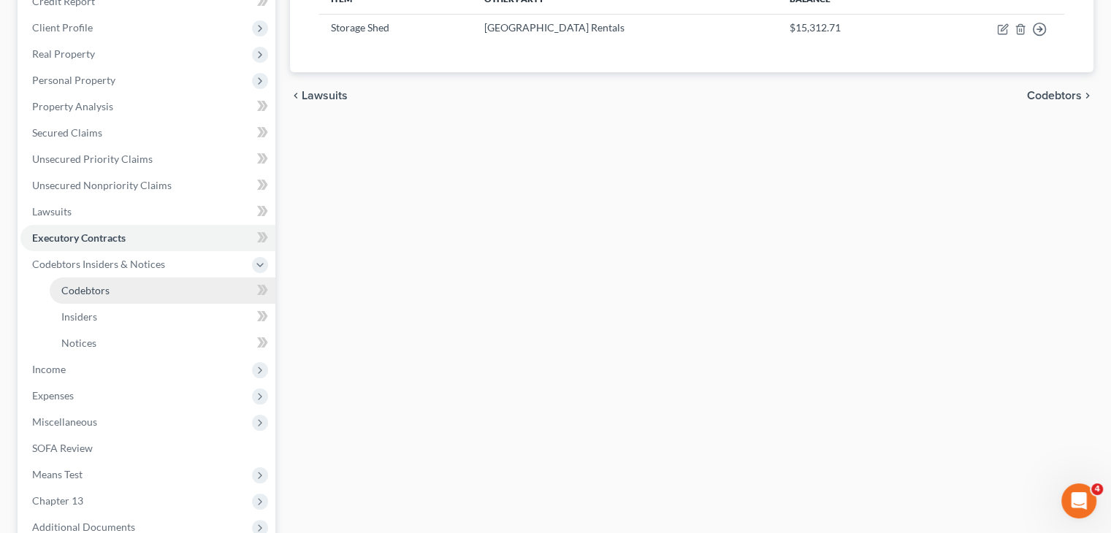
click at [125, 287] on link "Codebtors" at bounding box center [163, 291] width 226 height 26
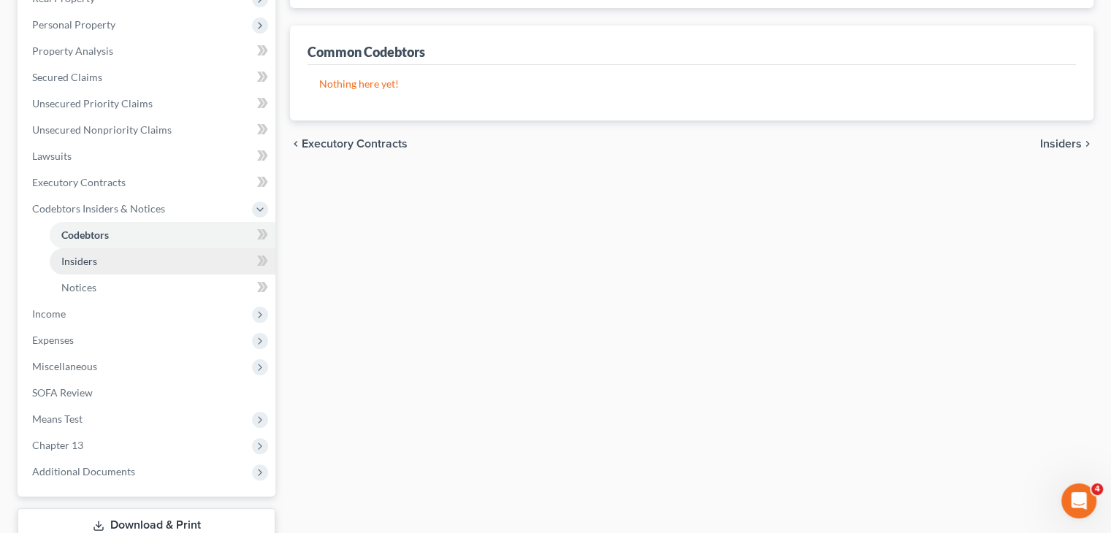
click at [104, 254] on link "Insiders" at bounding box center [163, 261] width 226 height 26
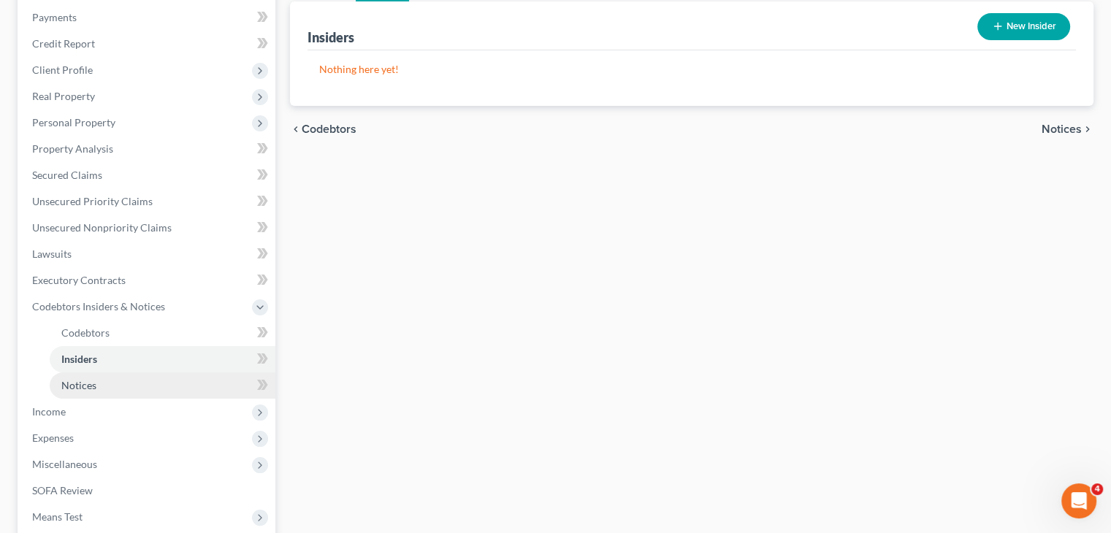
click at [99, 374] on link "Notices" at bounding box center [163, 386] width 226 height 26
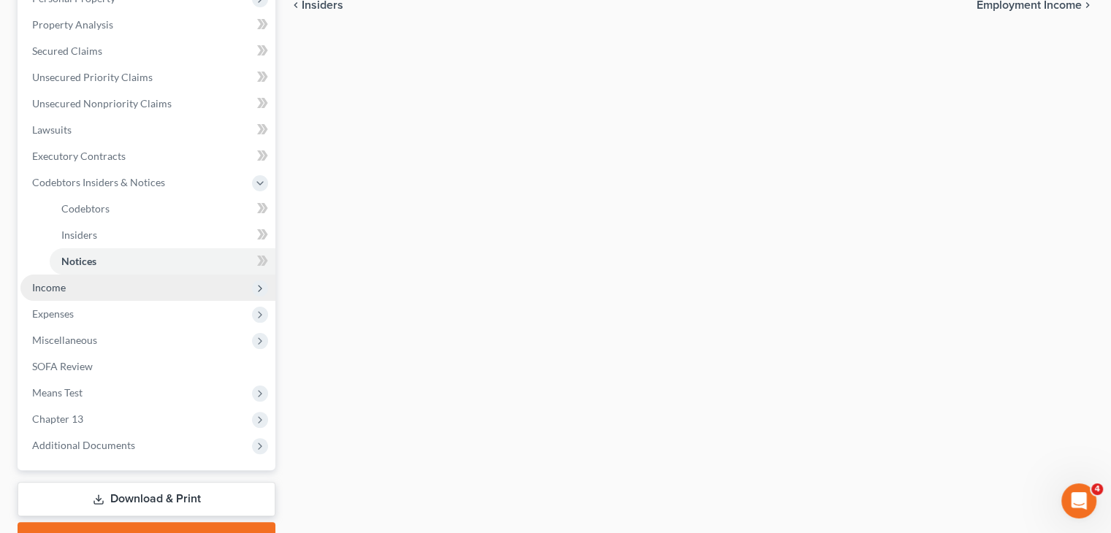
click at [129, 283] on span "Income" at bounding box center [147, 288] width 255 height 26
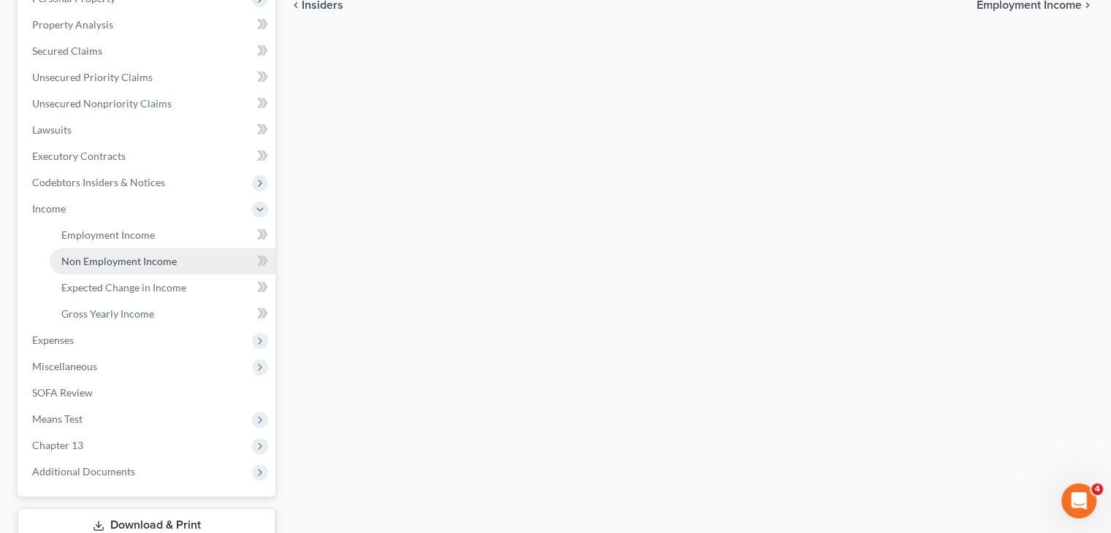
scroll to position [400, 0]
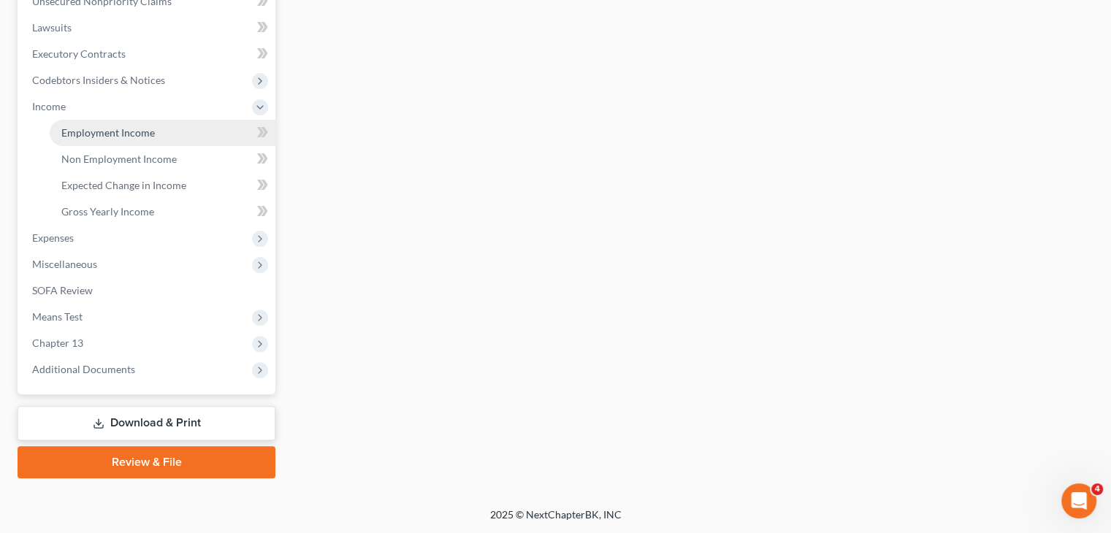
click at [118, 132] on span "Employment Income" at bounding box center [108, 132] width 94 height 12
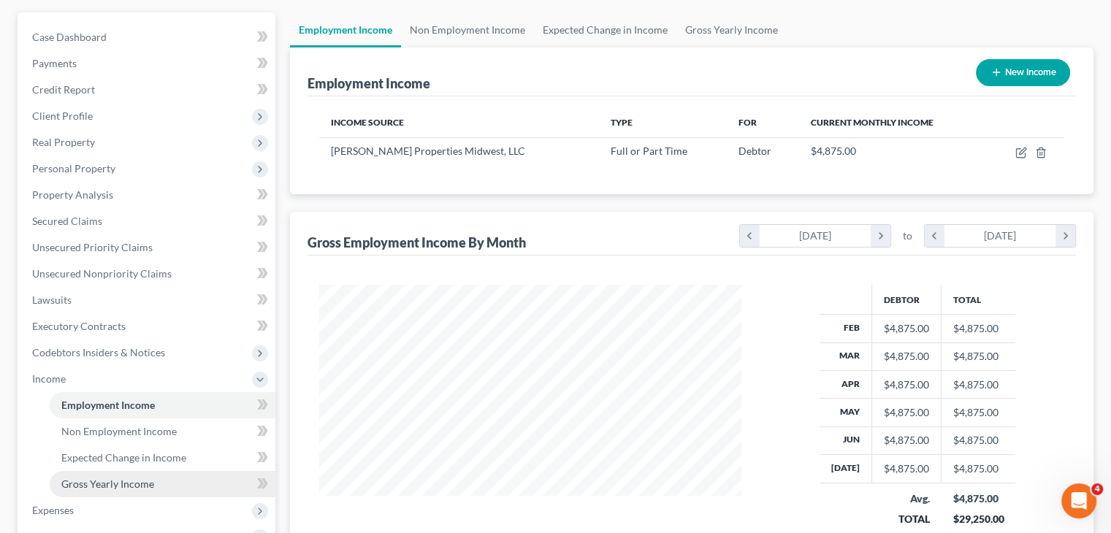
scroll to position [260, 451]
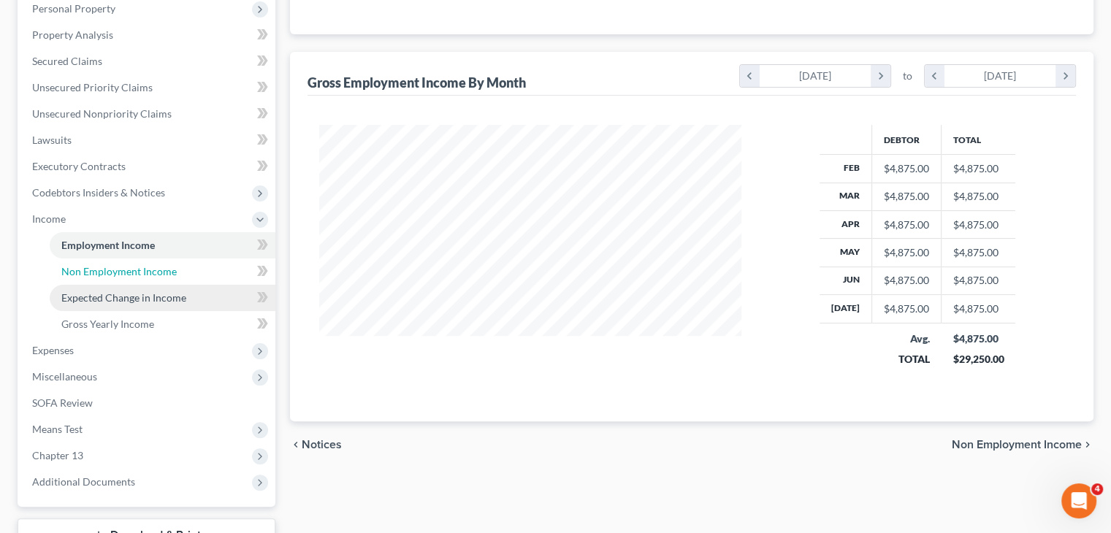
click at [102, 271] on span "Non Employment Income" at bounding box center [118, 271] width 115 height 12
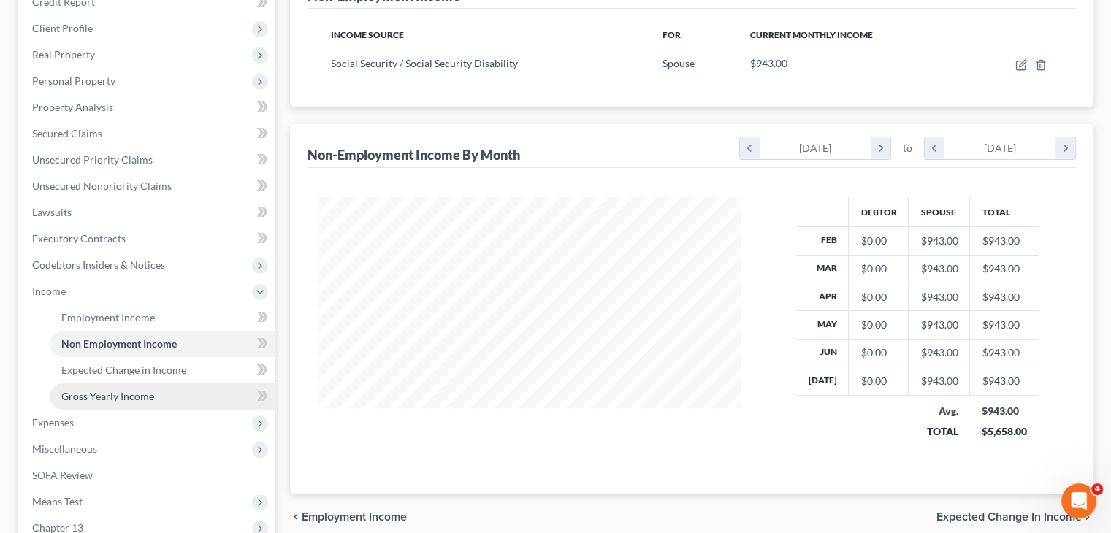
scroll to position [226, 0]
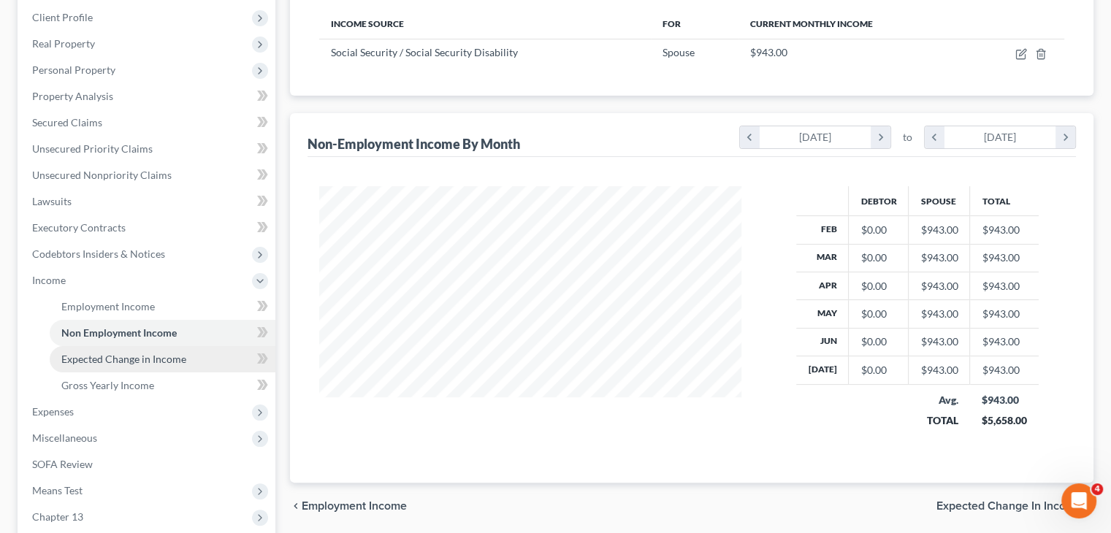
click at [159, 351] on link "Expected Change in Income" at bounding box center [163, 359] width 226 height 26
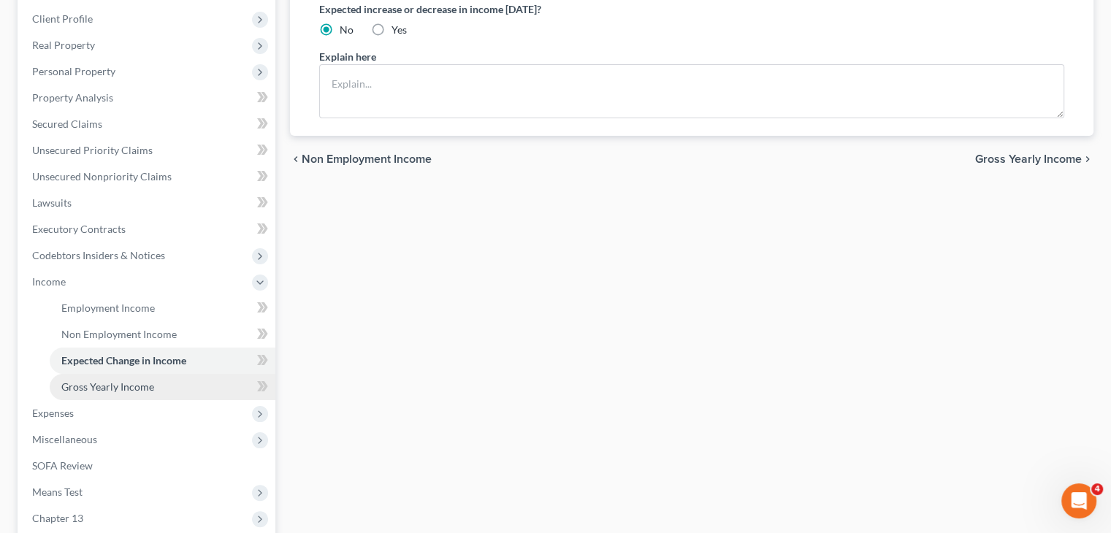
click at [134, 389] on span "Gross Yearly Income" at bounding box center [107, 387] width 93 height 12
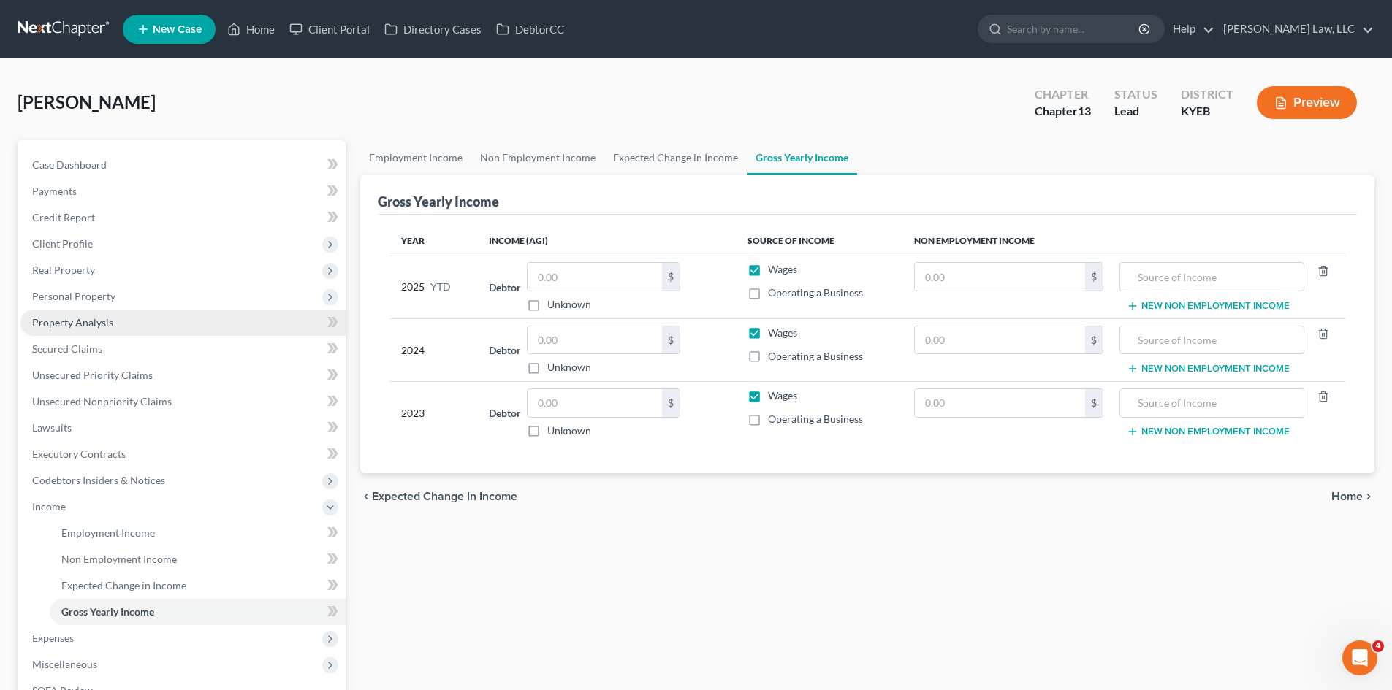
click at [101, 318] on span "Property Analysis" at bounding box center [72, 322] width 81 height 12
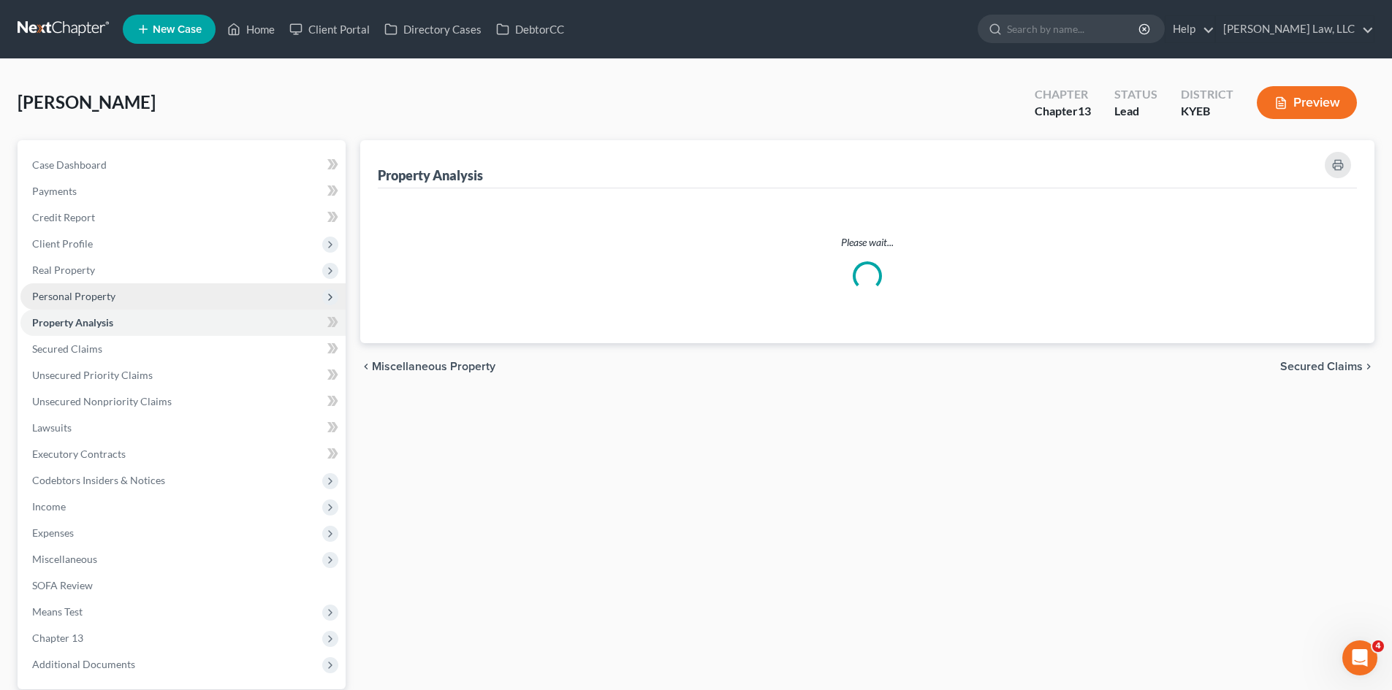
click at [107, 290] on span "Personal Property" at bounding box center [73, 296] width 83 height 12
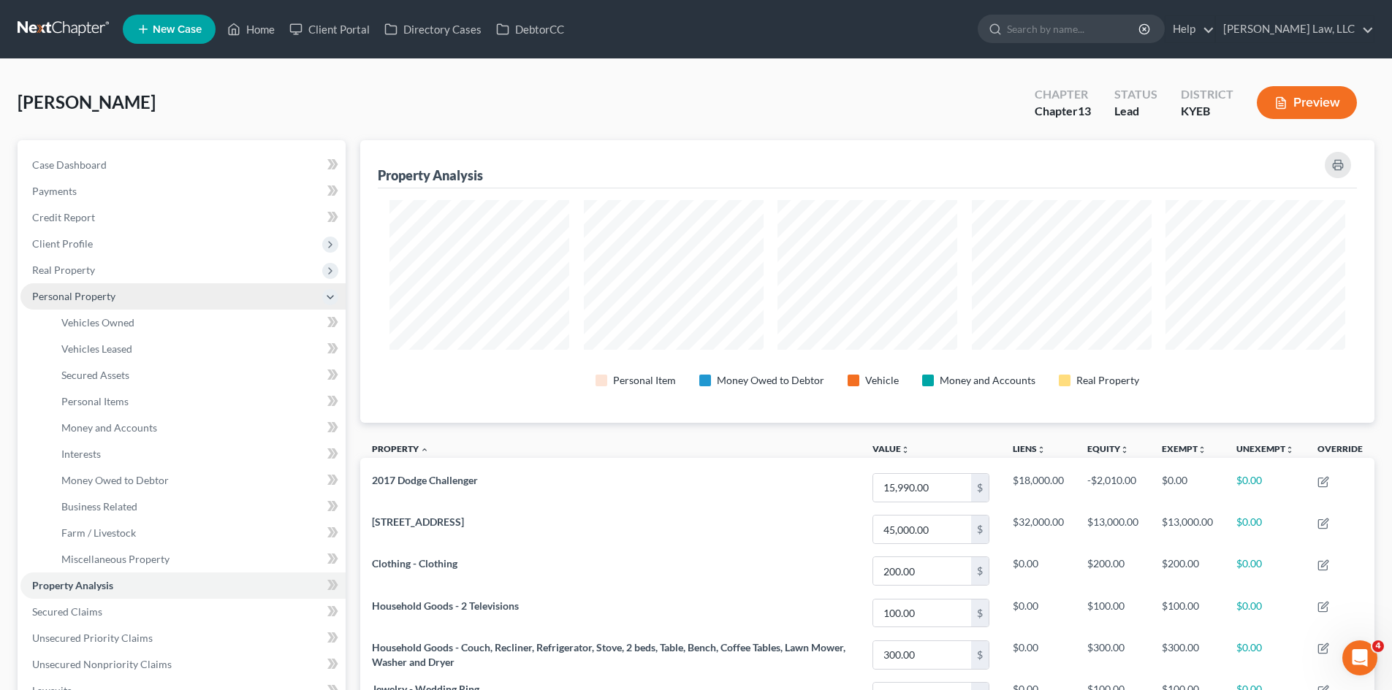
scroll to position [283, 1014]
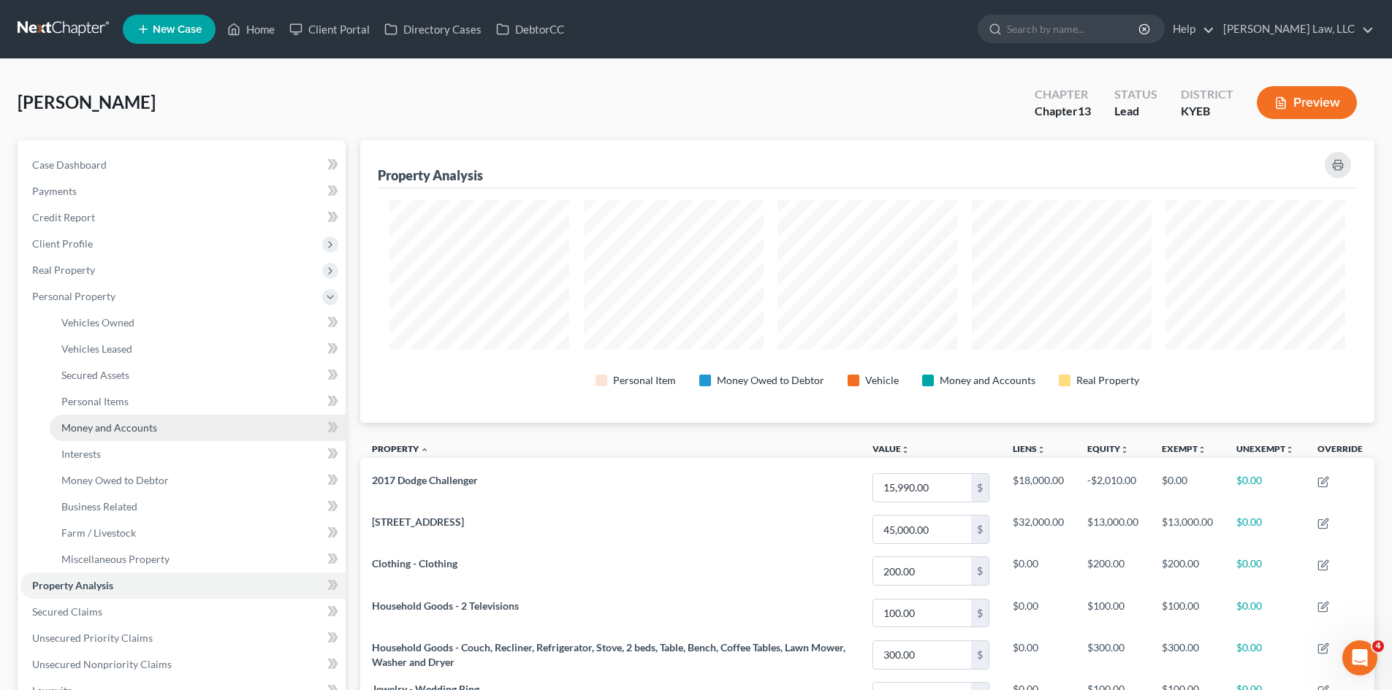
click at [109, 429] on span "Money and Accounts" at bounding box center [109, 428] width 96 height 12
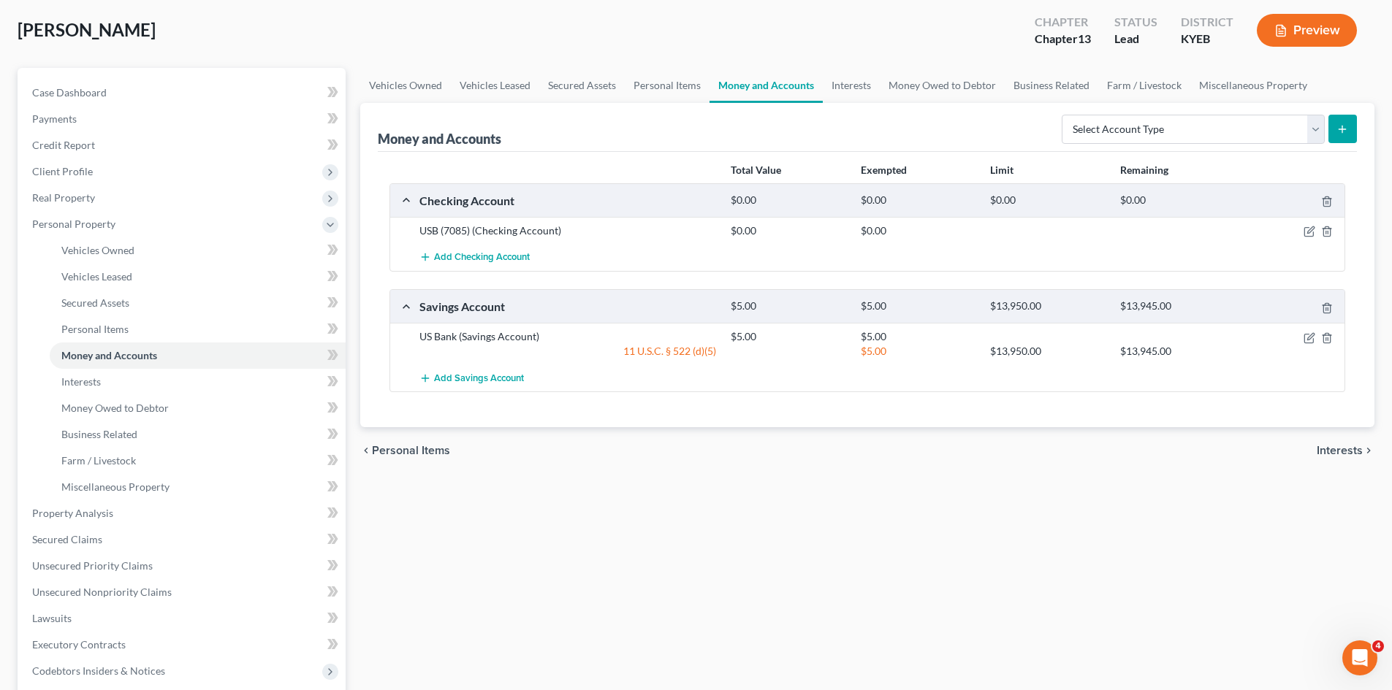
scroll to position [73, 0]
click at [114, 378] on link "Interests" at bounding box center [198, 381] width 296 height 26
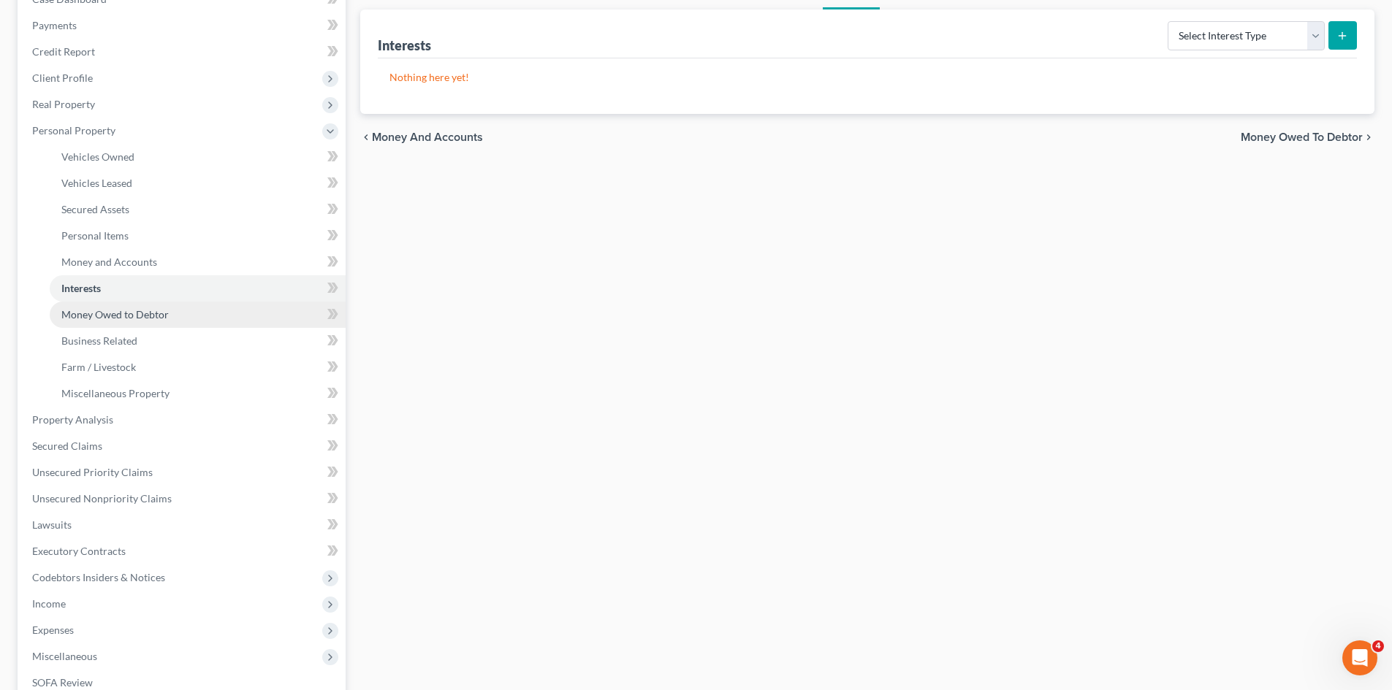
click at [130, 319] on span "Money Owed to Debtor" at bounding box center [114, 314] width 107 height 12
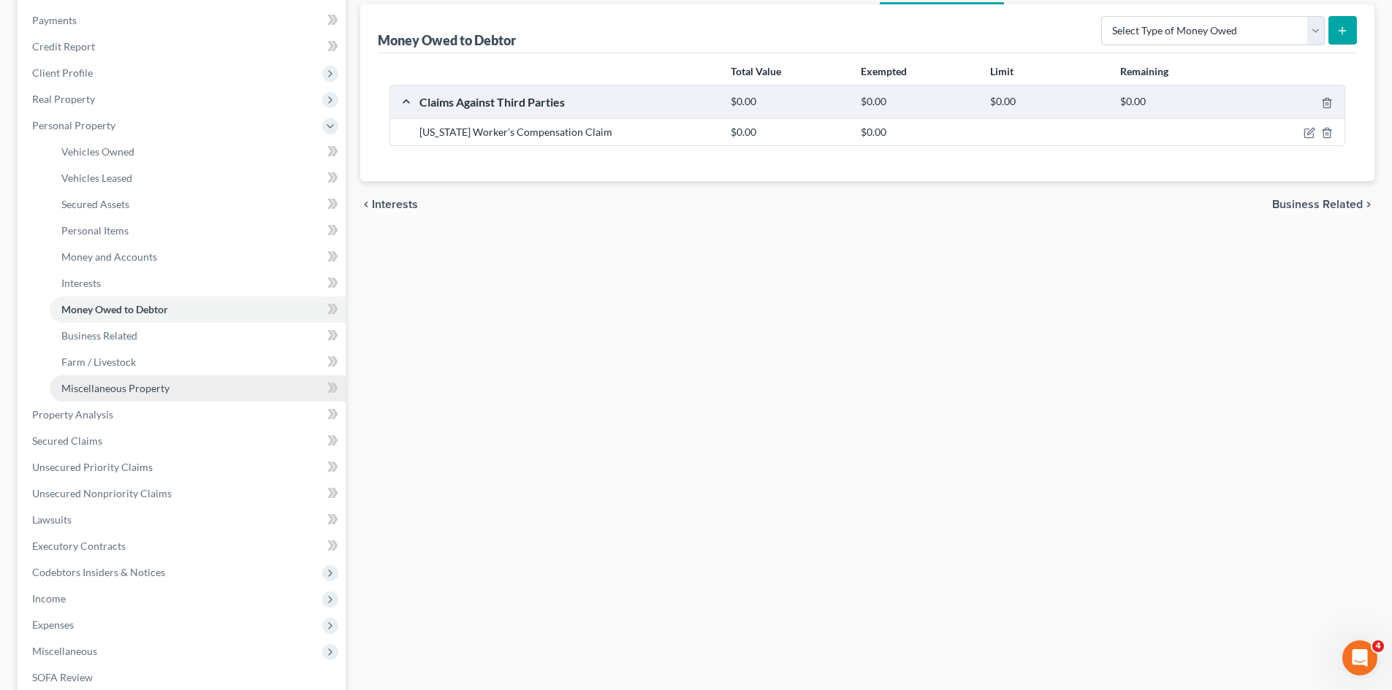
scroll to position [172, 0]
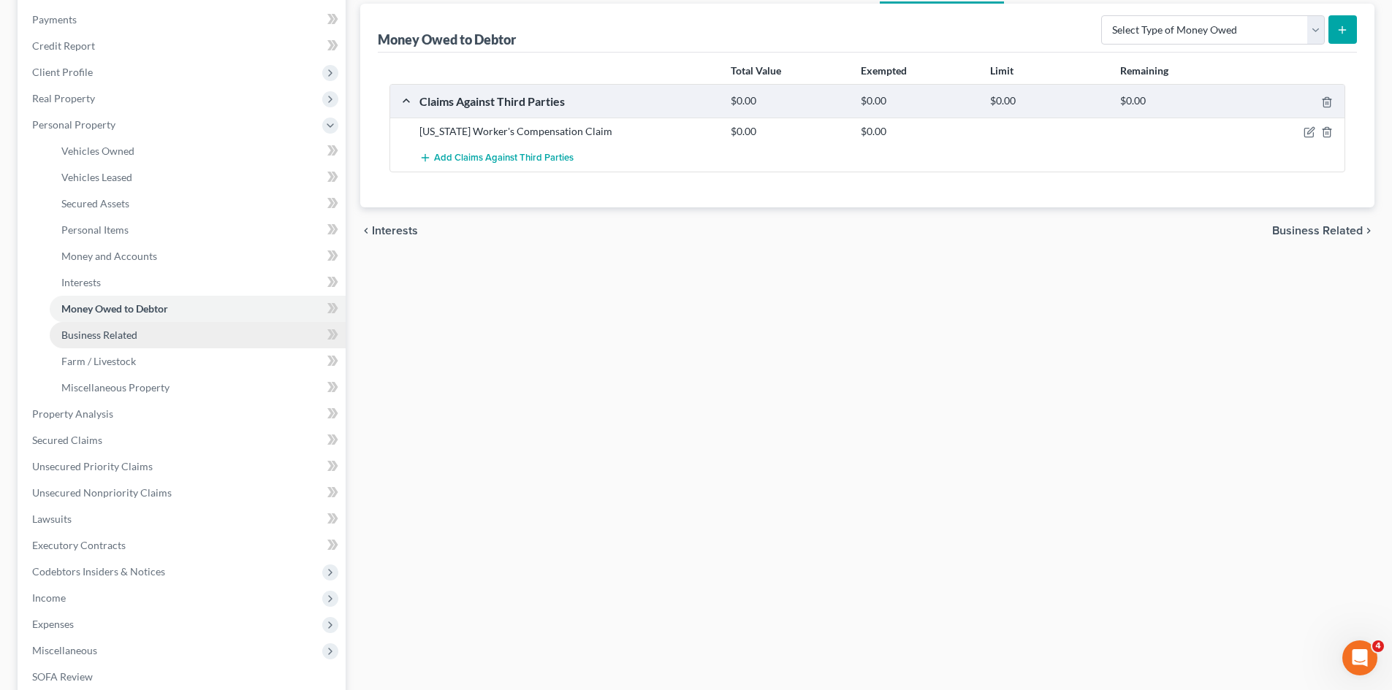
click at [132, 333] on span "Business Related" at bounding box center [99, 335] width 76 height 12
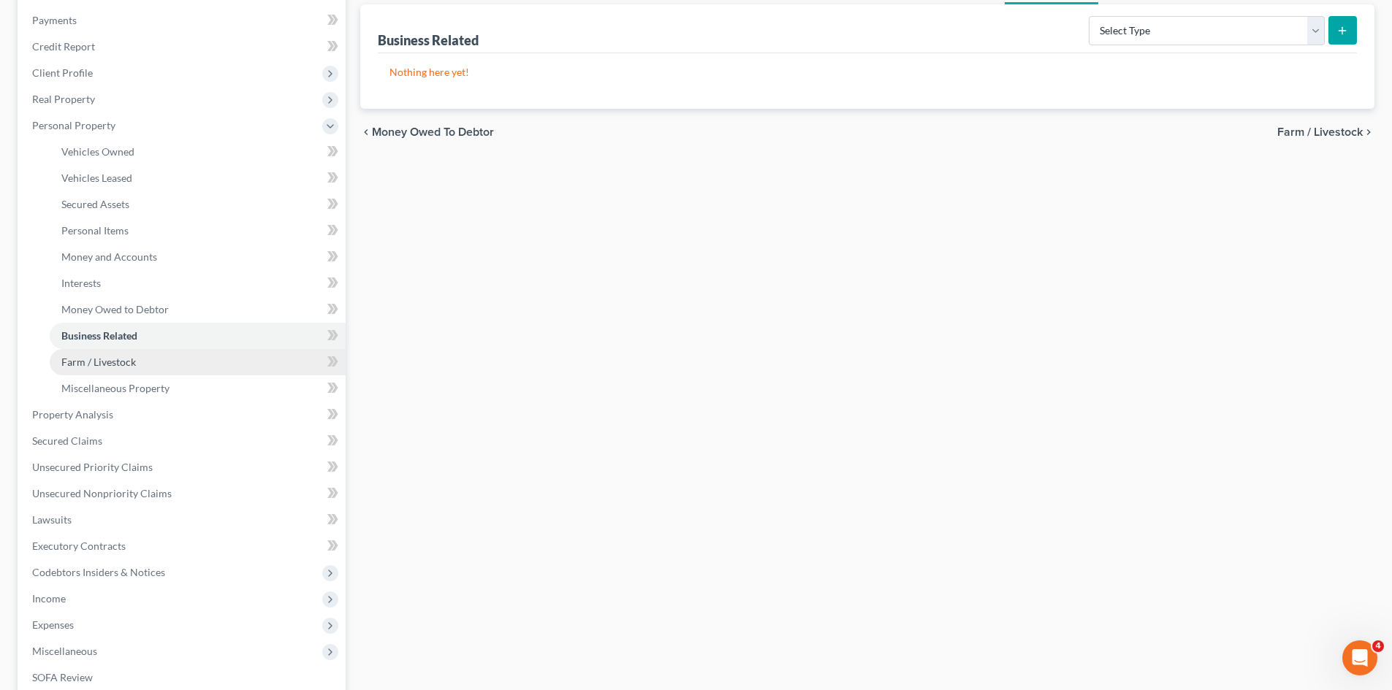
click at [111, 373] on link "Farm / Livestock" at bounding box center [198, 362] width 296 height 26
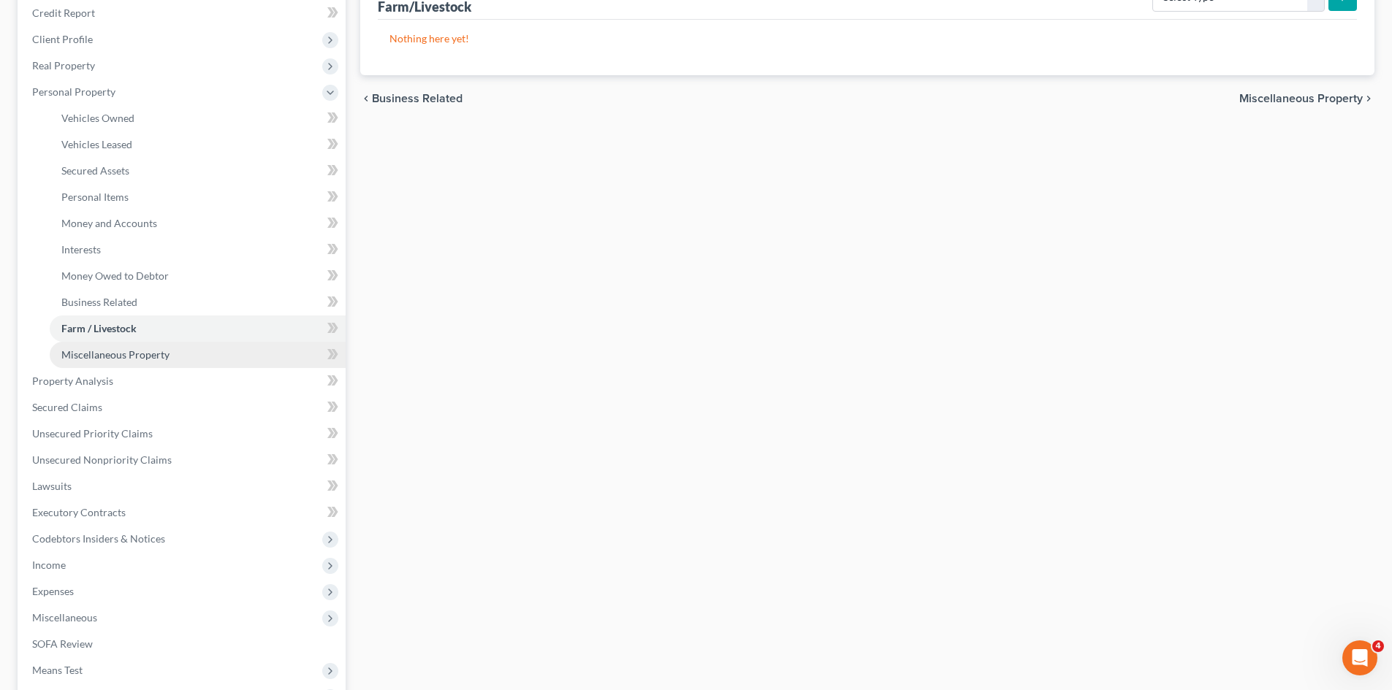
click at [121, 362] on link "Miscellaneous Property" at bounding box center [198, 355] width 296 height 26
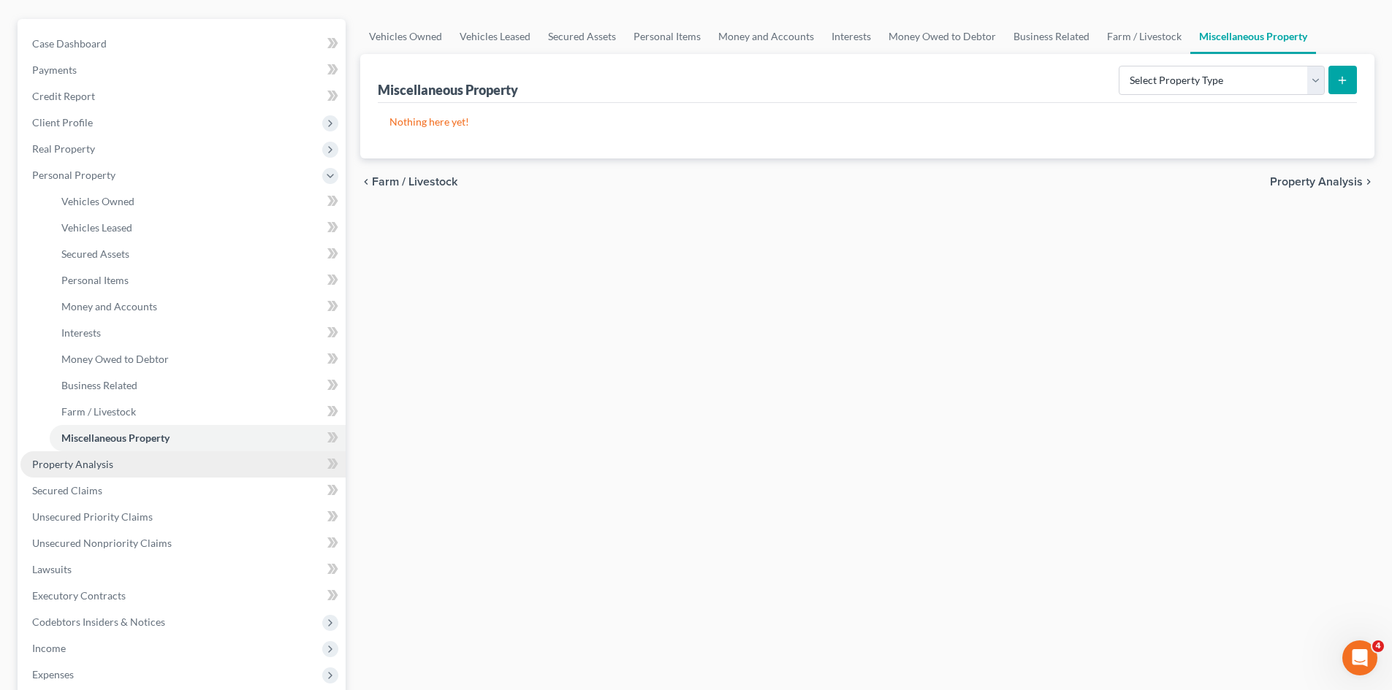
click at [98, 462] on span "Property Analysis" at bounding box center [72, 464] width 81 height 12
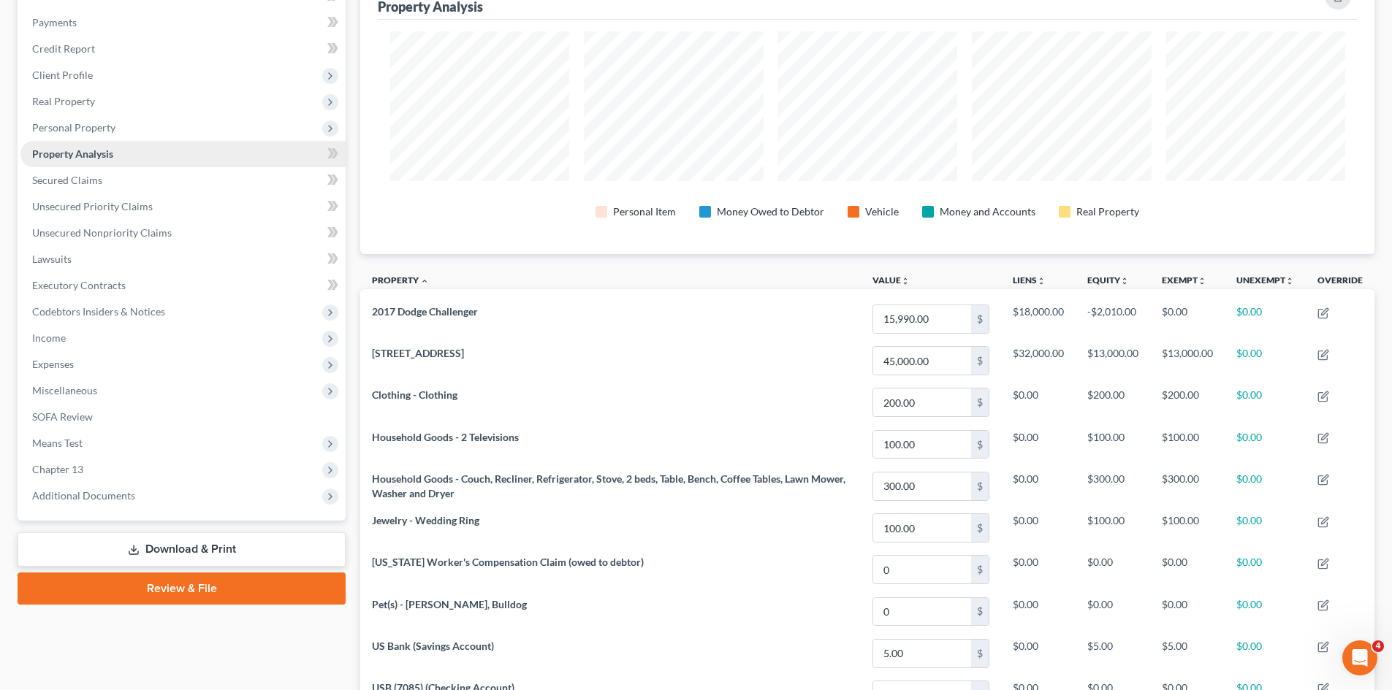
scroll to position [730318, 729587]
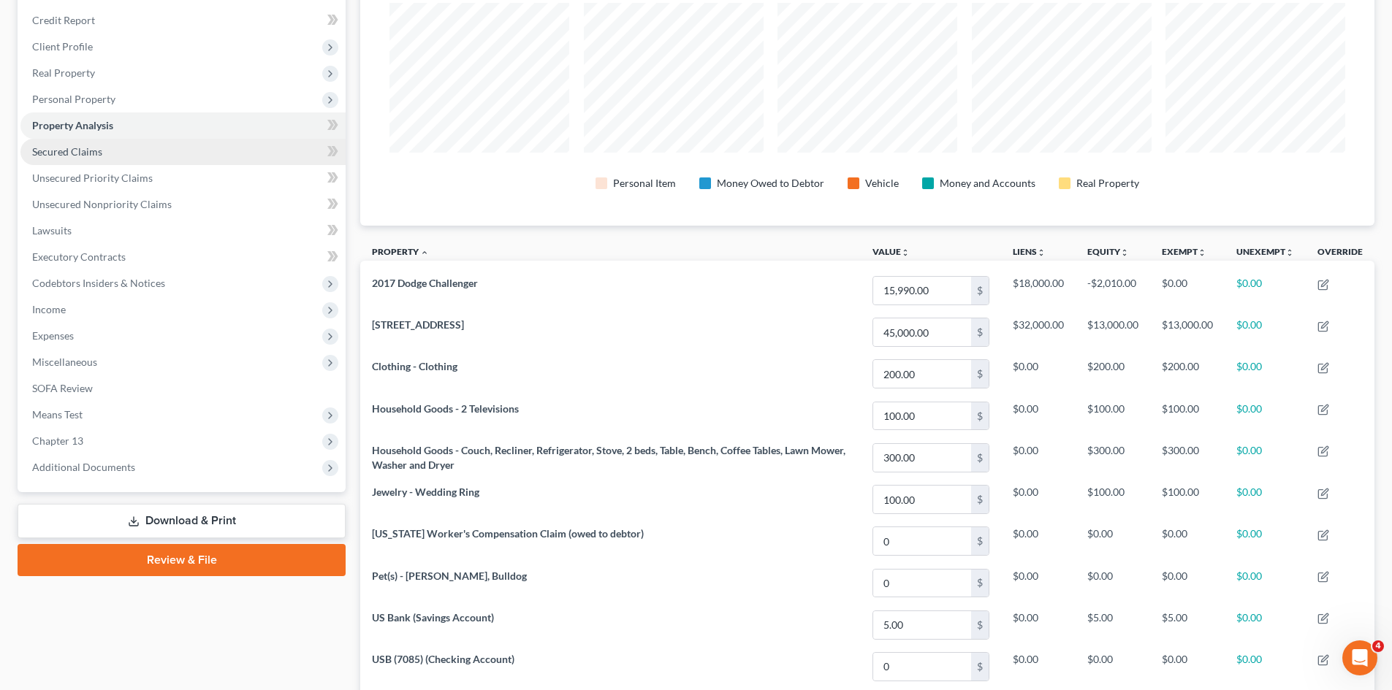
click at [95, 149] on span "Secured Claims" at bounding box center [67, 151] width 70 height 12
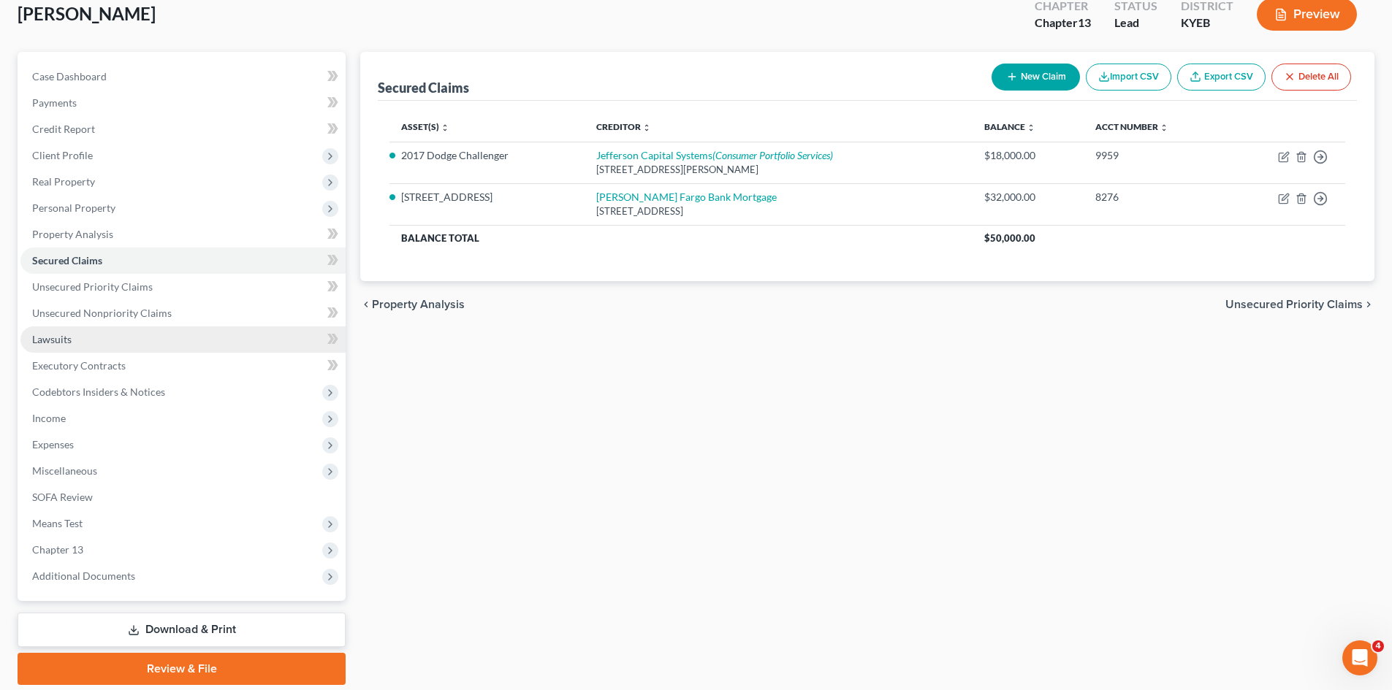
scroll to position [89, 0]
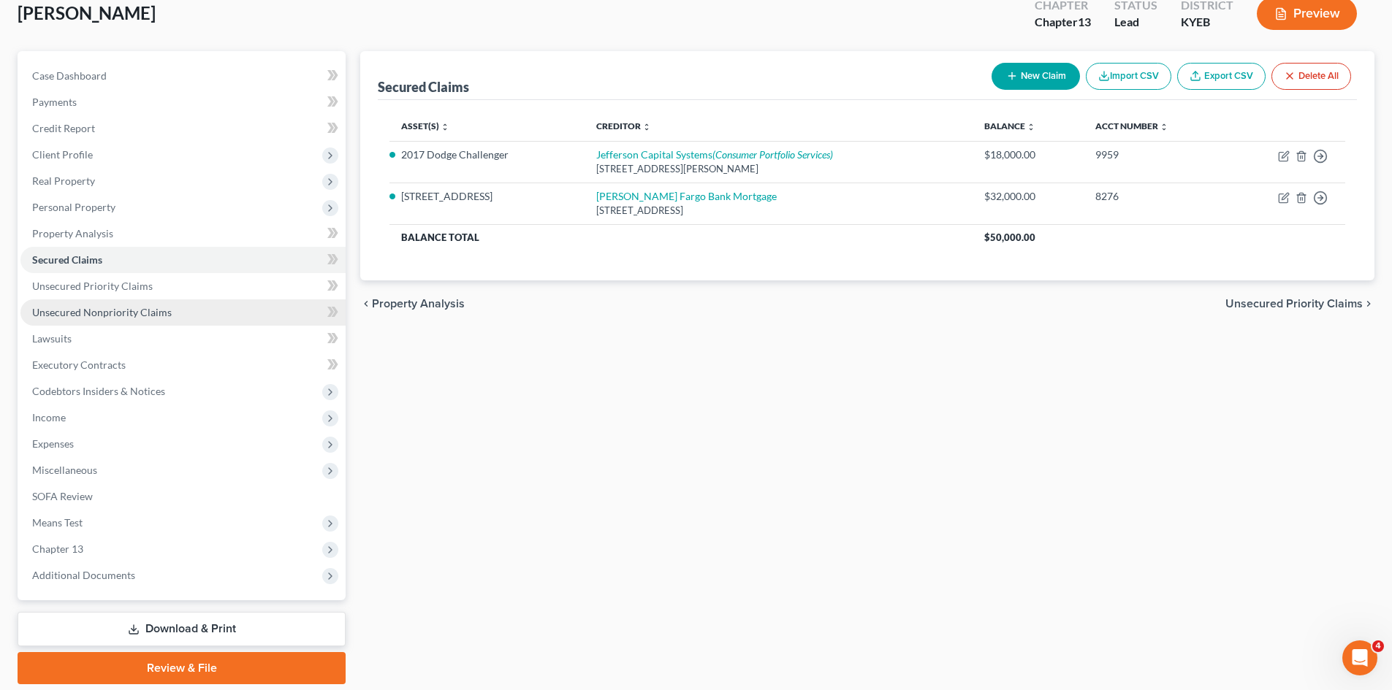
click at [92, 312] on span "Unsecured Nonpriority Claims" at bounding box center [102, 312] width 140 height 12
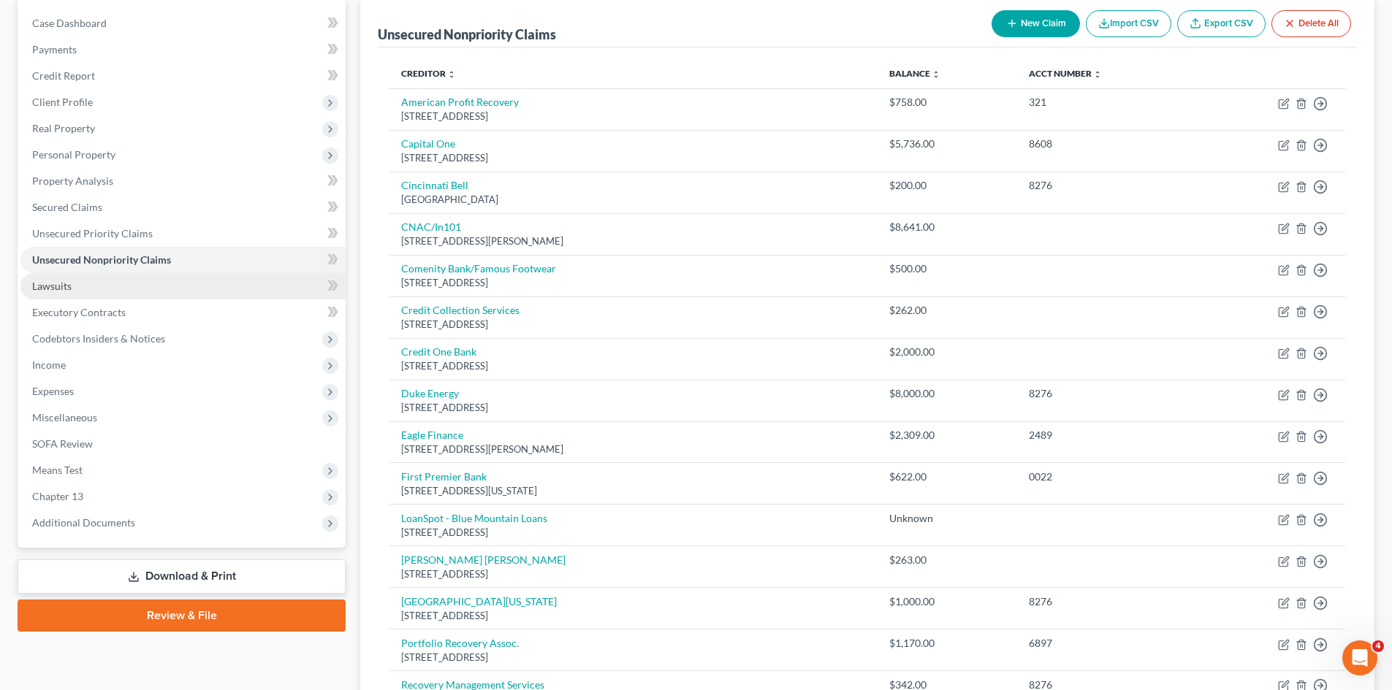
click at [92, 297] on link "Lawsuits" at bounding box center [182, 286] width 325 height 26
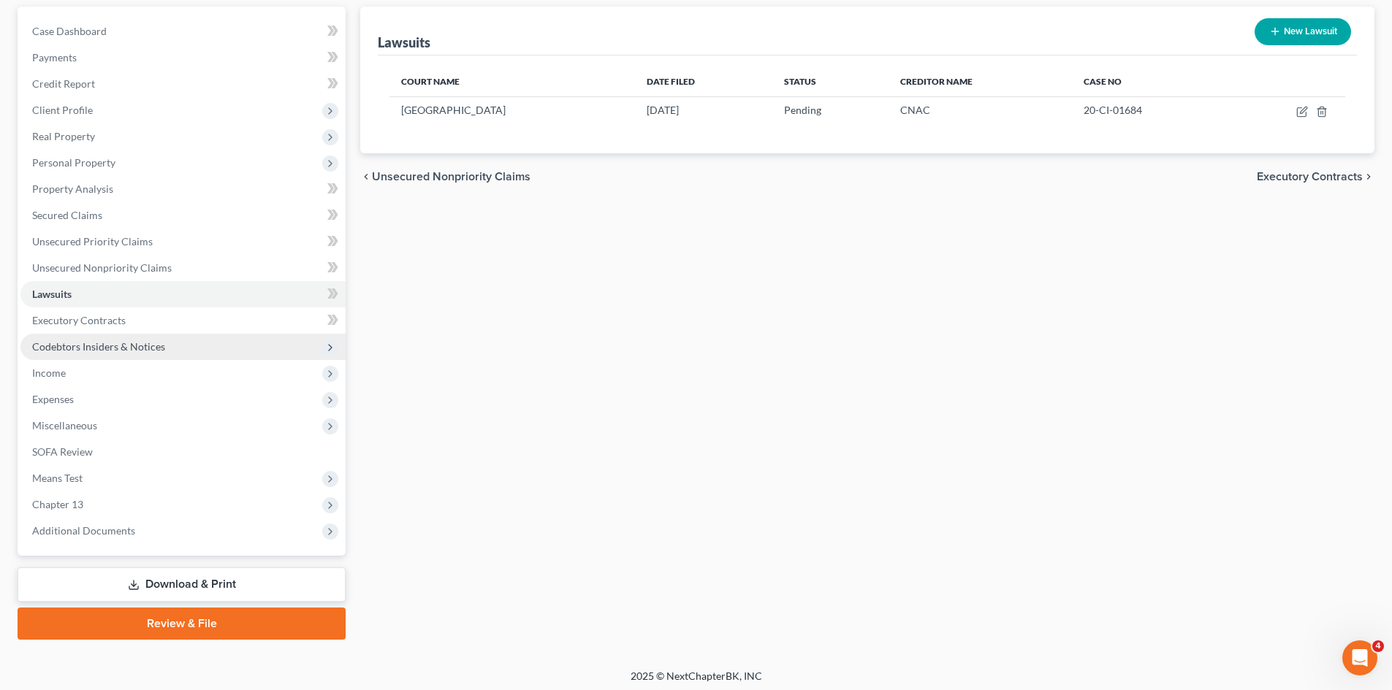
scroll to position [139, 0]
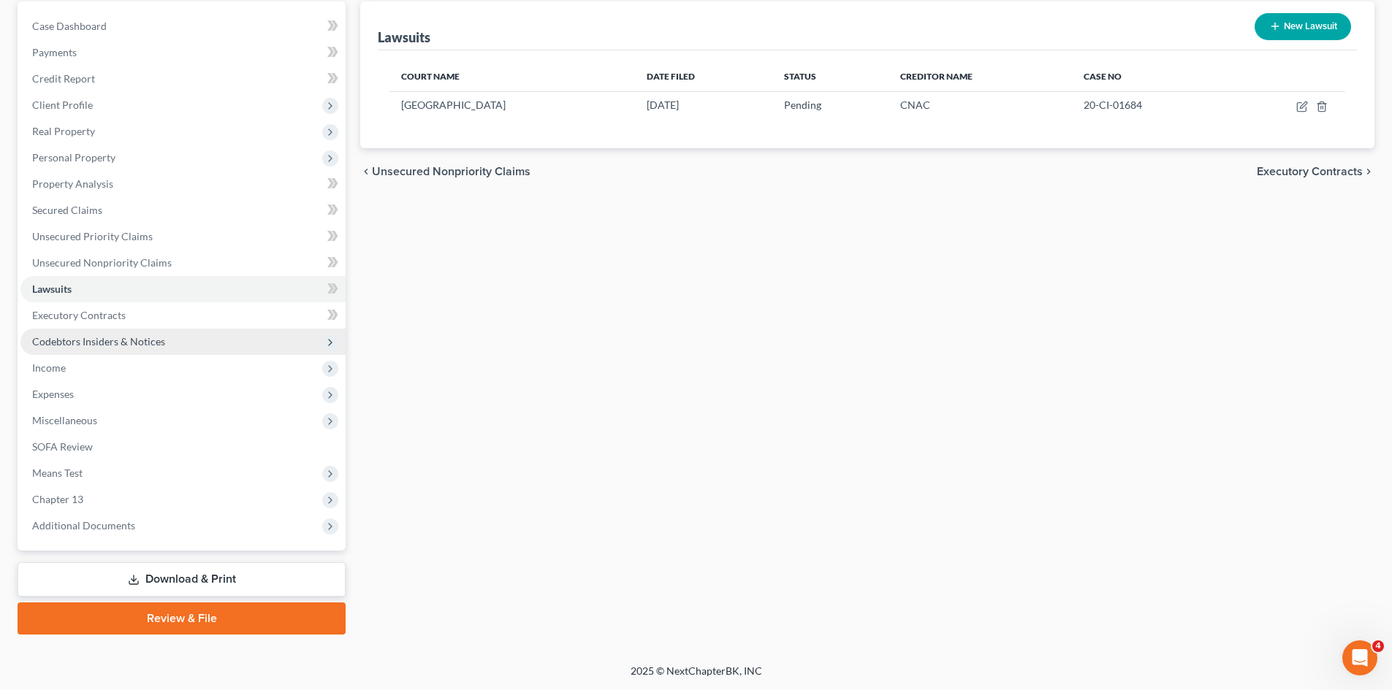
click at [104, 329] on span "Codebtors Insiders & Notices" at bounding box center [182, 342] width 325 height 26
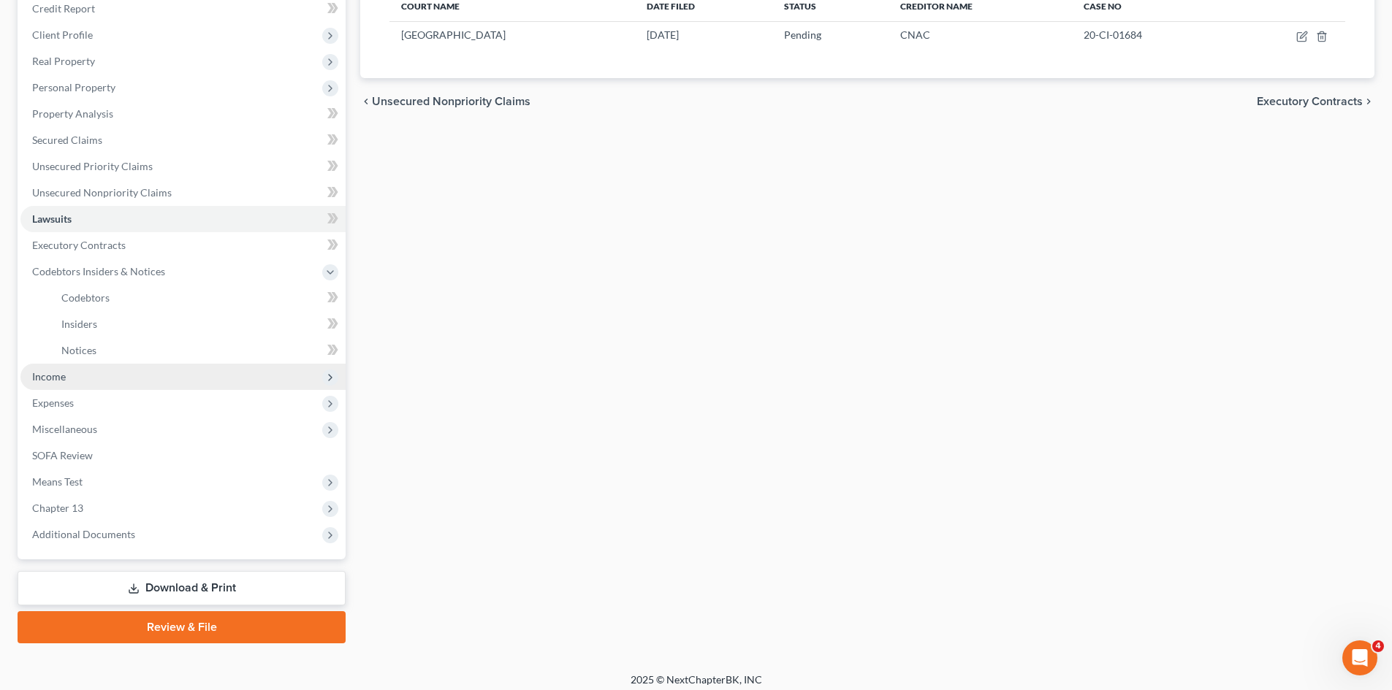
scroll to position [210, 0]
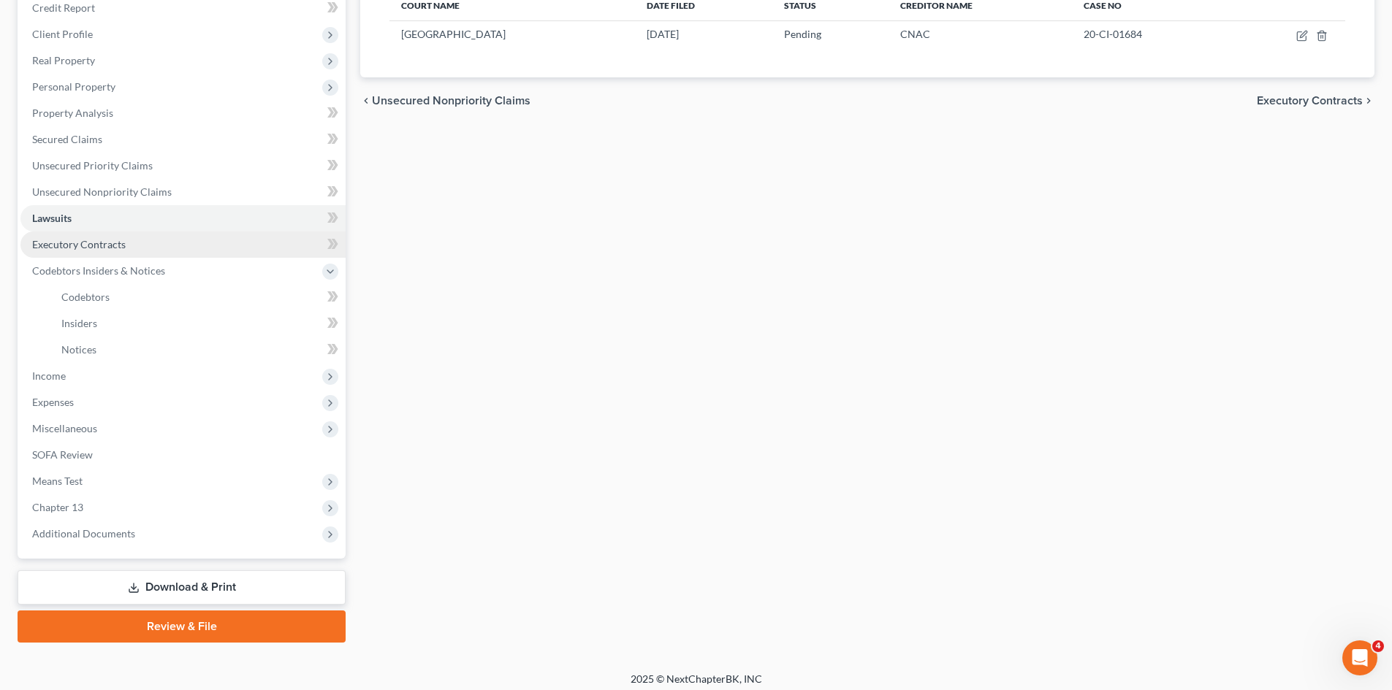
click at [97, 243] on span "Executory Contracts" at bounding box center [79, 244] width 94 height 12
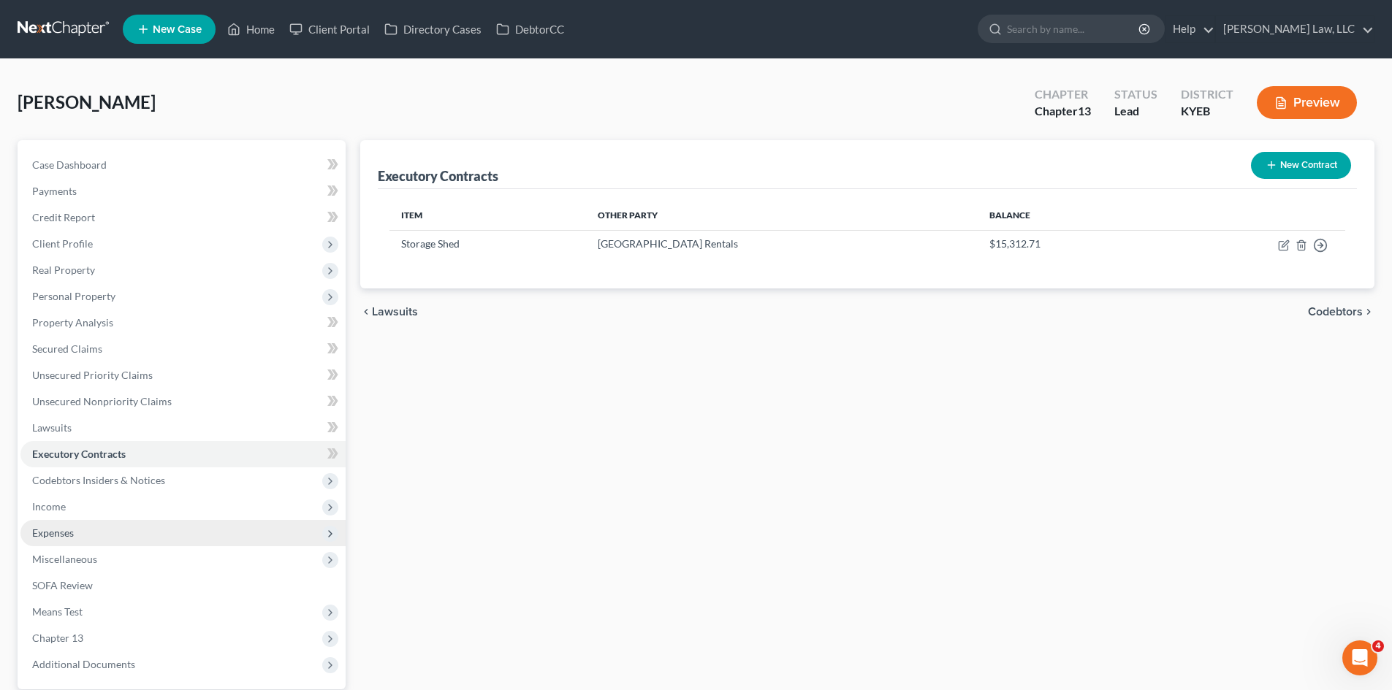
scroll to position [139, 0]
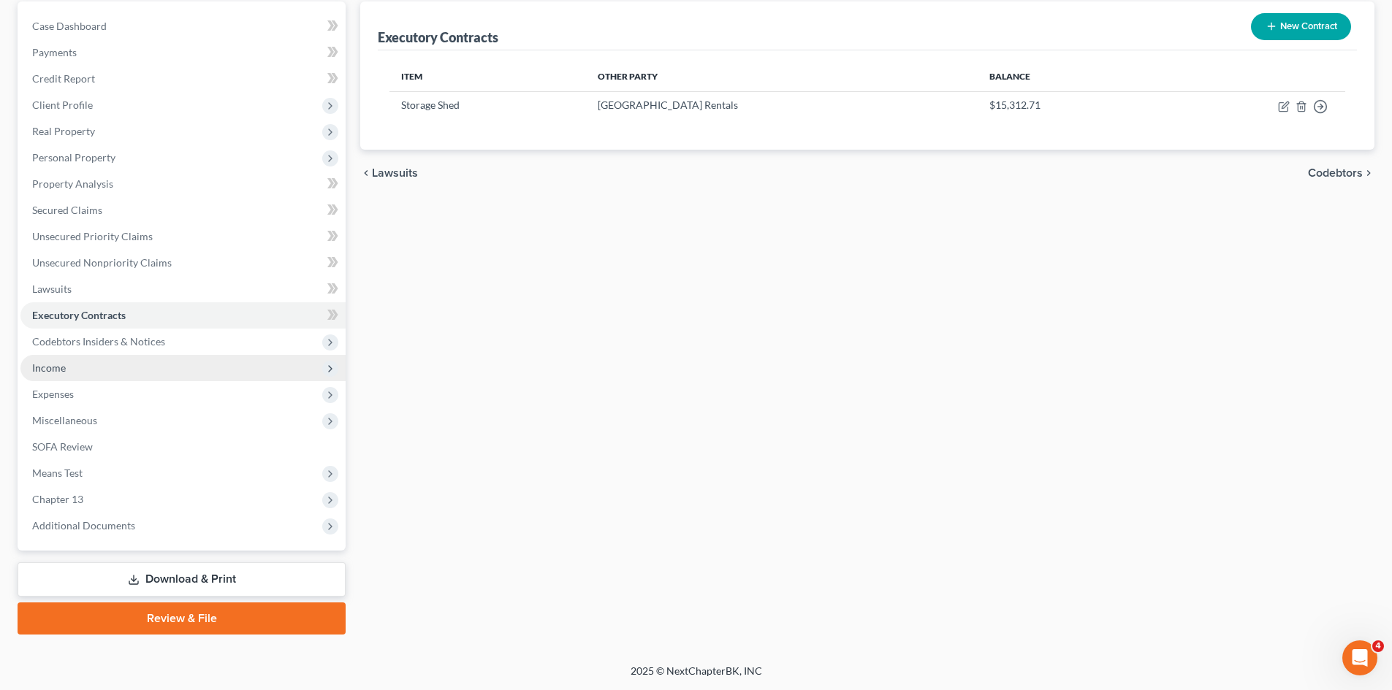
click at [66, 365] on span "Income" at bounding box center [182, 368] width 325 height 26
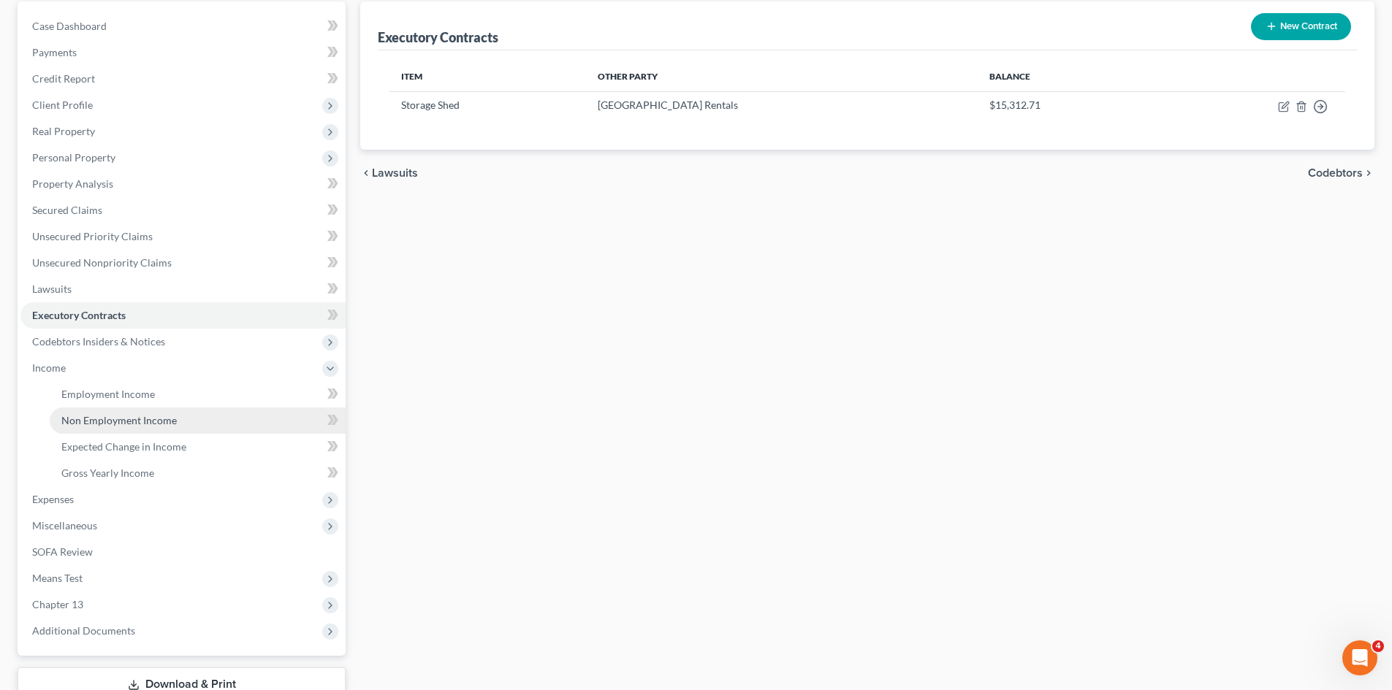
scroll to position [172, 0]
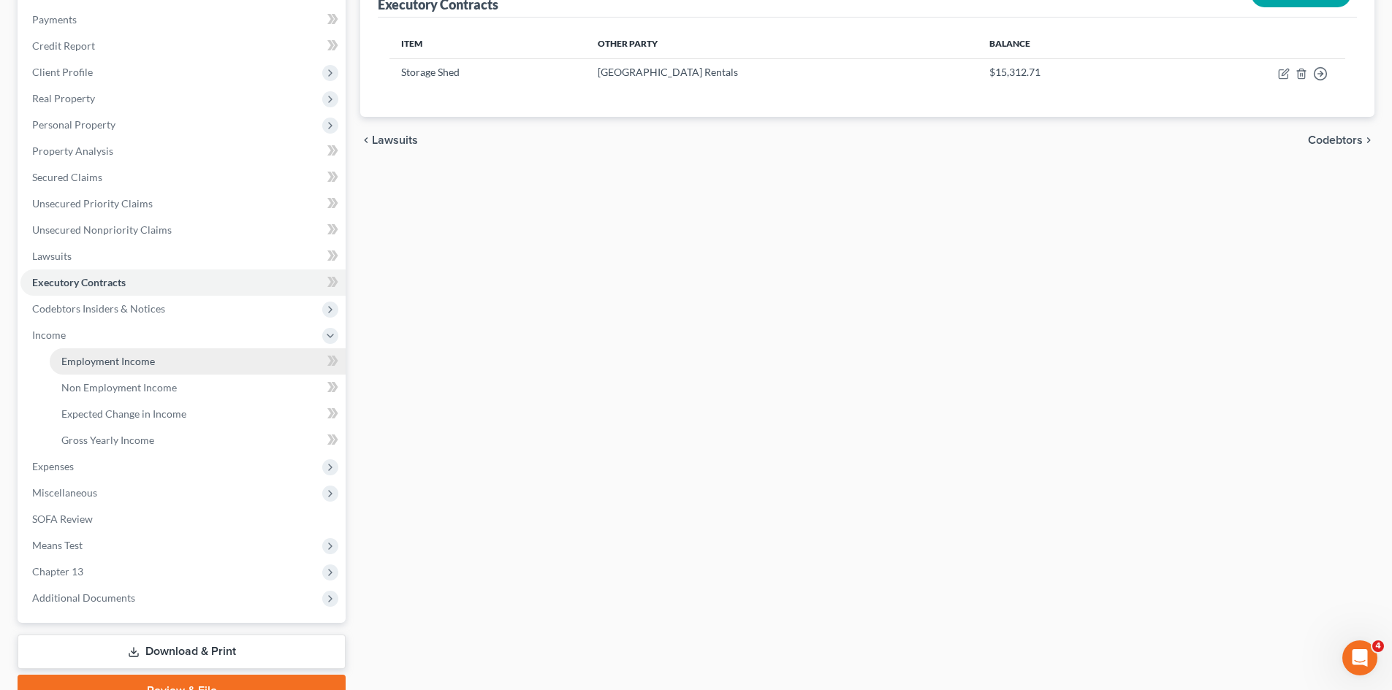
click at [124, 364] on span "Employment Income" at bounding box center [108, 361] width 94 height 12
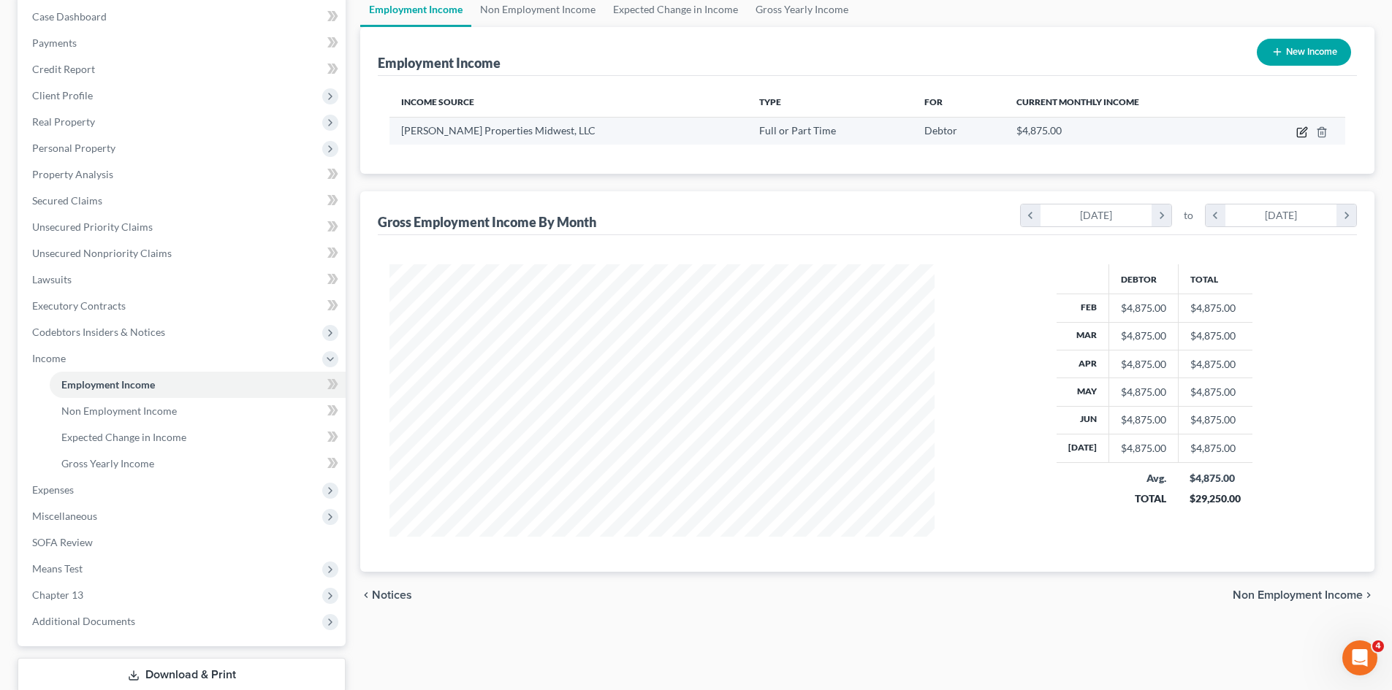
click at [1298, 135] on icon "button" at bounding box center [1301, 133] width 9 height 9
select select "0"
select select "36"
select select "2"
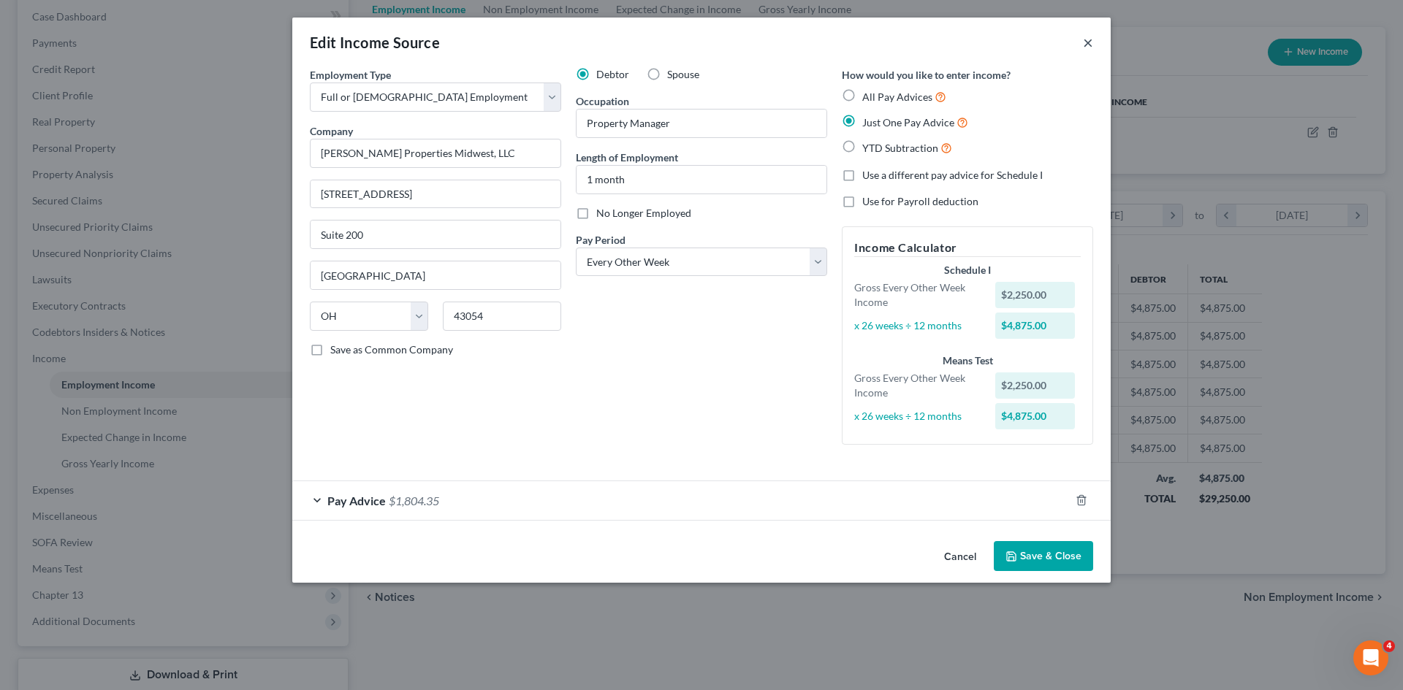
click at [1090, 44] on button "×" at bounding box center [1088, 43] width 10 height 18
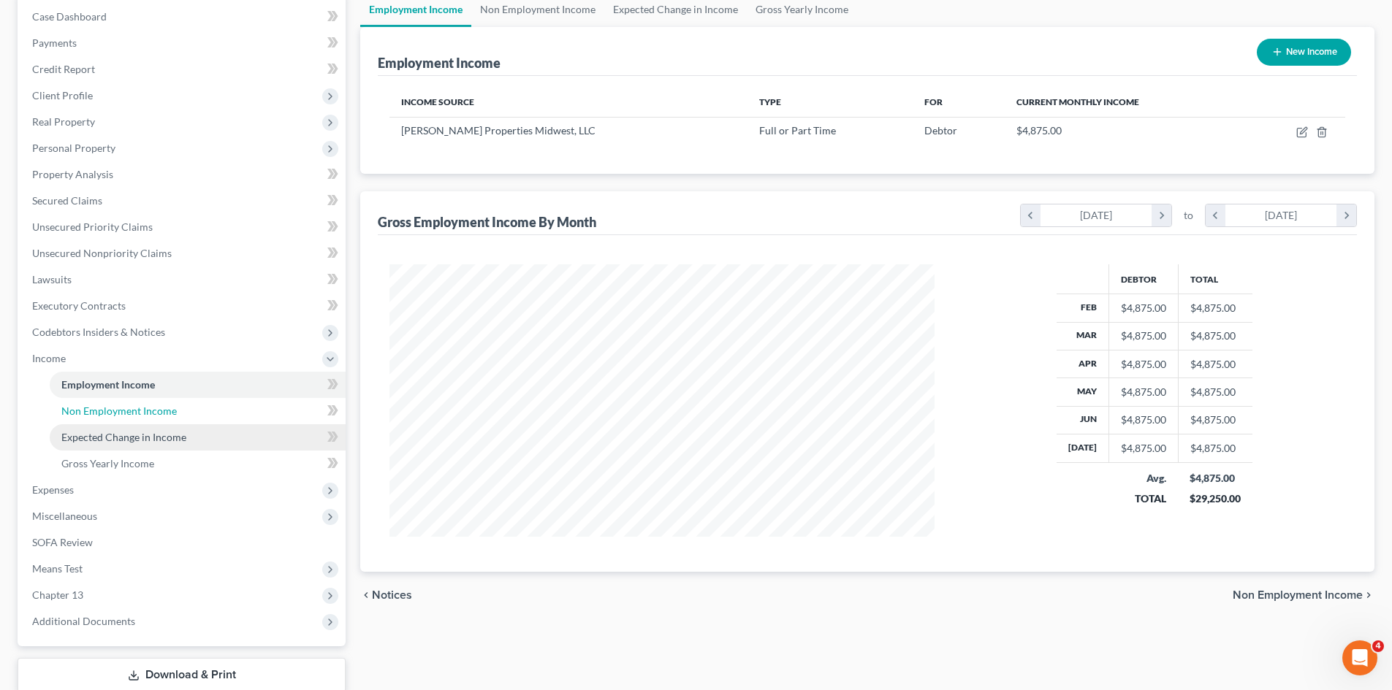
drag, startPoint x: 104, startPoint y: 408, endPoint x: 105, endPoint y: 424, distance: 15.4
click at [104, 408] on span "Non Employment Income" at bounding box center [118, 411] width 115 height 12
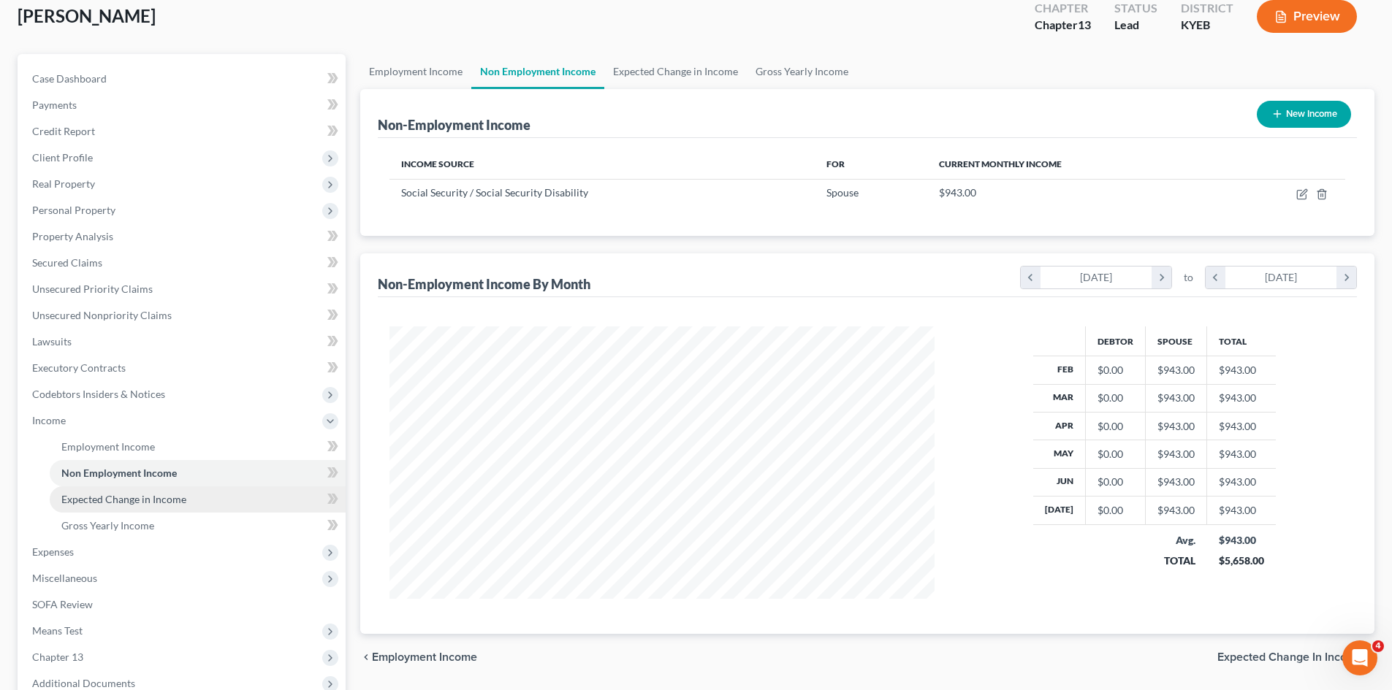
click at [127, 493] on span "Expected Change in Income" at bounding box center [123, 499] width 125 height 12
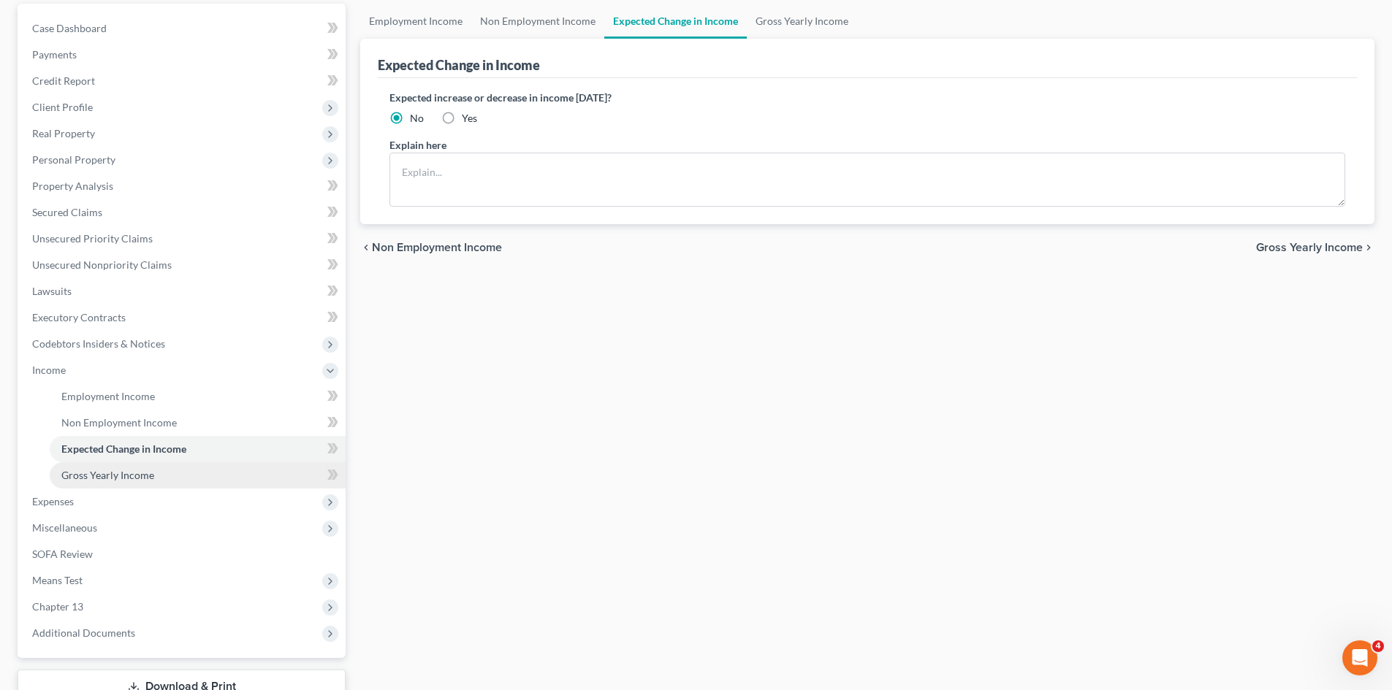
click at [127, 476] on span "Gross Yearly Income" at bounding box center [107, 475] width 93 height 12
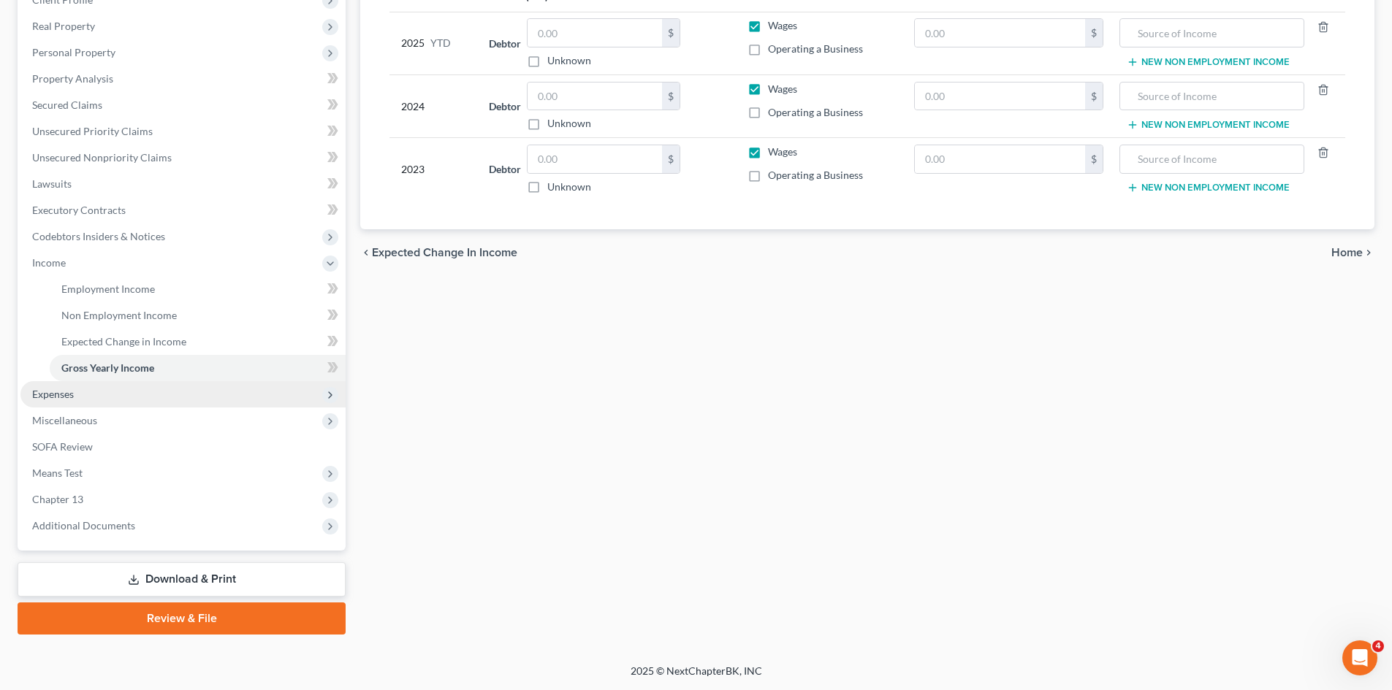
click at [113, 386] on span "Expenses" at bounding box center [182, 394] width 325 height 26
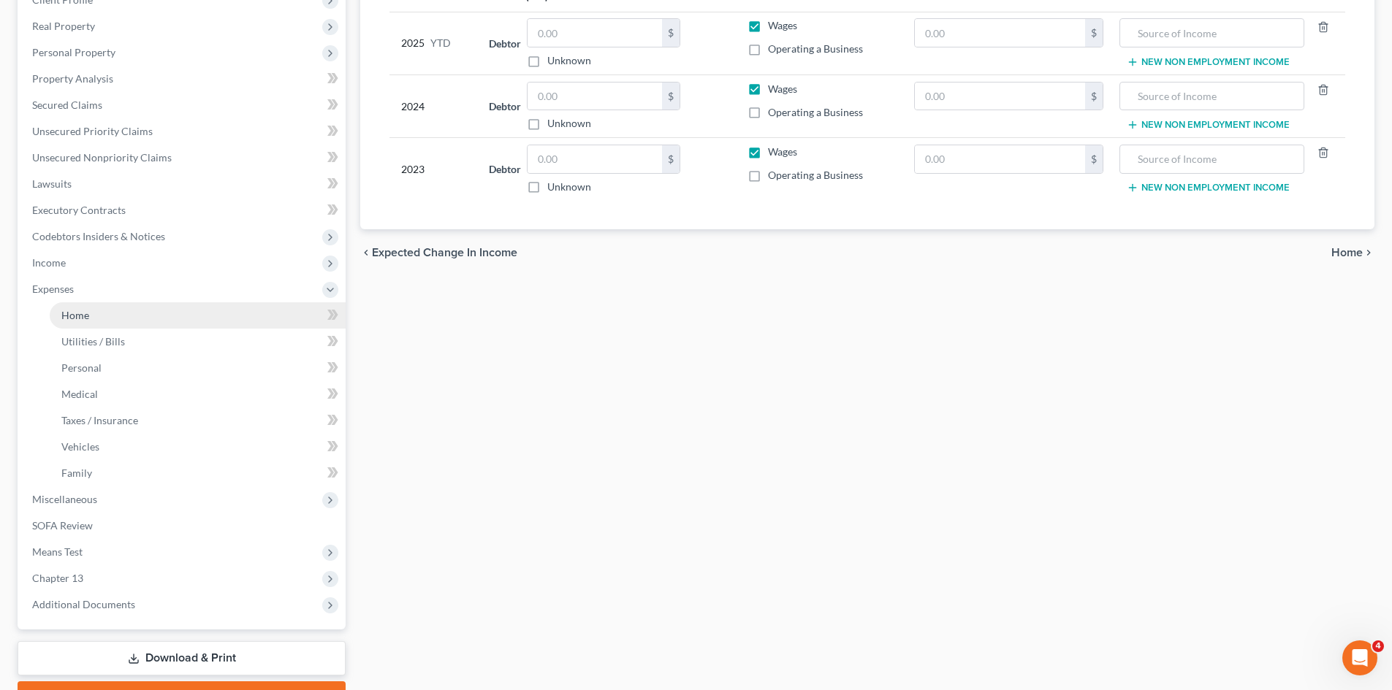
click at [139, 314] on link "Home" at bounding box center [198, 315] width 296 height 26
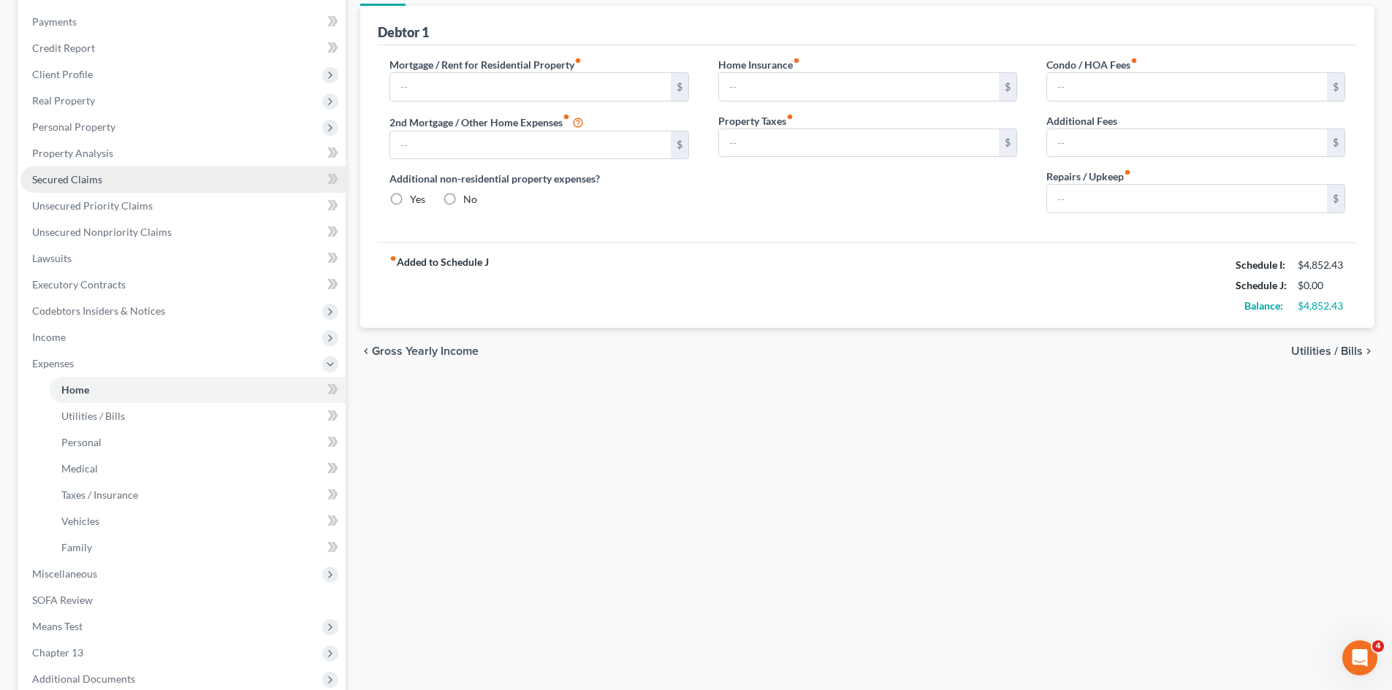
type input "465.00"
type input "0.00"
radio input "true"
type input "0.00"
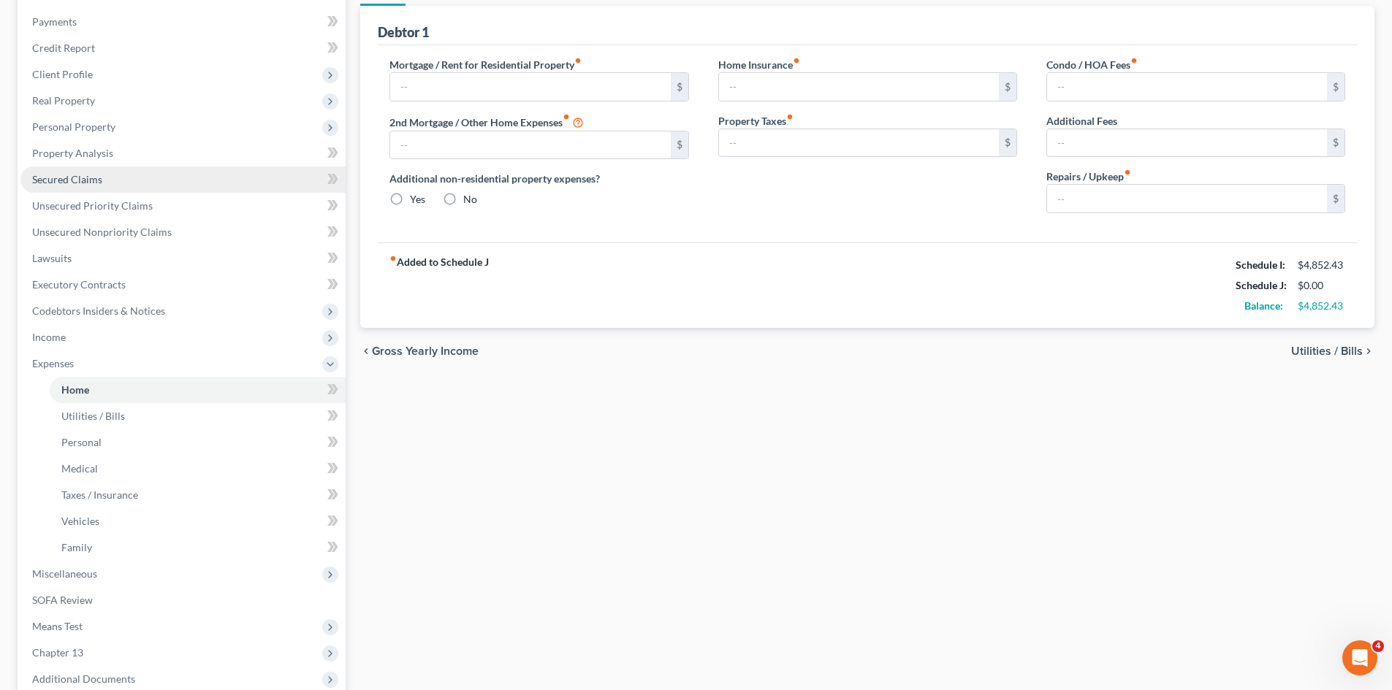
type input "0.00"
type input "60.00"
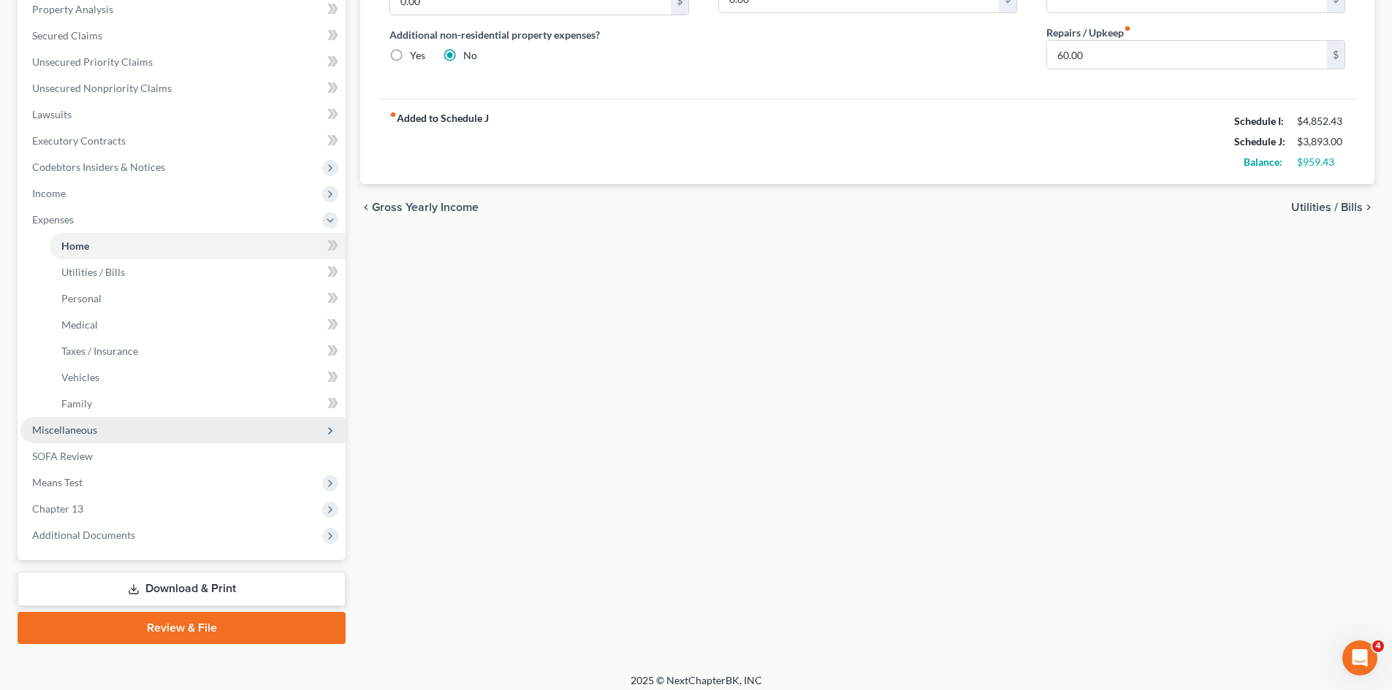
click at [104, 427] on span "Miscellaneous" at bounding box center [182, 430] width 325 height 26
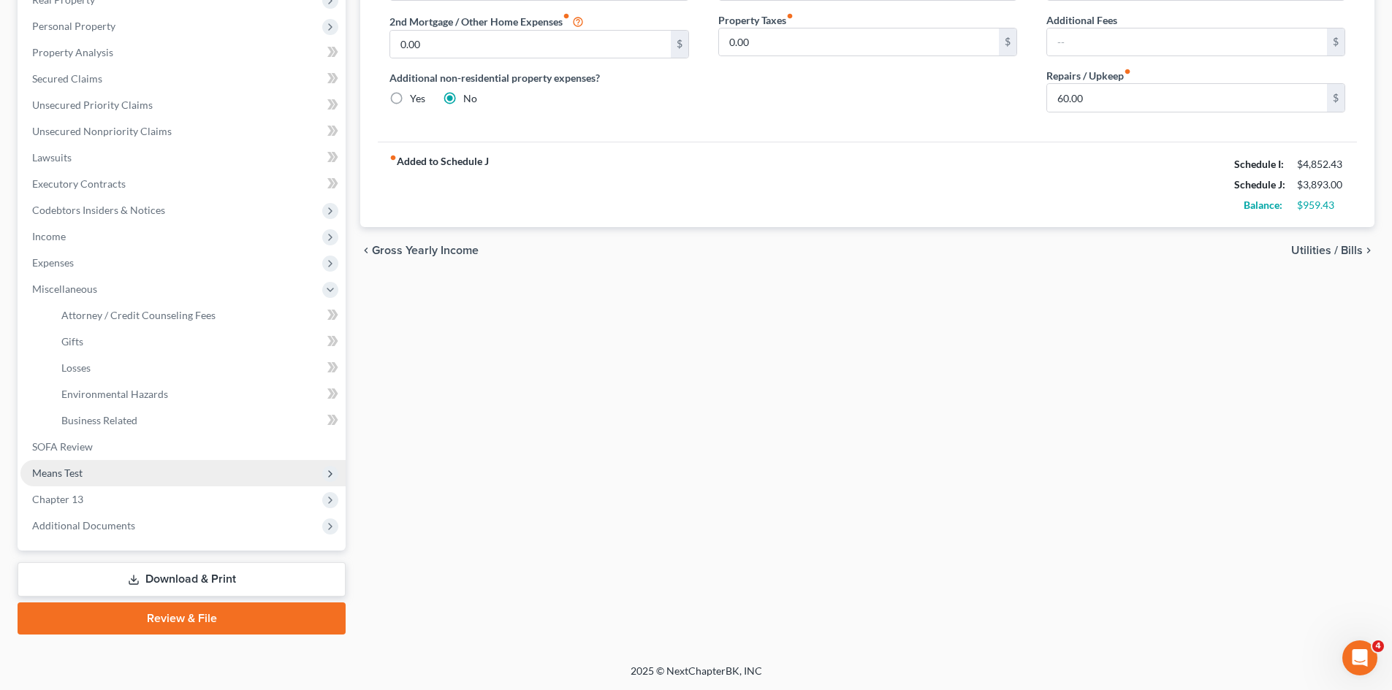
click at [68, 468] on span "Means Test" at bounding box center [57, 473] width 50 height 12
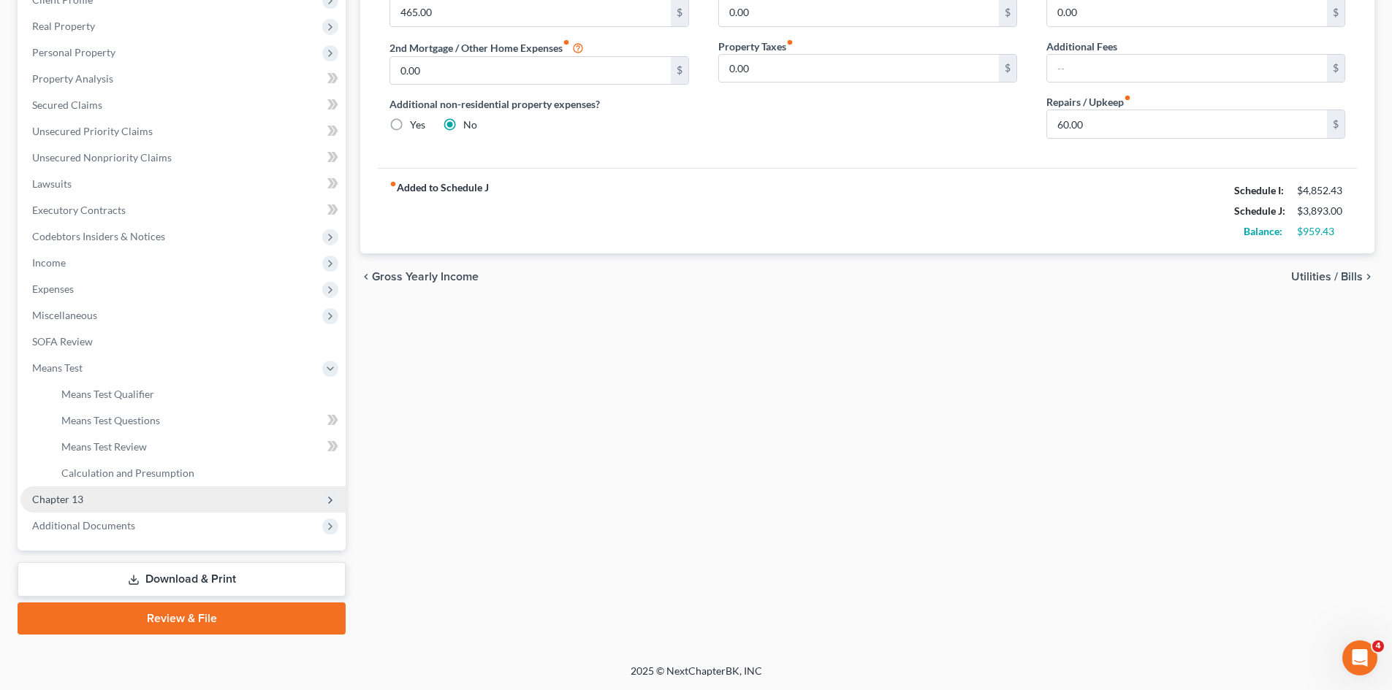
click at [63, 494] on span "Chapter 13" at bounding box center [57, 499] width 51 height 12
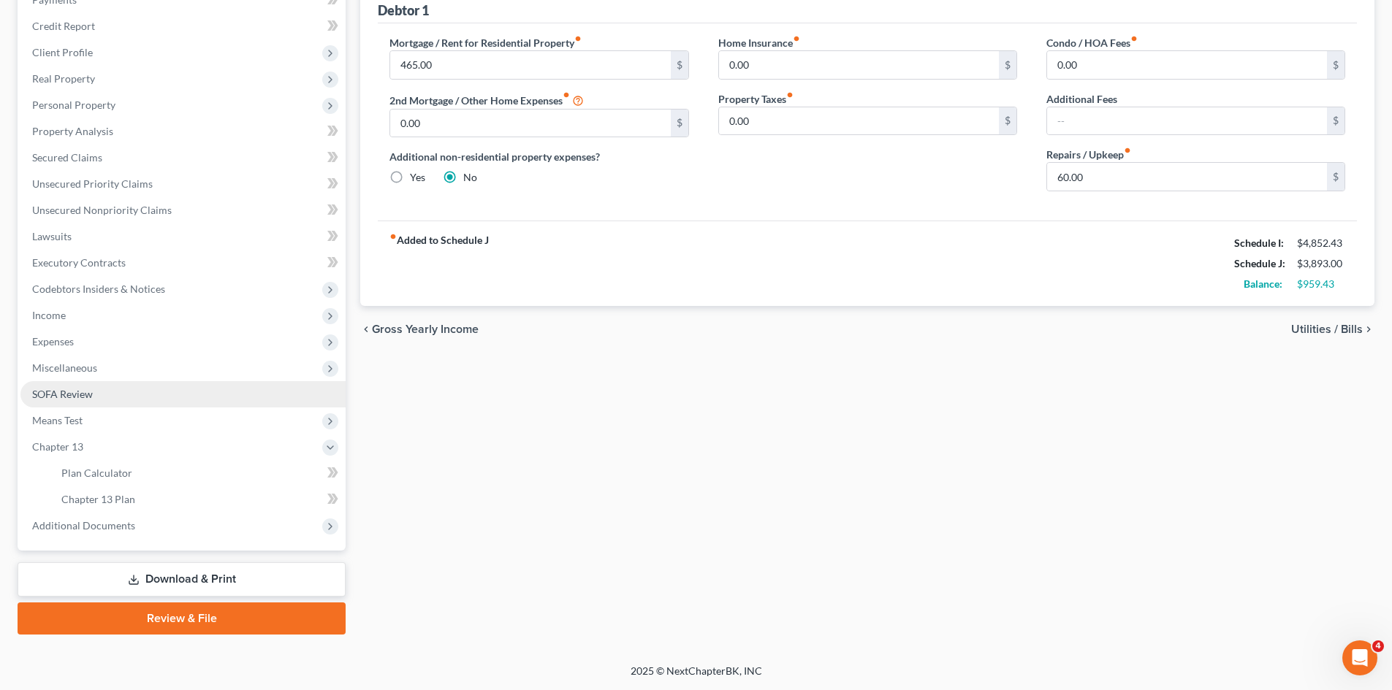
click at [72, 400] on span "SOFA Review" at bounding box center [62, 394] width 61 height 12
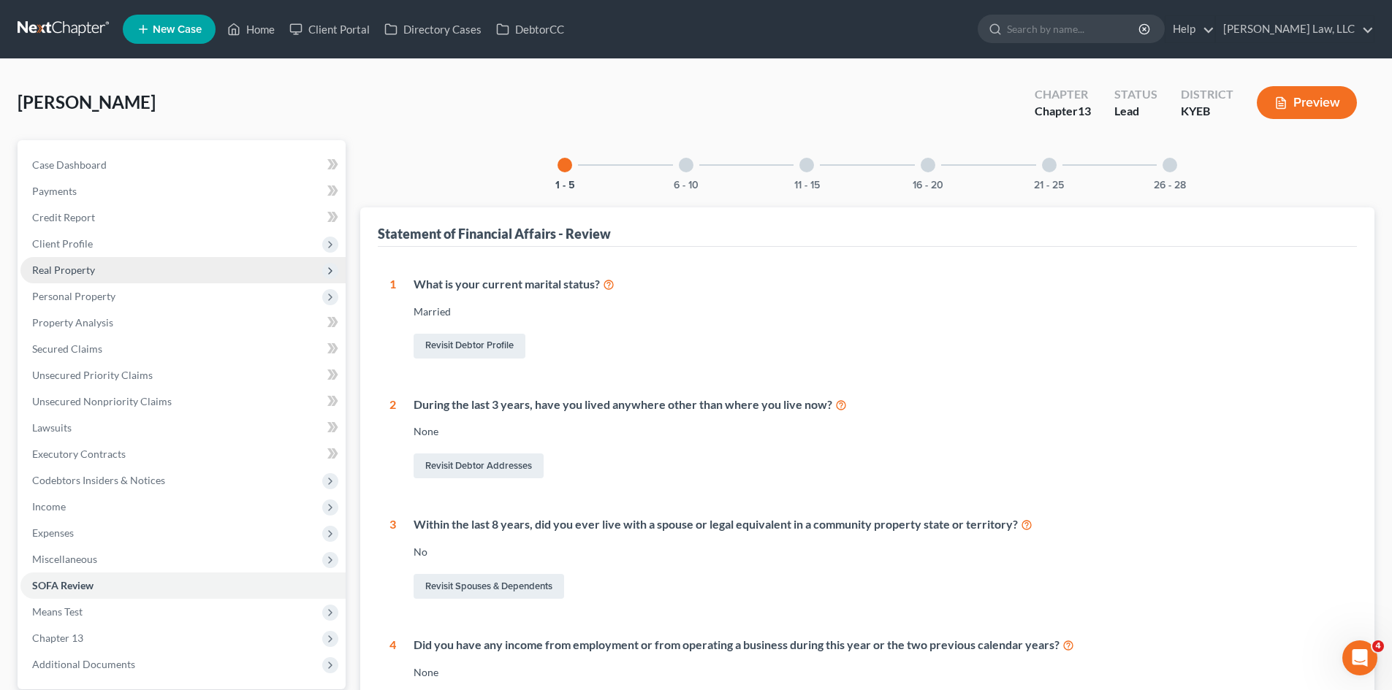
click at [90, 273] on span "Real Property" at bounding box center [63, 270] width 63 height 12
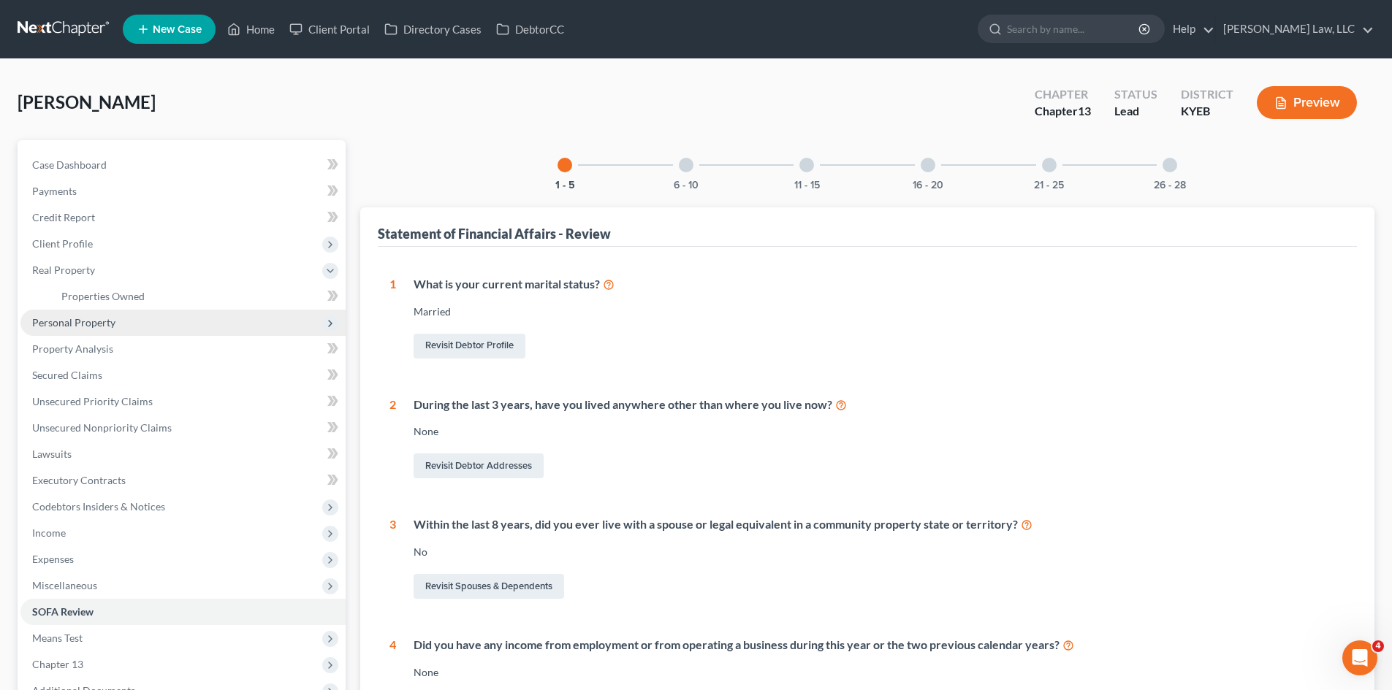
click at [88, 315] on span "Personal Property" at bounding box center [182, 323] width 325 height 26
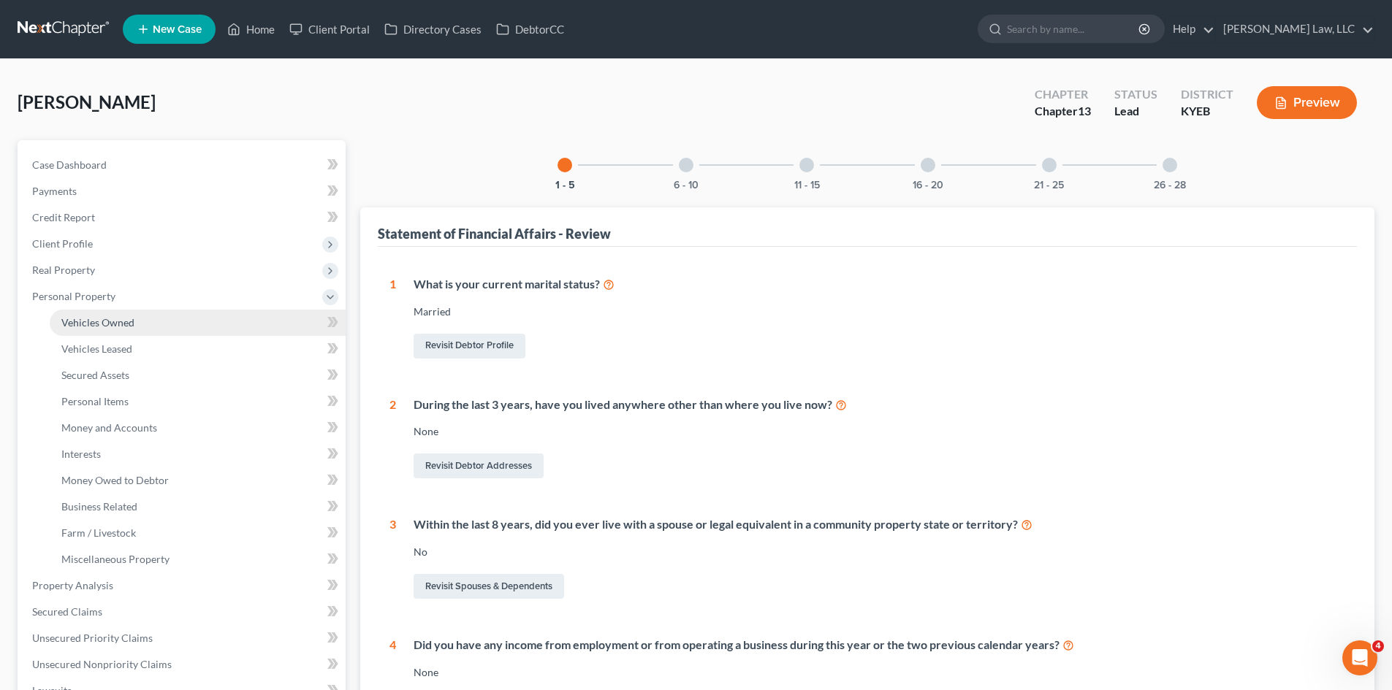
click at [85, 330] on link "Vehicles Owned" at bounding box center [198, 323] width 296 height 26
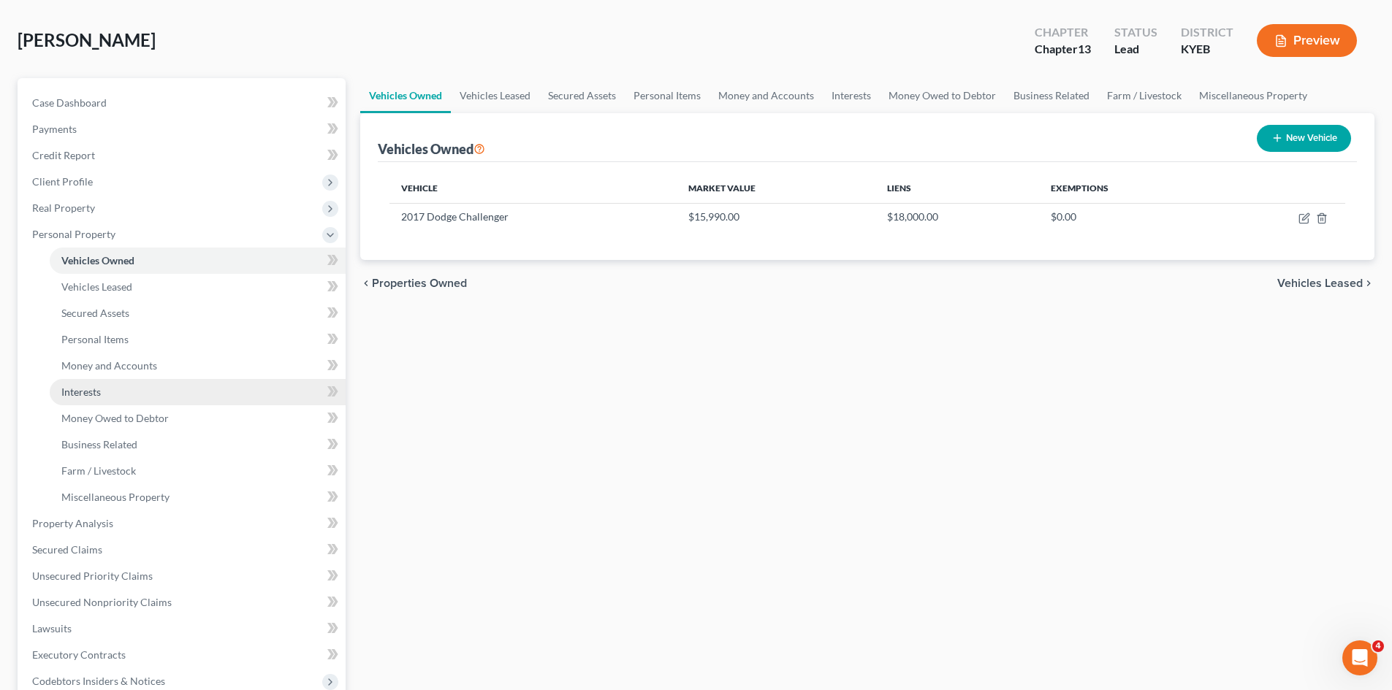
scroll to position [66, 0]
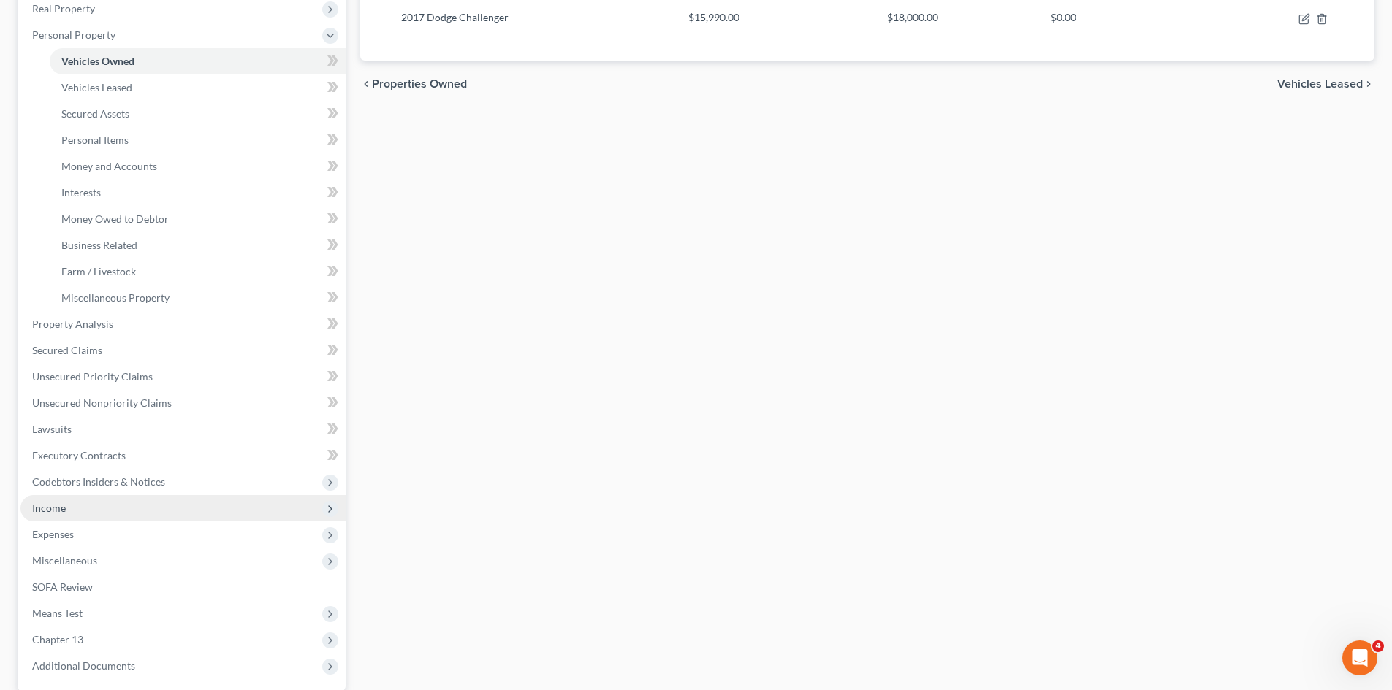
drag, startPoint x: 62, startPoint y: 501, endPoint x: 69, endPoint y: 513, distance: 13.4
click at [62, 502] on span "Income" at bounding box center [49, 508] width 34 height 12
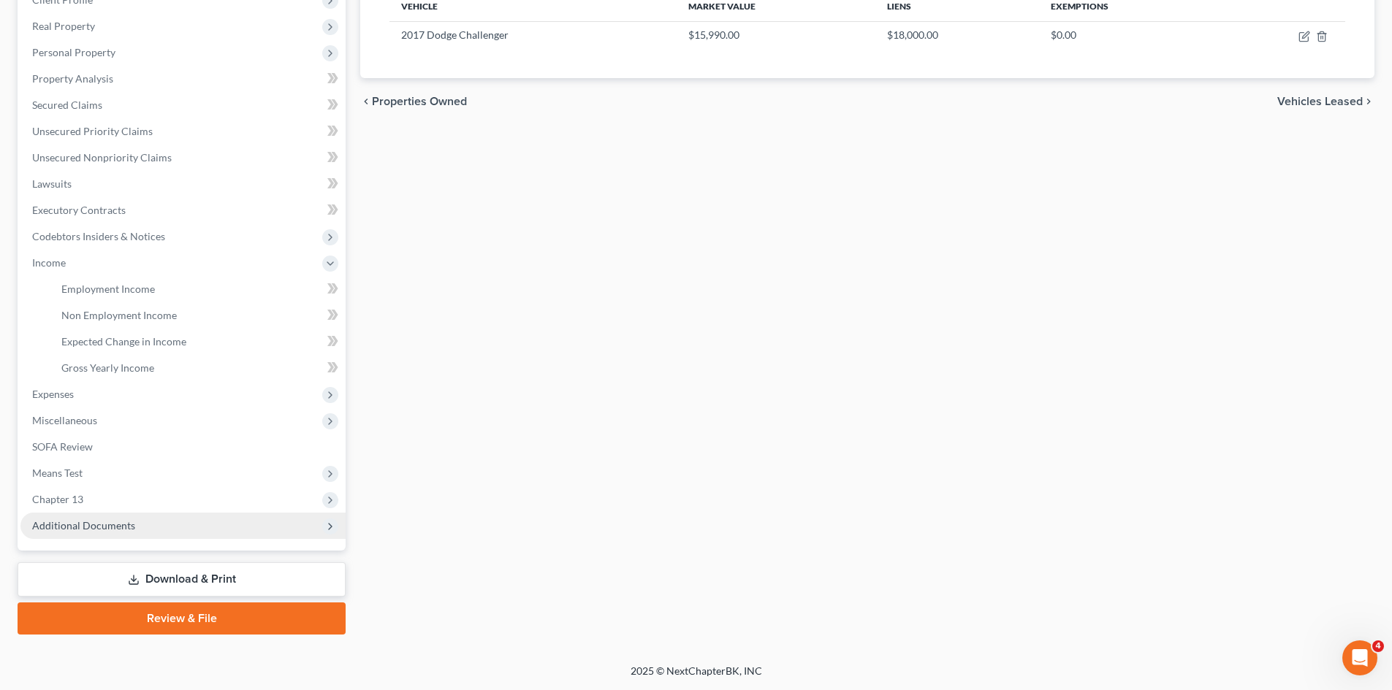
scroll to position [244, 0]
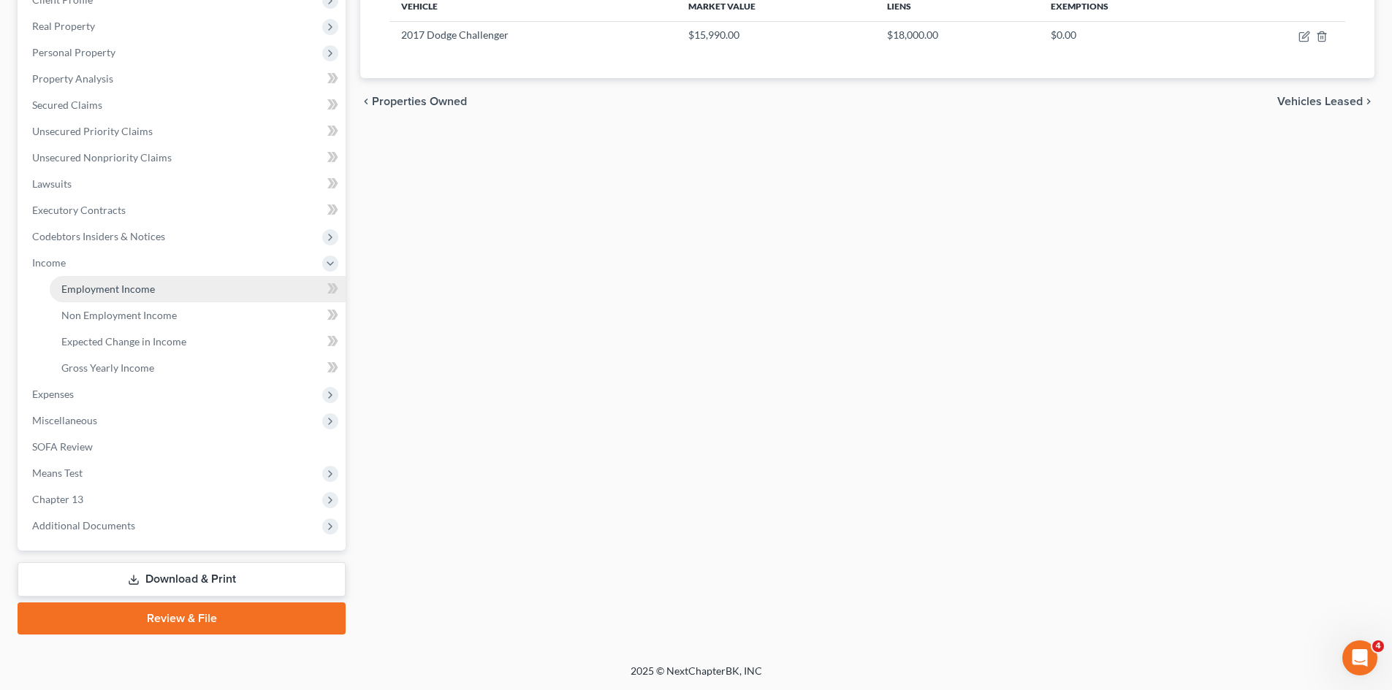
click at [77, 294] on span "Employment Income" at bounding box center [108, 289] width 94 height 12
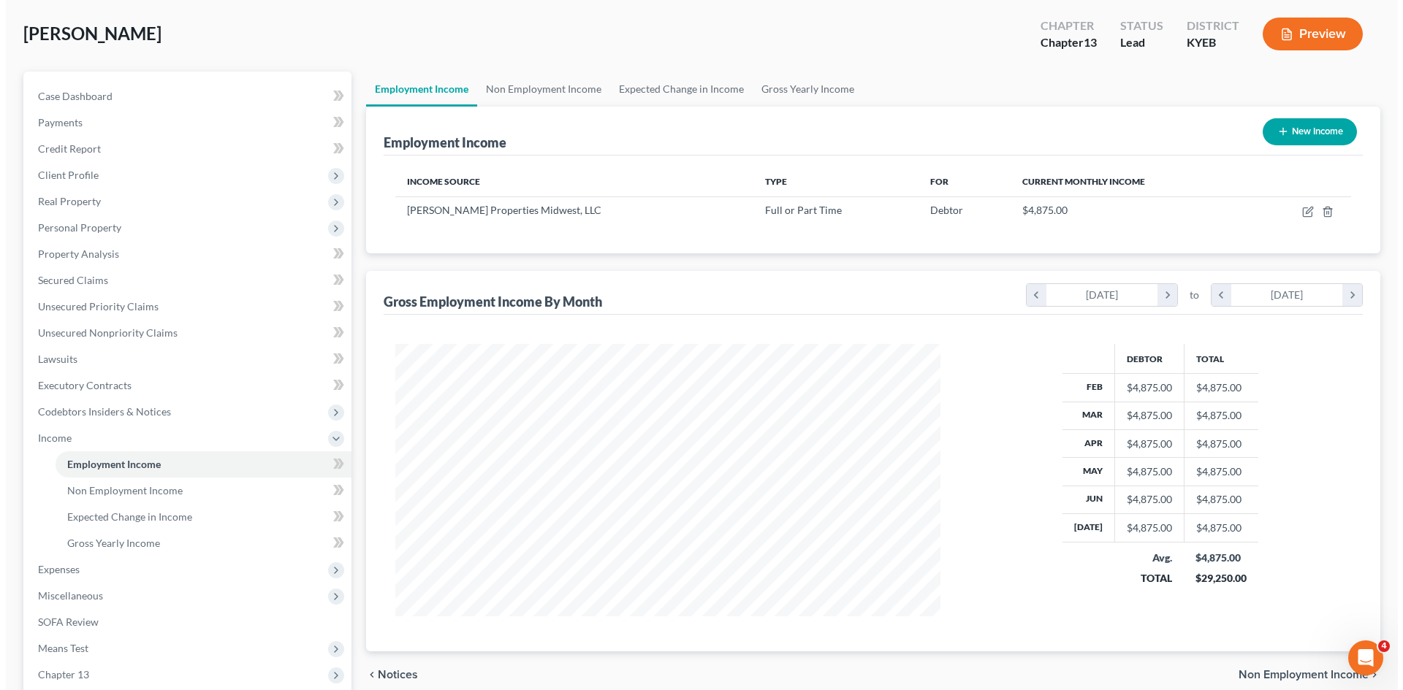
scroll to position [69, 0]
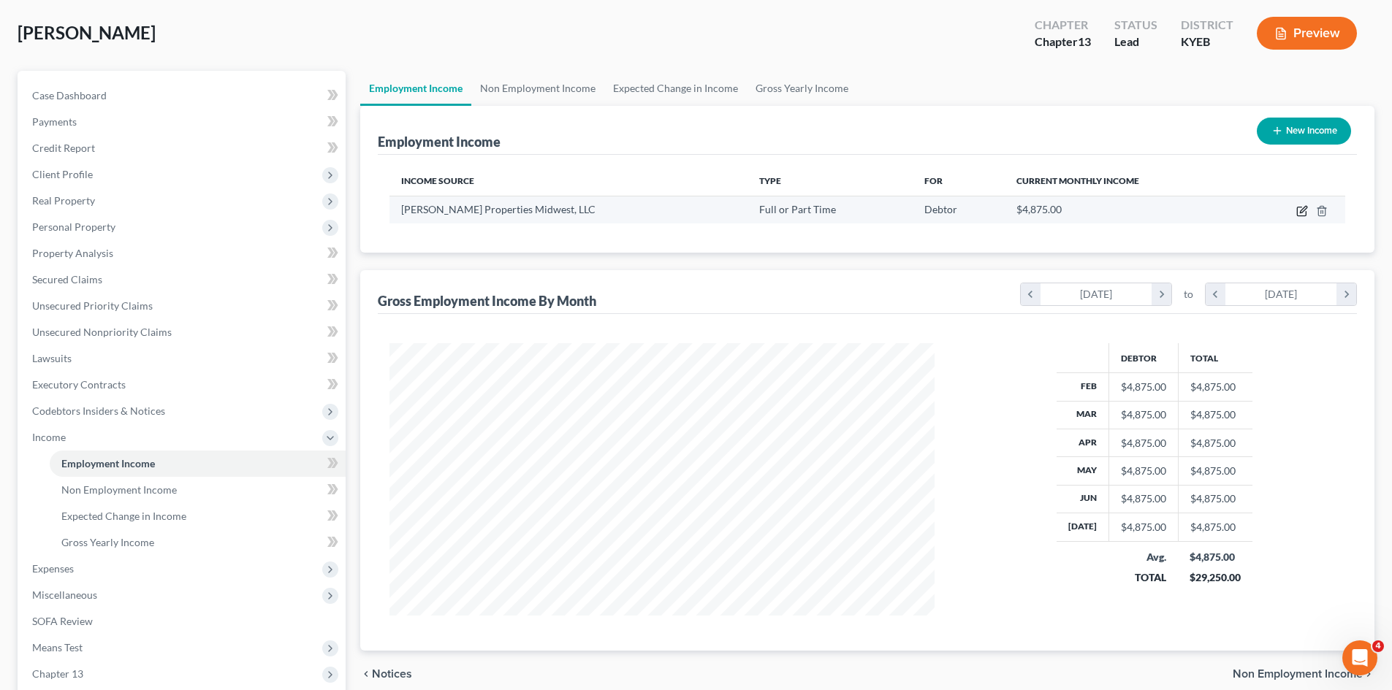
click at [1303, 211] on icon "button" at bounding box center [1303, 209] width 7 height 7
select select "0"
select select "36"
select select "2"
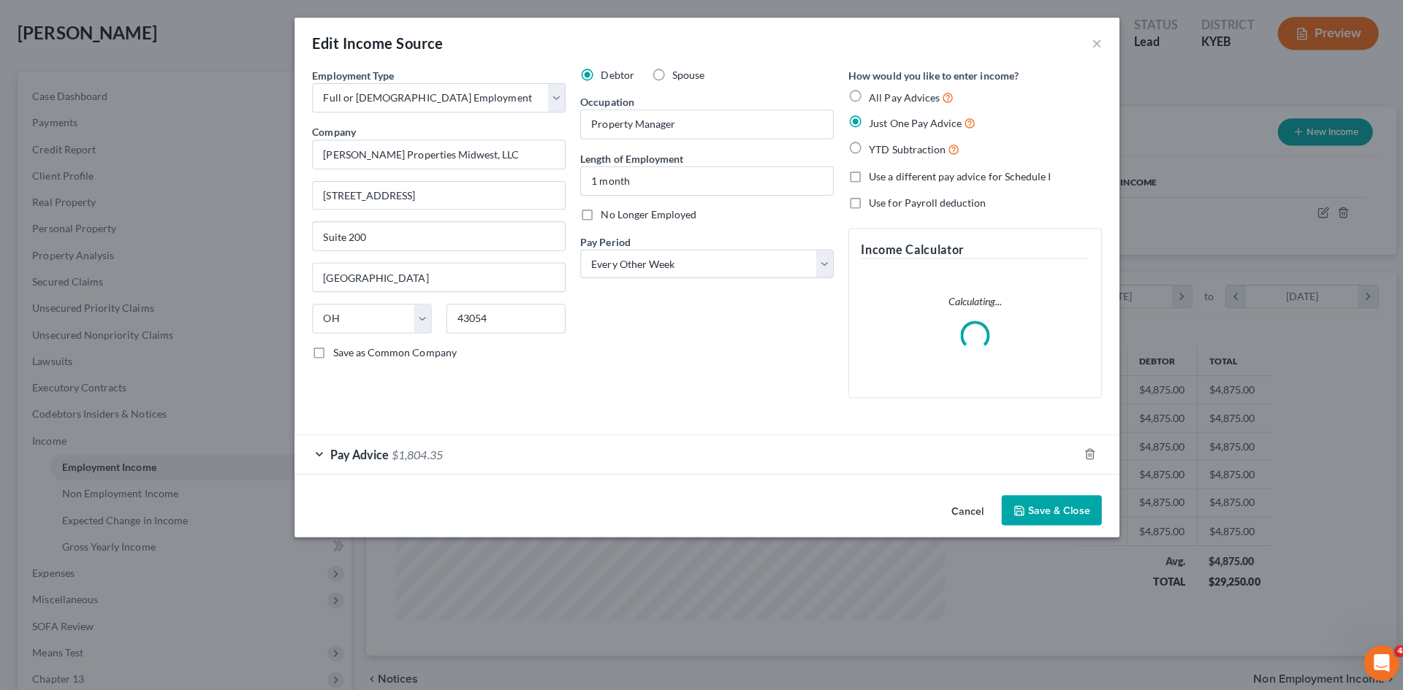
scroll to position [275, 579]
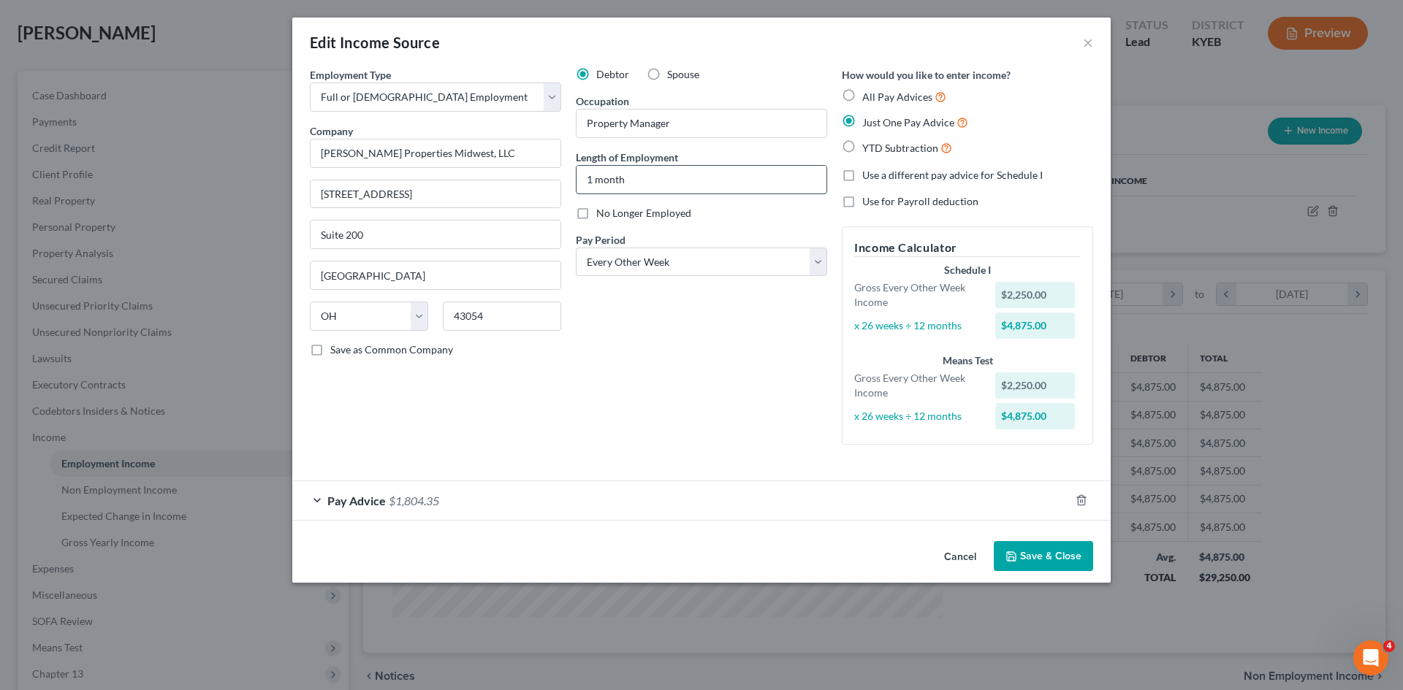
click at [709, 185] on input "1 month" at bounding box center [701, 180] width 250 height 28
click at [591, 180] on input "1 month" at bounding box center [701, 180] width 250 height 28
click at [632, 179] on input "4 month" at bounding box center [701, 180] width 250 height 28
type input "4 months"
click at [659, 309] on div "Debtor Spouse Occupation Property Manager Length of Employment 4 months No Long…" at bounding box center [701, 261] width 266 height 389
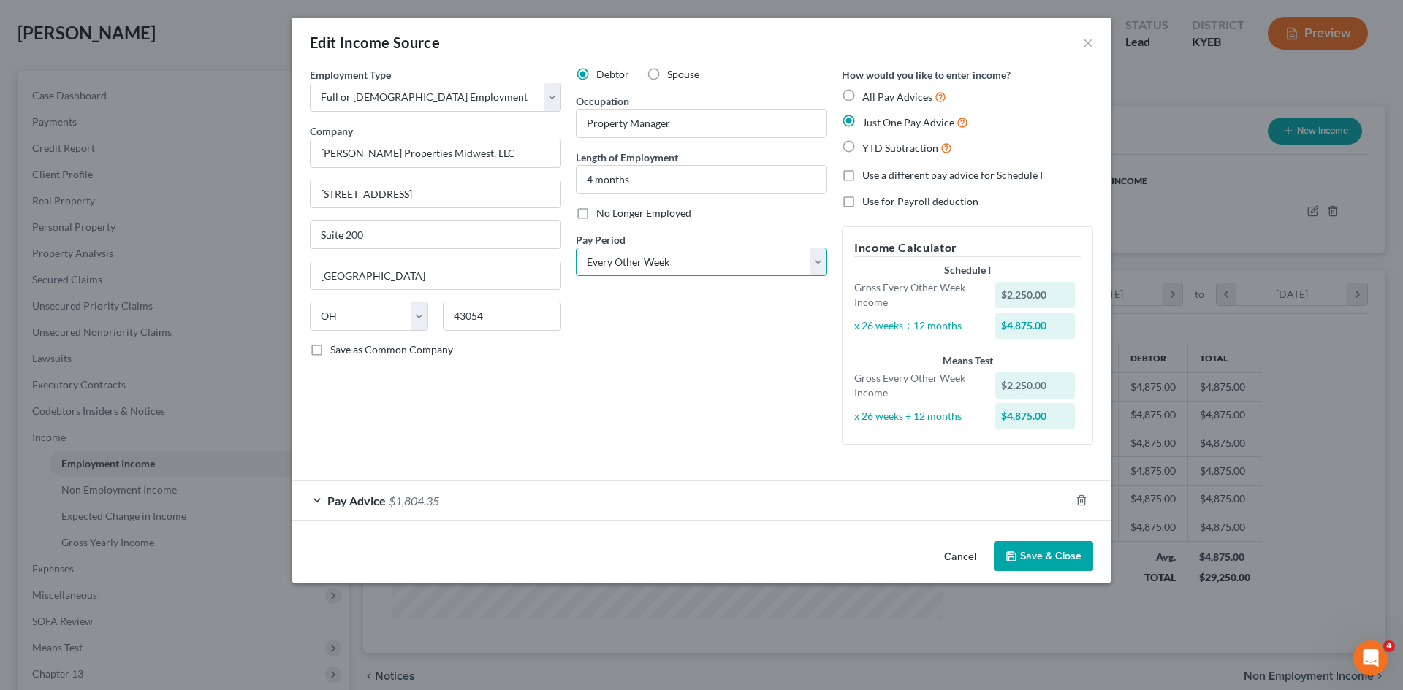
click at [660, 249] on select "Select Monthly Twice Monthly Every Other Week Weekly" at bounding box center [701, 262] width 251 height 29
select select "1"
click at [576, 248] on select "Select Monthly Twice Monthly Every Other Week Weekly" at bounding box center [701, 262] width 251 height 29
click at [662, 346] on div "Debtor Spouse Occupation Property Manager Length of Employment 4 months No Long…" at bounding box center [701, 261] width 266 height 389
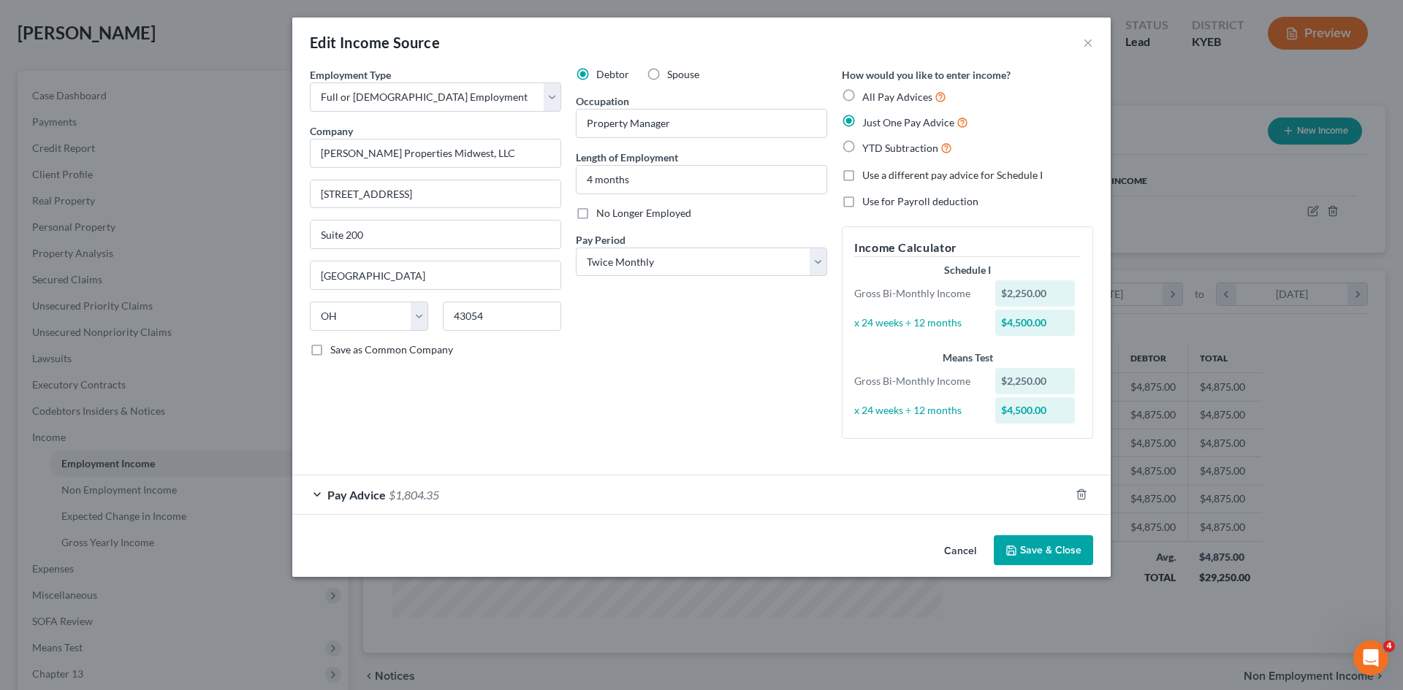
click at [389, 491] on span "$1,804.35" at bounding box center [414, 495] width 50 height 14
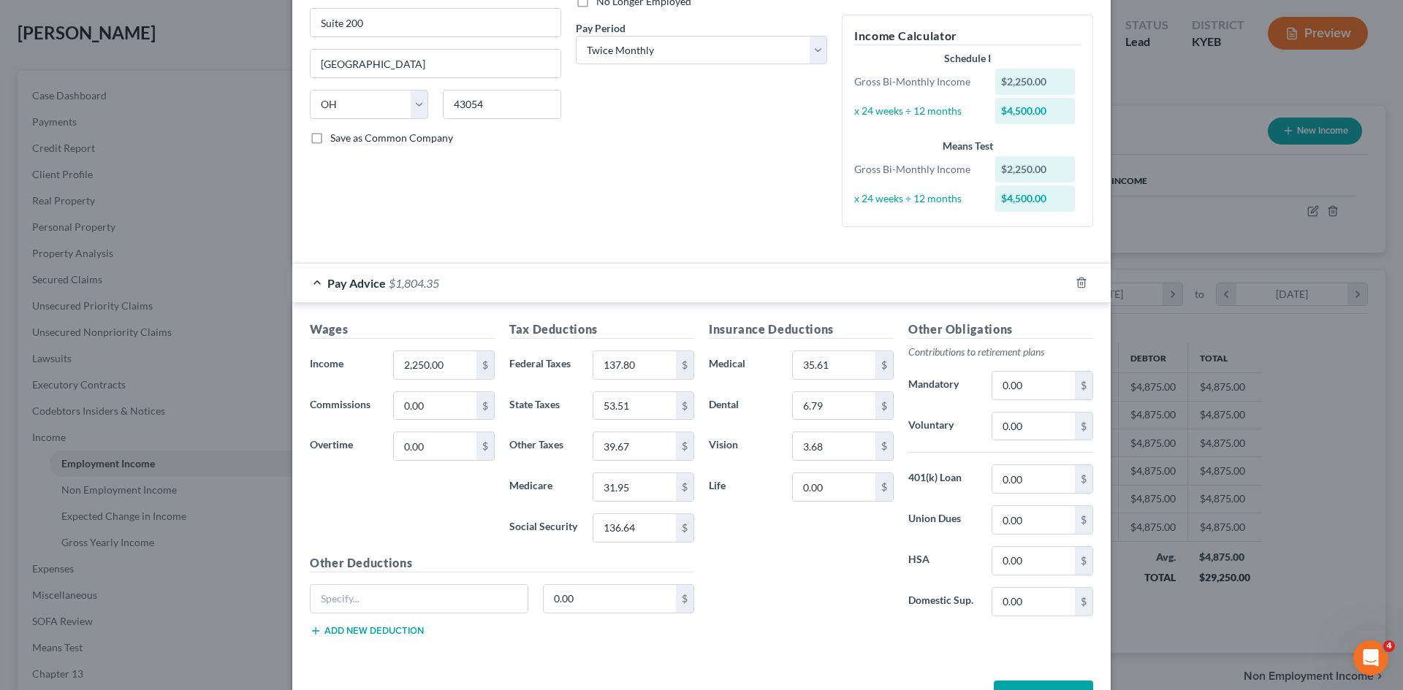
scroll to position [0, 0]
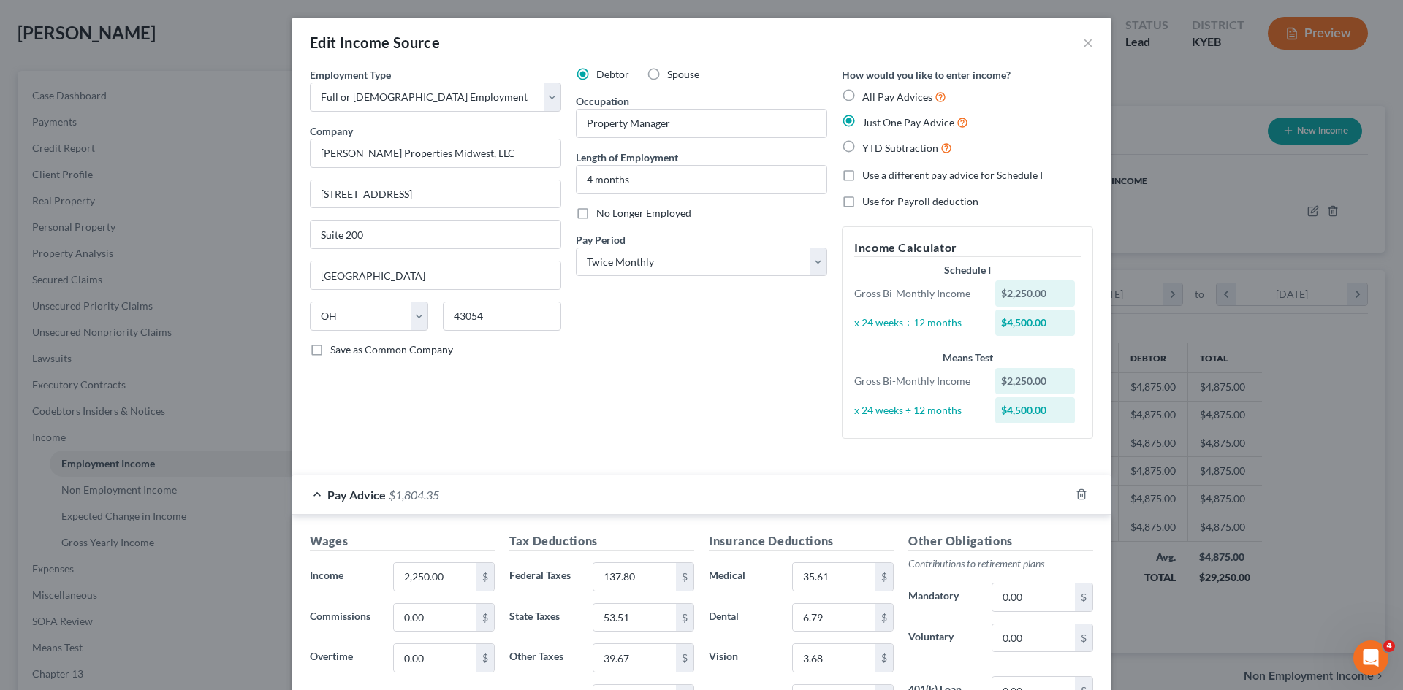
click at [862, 91] on label "All Pay Advices" at bounding box center [904, 96] width 84 height 17
click at [868, 91] on input "All Pay Advices" at bounding box center [872, 92] width 9 height 9
radio input "true"
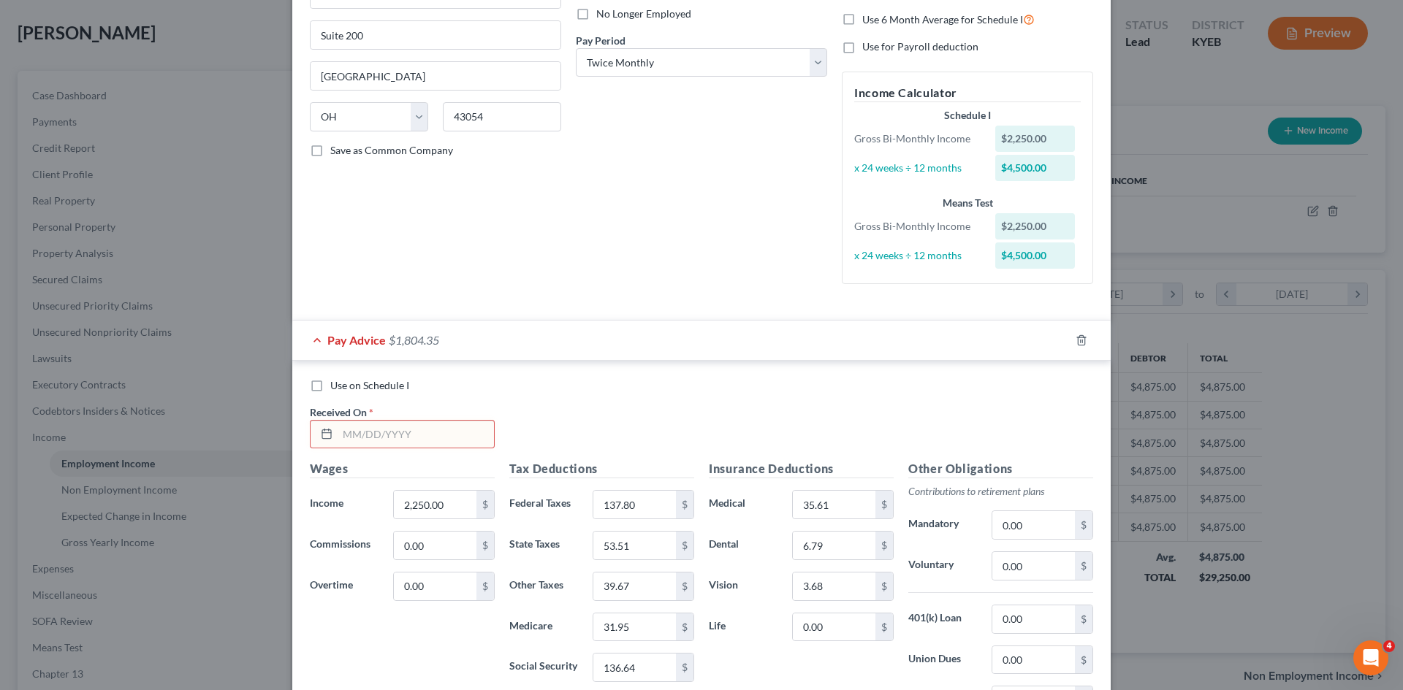
scroll to position [238, 0]
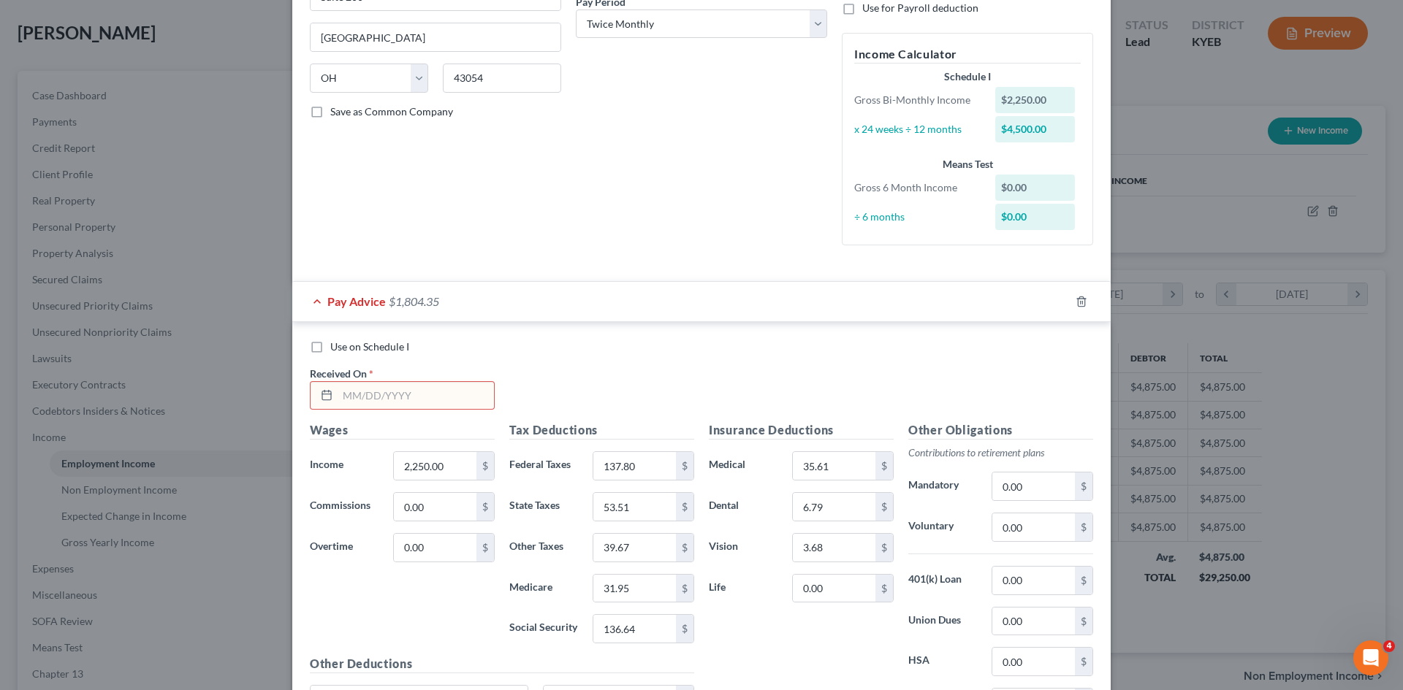
click at [350, 389] on input "text" at bounding box center [416, 396] width 156 height 28
type input "04/25/2025"
click at [1058, 298] on icon "button" at bounding box center [1064, 302] width 12 height 12
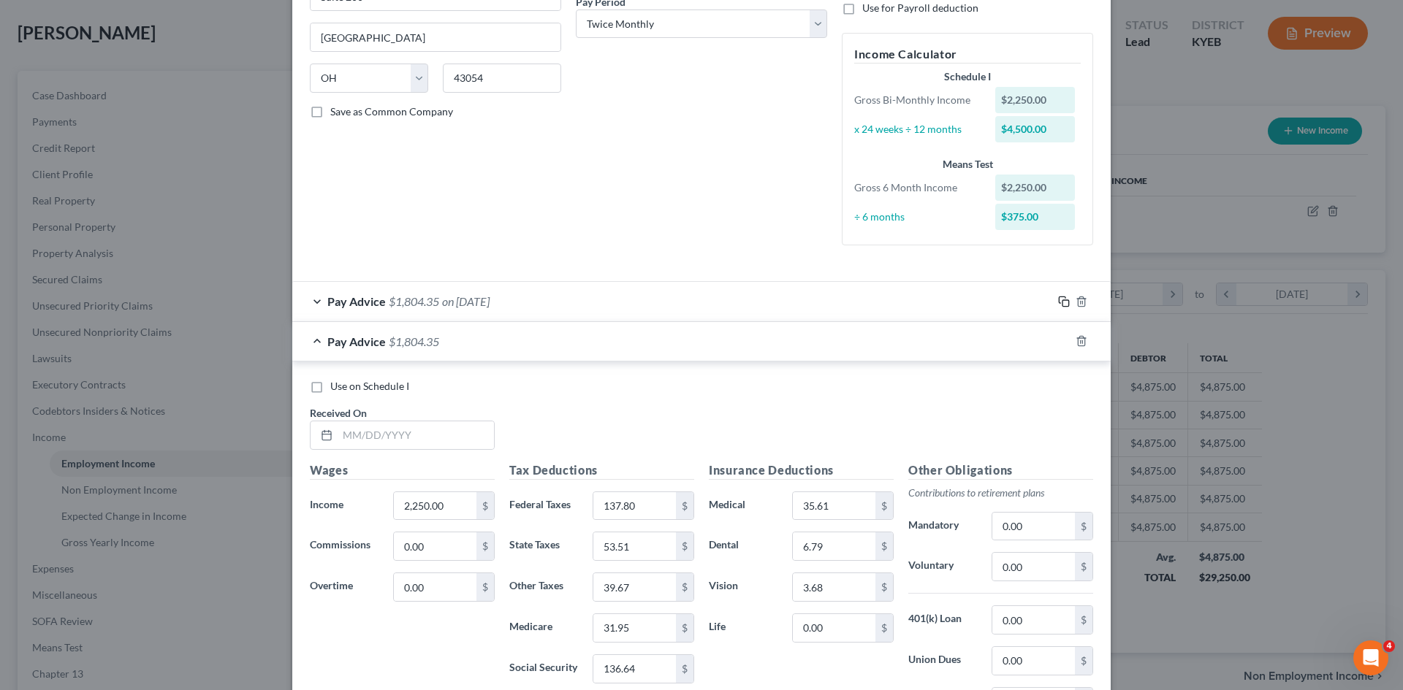
scroll to position [429, 0]
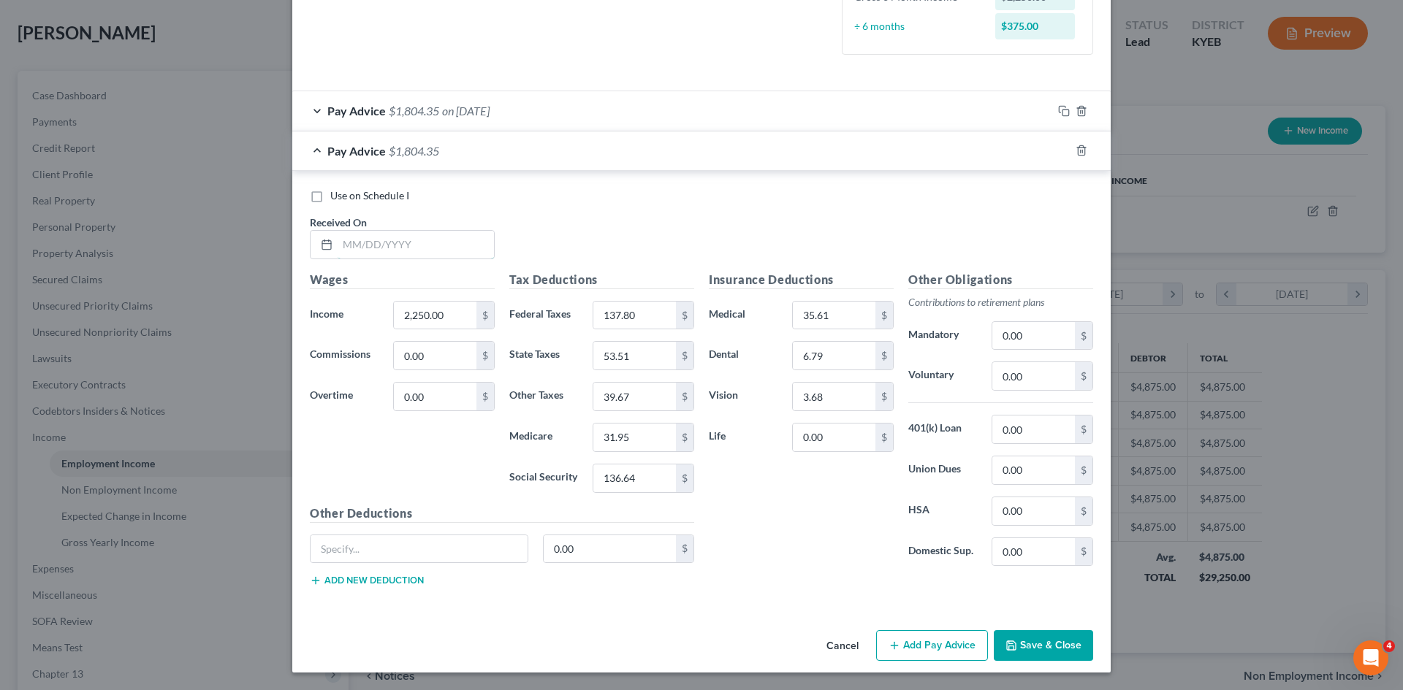
click at [395, 245] on input "text" at bounding box center [416, 245] width 156 height 28
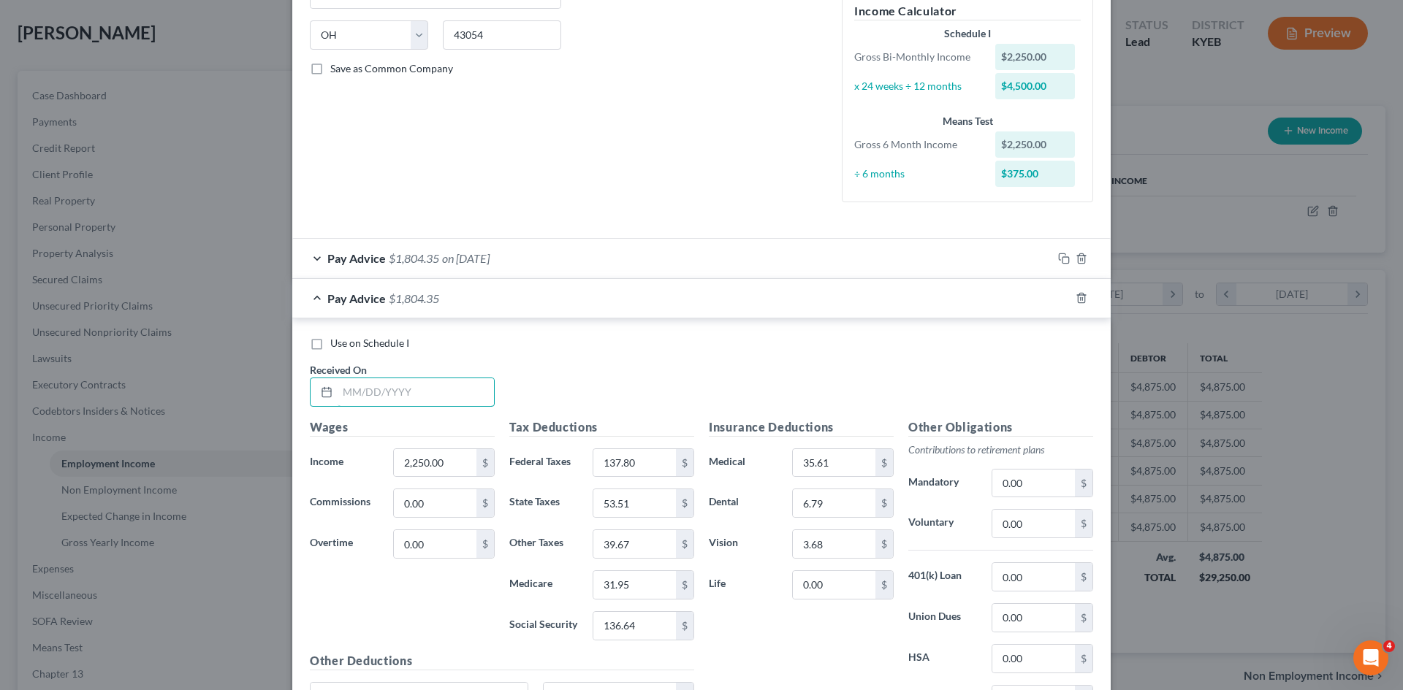
scroll to position [281, 0]
type input "05/9/2025"
click at [446, 462] on input "2,250.00" at bounding box center [435, 464] width 83 height 28
type input "40.00"
click at [626, 511] on input "53.51" at bounding box center [634, 504] width 83 height 28
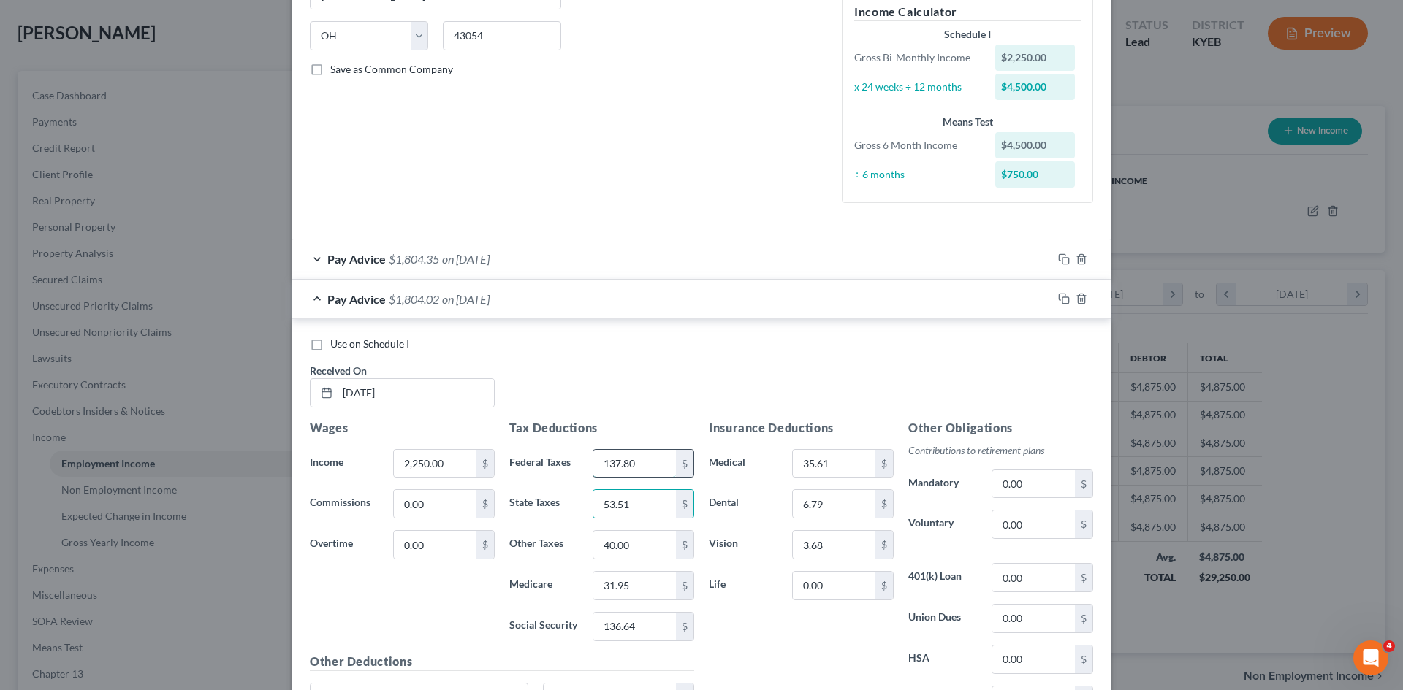
click at [655, 469] on input "137.80" at bounding box center [634, 464] width 83 height 28
click at [649, 627] on input "136.64" at bounding box center [634, 627] width 83 height 28
type input "137.78"
click at [644, 586] on input "31.95" at bounding box center [634, 586] width 83 height 28
type input "32.22"
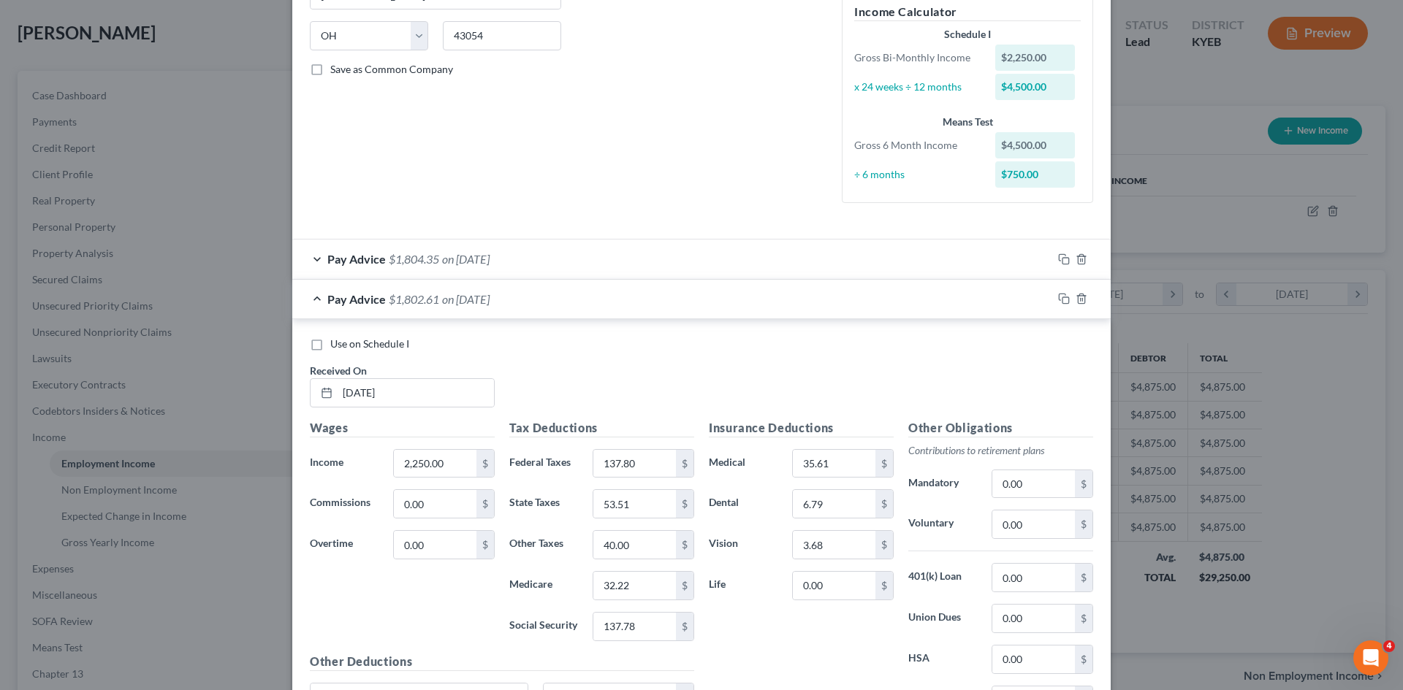
click at [647, 400] on div "Use on Schedule I Received On * 05/9/2025" at bounding box center [701, 378] width 798 height 83
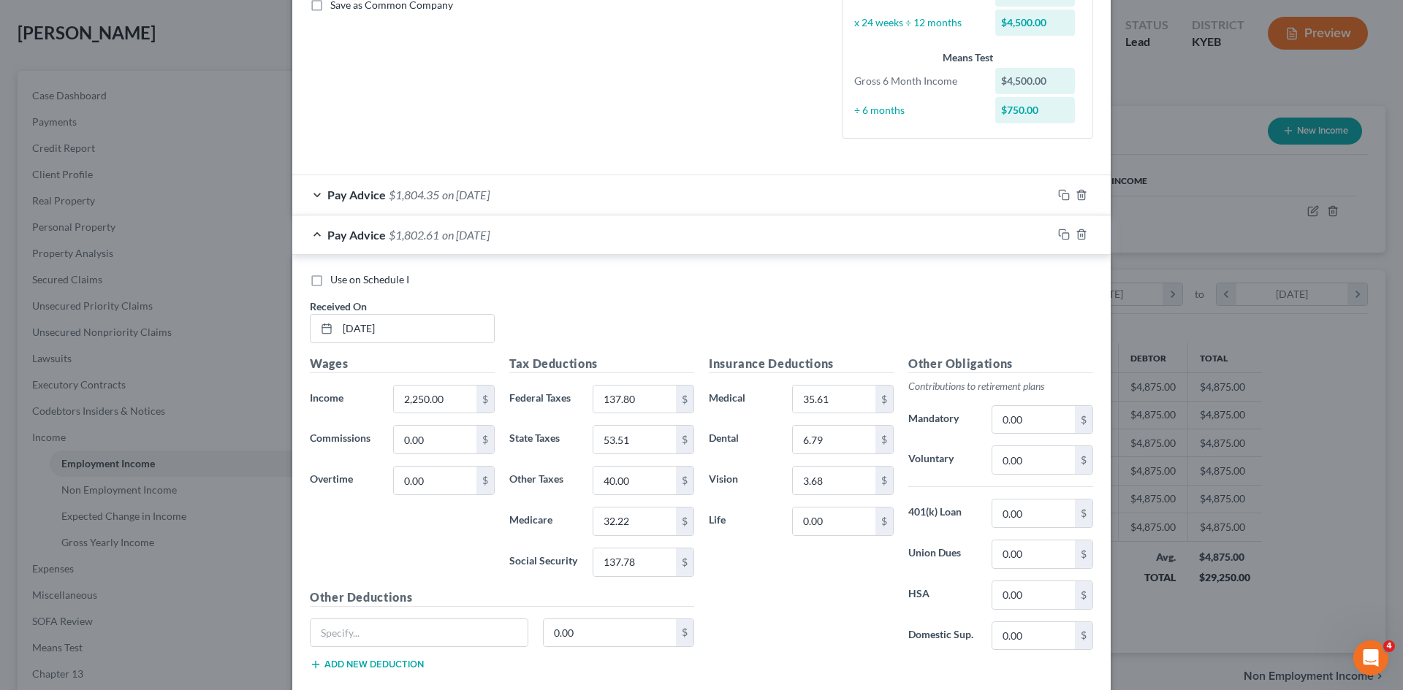
scroll to position [346, 0]
click at [829, 516] on input "0.00" at bounding box center [834, 520] width 83 height 28
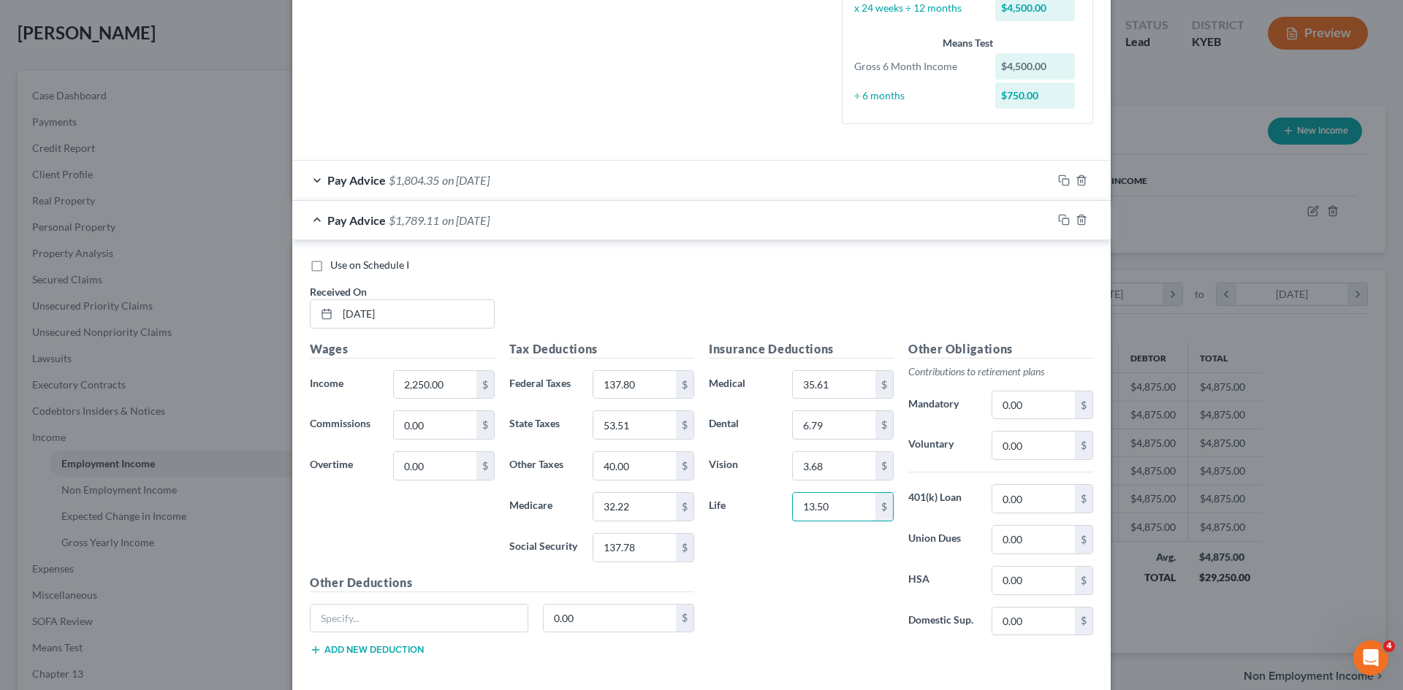
scroll to position [357, 0]
type input "13.50"
click at [1033, 452] on input "0.00" at bounding box center [1033, 449] width 83 height 28
type input "7.72"
click at [868, 571] on div "Insurance Deductions Medical 35.61 $ Dental 6.79 $ Vision 3.68 $ Life 13.50 $" at bounding box center [800, 497] width 199 height 308
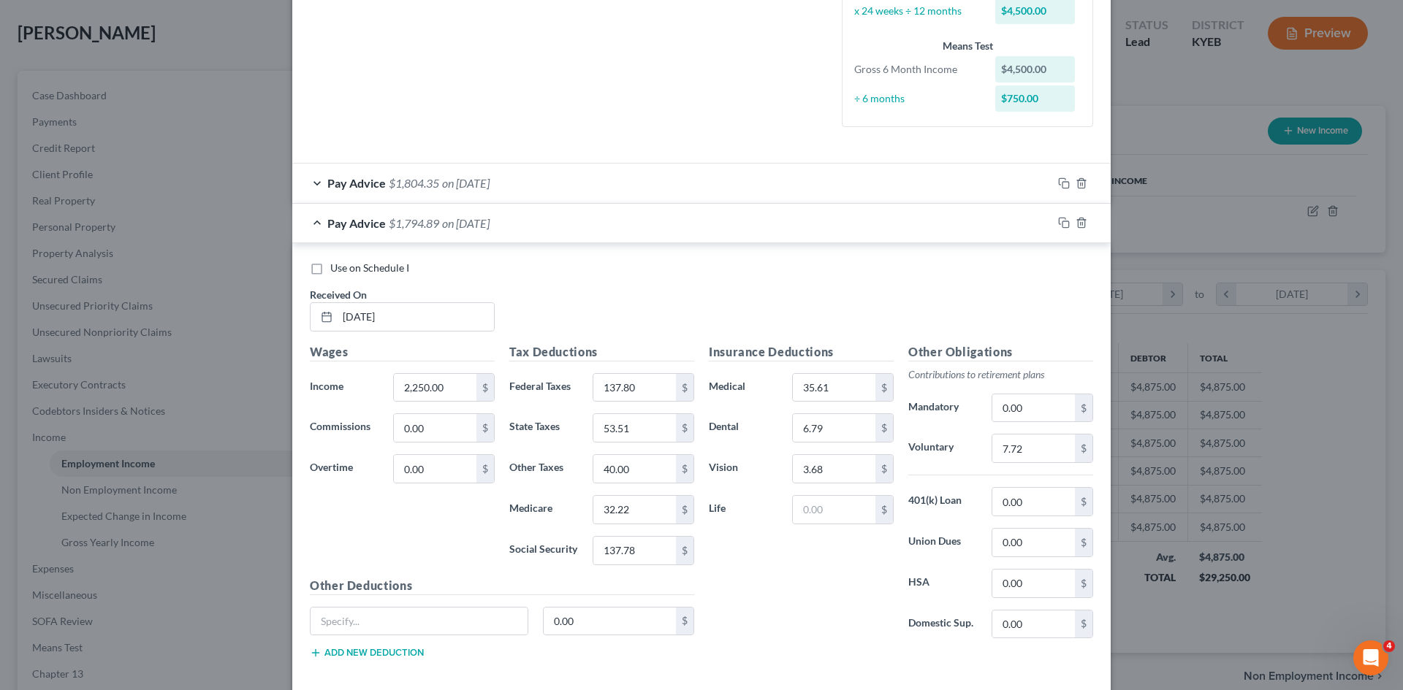
click at [796, 323] on div "Use on Schedule I Received On * 05/9/2025" at bounding box center [701, 302] width 798 height 83
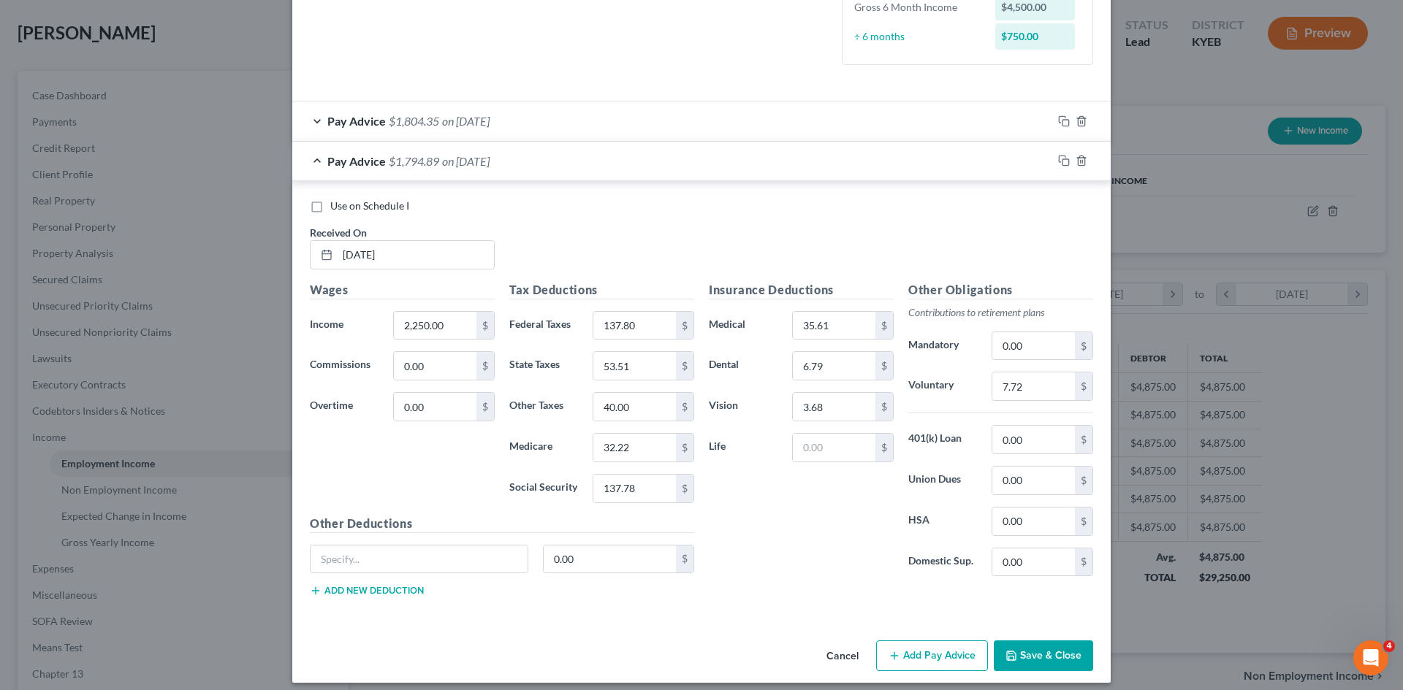
scroll to position [419, 0]
click at [1059, 156] on icon "button" at bounding box center [1062, 159] width 7 height 7
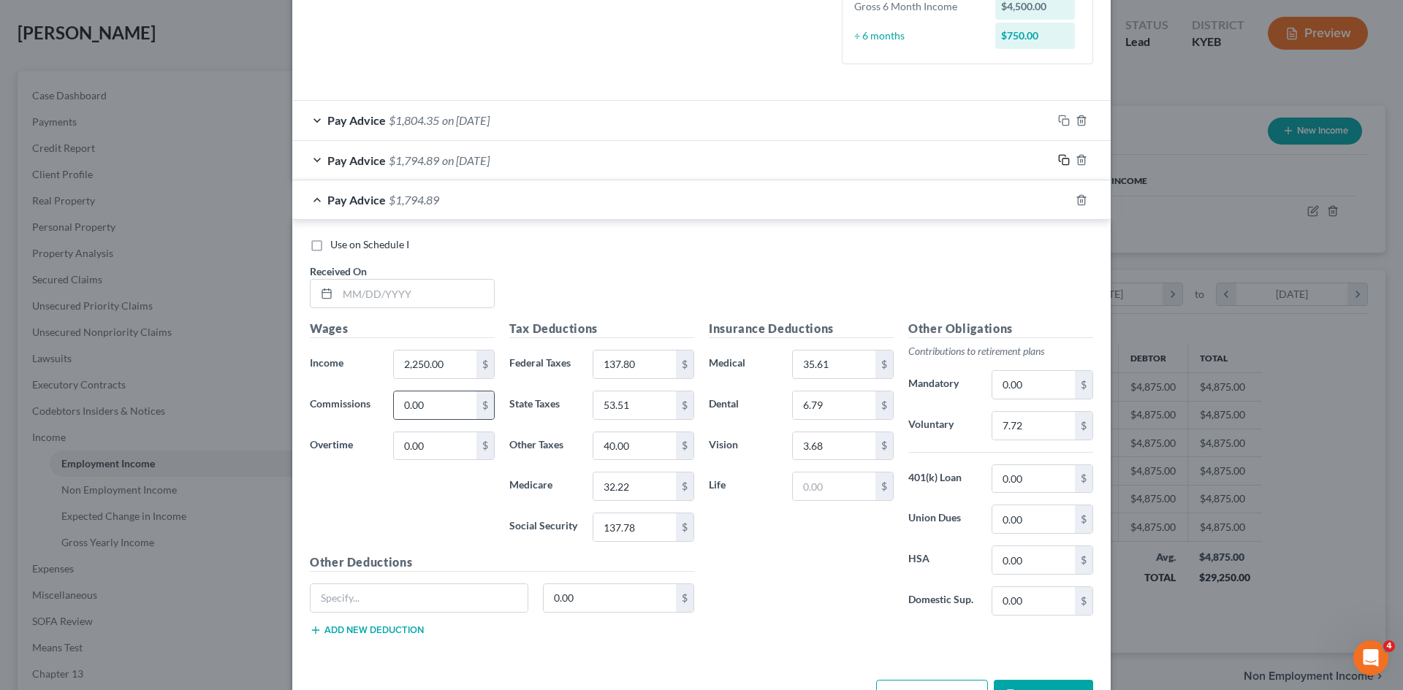
scroll to position [468, 0]
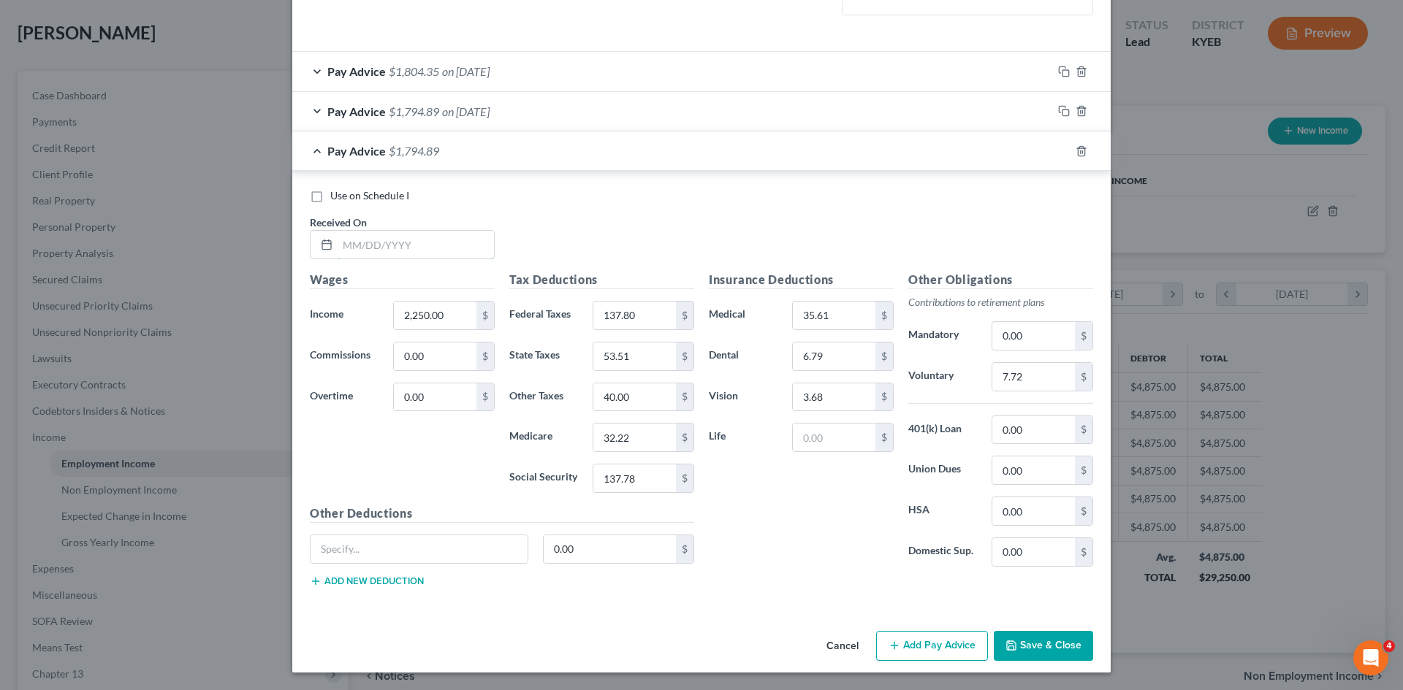
click at [376, 247] on input "text" at bounding box center [416, 245] width 156 height 28
type input "06/25/2025"
click at [642, 319] on input "137.80" at bounding box center [634, 316] width 83 height 28
type input "96.14"
type input "0.00"
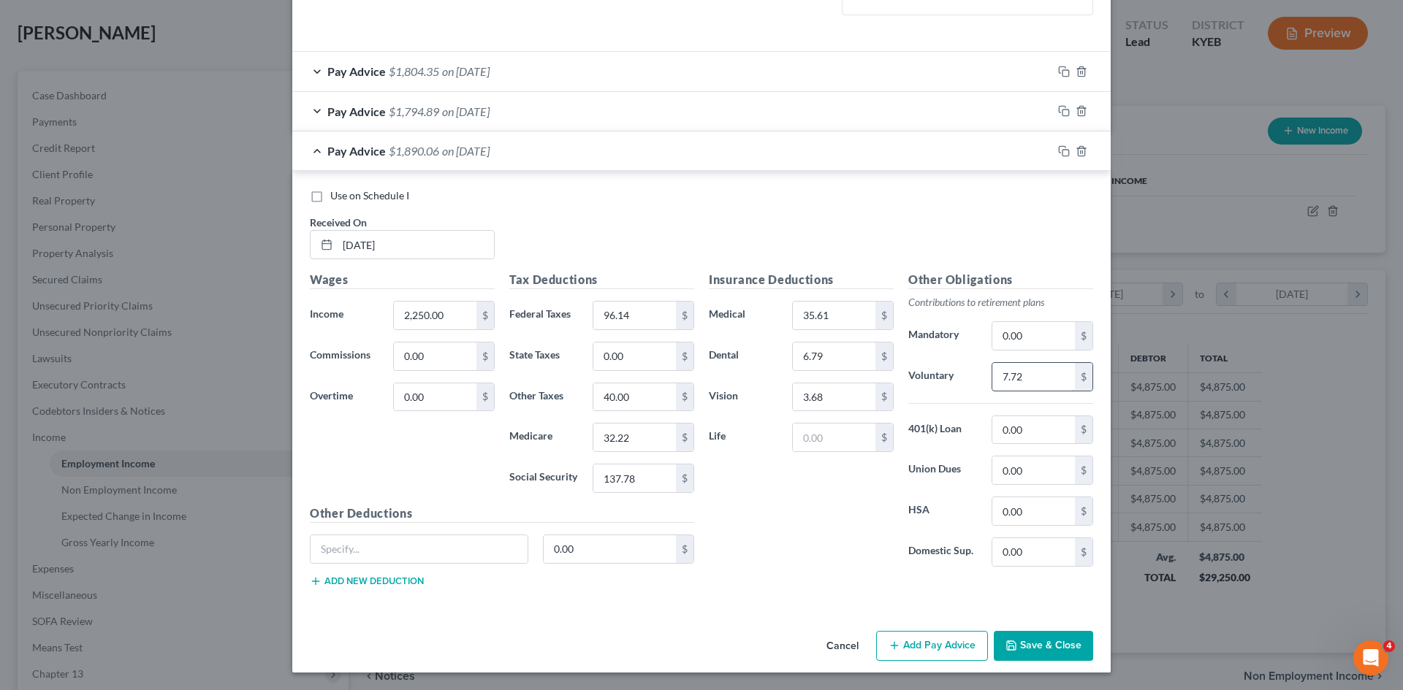
click at [1026, 378] on input "7.72" at bounding box center [1033, 377] width 83 height 28
type input "38.61"
click at [785, 526] on div "Insurance Deductions Medical 35.61 $ Dental 6.79 $ Vision 3.68 $ Life $" at bounding box center [800, 425] width 199 height 308
click at [400, 551] on input "text" at bounding box center [419, 550] width 217 height 28
type input "Chapter 13"
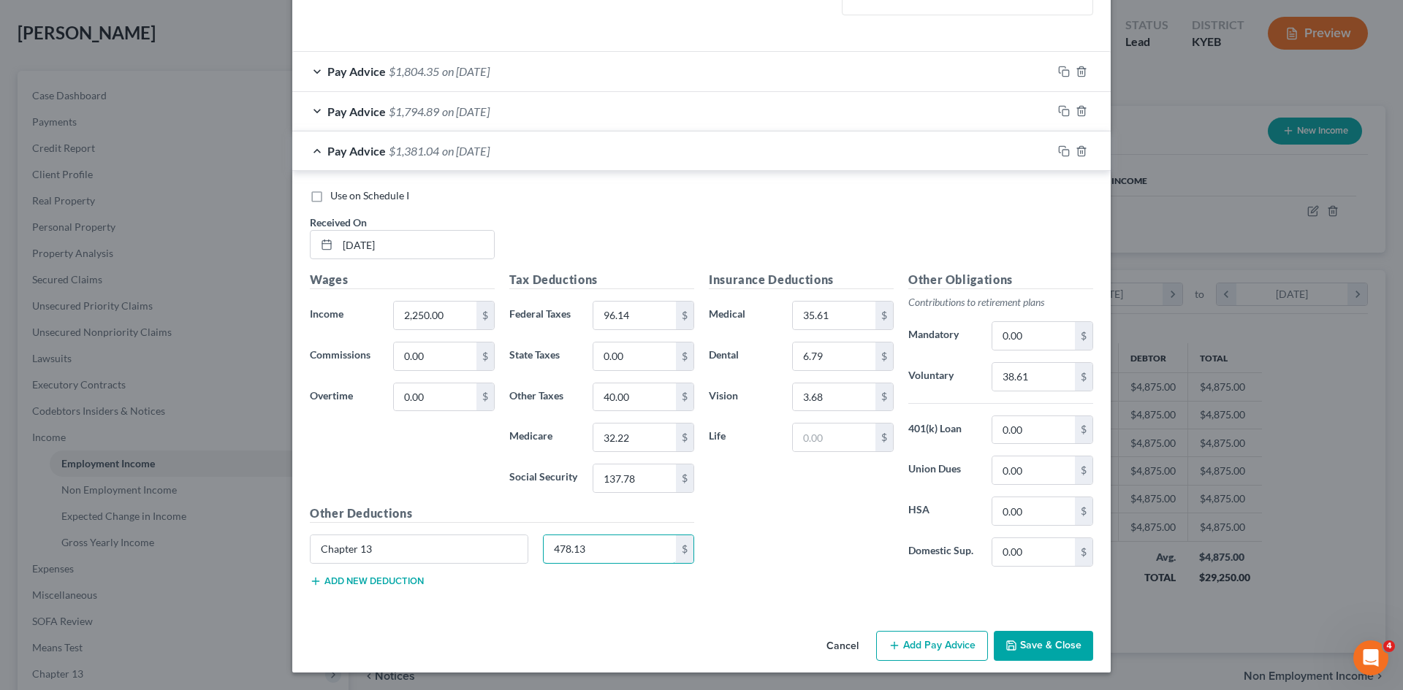
type input "478.13"
click at [747, 534] on div "Insurance Deductions Medical 35.61 $ Dental 6.79 $ Vision 3.68 $ Life $" at bounding box center [800, 425] width 199 height 308
click at [628, 360] on input "0.00" at bounding box center [634, 357] width 83 height 28
type input "82.71"
click at [797, 505] on div "Insurance Deductions Medical 35.61 $ Dental 6.79 $ Vision 3.68 $ Life $" at bounding box center [800, 425] width 199 height 308
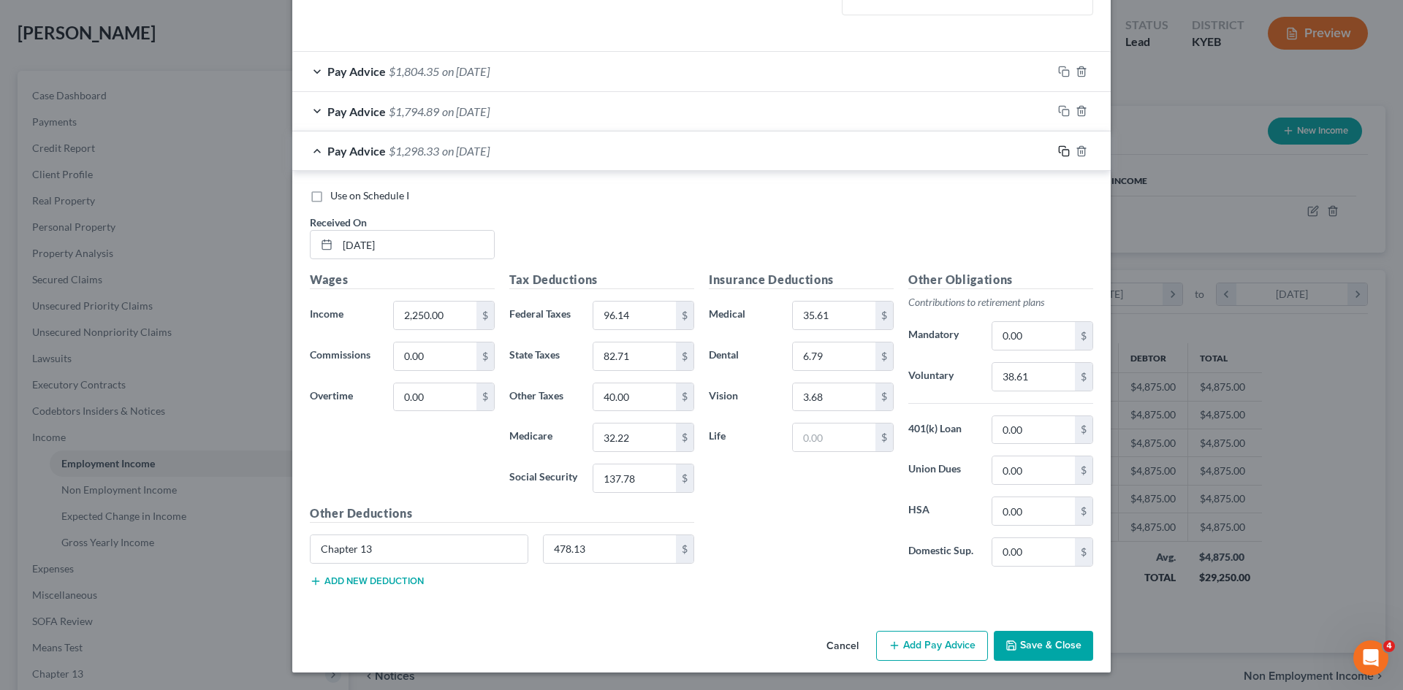
click at [1058, 149] on icon "button" at bounding box center [1064, 151] width 12 height 12
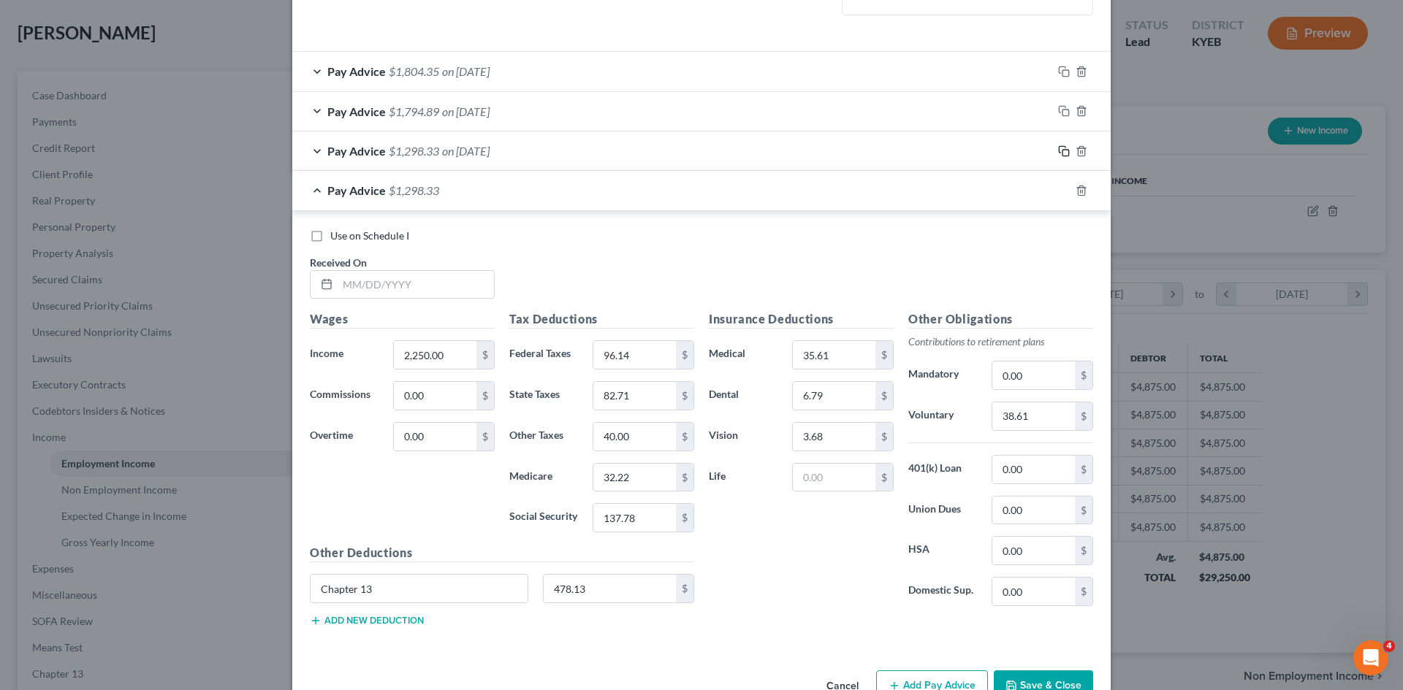
scroll to position [508, 0]
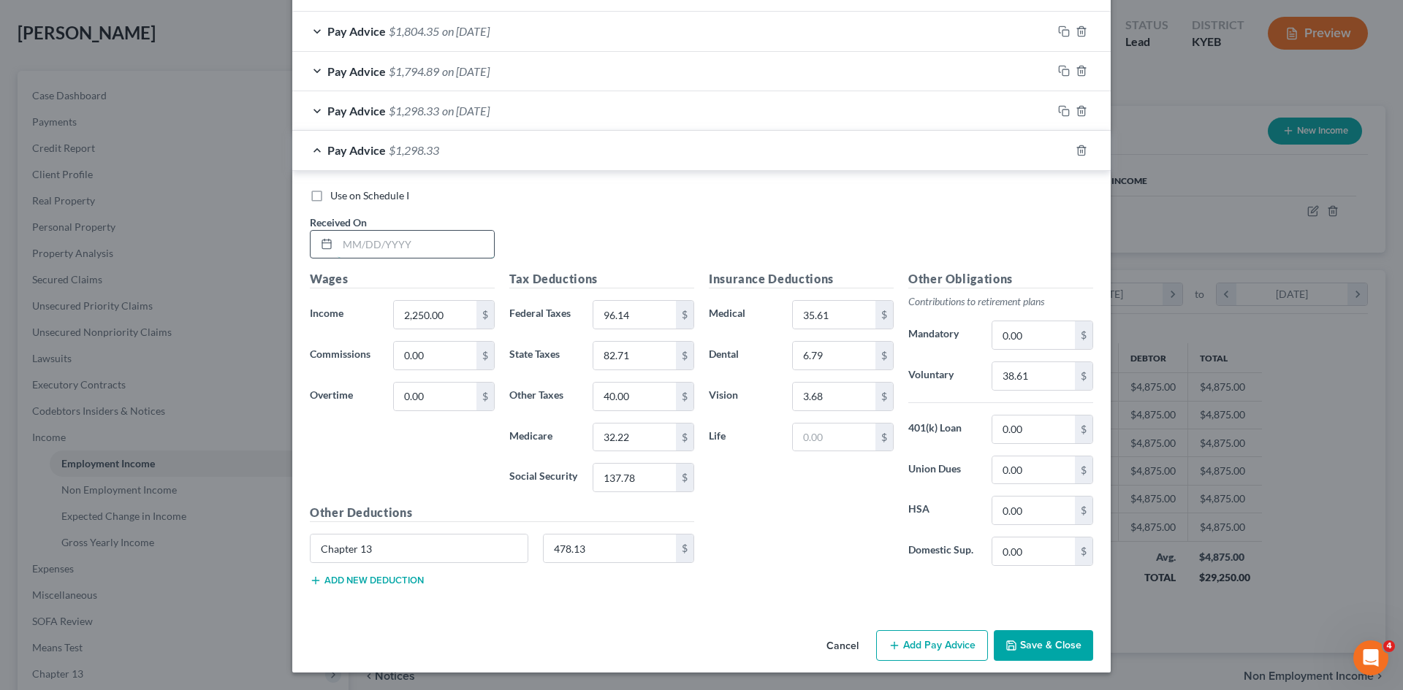
click at [403, 247] on input "text" at bounding box center [416, 245] width 156 height 28
type input "7/10/2025"
click at [622, 305] on input "96.14" at bounding box center [634, 315] width 83 height 28
type input "88.04"
type input "80.01"
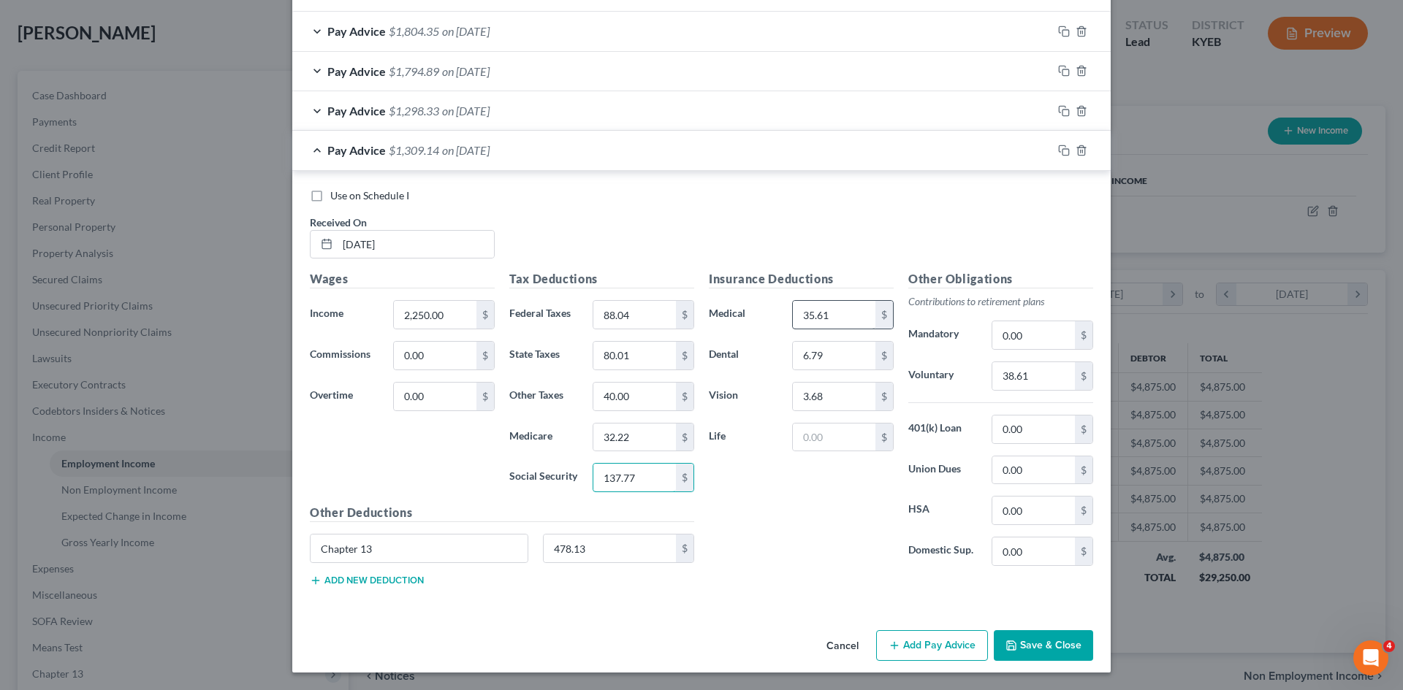
type input "137.77"
click at [834, 321] on input "35.61" at bounding box center [834, 315] width 83 height 28
click at [837, 430] on input "text" at bounding box center [834, 438] width 83 height 28
type input "6"
type input "83.61"
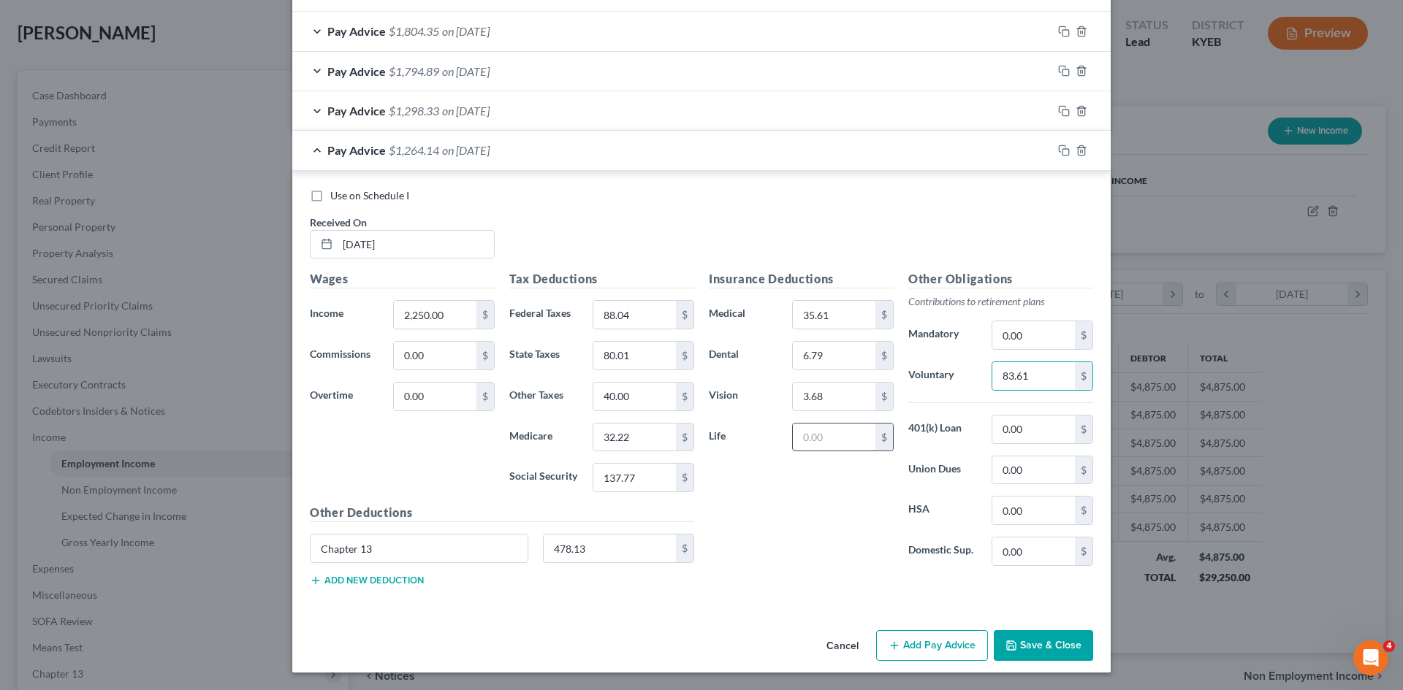
click at [845, 442] on input "text" at bounding box center [834, 438] width 83 height 28
type input "1"
type input "20.03"
type input "106.11"
click at [1063, 150] on rect "button" at bounding box center [1065, 152] width 7 height 7
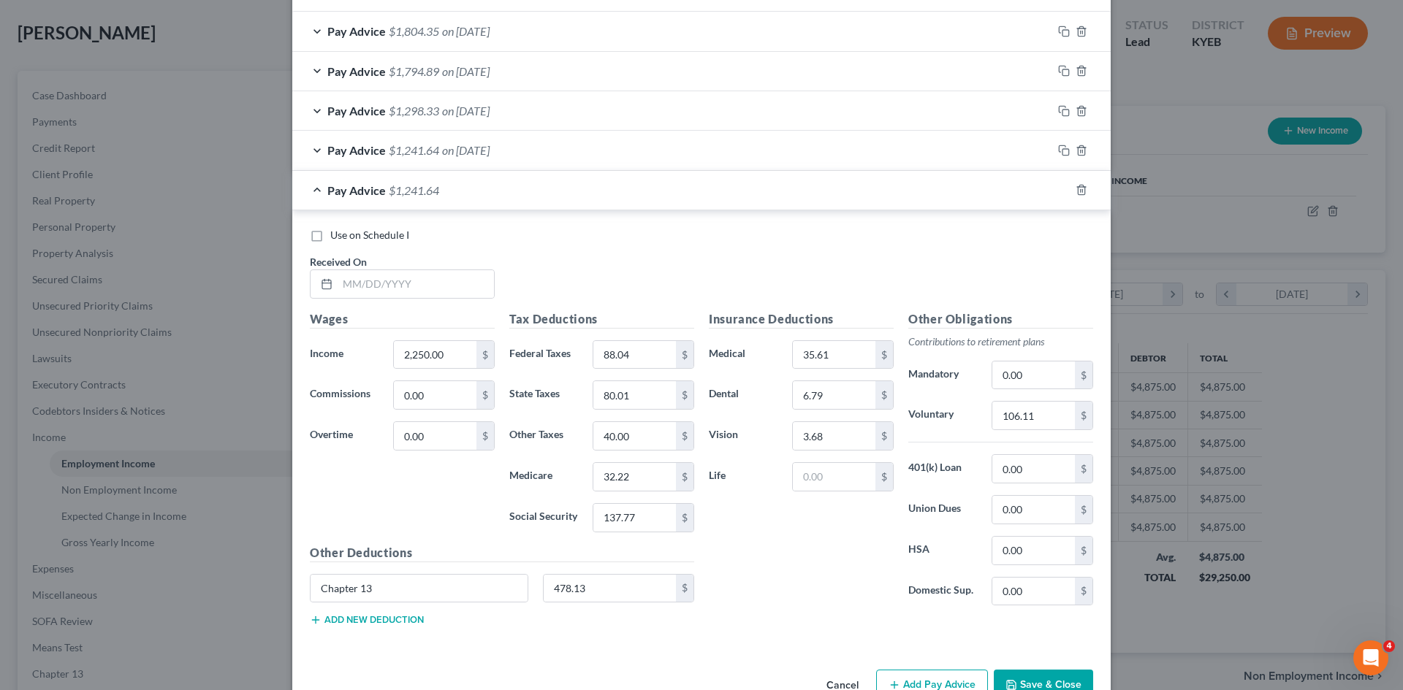
click at [405, 302] on div "Use on Schedule I Received On *" at bounding box center [701, 269] width 798 height 83
click at [402, 294] on input "text" at bounding box center [416, 284] width 156 height 28
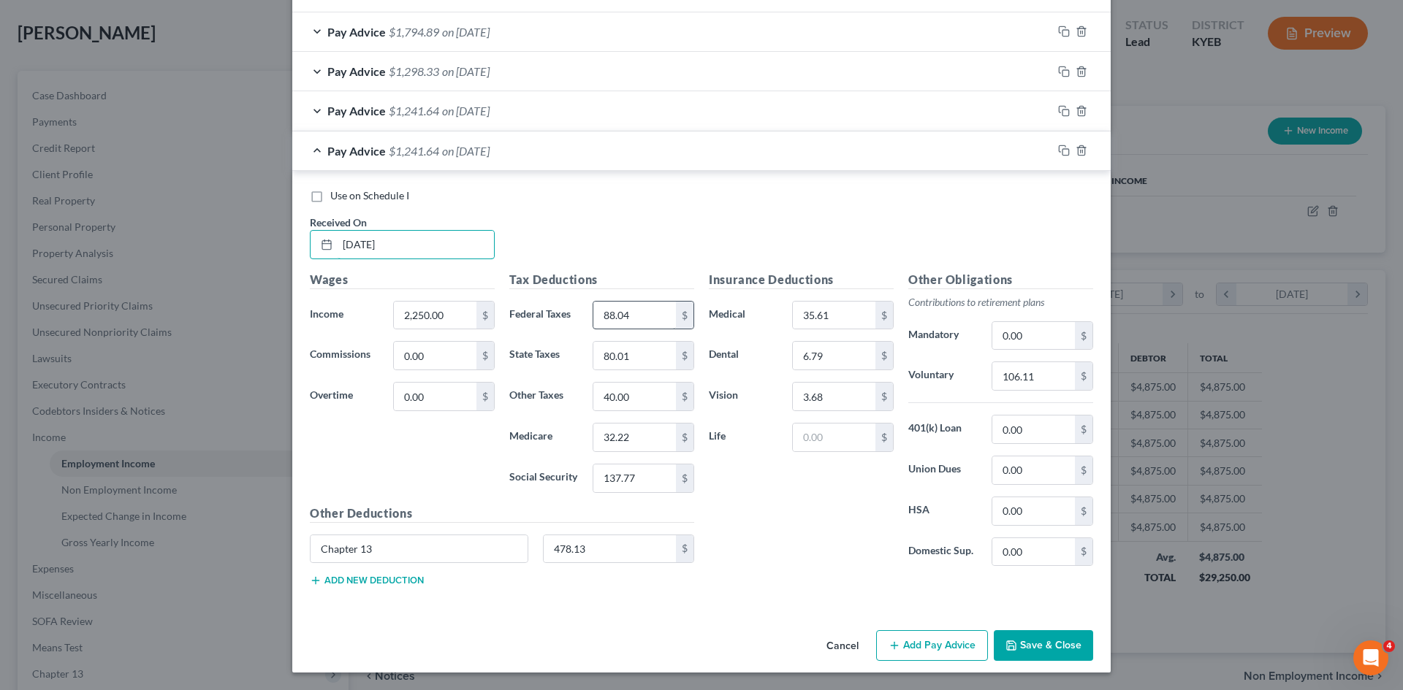
type input "[DATE]"
click at [630, 313] on input "88.04" at bounding box center [634, 316] width 83 height 28
click at [646, 475] on input "137.77" at bounding box center [634, 479] width 83 height 28
type input "137.78"
click at [633, 433] on input "32.22" at bounding box center [634, 438] width 83 height 28
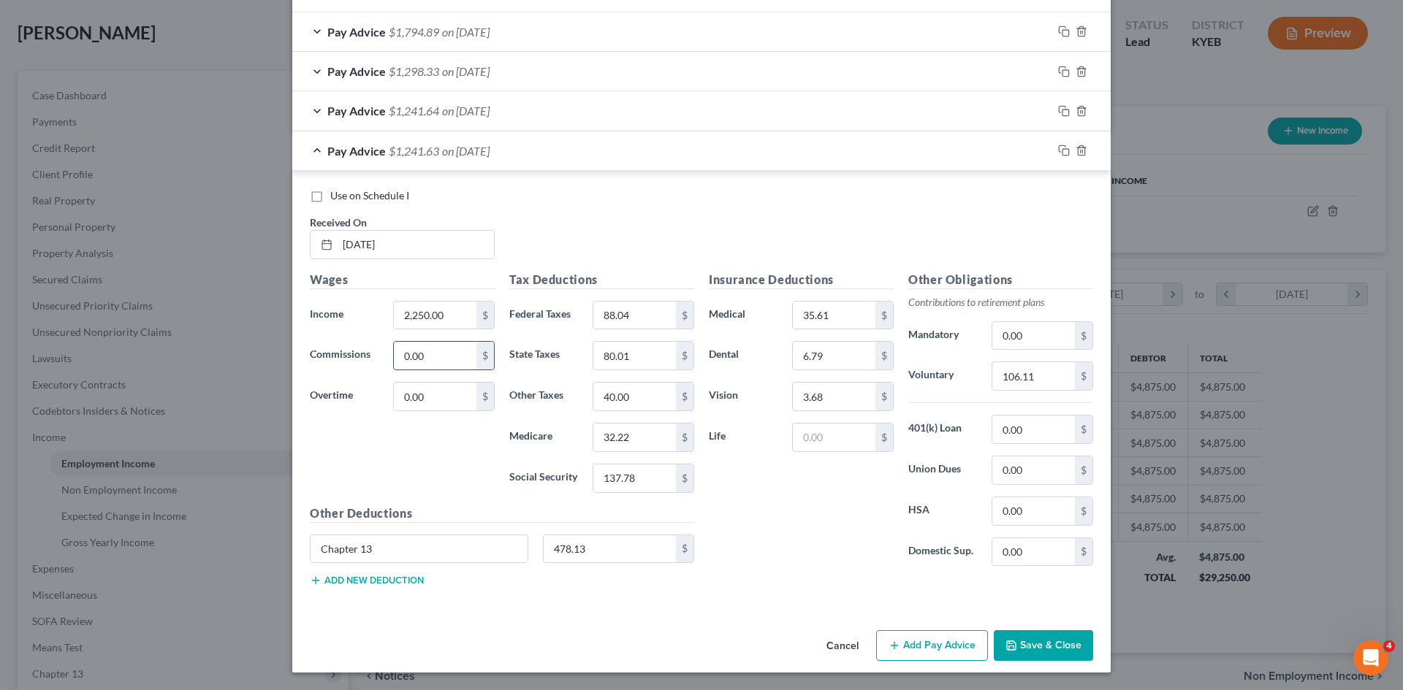
click at [424, 356] on input "0.00" at bounding box center [435, 356] width 83 height 28
type input "2,353.28"
click at [1058, 148] on icon "button" at bounding box center [1064, 151] width 12 height 12
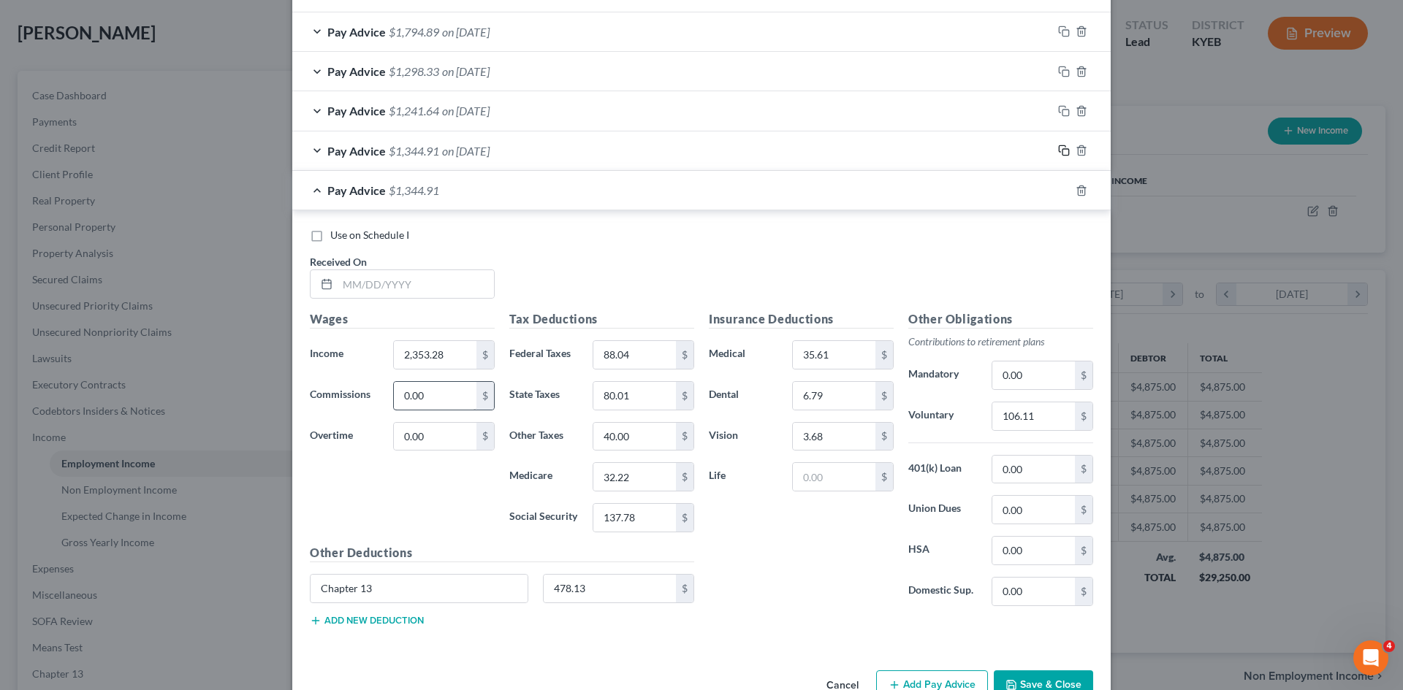
scroll to position [587, 0]
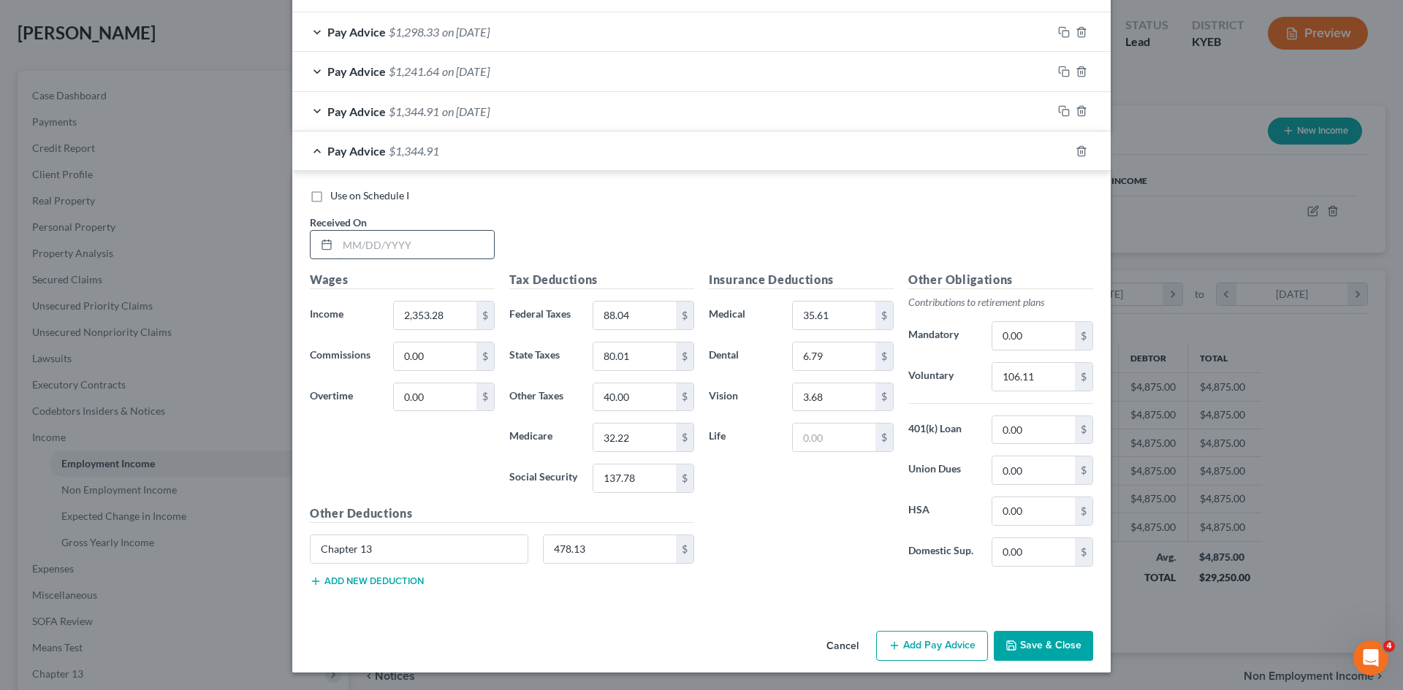
click at [386, 251] on input "text" at bounding box center [416, 245] width 156 height 28
type input "08/08/2025"
type input "2,250"
click at [468, 343] on input "0.00" at bounding box center [435, 357] width 83 height 28
click at [640, 311] on input "88.04" at bounding box center [634, 316] width 83 height 28
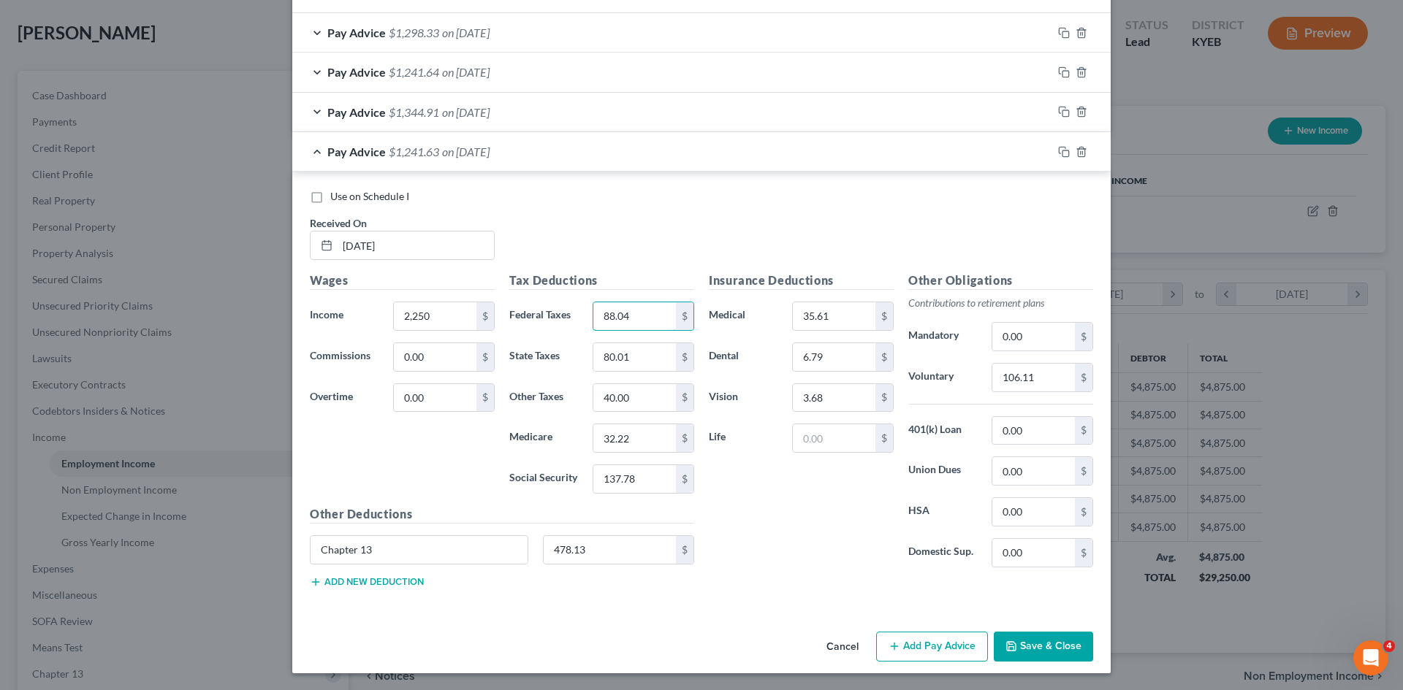
scroll to position [586, 0]
click at [633, 440] on input "32.22" at bounding box center [634, 439] width 83 height 28
click at [629, 440] on input "32.22" at bounding box center [634, 439] width 83 height 28
click at [625, 440] on input "32.22" at bounding box center [634, 439] width 83 height 28
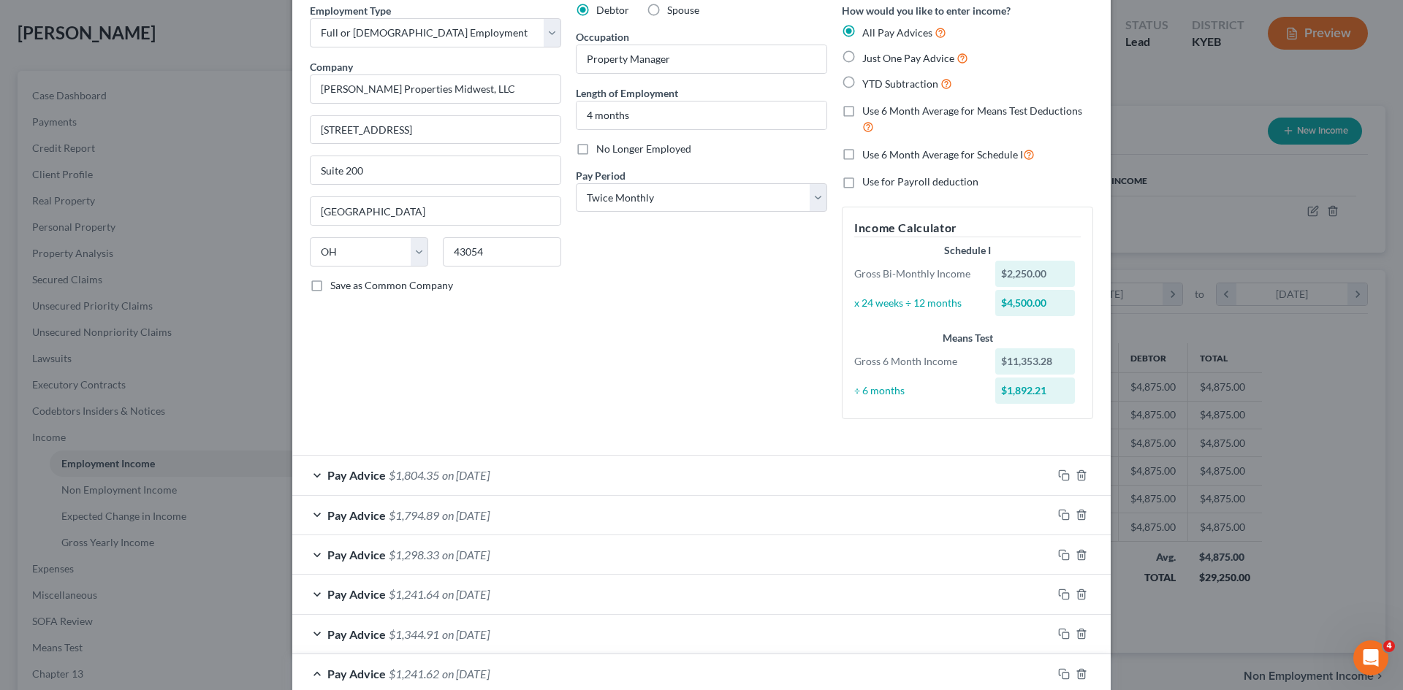
scroll to position [0, 0]
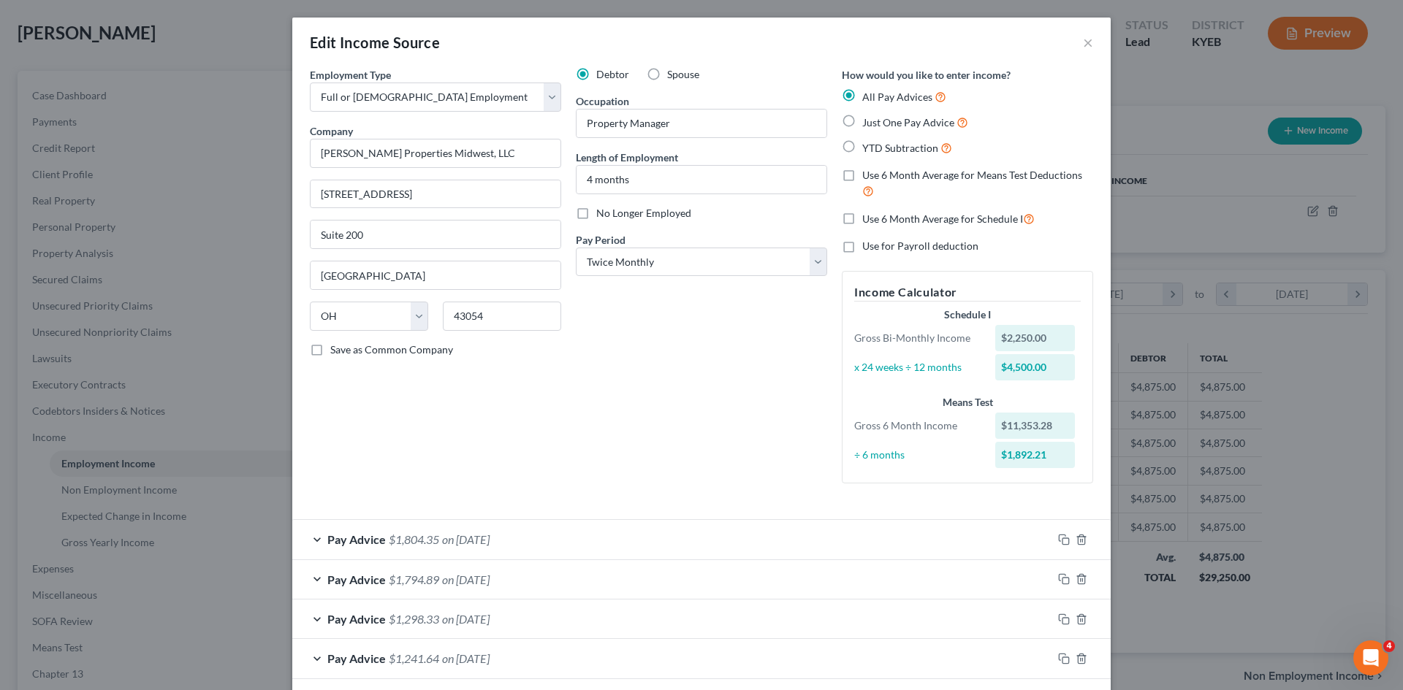
type input "32.23"
click at [862, 213] on span "Use 6 Month Average for Schedule I" at bounding box center [942, 219] width 161 height 12
click at [868, 213] on input "Use 6 Month Average for Schedule I" at bounding box center [872, 214] width 9 height 9
checkbox input "true"
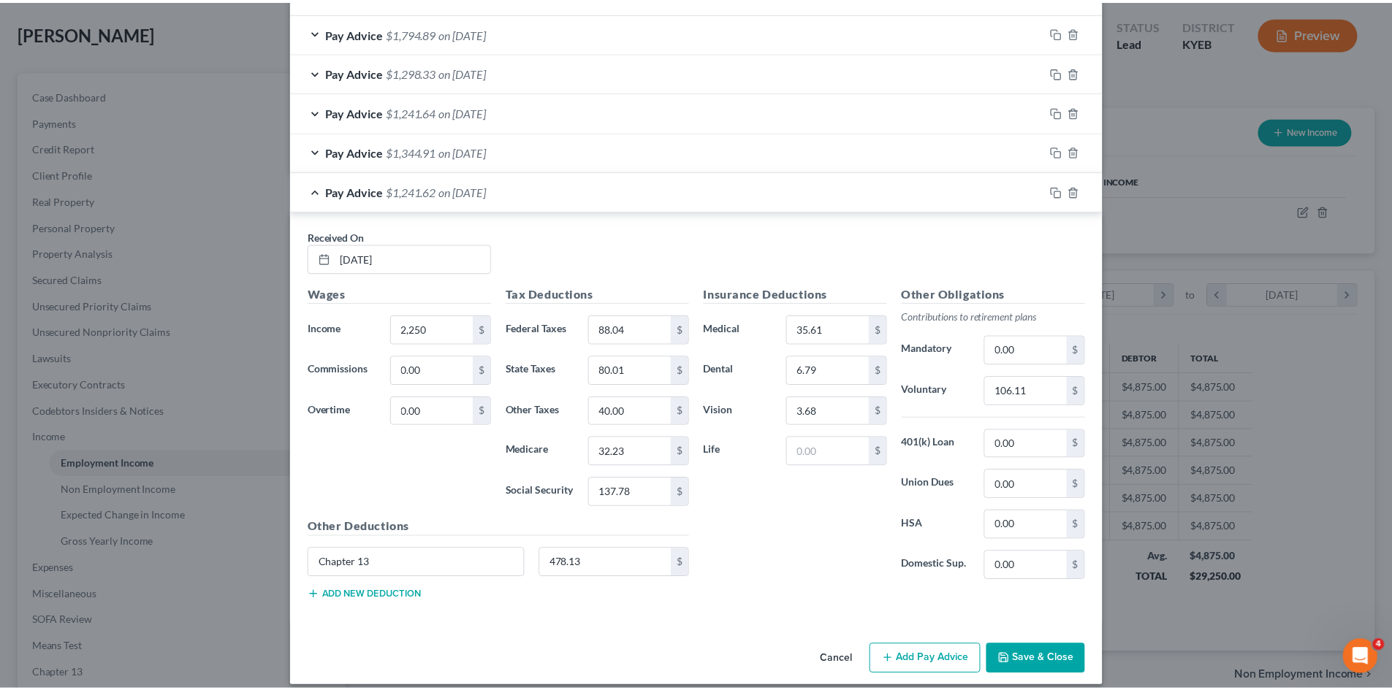
scroll to position [561, 0]
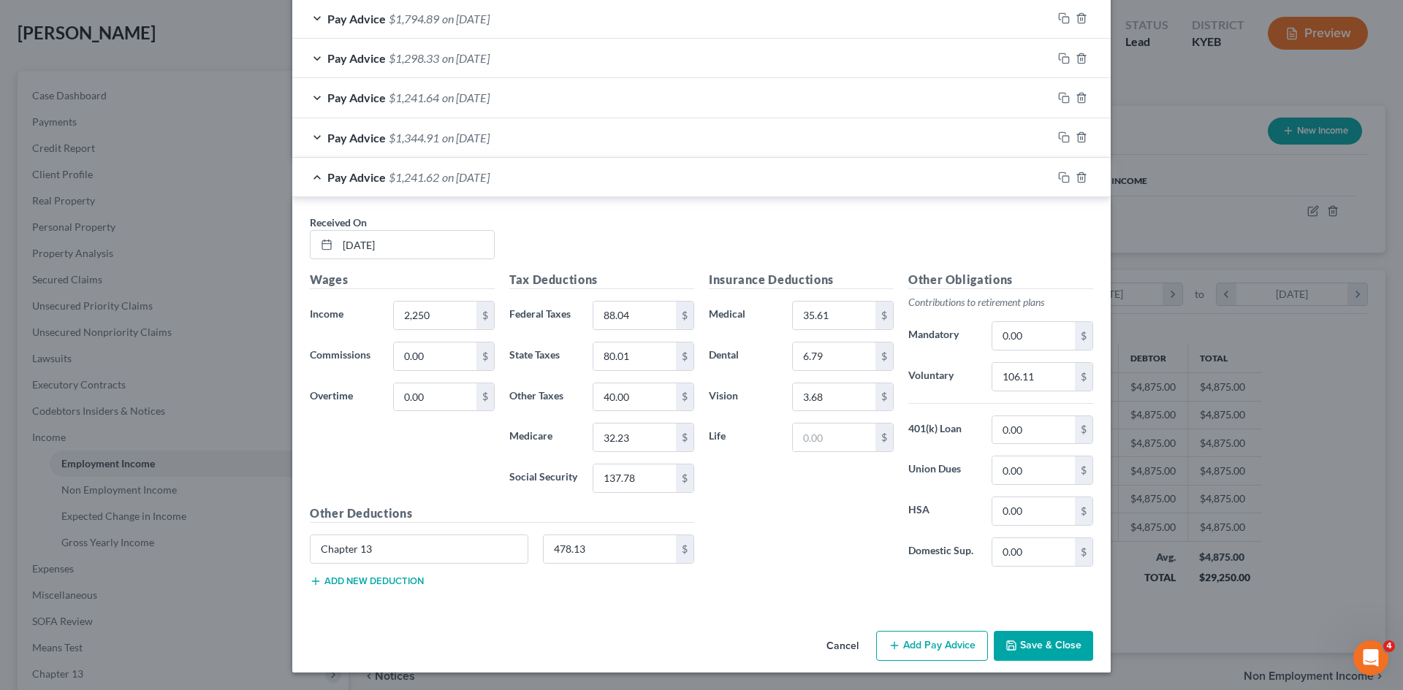
click at [1041, 636] on button "Save & Close" at bounding box center [1043, 646] width 99 height 31
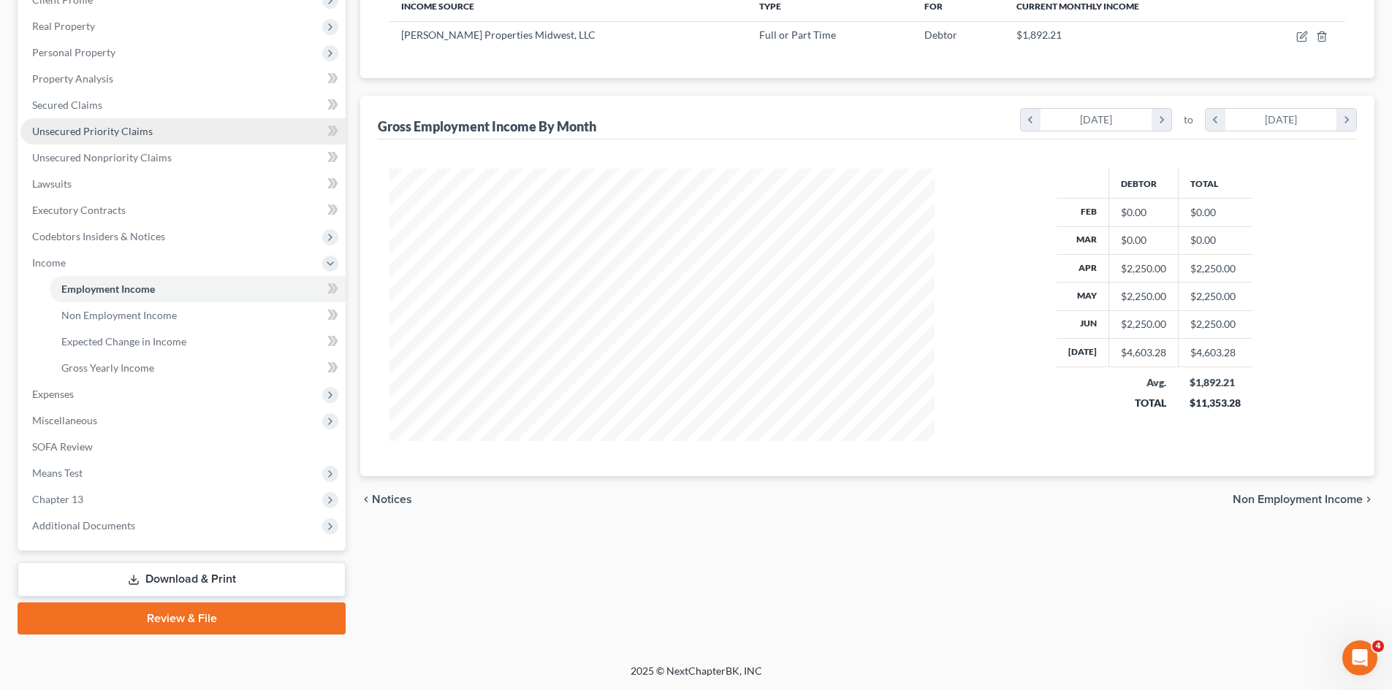
scroll to position [0, 0]
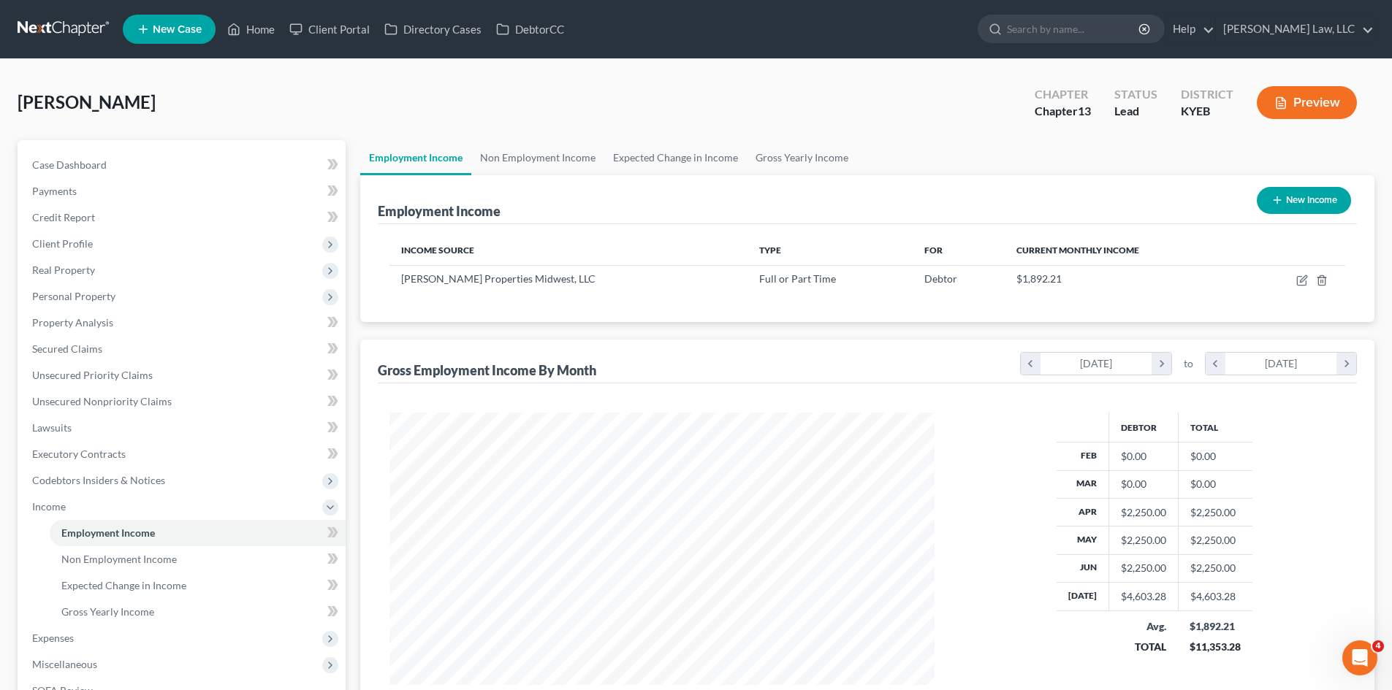
click at [87, 32] on link at bounding box center [65, 29] width 94 height 26
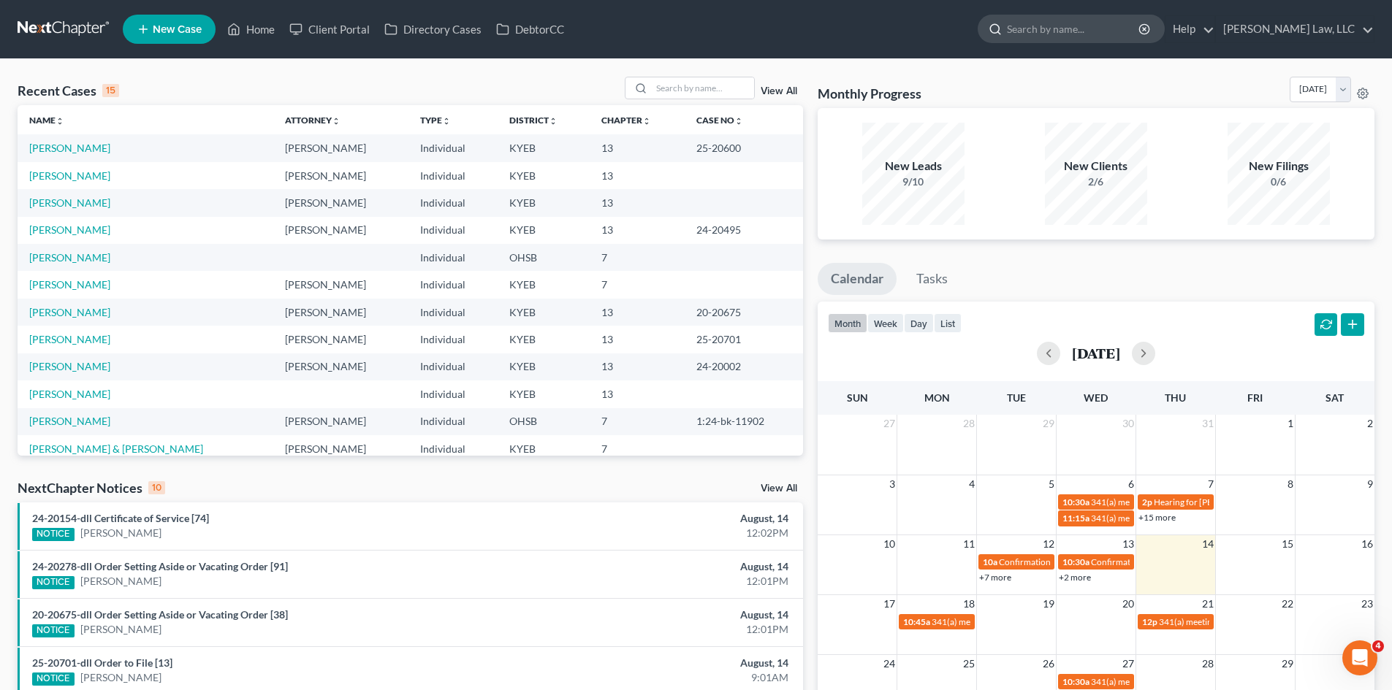
click at [1045, 23] on input "search" at bounding box center [1074, 28] width 134 height 27
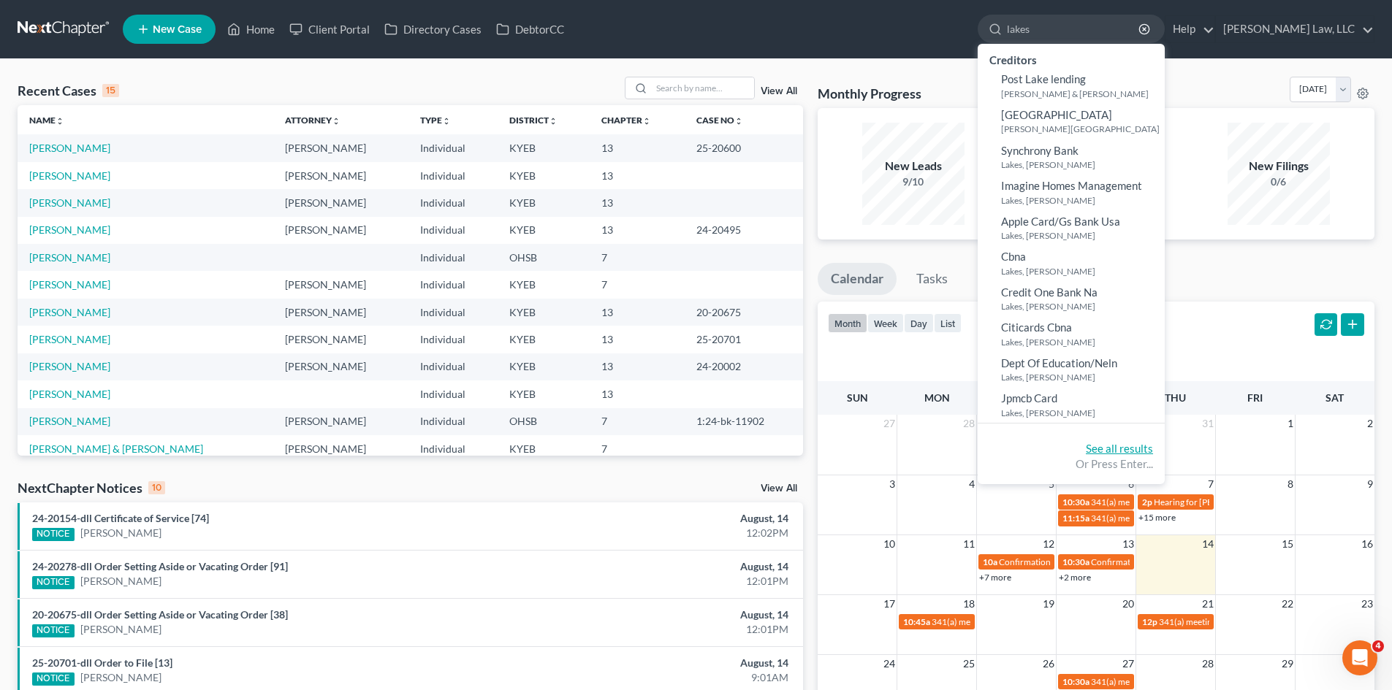
type input "lakes"
click at [1094, 449] on link "See all results" at bounding box center [1119, 448] width 67 height 13
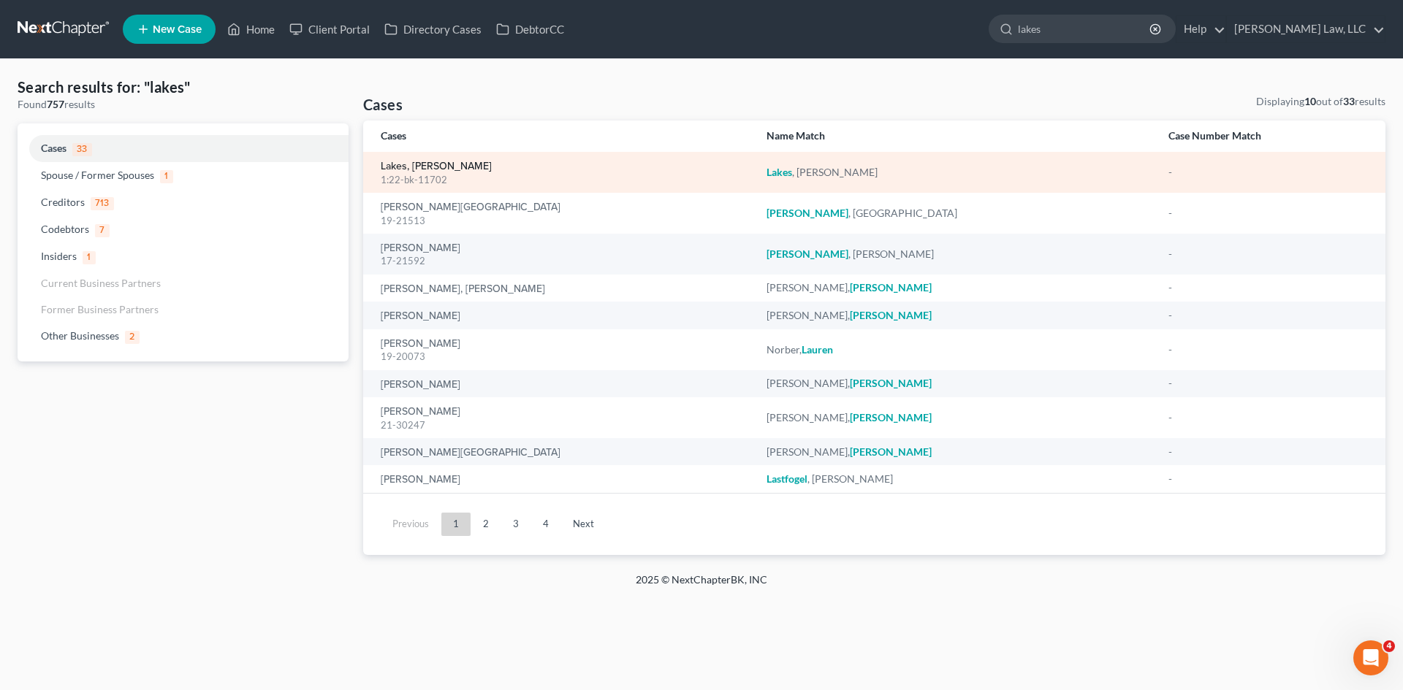
click at [411, 161] on link "Lakes, Ryan" at bounding box center [436, 166] width 111 height 10
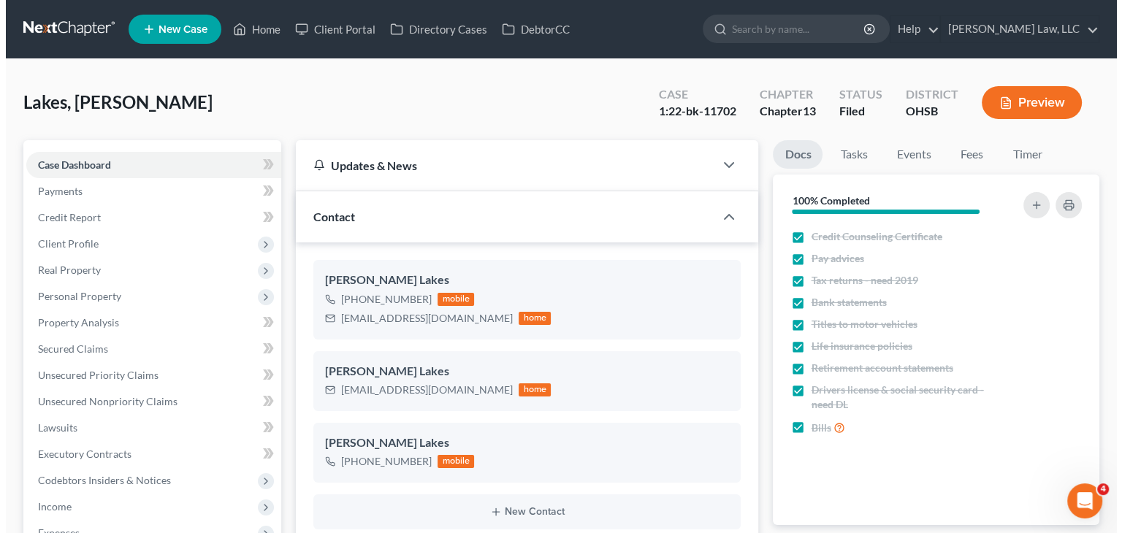
scroll to position [1793, 0]
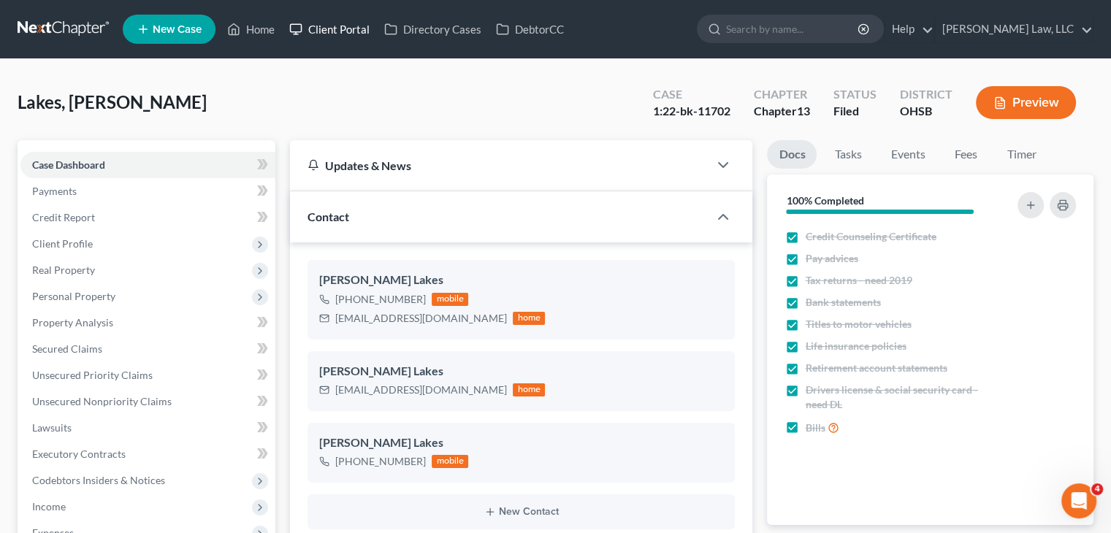
click at [351, 23] on link "Client Portal" at bounding box center [329, 29] width 95 height 26
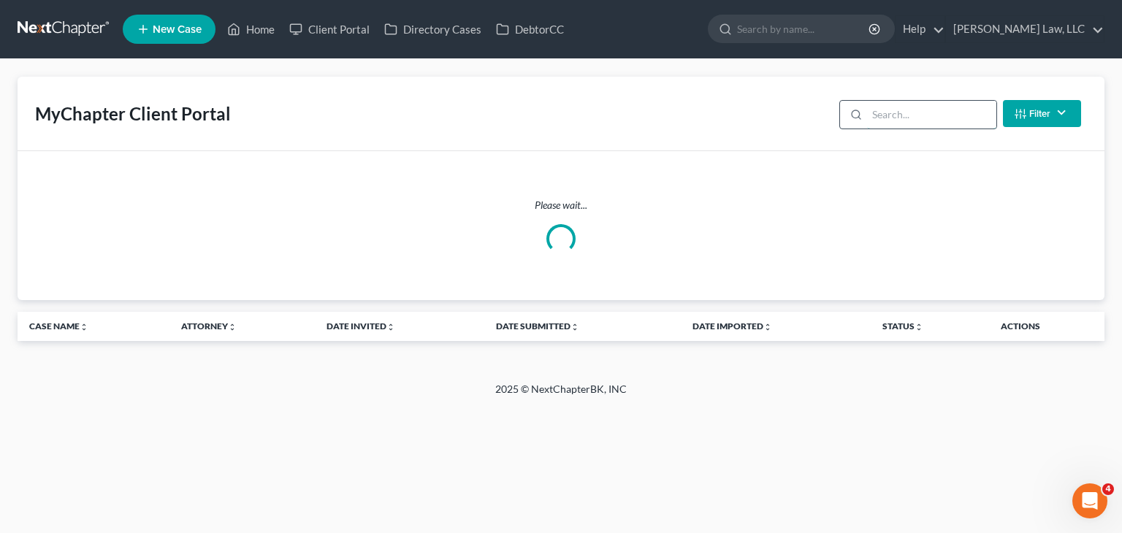
click at [899, 120] on input "search" at bounding box center [931, 115] width 129 height 28
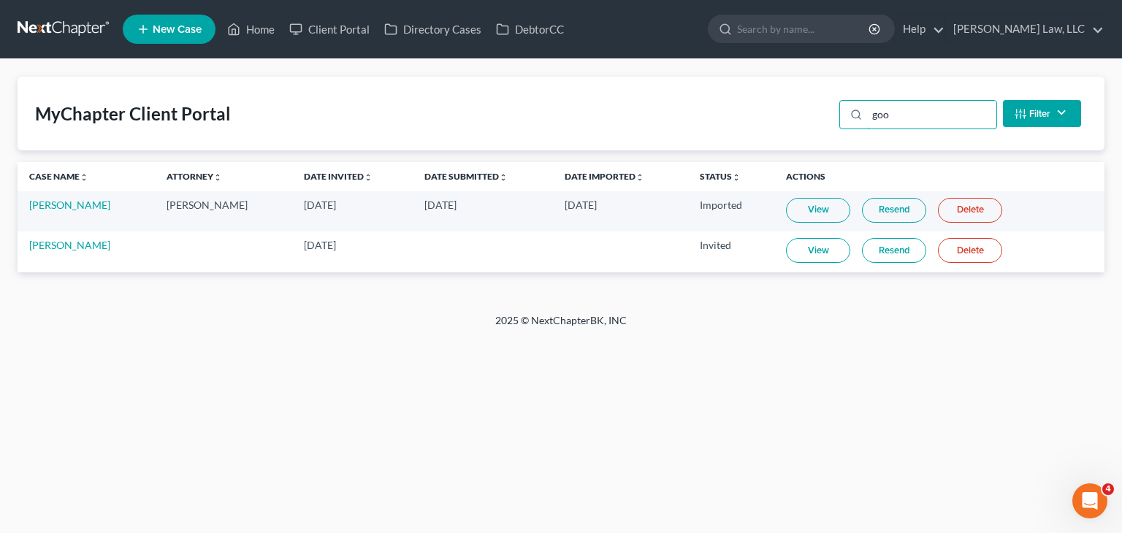
type input "goo"
